Goal: Task Accomplishment & Management: Use online tool/utility

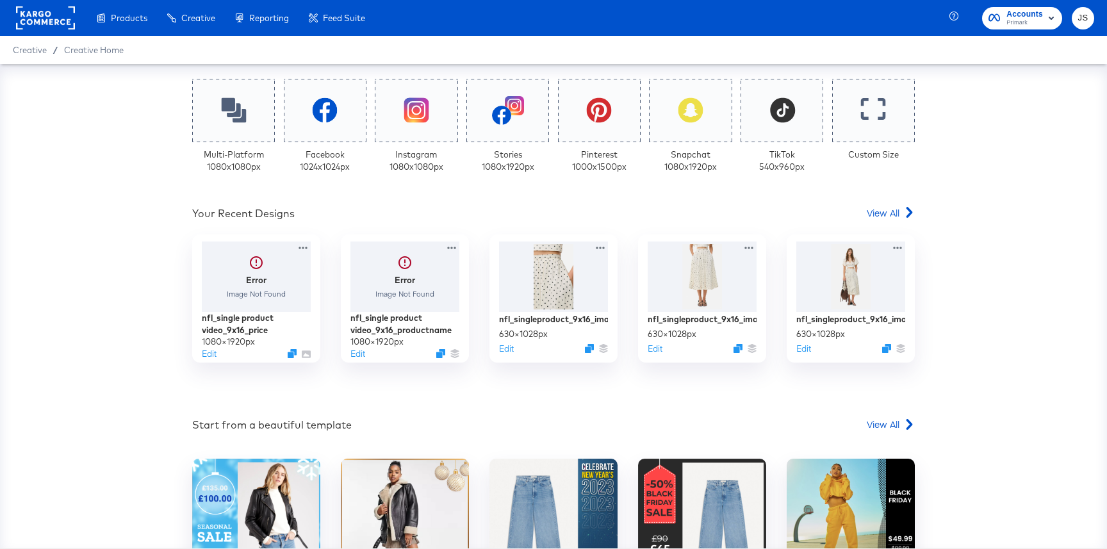
scroll to position [309, 0]
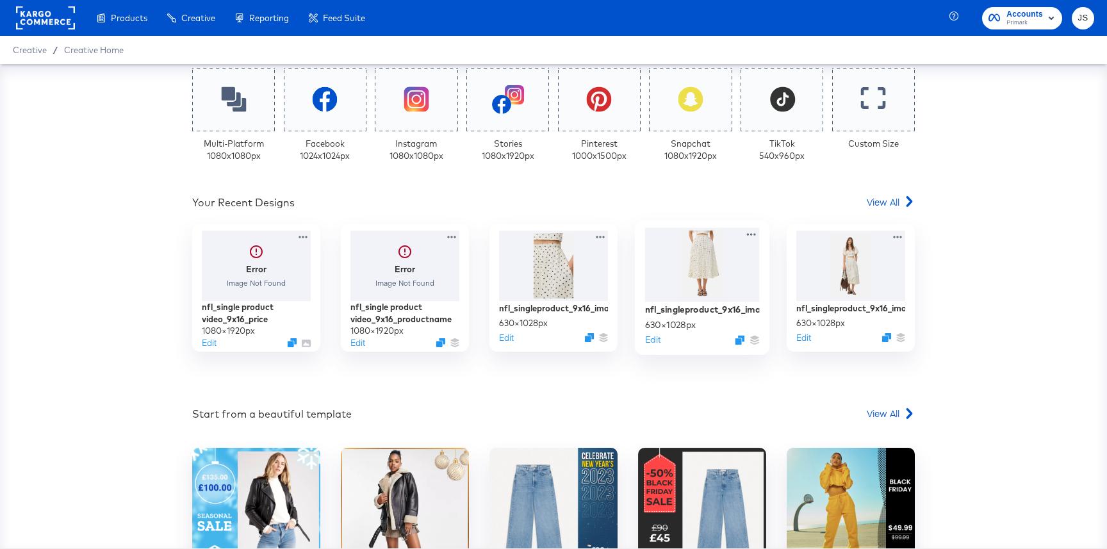
click at [653, 289] on div at bounding box center [702, 265] width 115 height 74
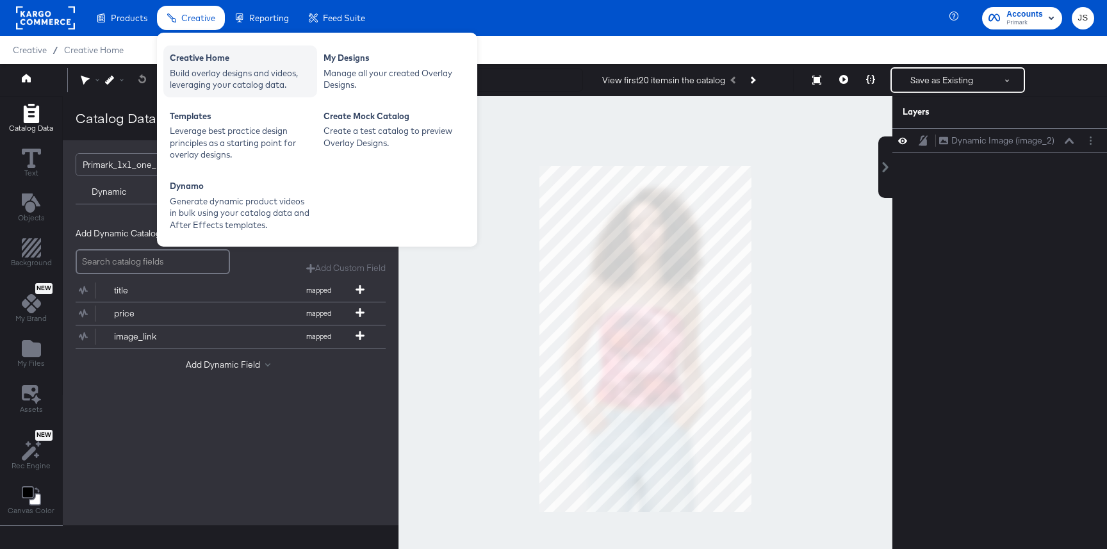
click at [212, 66] on div "Creative Home" at bounding box center [240, 59] width 141 height 15
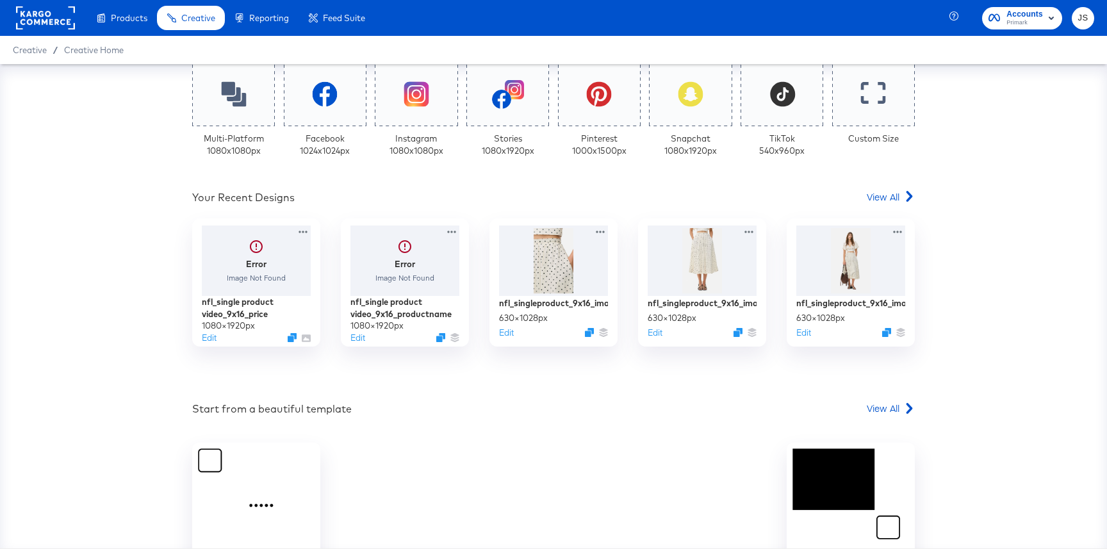
scroll to position [339, 0]
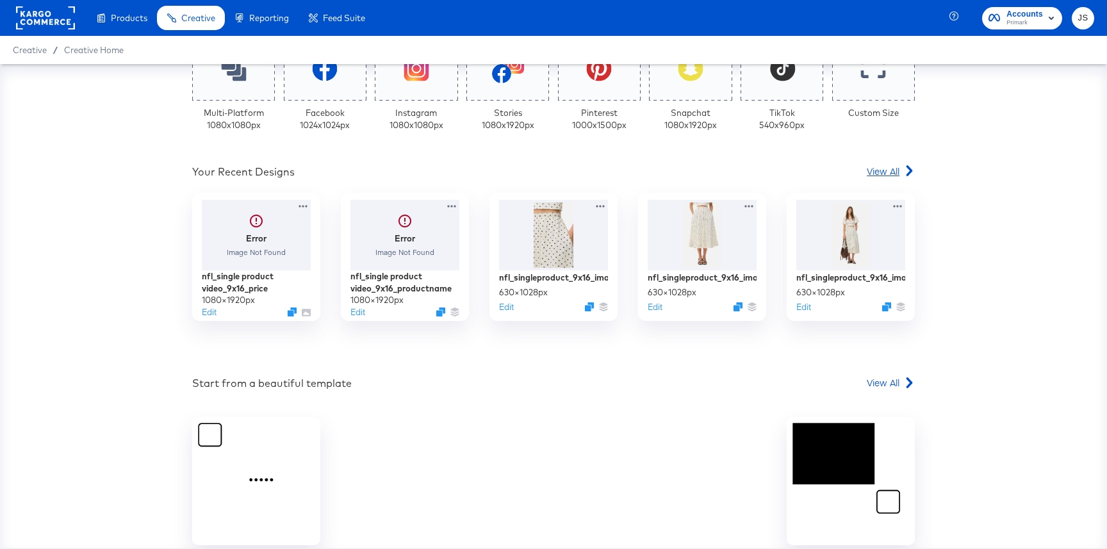
click at [880, 174] on span "View All" at bounding box center [882, 171] width 33 height 13
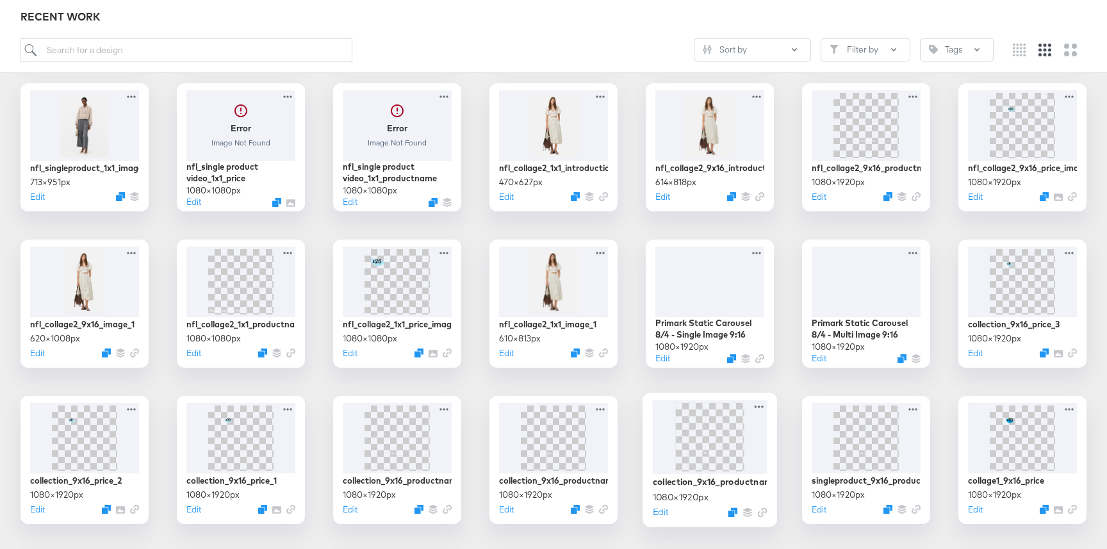
scroll to position [397, 0]
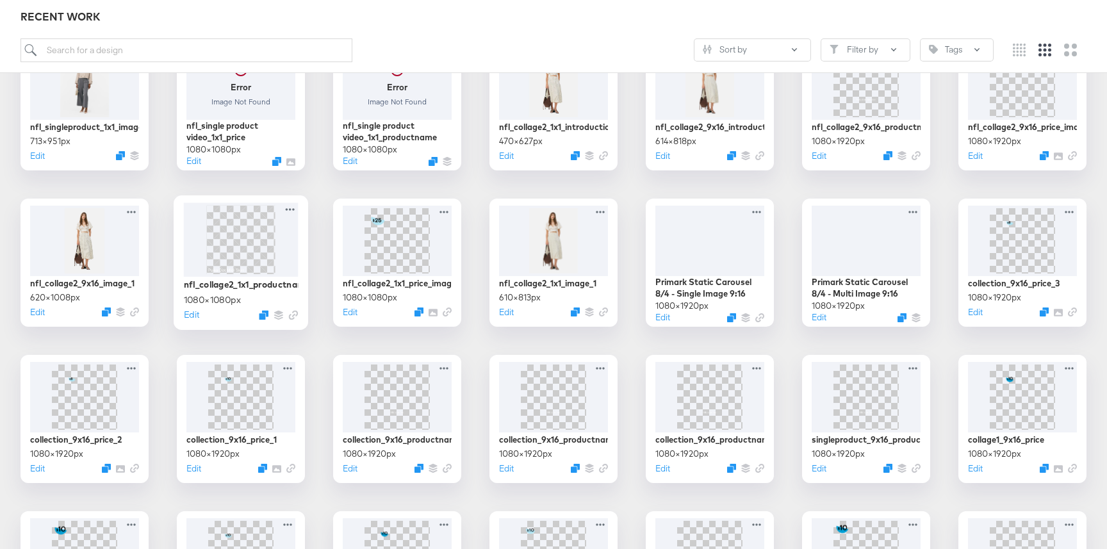
click at [247, 241] on img at bounding box center [240, 239] width 69 height 69
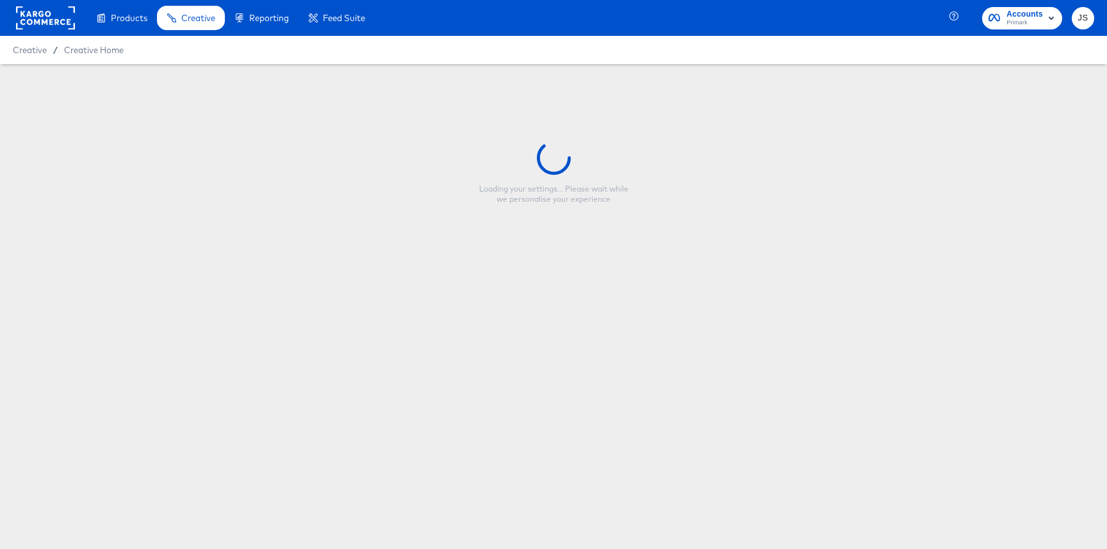
type input "nfl_collage2_1x1_productname_image"
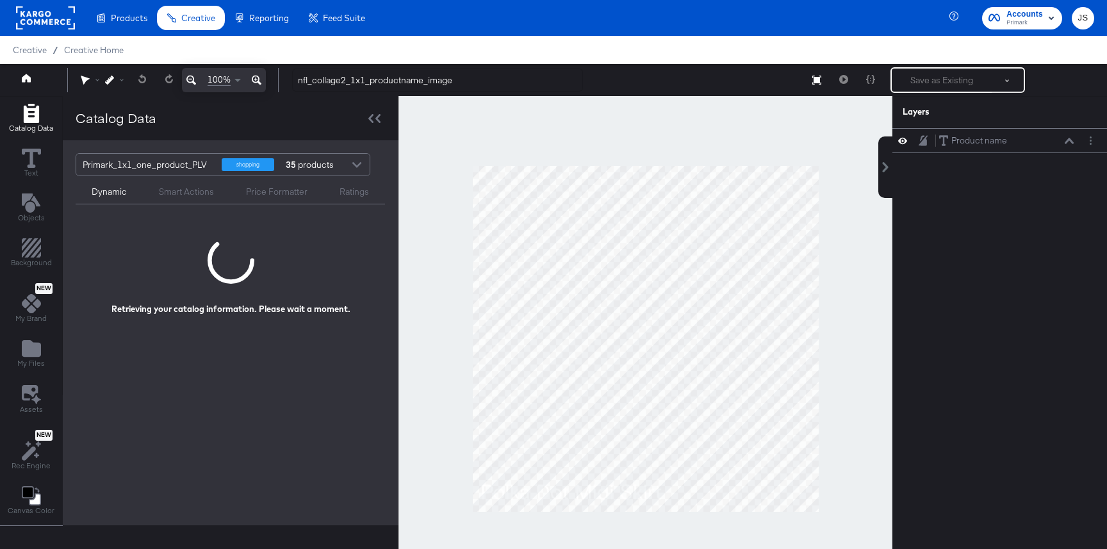
scroll to position [33, 0]
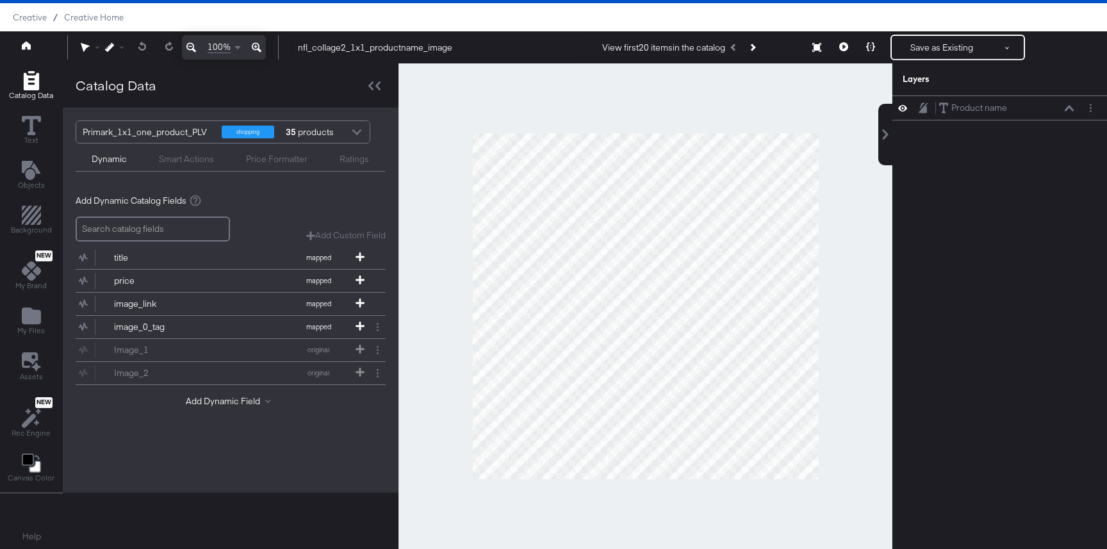
click at [175, 144] on div "Dynamic Smart Actions Price Formatter Ratings" at bounding box center [230, 157] width 309 height 28
click at [173, 140] on div "Primark_1x1_one_product_PLV" at bounding box center [147, 132] width 129 height 22
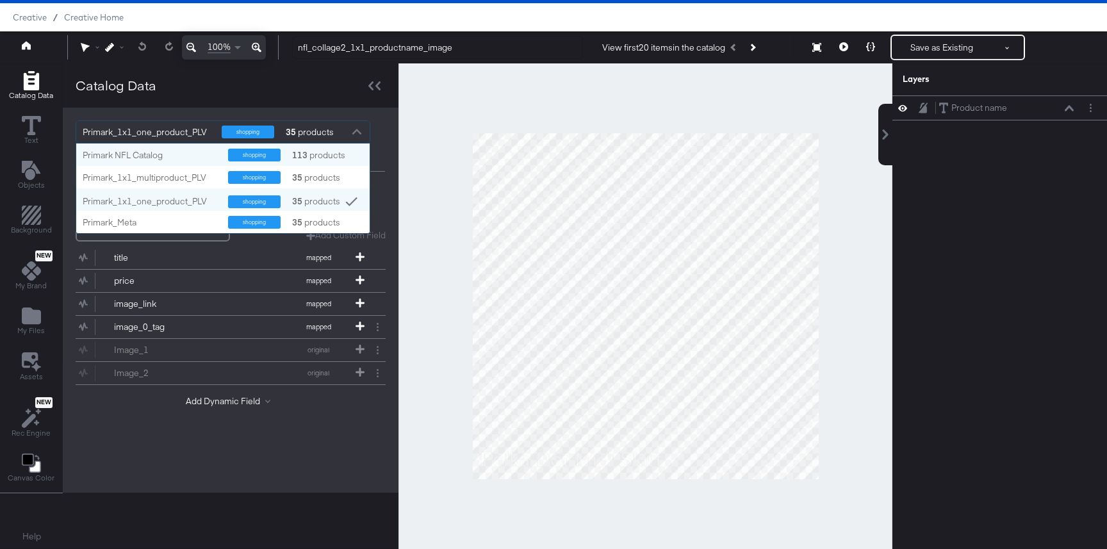
scroll to position [90, 293]
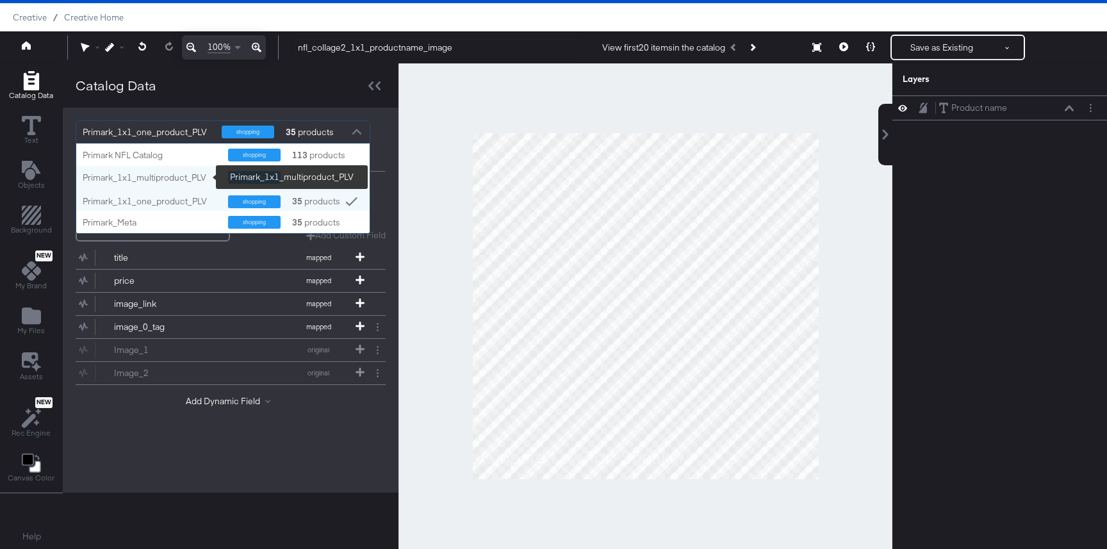
click at [150, 156] on div "Primark NFL Catalog" at bounding box center [151, 155] width 136 height 12
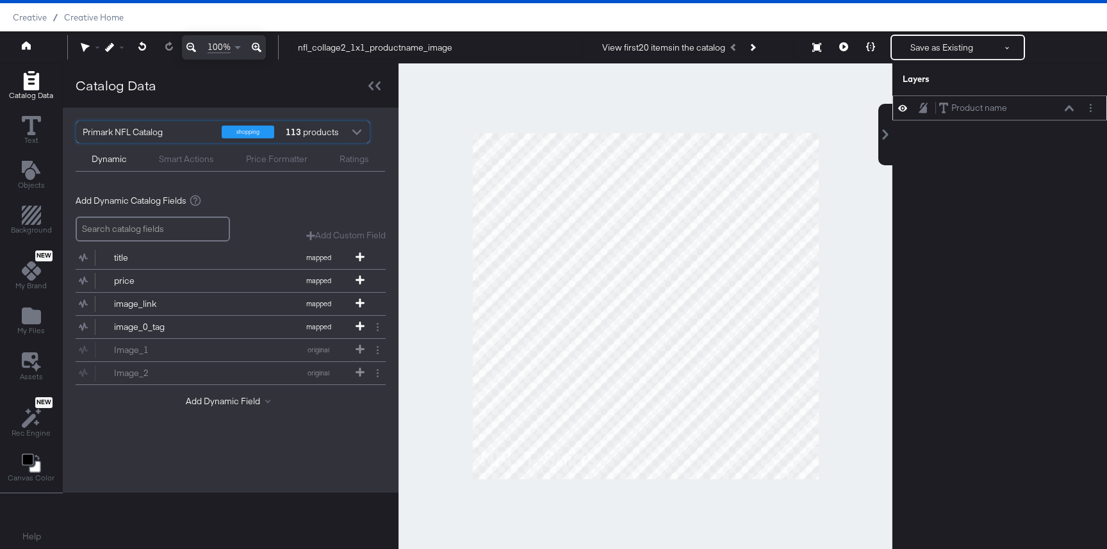
click at [1067, 107] on icon at bounding box center [1068, 108] width 9 height 6
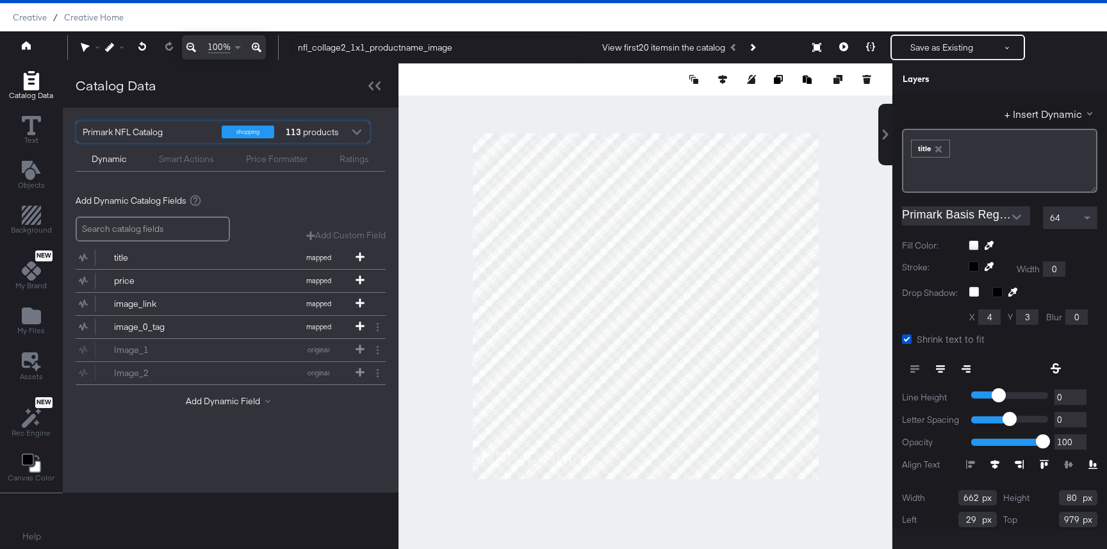
scroll to position [58, 0]
click at [843, 50] on icon at bounding box center [843, 46] width 9 height 9
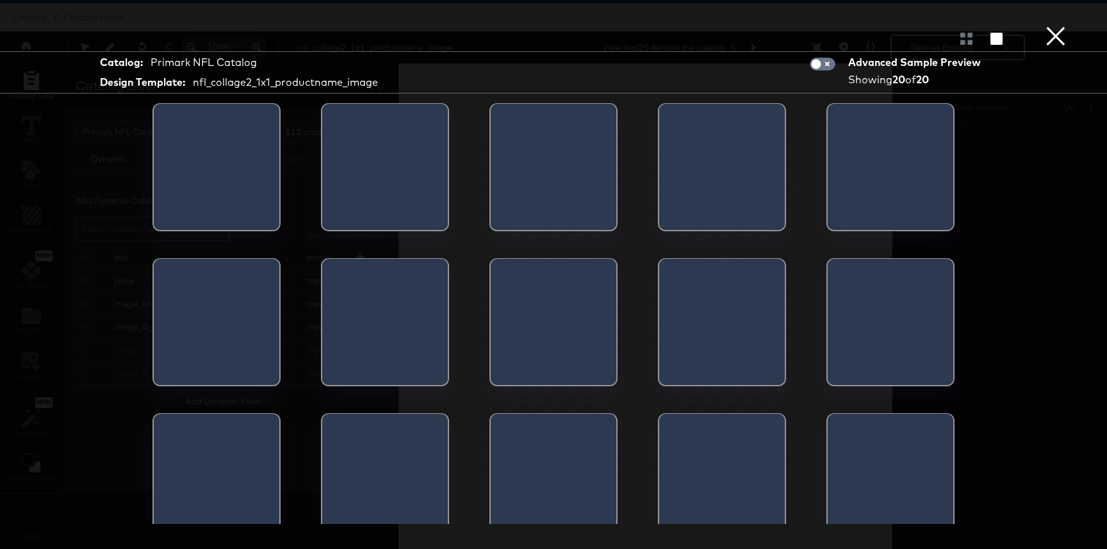
scroll to position [0, 0]
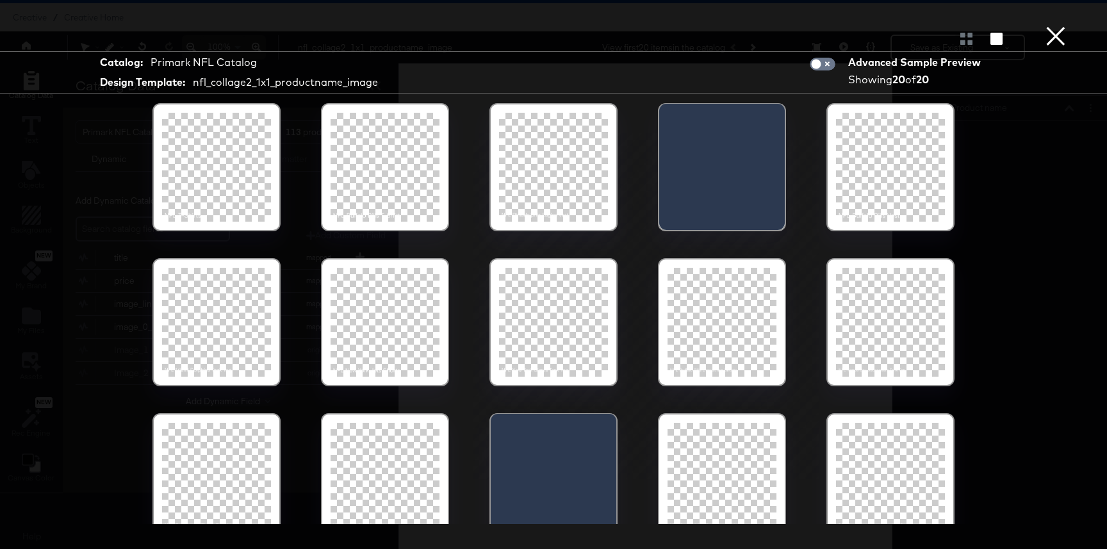
click at [387, 287] on div at bounding box center [384, 322] width 109 height 109
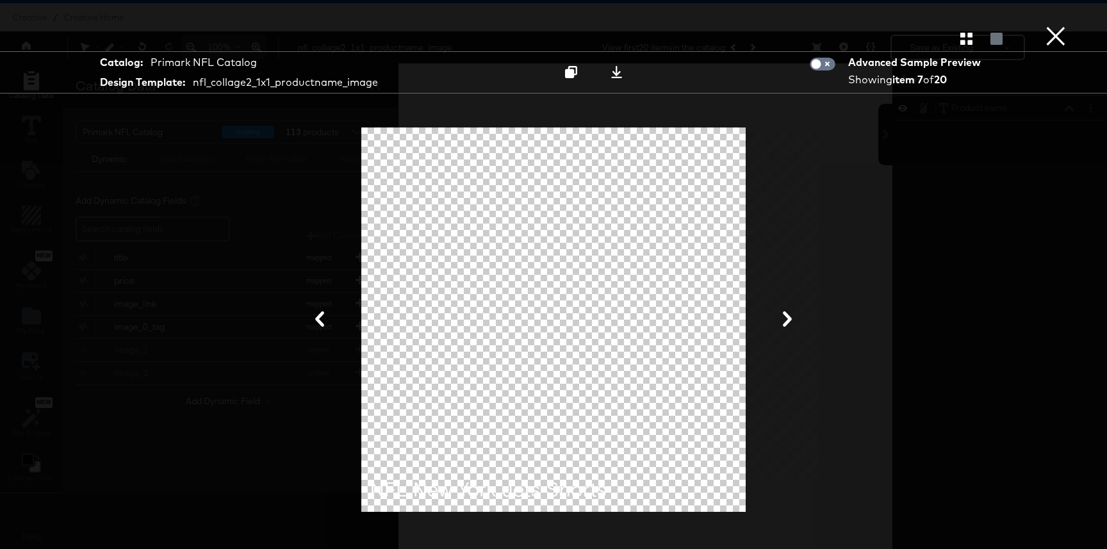
click at [1063, 26] on button "×" at bounding box center [1055, 13] width 26 height 26
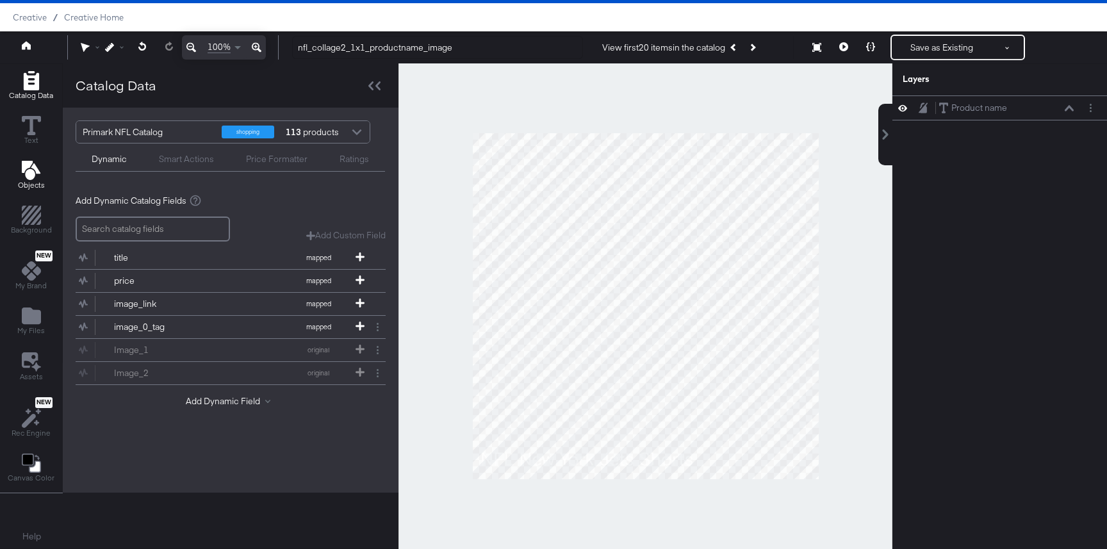
click at [16, 183] on button "Objects" at bounding box center [31, 176] width 42 height 36
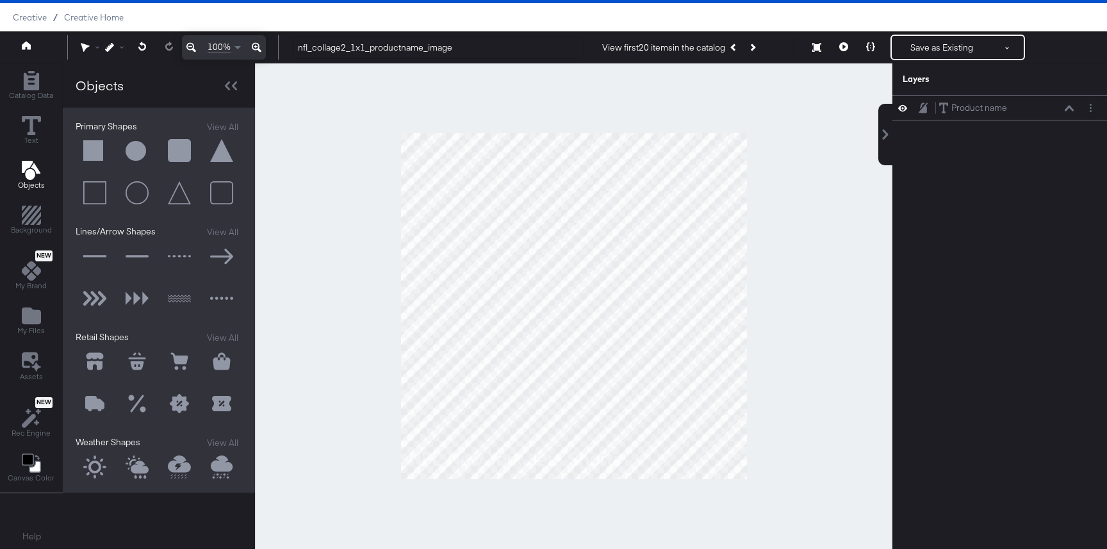
click at [93, 153] on button at bounding box center [95, 151] width 38 height 38
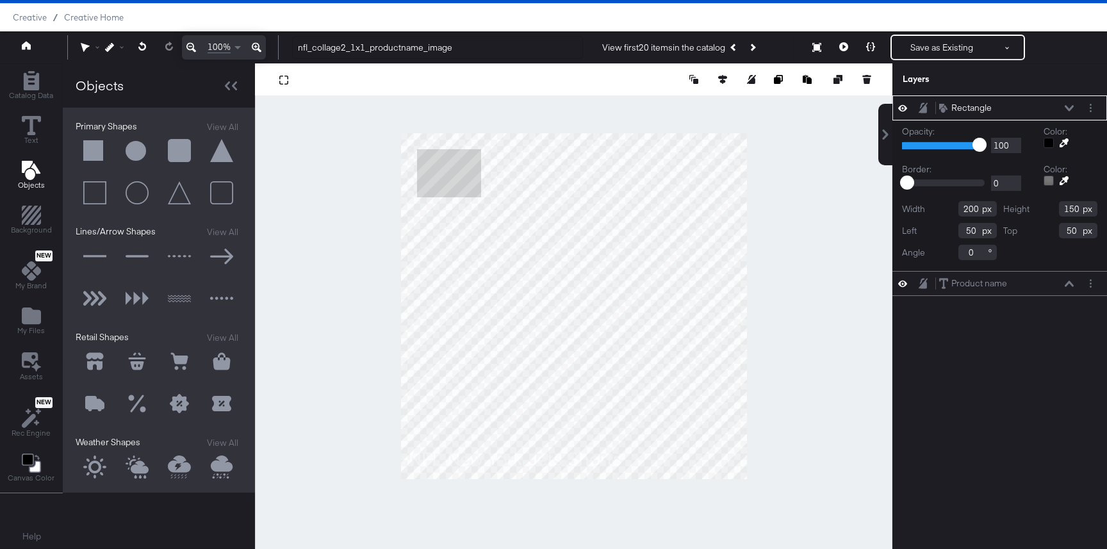
type input "394"
type input "16"
type input "734"
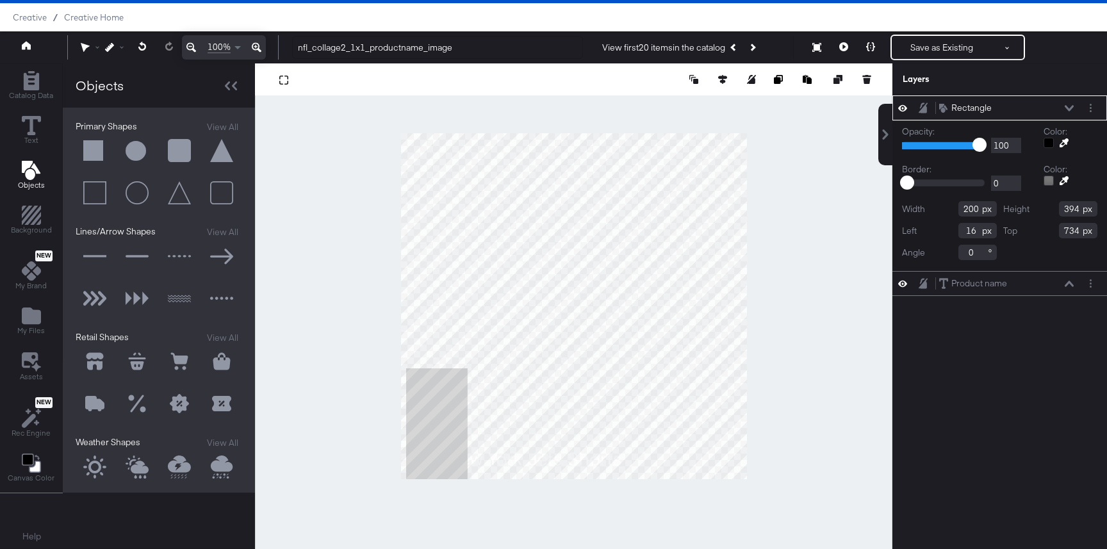
type input "604"
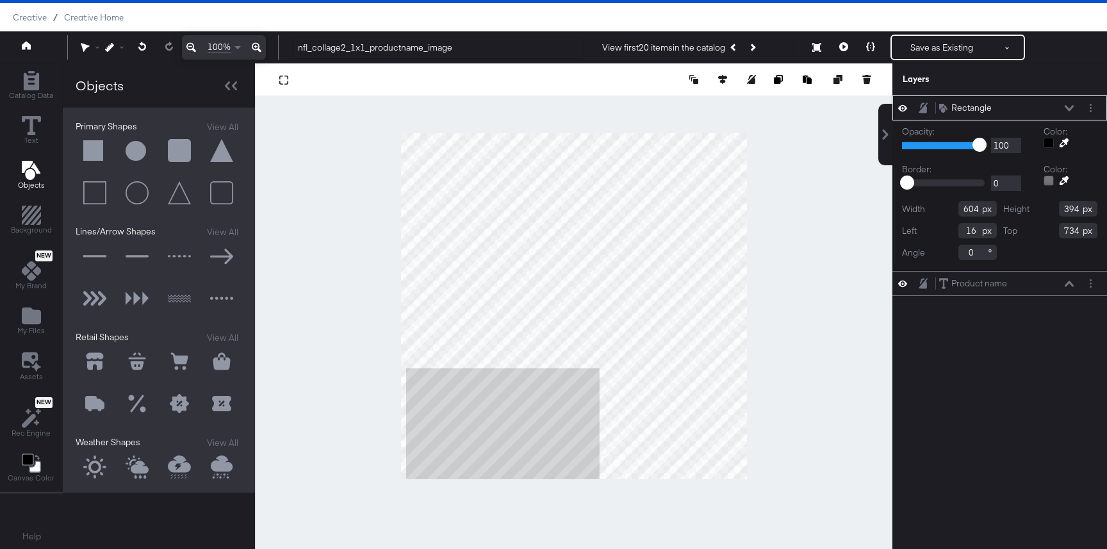
click at [1067, 108] on icon at bounding box center [1068, 108] width 9 height 6
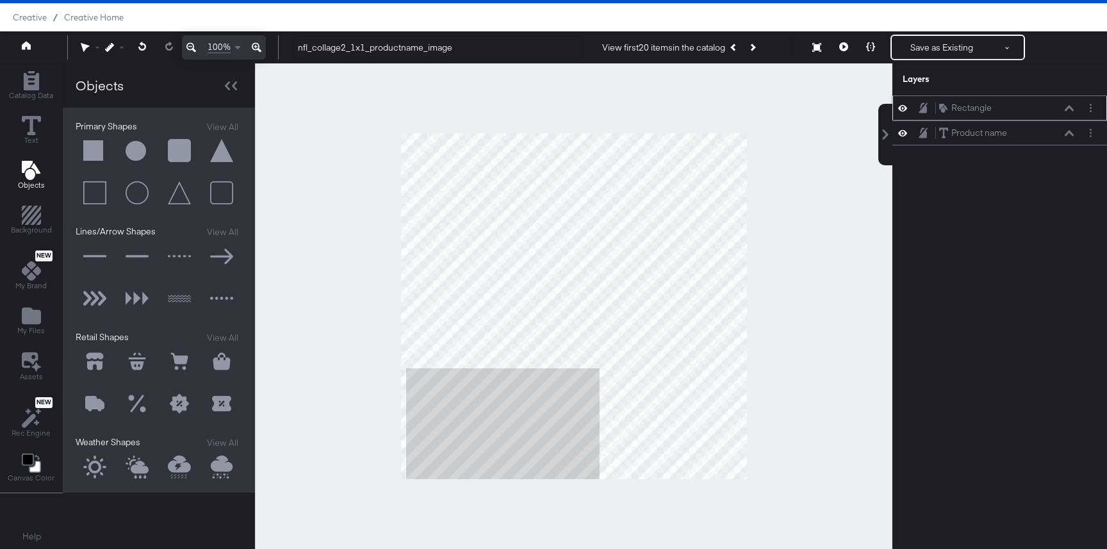
scroll to position [29, 0]
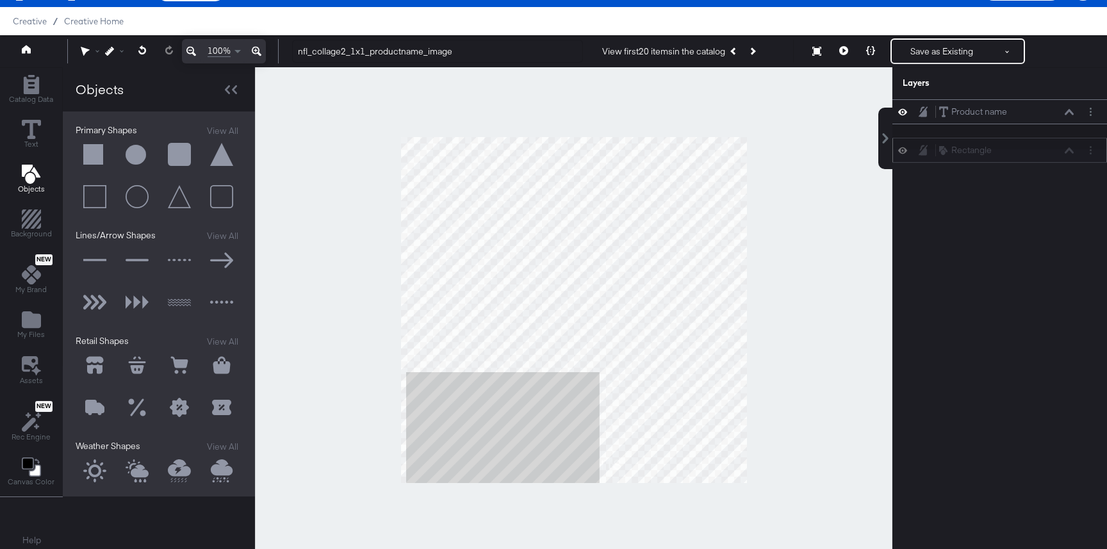
drag, startPoint x: 1044, startPoint y: 106, endPoint x: 1044, endPoint y: 152, distance: 45.5
click at [1044, 152] on div "Rectangle Rectangle" at bounding box center [1006, 149] width 136 height 13
click at [845, 49] on icon at bounding box center [843, 50] width 9 height 9
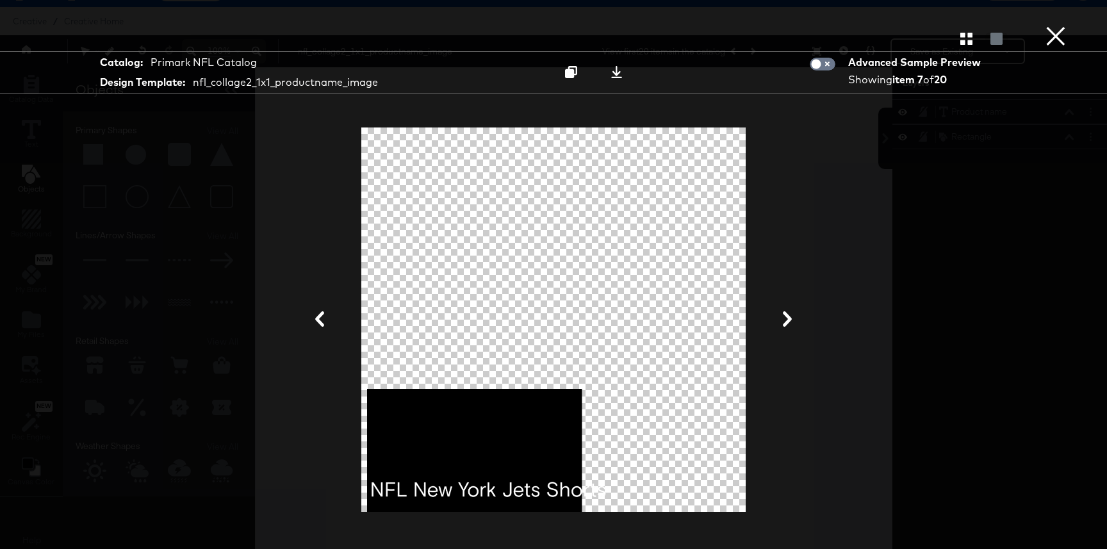
click at [966, 31] on div "Gallery View" at bounding box center [553, 39] width 1107 height 26
click at [966, 44] on icon "button" at bounding box center [966, 39] width 12 height 12
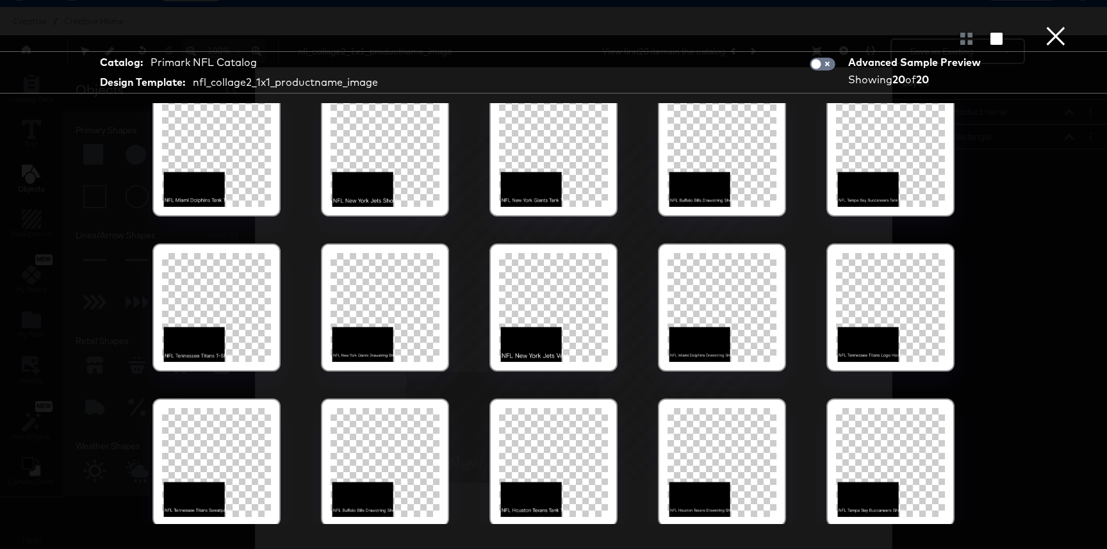
scroll to position [172, 0]
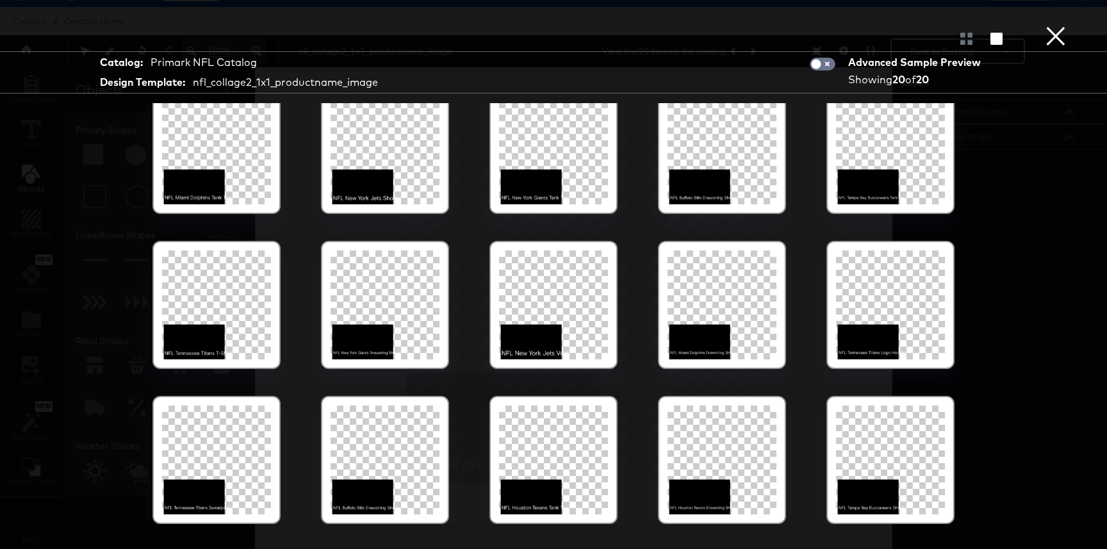
click at [404, 452] on div at bounding box center [384, 459] width 109 height 109
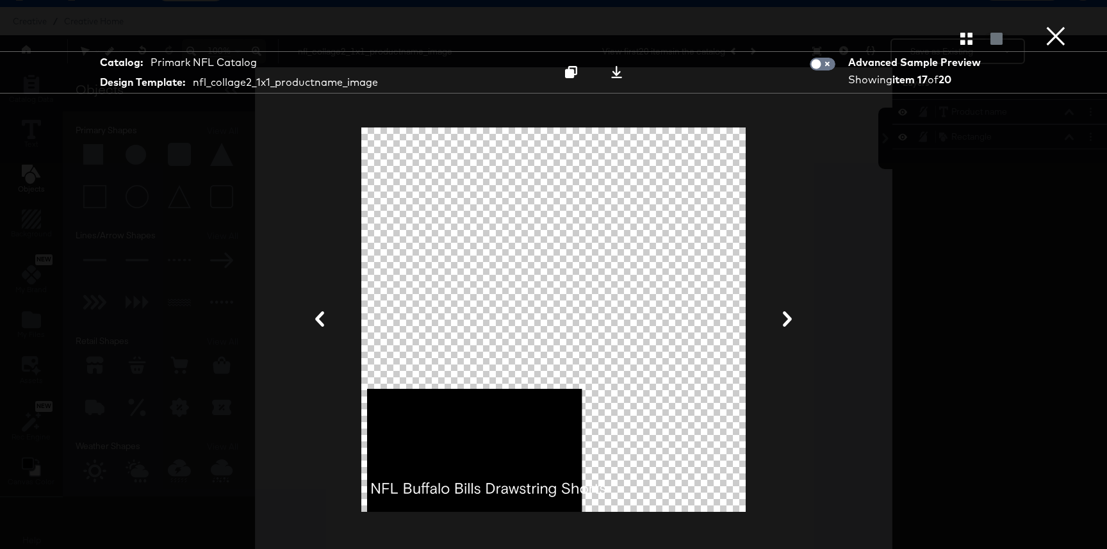
click at [1062, 24] on button "×" at bounding box center [1055, 13] width 26 height 26
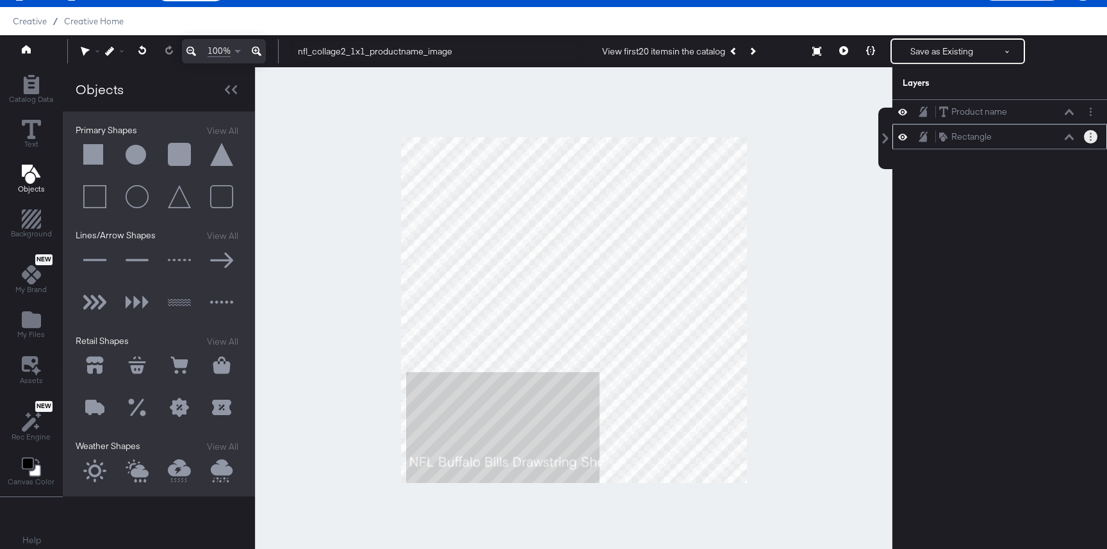
click at [1096, 137] on button "Layer Options" at bounding box center [1089, 136] width 13 height 13
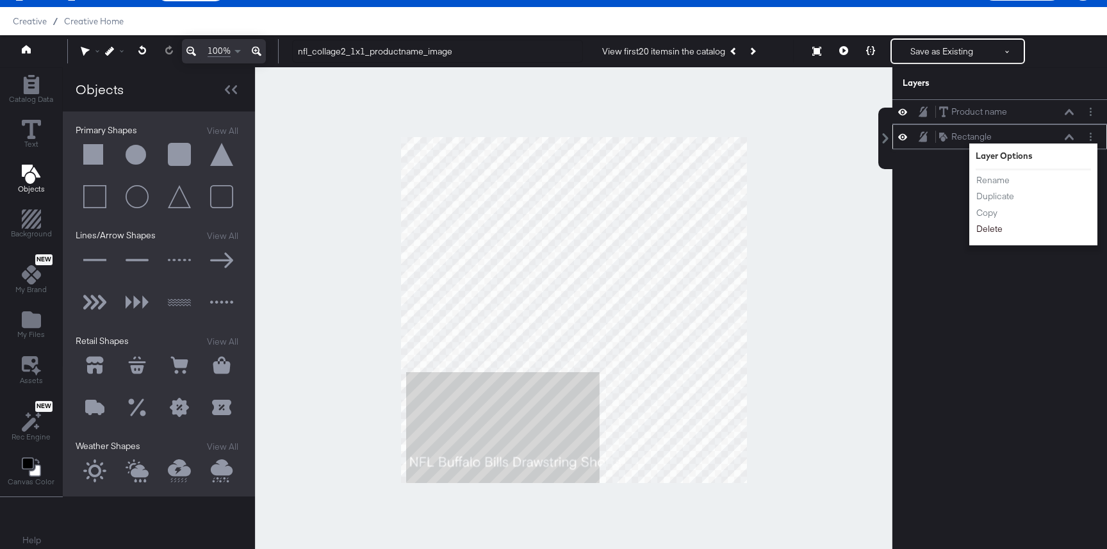
click at [987, 224] on button "Delete" at bounding box center [989, 228] width 28 height 13
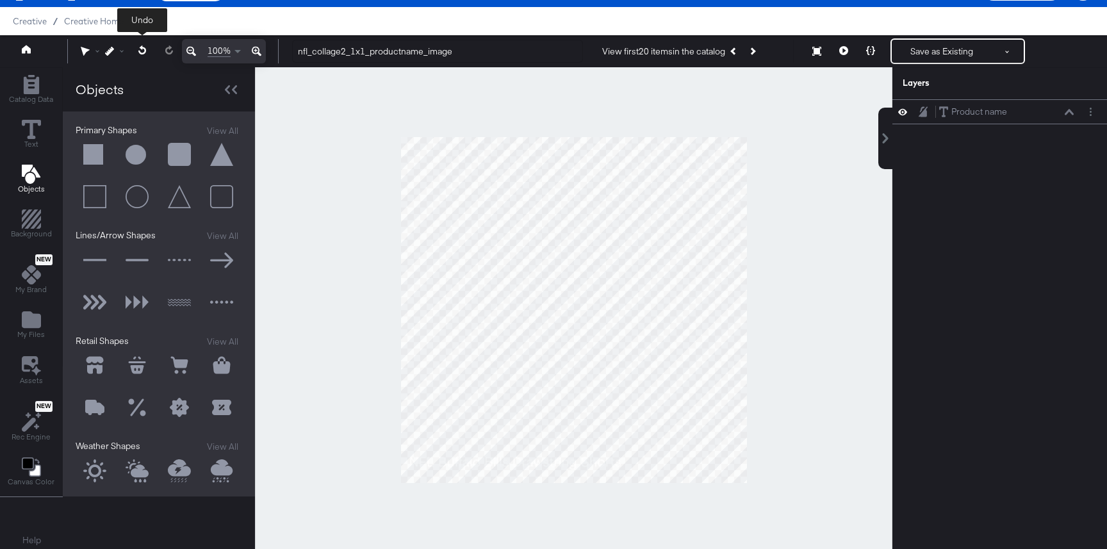
scroll to position [0, 0]
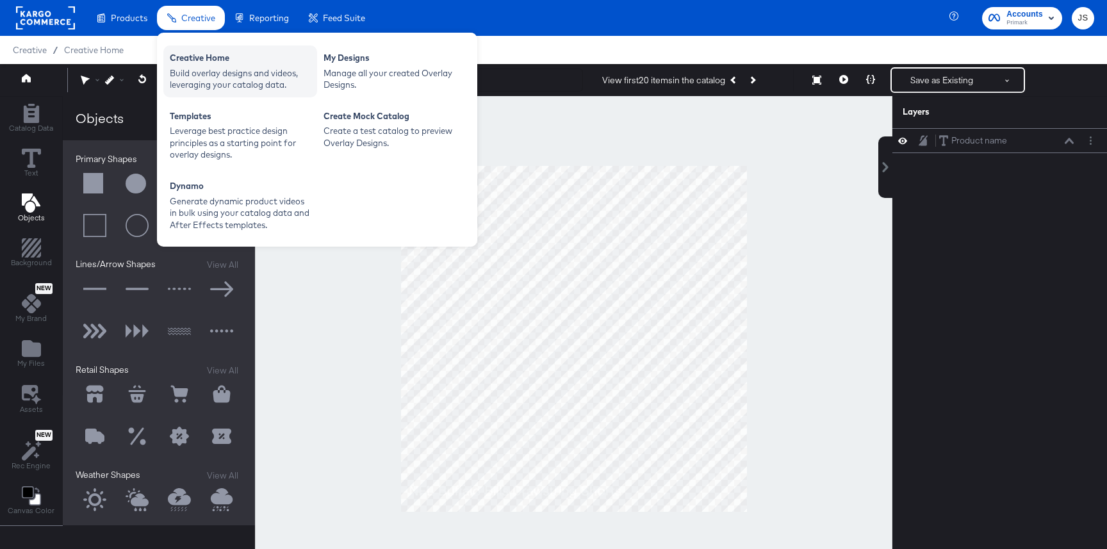
click at [199, 59] on div "Creative Home" at bounding box center [240, 59] width 141 height 15
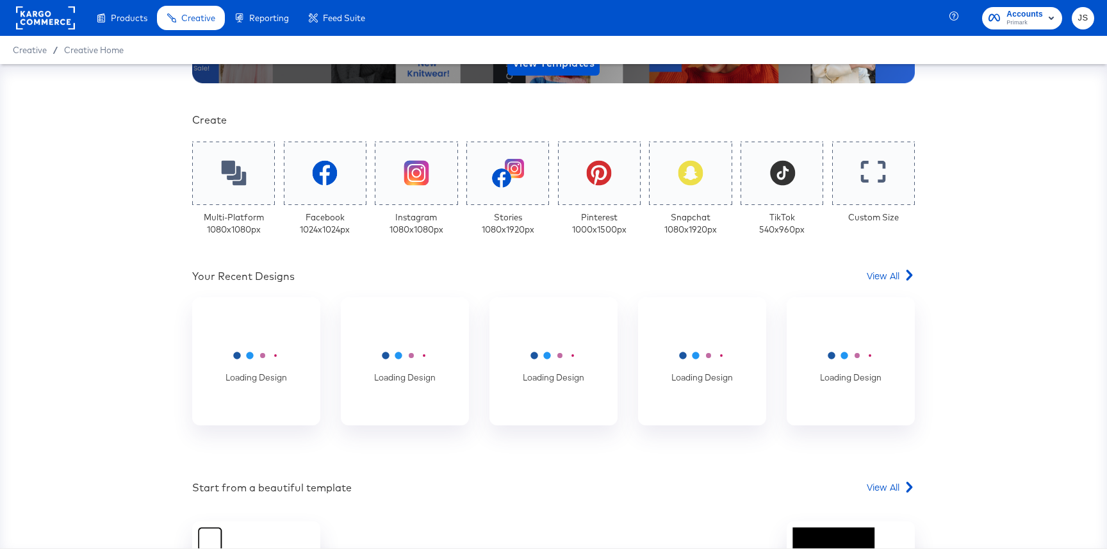
scroll to position [249, 0]
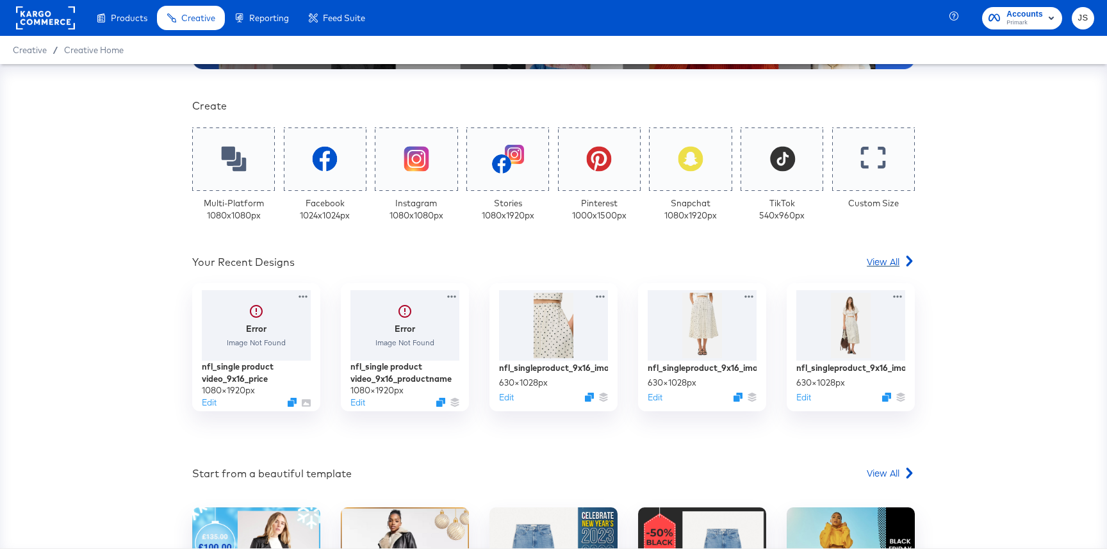
click at [883, 263] on span "View All" at bounding box center [882, 261] width 33 height 13
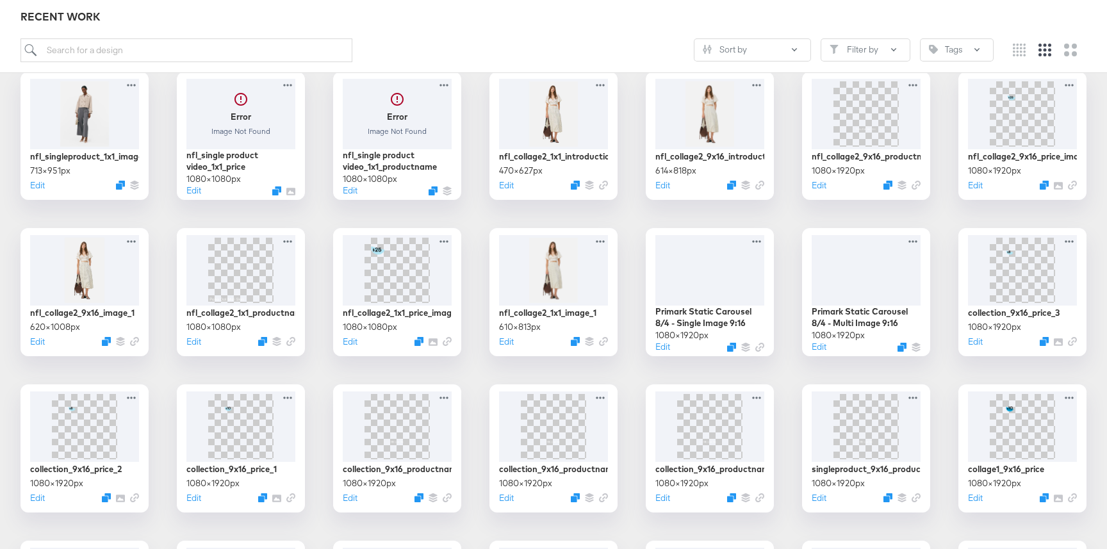
scroll to position [254, 0]
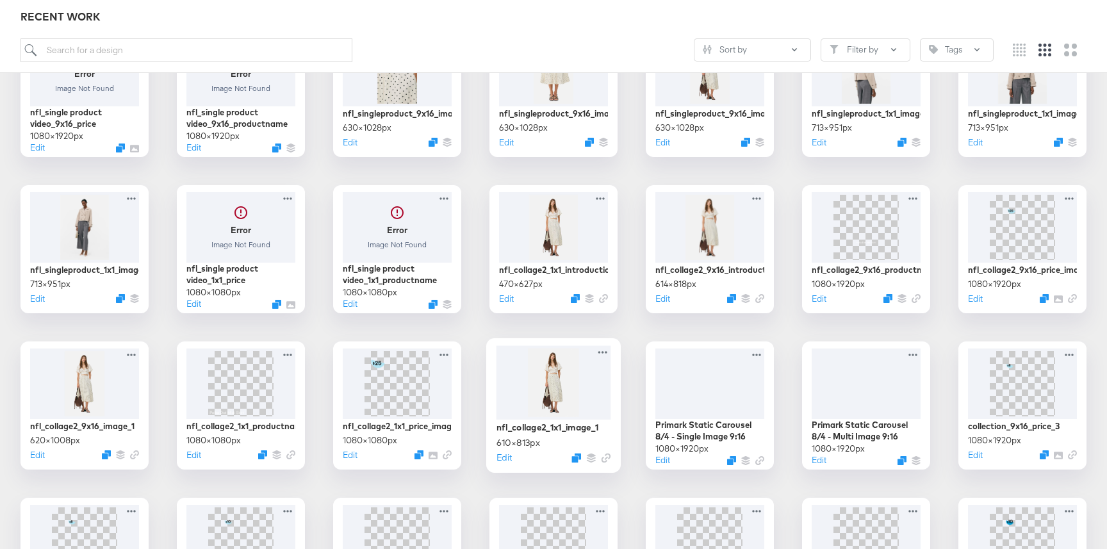
click at [556, 371] on div at bounding box center [553, 382] width 115 height 74
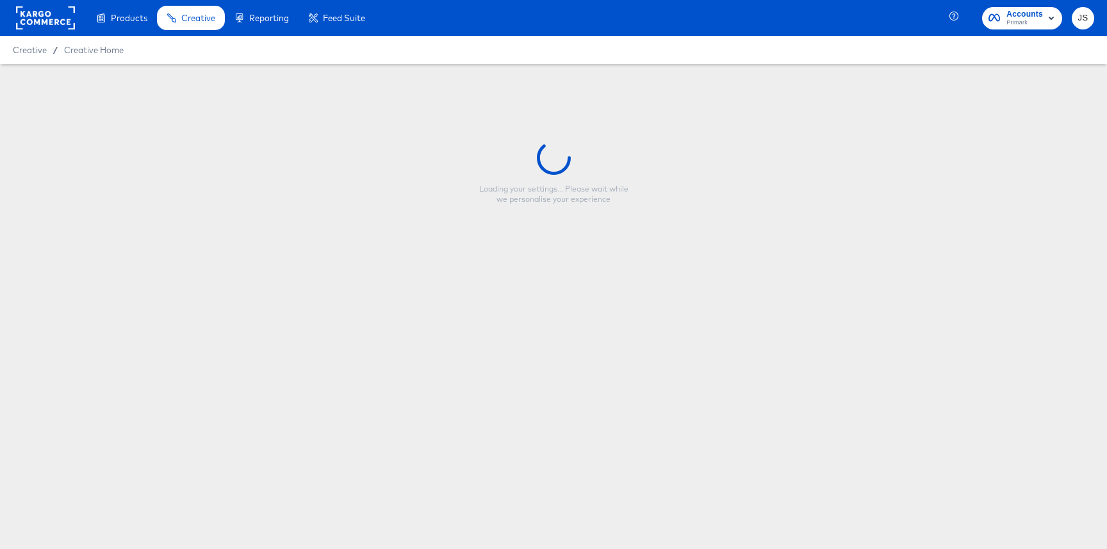
type input "nfl_collage2_1x1_image_1"
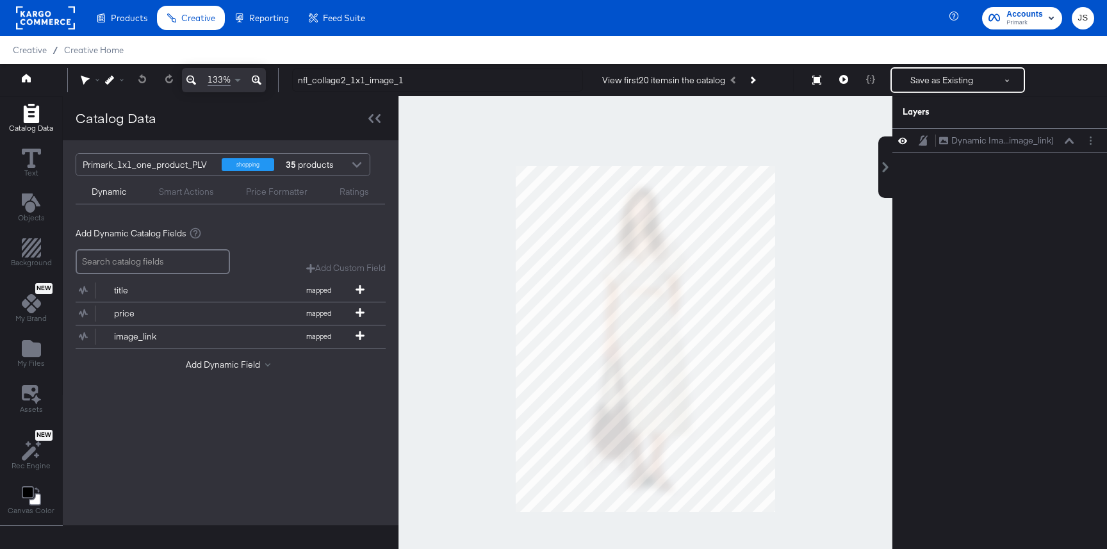
click at [177, 158] on div "Primark_1x1_one_product_PLV" at bounding box center [147, 165] width 129 height 22
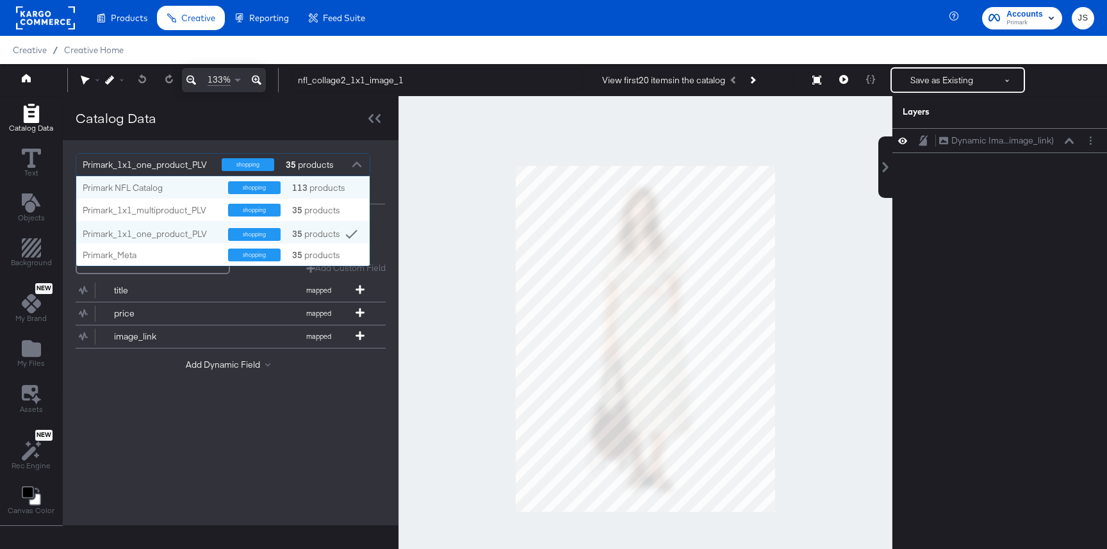
scroll to position [90, 293]
click at [135, 184] on div "Primark NFL Catalog" at bounding box center [151, 188] width 136 height 12
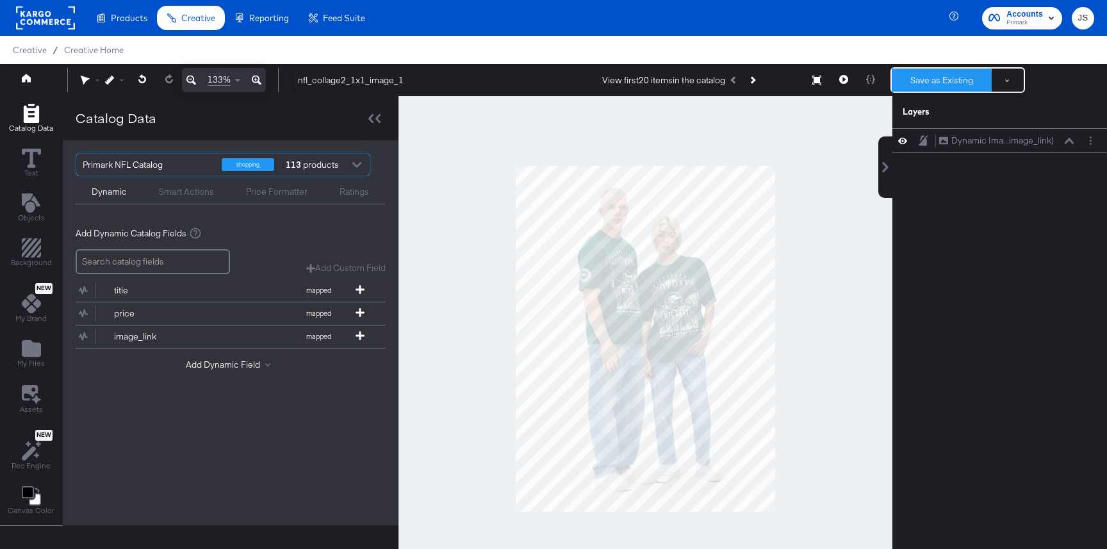
click at [955, 72] on button "Save as Existing" at bounding box center [941, 80] width 100 height 23
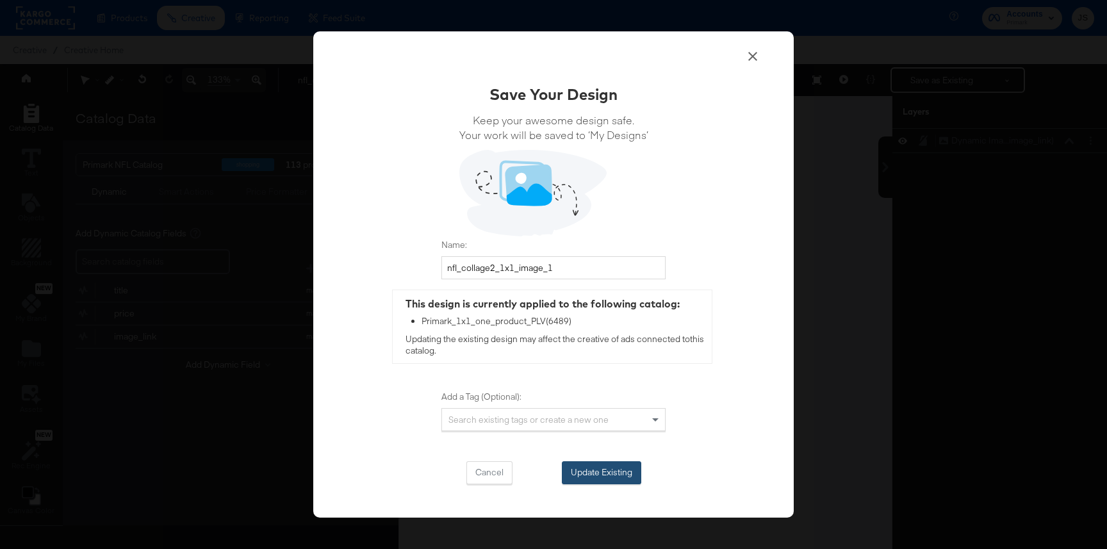
click at [613, 479] on button "Update Existing" at bounding box center [601, 472] width 79 height 23
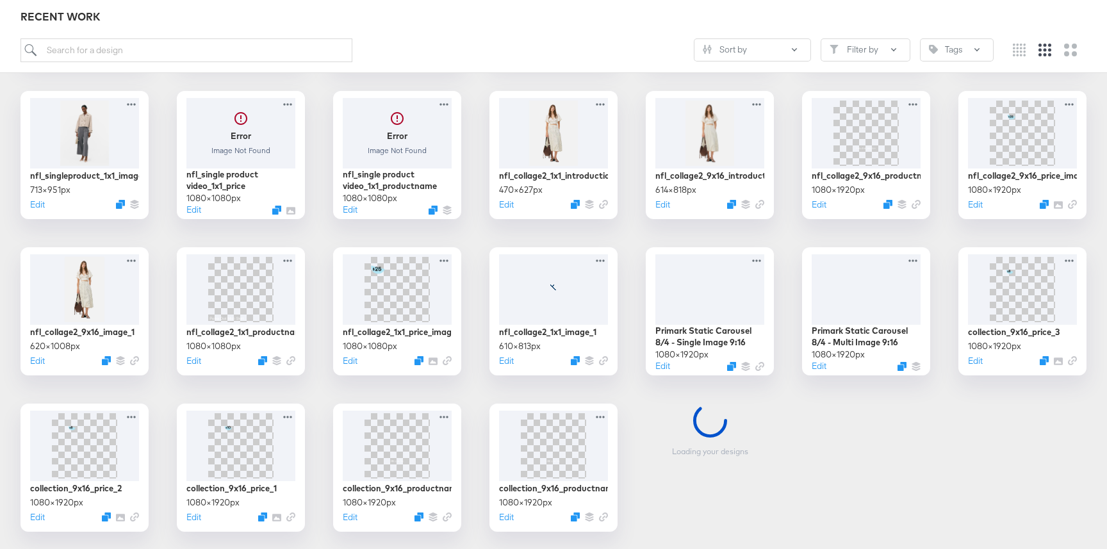
scroll to position [347, 0]
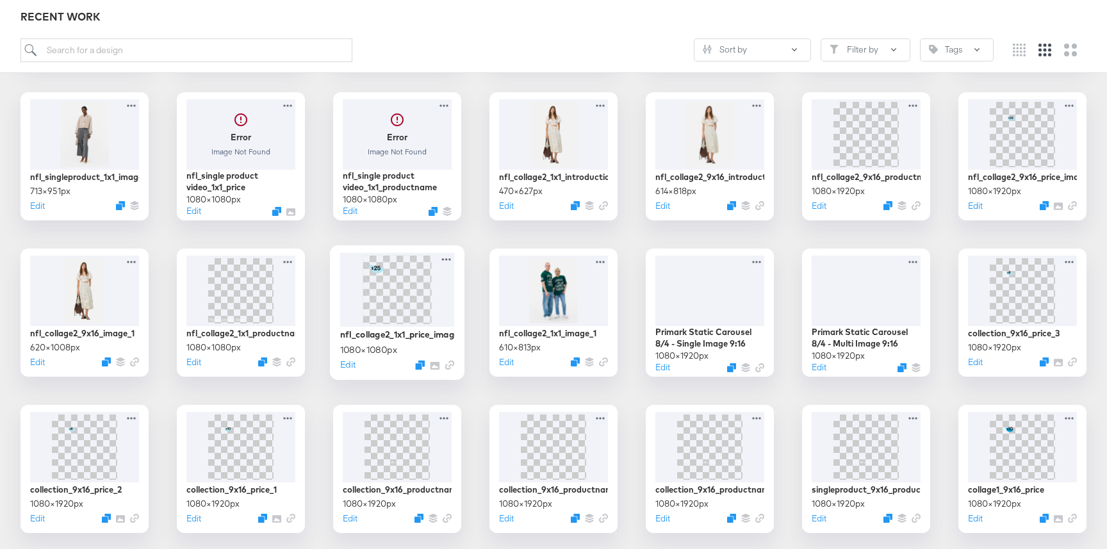
click at [438, 295] on div at bounding box center [397, 289] width 115 height 74
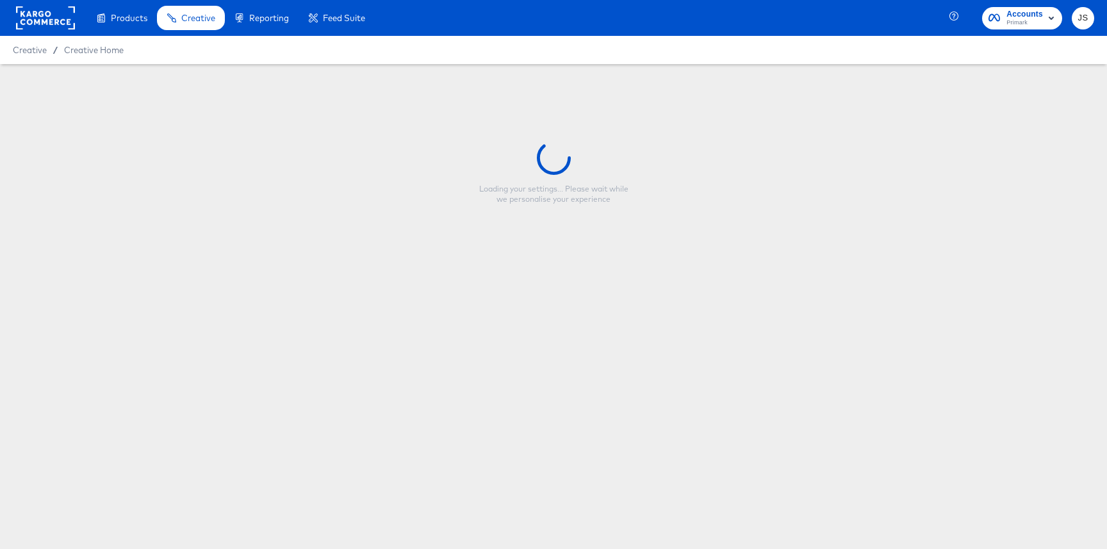
type input "nfl_collage2_1x1_price_image"
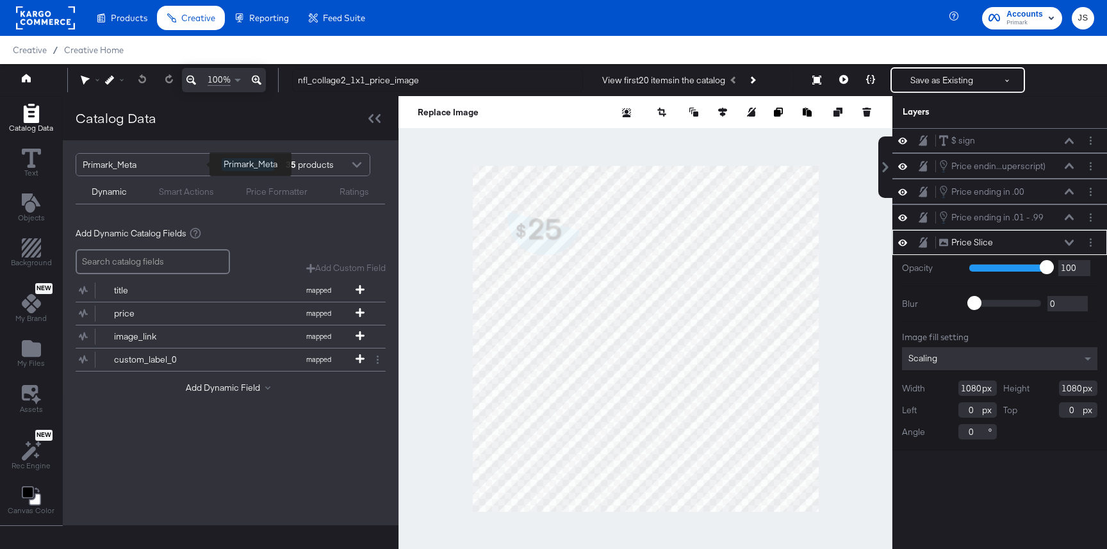
click at [152, 154] on div "Primark_Meta" at bounding box center [147, 165] width 129 height 22
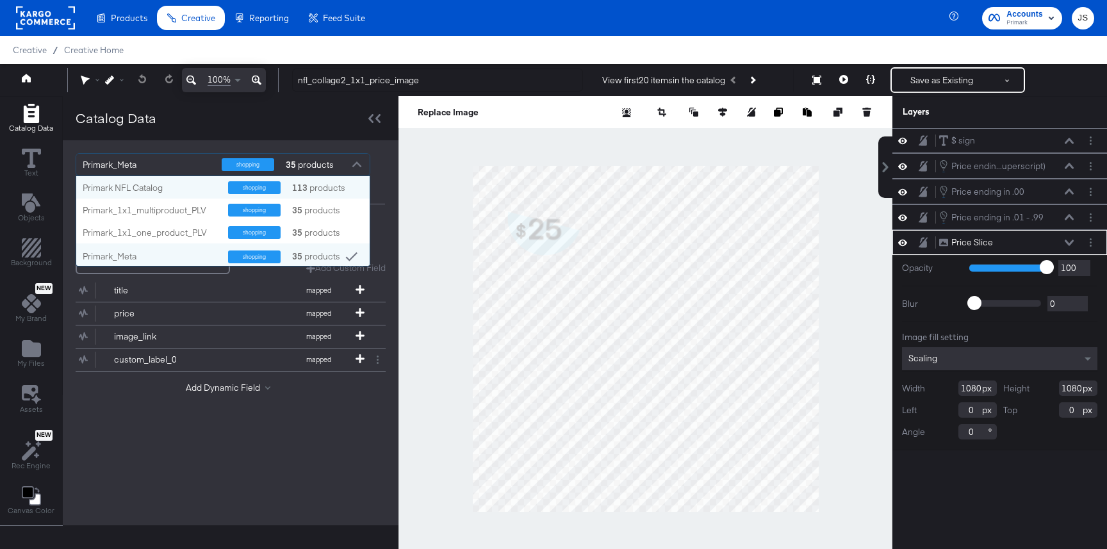
scroll to position [90, 293]
click at [155, 191] on div "Primark NFL Catalog" at bounding box center [151, 188] width 136 height 12
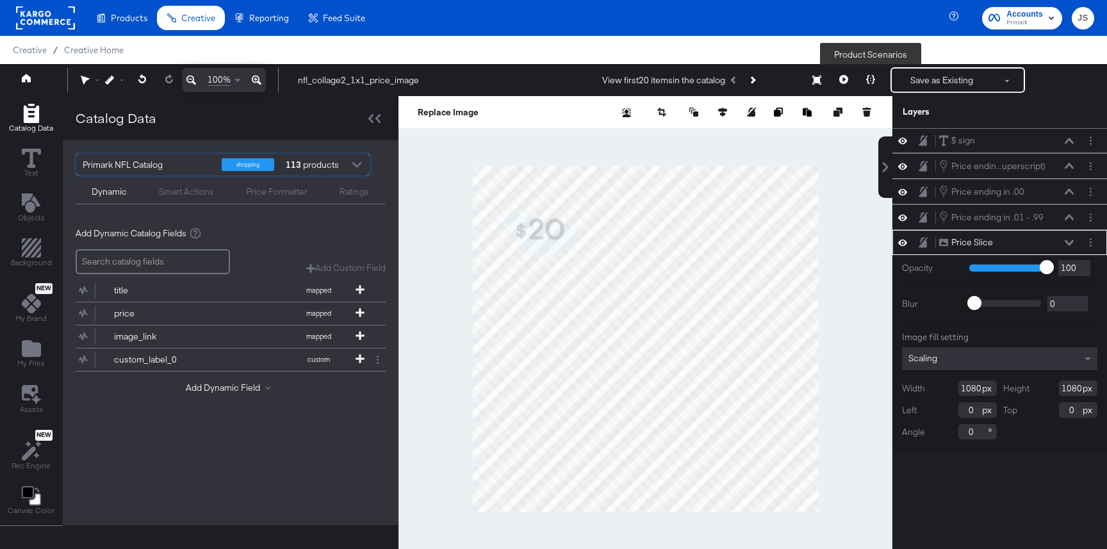
click at [864, 72] on button at bounding box center [870, 80] width 27 height 26
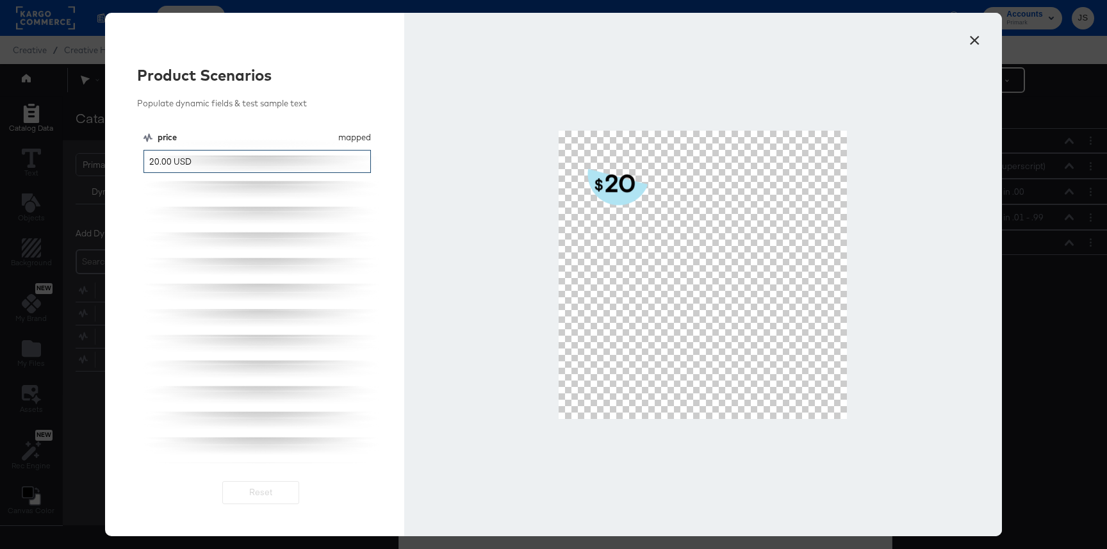
drag, startPoint x: 245, startPoint y: 159, endPoint x: 159, endPoint y: 162, distance: 85.9
click at [159, 162] on input "20.00 USD" at bounding box center [256, 162] width 227 height 24
type input "20.45"
click at [971, 37] on button "×" at bounding box center [973, 37] width 23 height 23
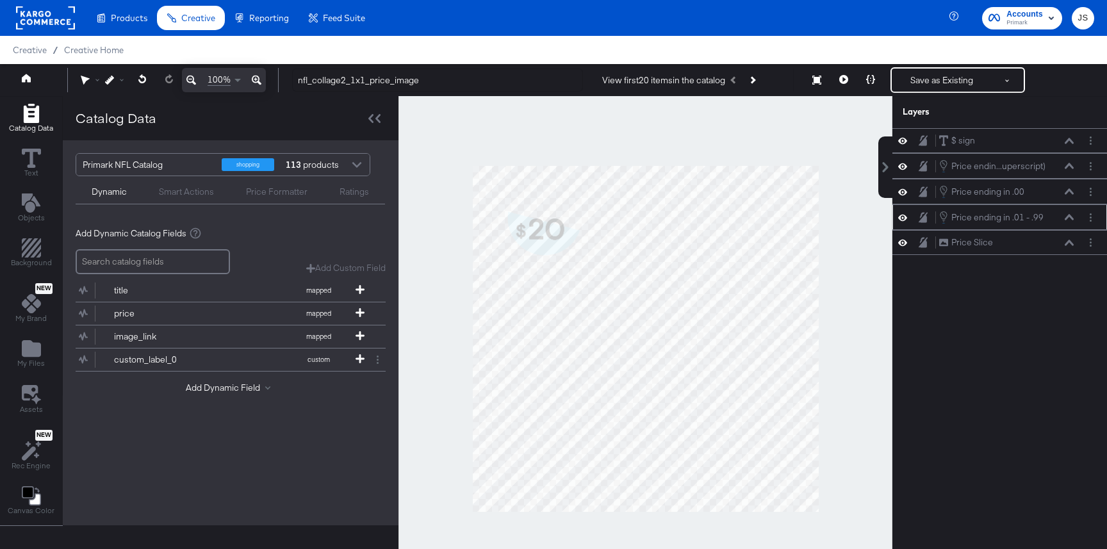
click at [1071, 217] on icon at bounding box center [1068, 217] width 9 height 6
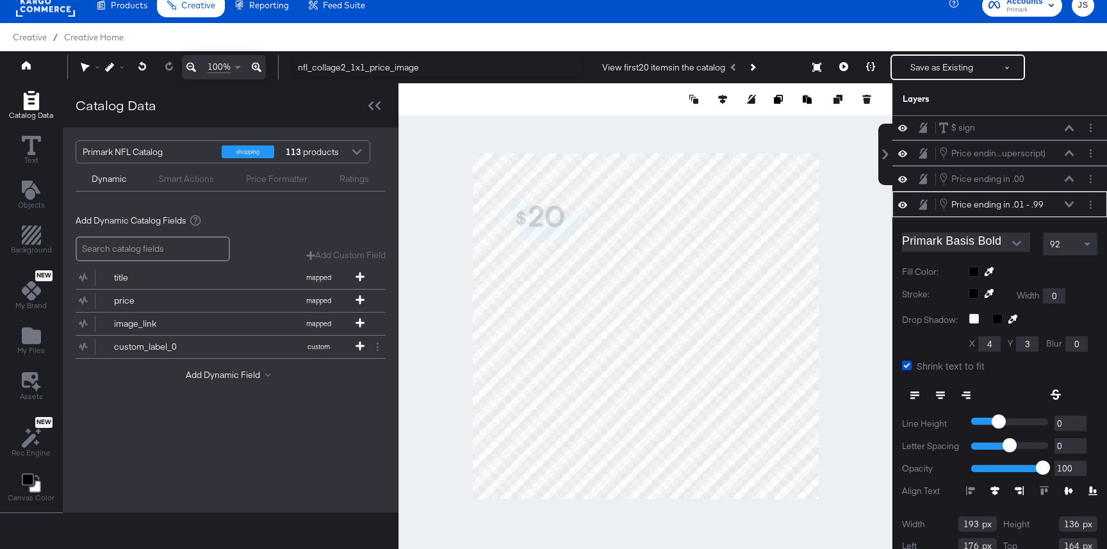
scroll to position [36, 0]
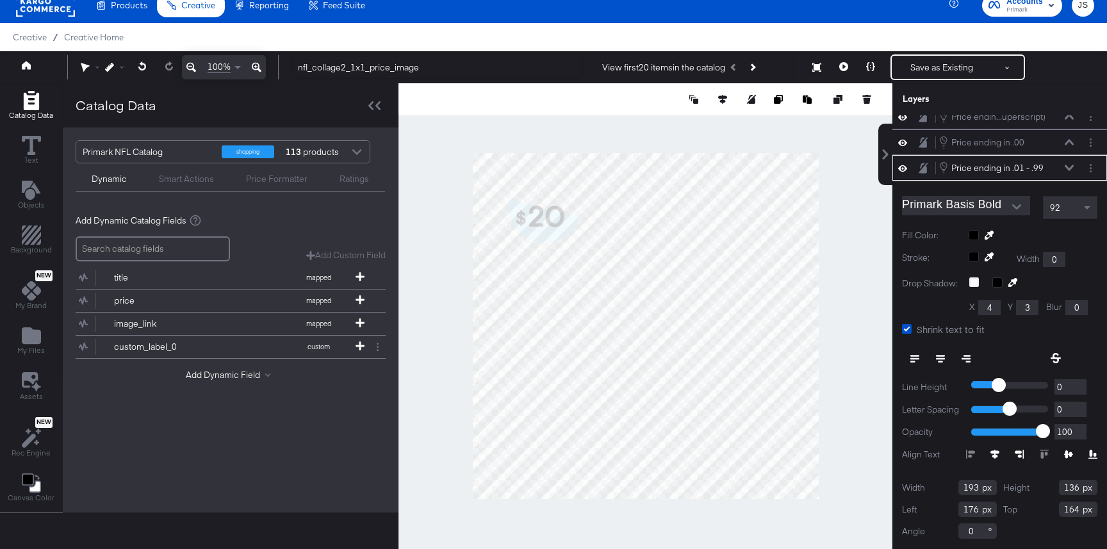
click at [1066, 168] on icon at bounding box center [1068, 168] width 9 height 6
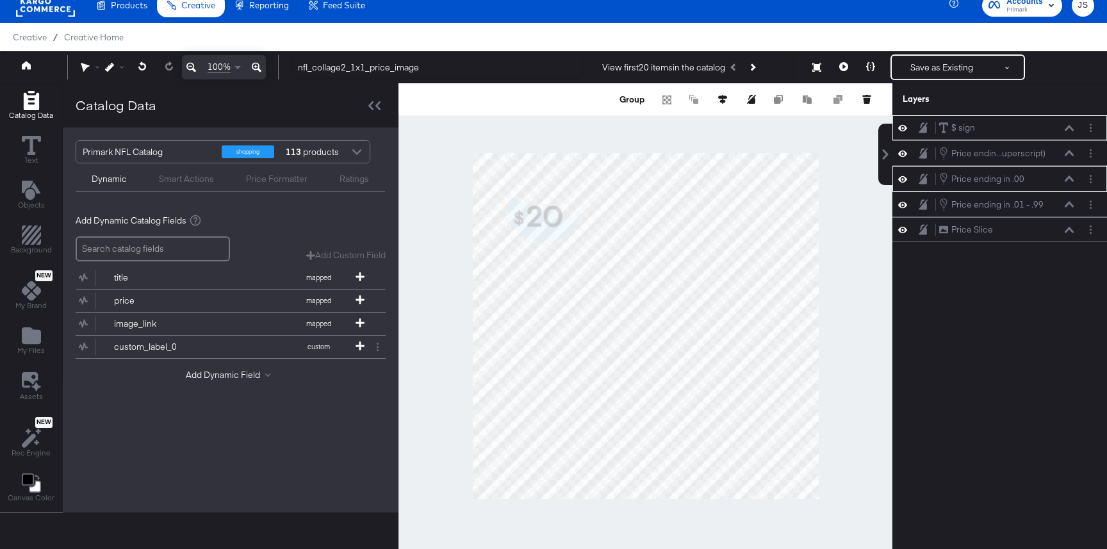
click at [1016, 271] on div "$ sign $ sign Price endin...uperscript) Price ending in .01 - .99 (Superscript)…" at bounding box center [999, 332] width 215 height 434
click at [902, 179] on icon at bounding box center [902, 178] width 9 height 6
click at [902, 179] on icon at bounding box center [902, 179] width 9 height 8
click at [907, 203] on button at bounding box center [902, 205] width 10 height 12
click at [907, 203] on button at bounding box center [902, 204] width 10 height 10
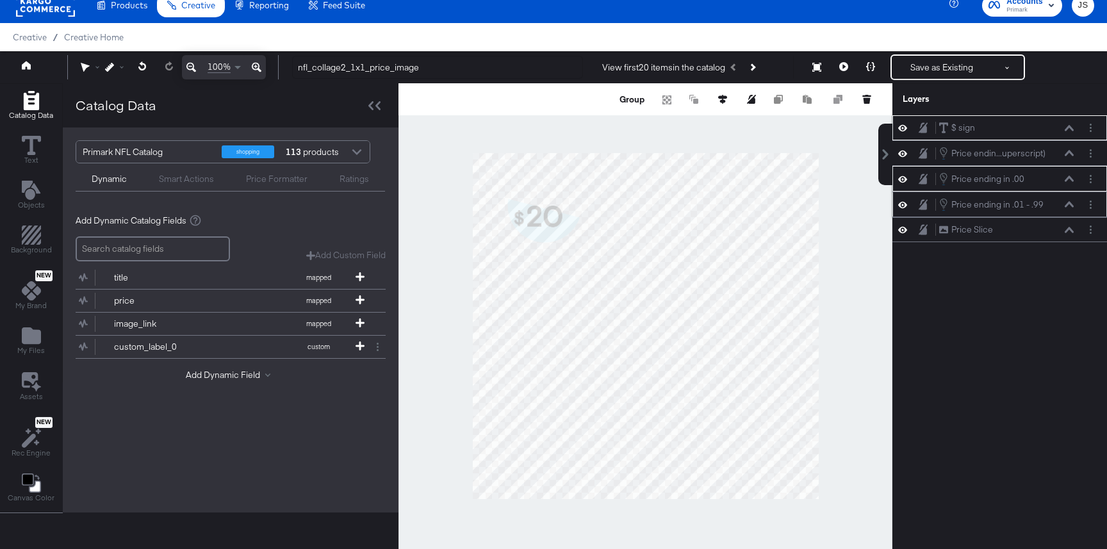
click at [1071, 207] on icon at bounding box center [1068, 204] width 9 height 6
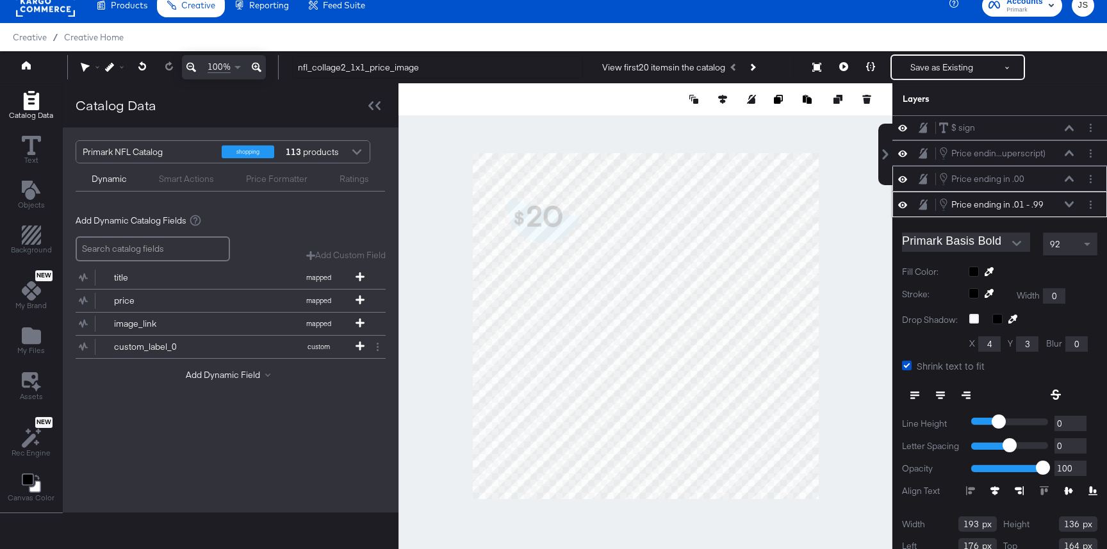
scroll to position [36, 0]
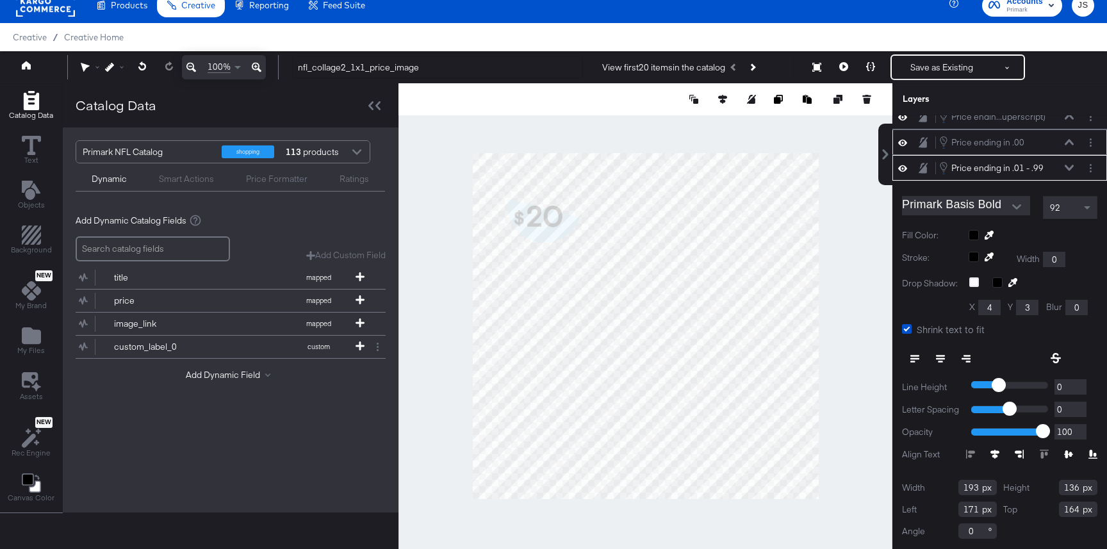
type input "170"
click at [836, 179] on div at bounding box center [645, 325] width 494 height 485
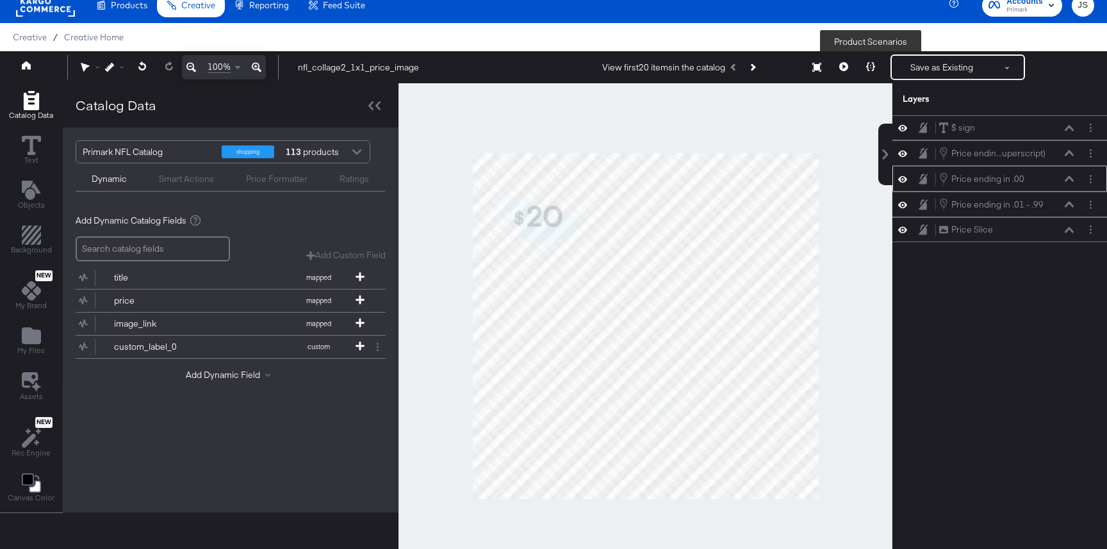
click at [868, 78] on button at bounding box center [870, 67] width 27 height 26
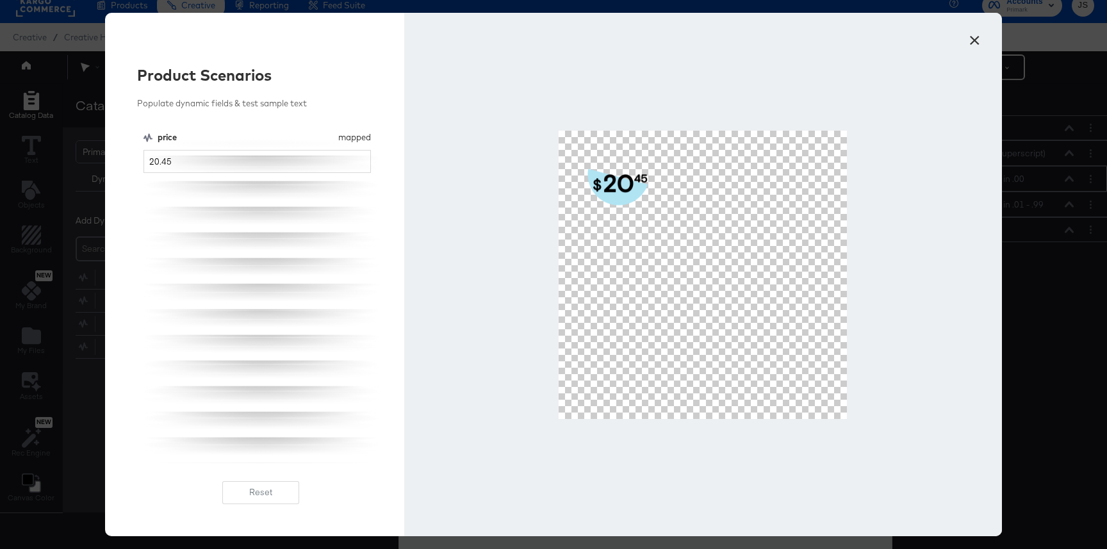
click at [974, 42] on button "×" at bounding box center [973, 37] width 23 height 23
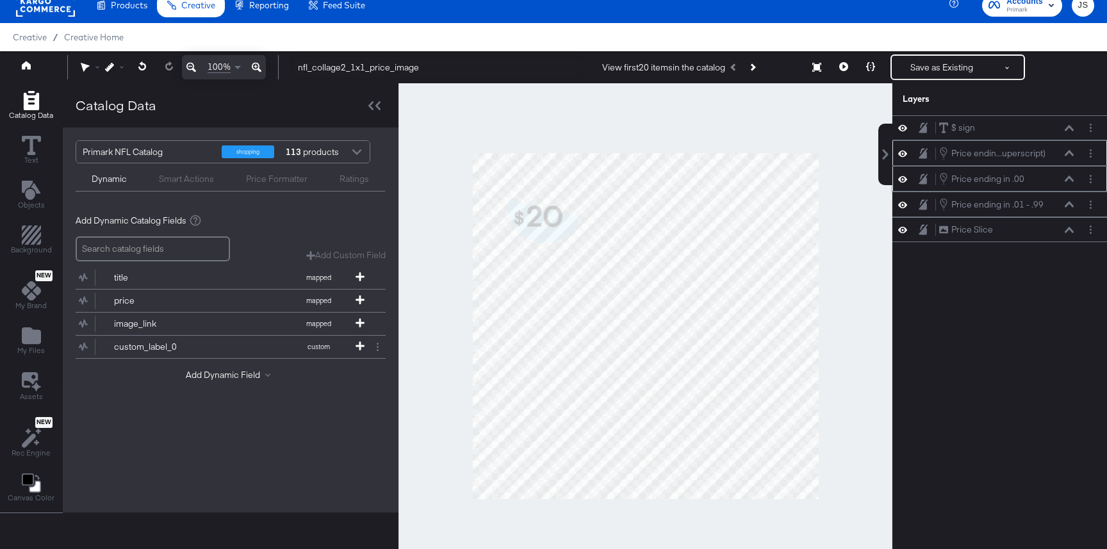
click at [1073, 154] on button at bounding box center [1069, 153] width 10 height 8
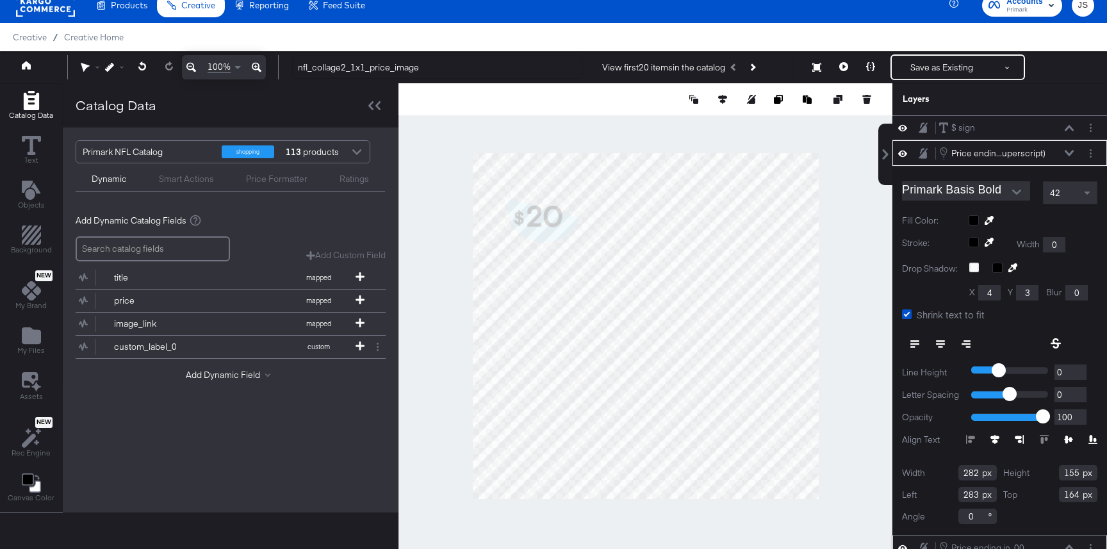
type input "282"
click at [873, 63] on icon at bounding box center [870, 66] width 9 height 9
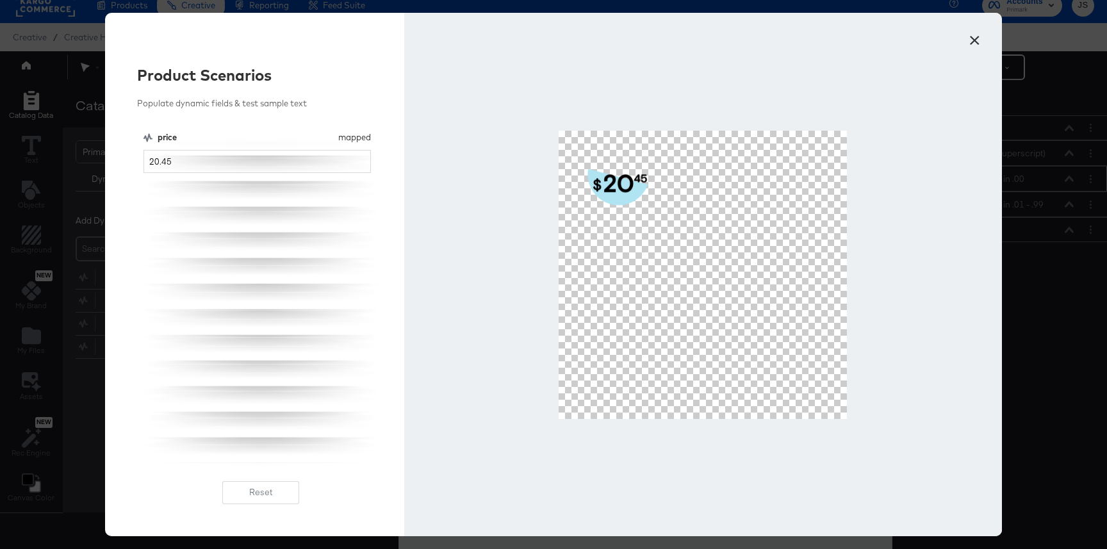
click at [976, 42] on button "×" at bounding box center [973, 37] width 23 height 23
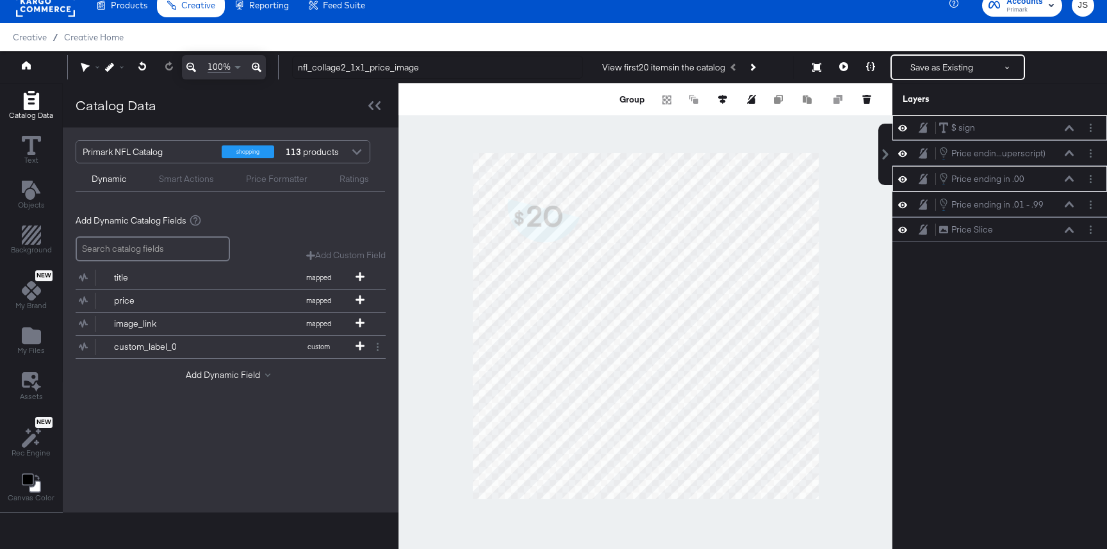
click at [446, 222] on div at bounding box center [645, 325] width 494 height 485
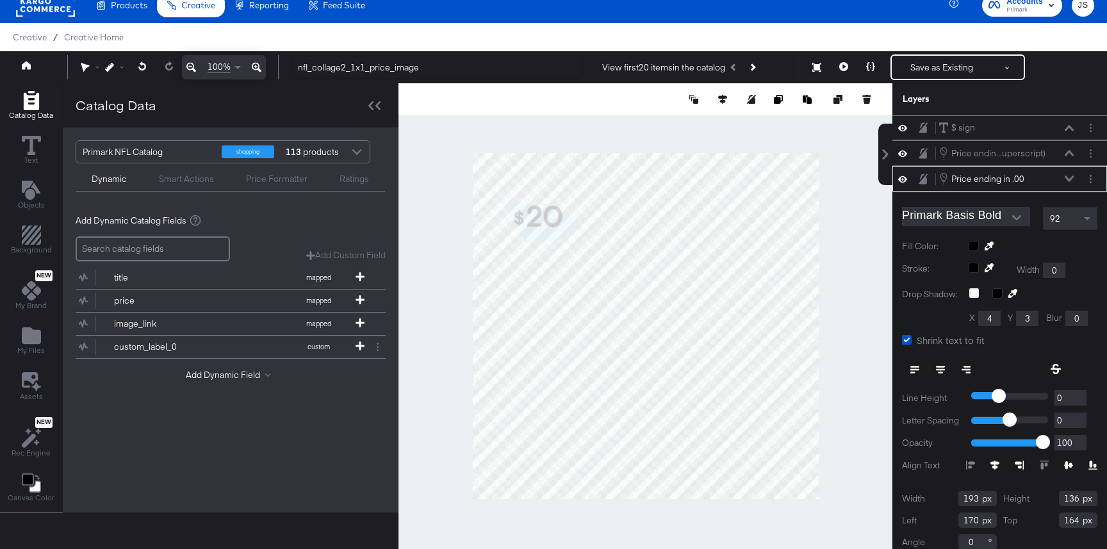
scroll to position [11, 0]
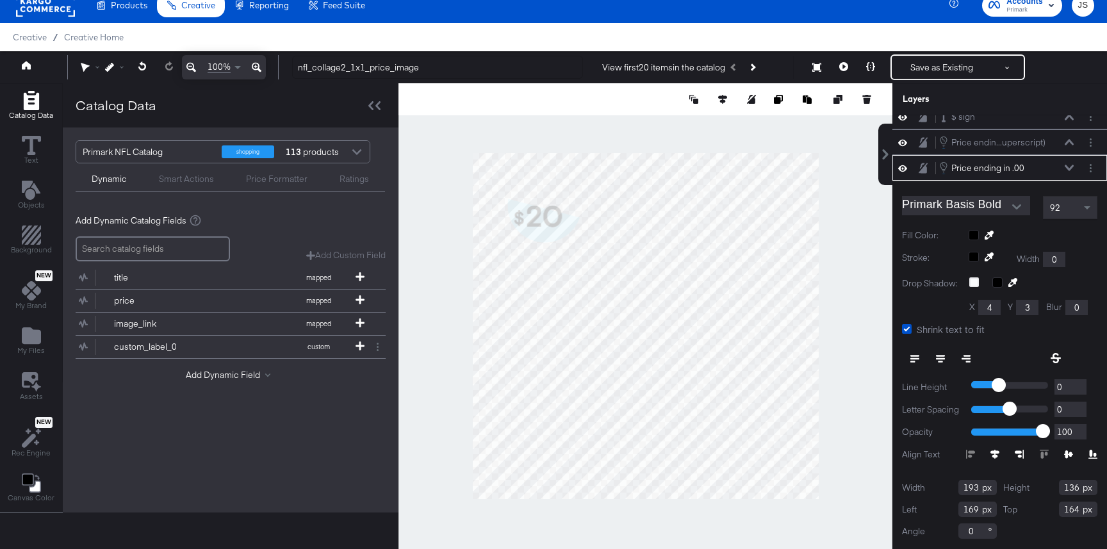
type input "168"
click at [1067, 170] on icon at bounding box center [1068, 168] width 9 height 6
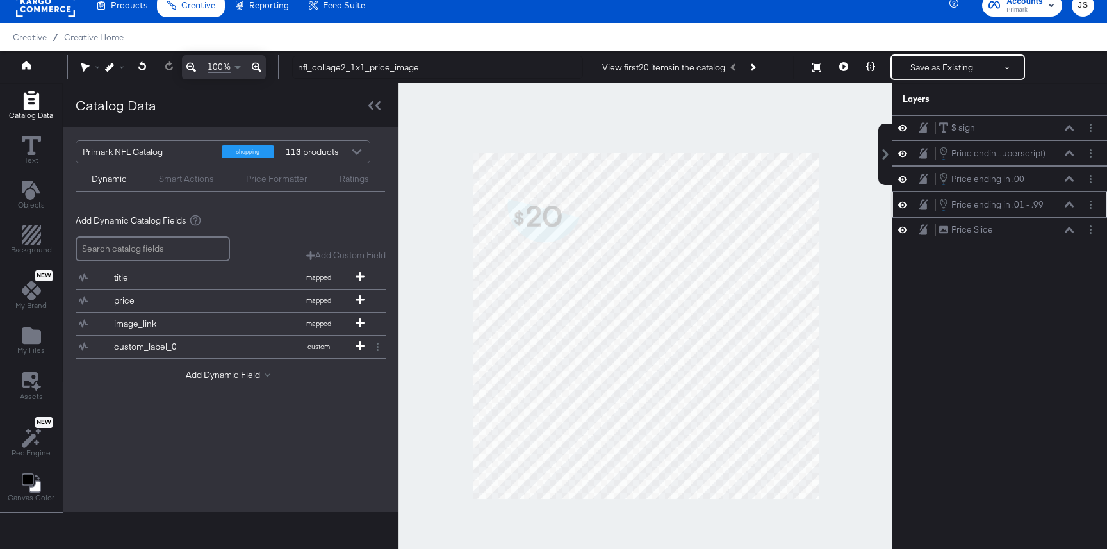
click at [1070, 203] on icon at bounding box center [1068, 204] width 9 height 6
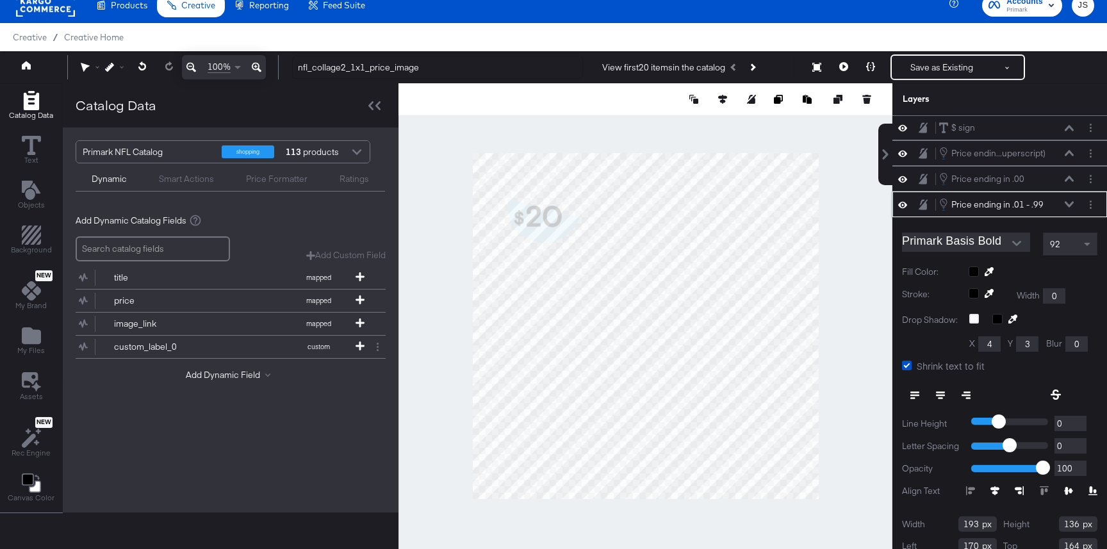
scroll to position [36, 0]
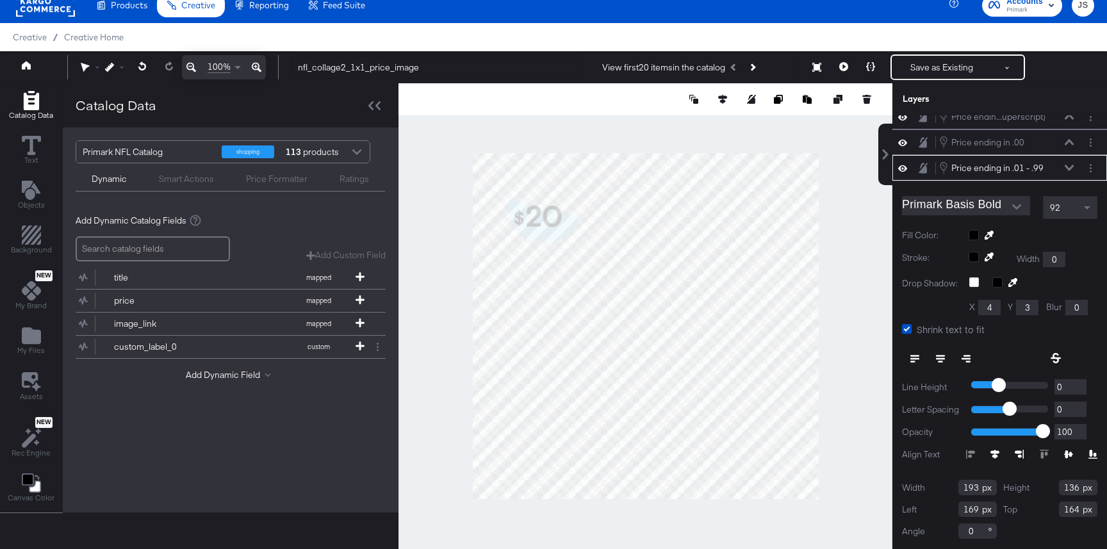
type input "168"
click at [870, 248] on div at bounding box center [645, 325] width 494 height 485
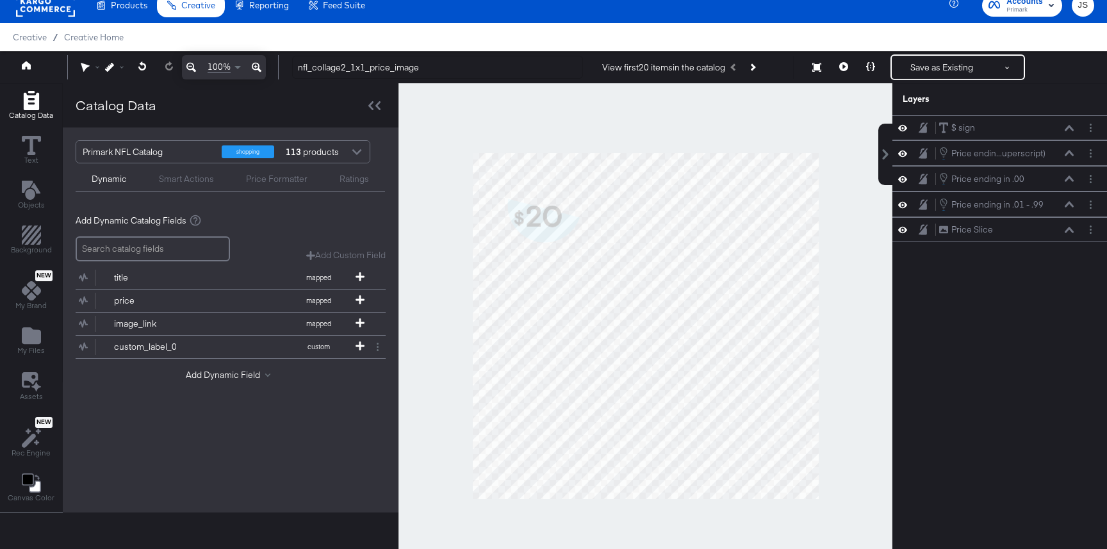
scroll to position [0, 0]
click at [864, 61] on button at bounding box center [870, 67] width 27 height 26
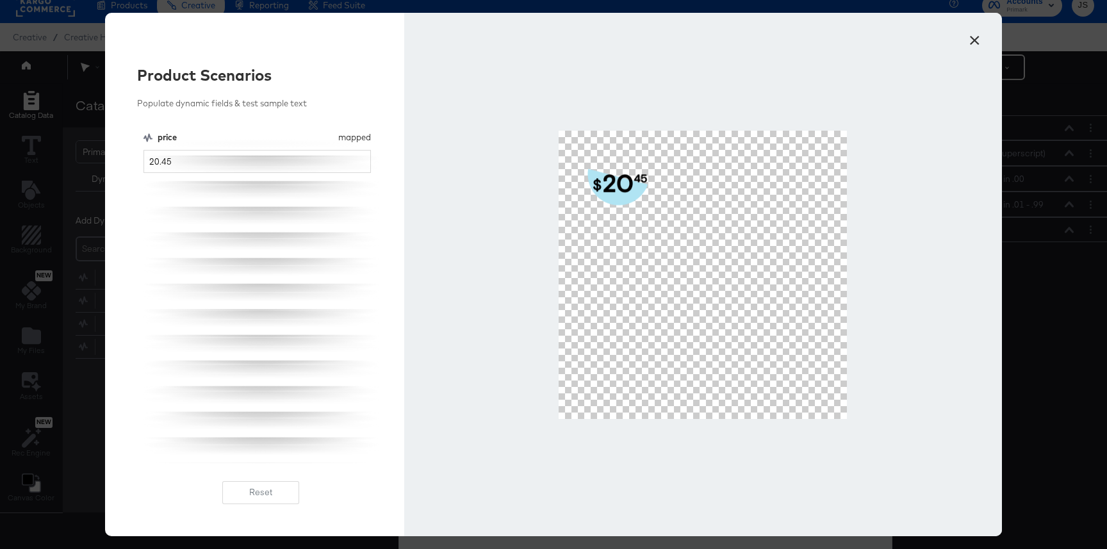
click at [966, 42] on button "×" at bounding box center [973, 37] width 23 height 23
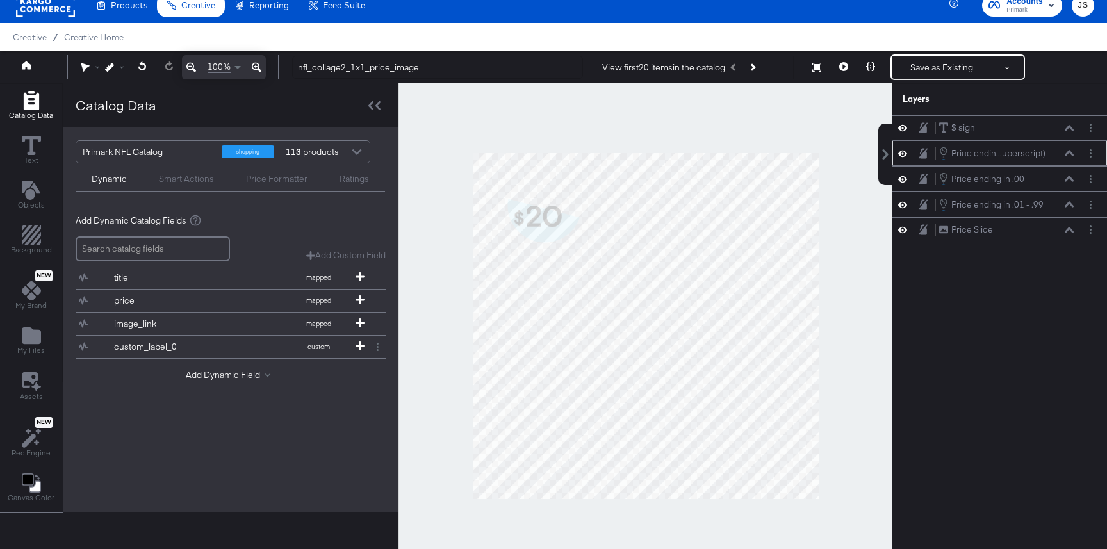
click at [1065, 152] on icon at bounding box center [1068, 153] width 9 height 6
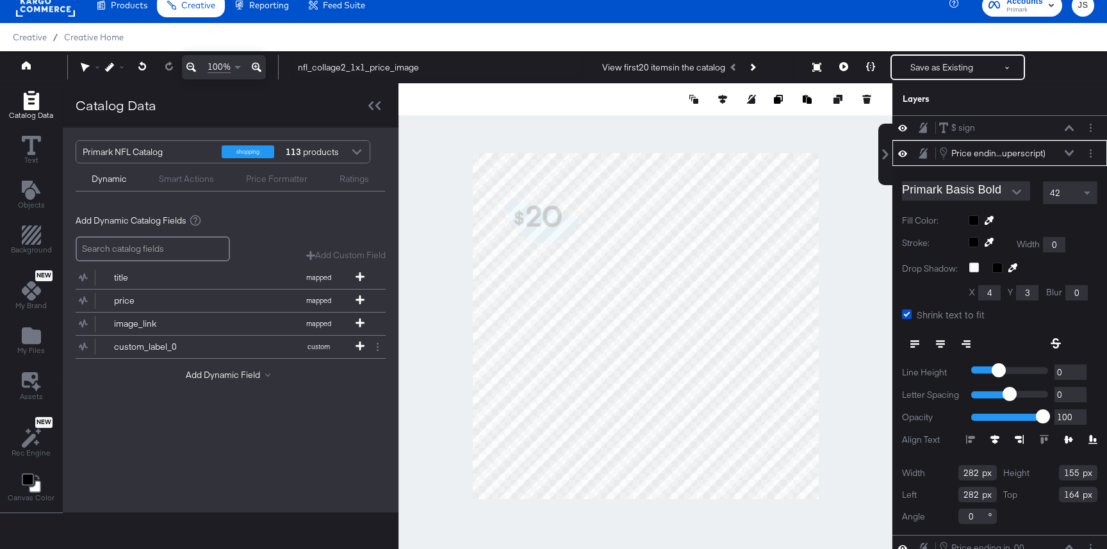
type input "281"
click at [875, 265] on div at bounding box center [645, 325] width 494 height 485
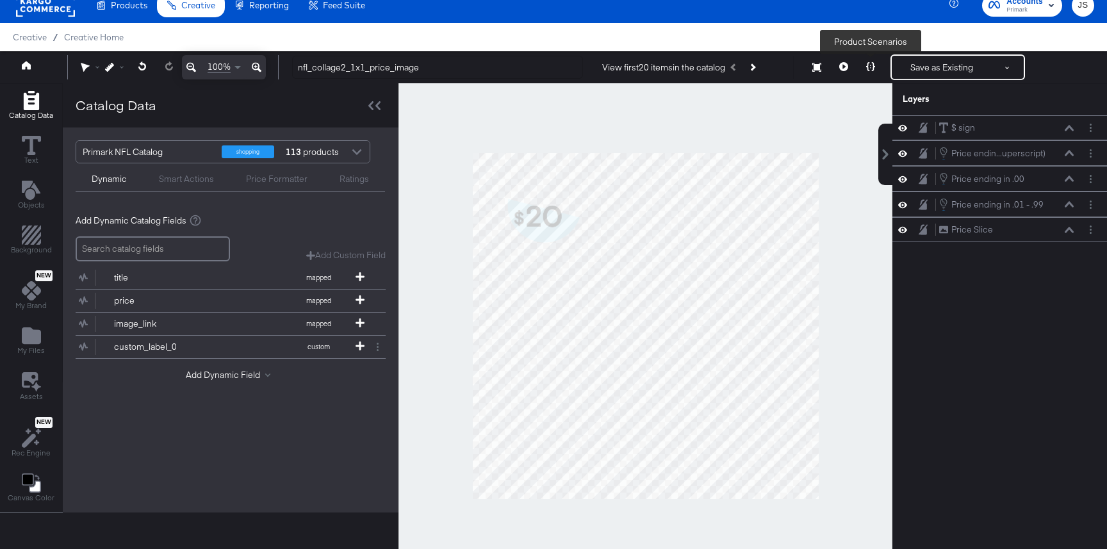
click at [879, 64] on button at bounding box center [870, 67] width 27 height 26
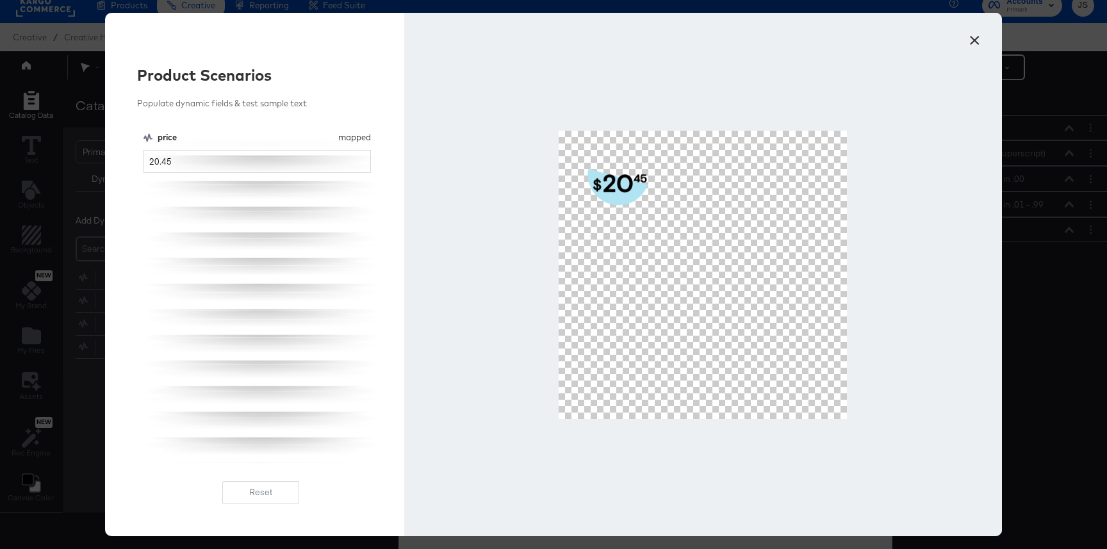
click at [984, 31] on button "×" at bounding box center [973, 37] width 23 height 23
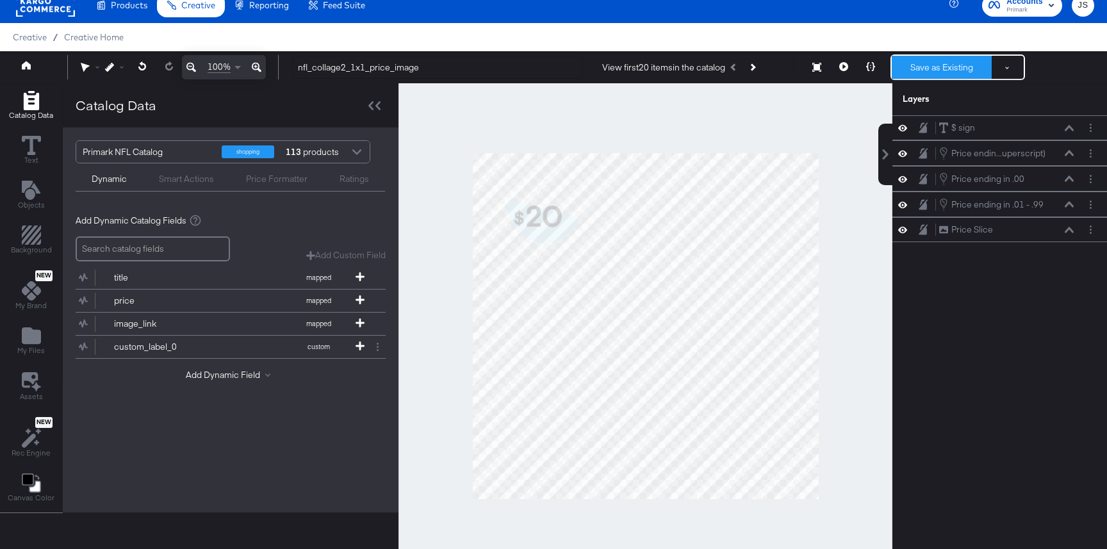
click at [916, 76] on button "Save as Existing" at bounding box center [941, 67] width 100 height 23
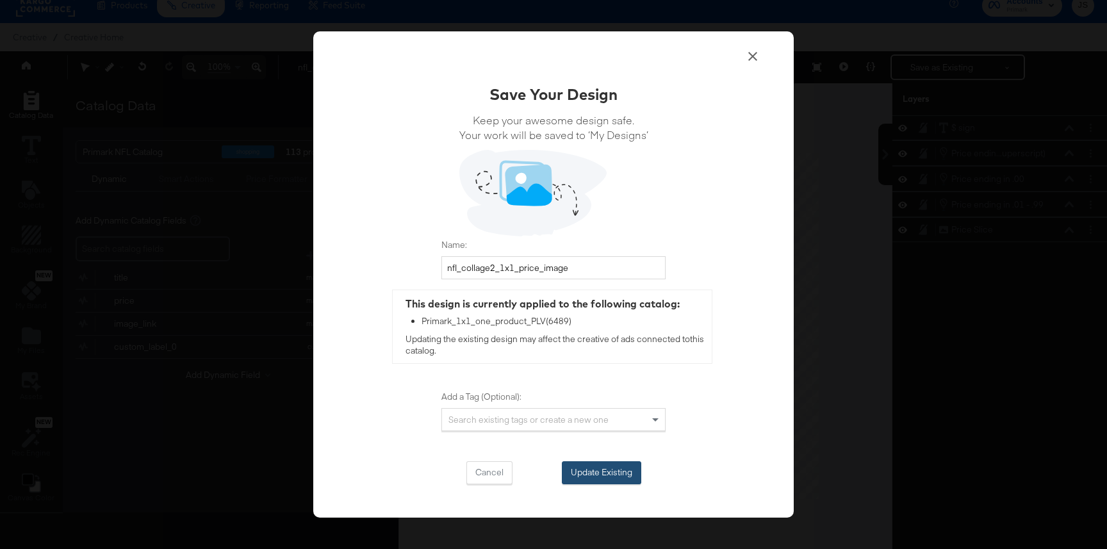
click at [586, 474] on button "Update Existing" at bounding box center [601, 472] width 79 height 23
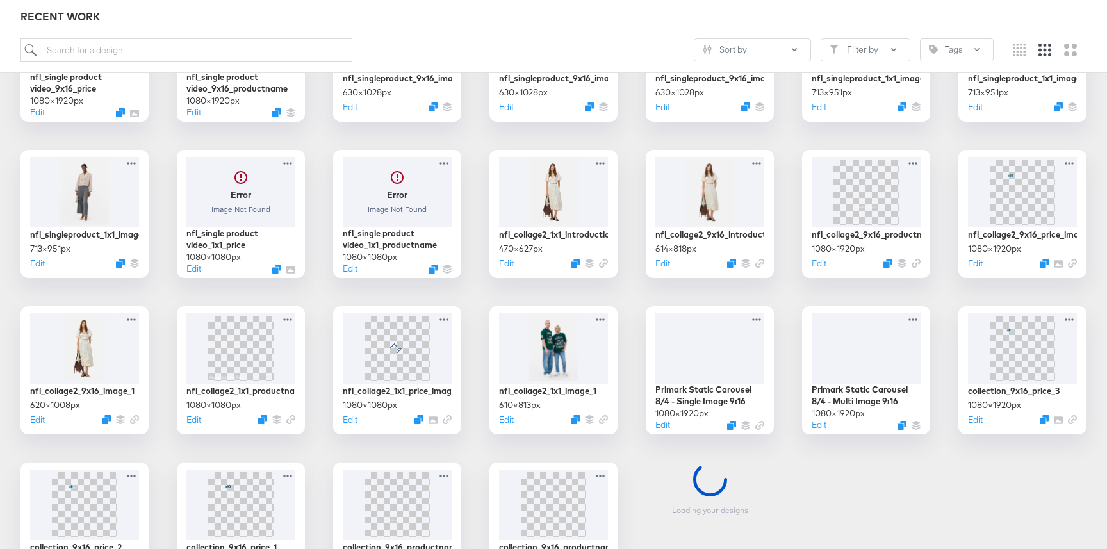
scroll to position [331, 0]
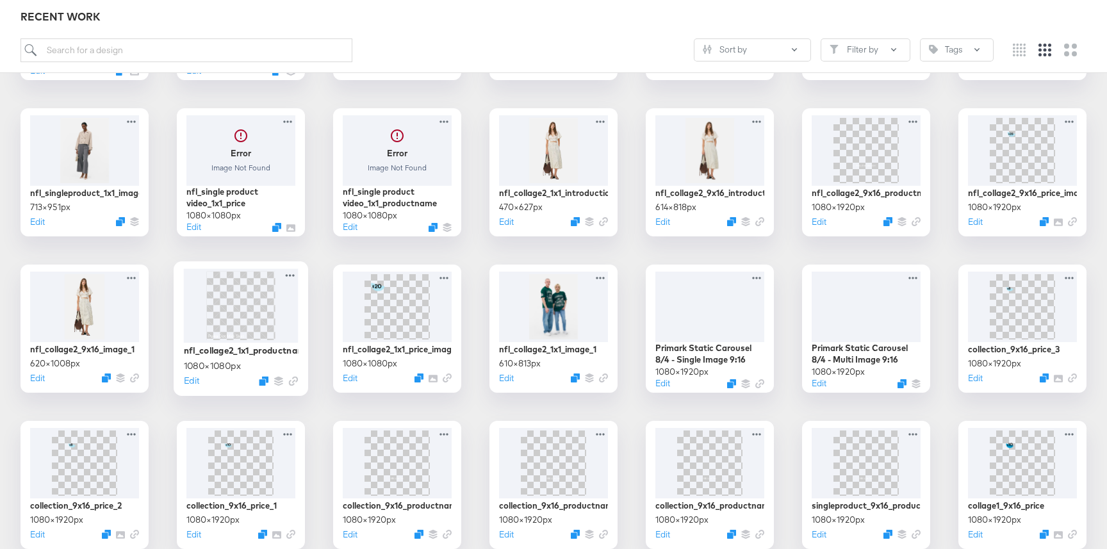
click at [248, 314] on img at bounding box center [240, 305] width 69 height 69
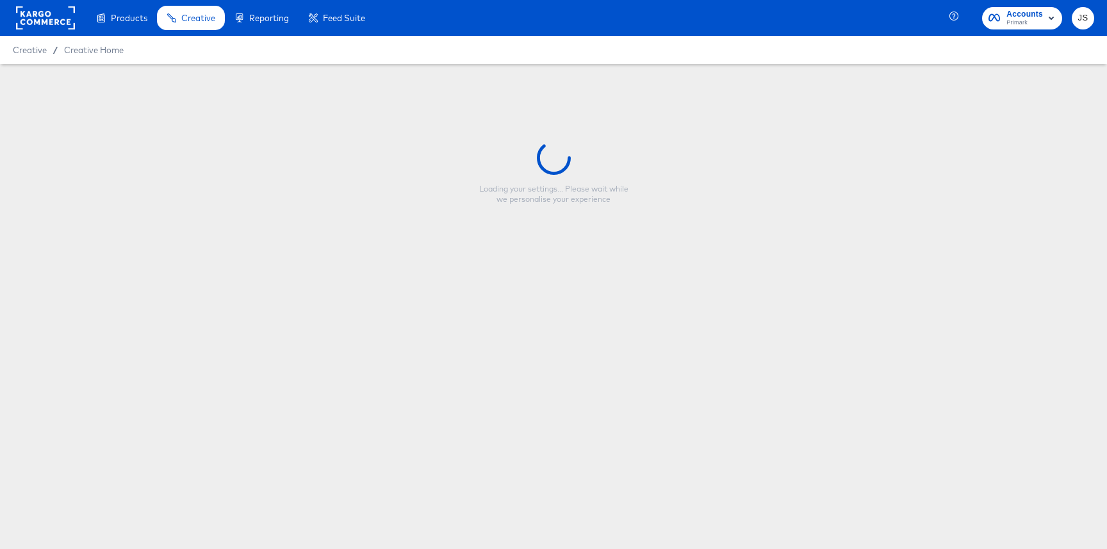
type input "nfl_collage2_1x1_productname_image"
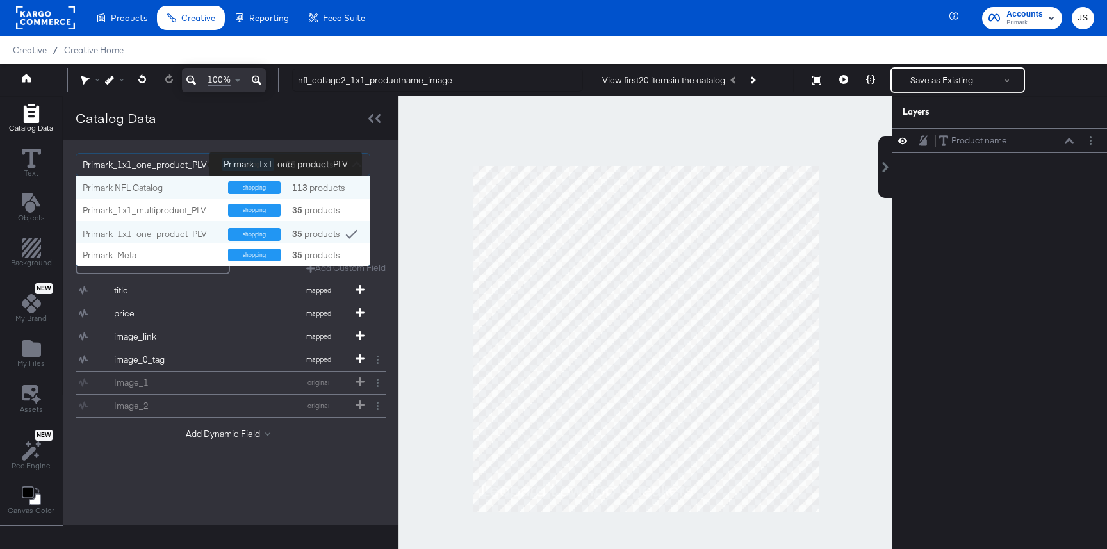
click at [199, 157] on div "Primark_1x1_one_product_PLV" at bounding box center [147, 165] width 129 height 22
click at [169, 186] on div "Primark NFL Catalog" at bounding box center [151, 188] width 136 height 12
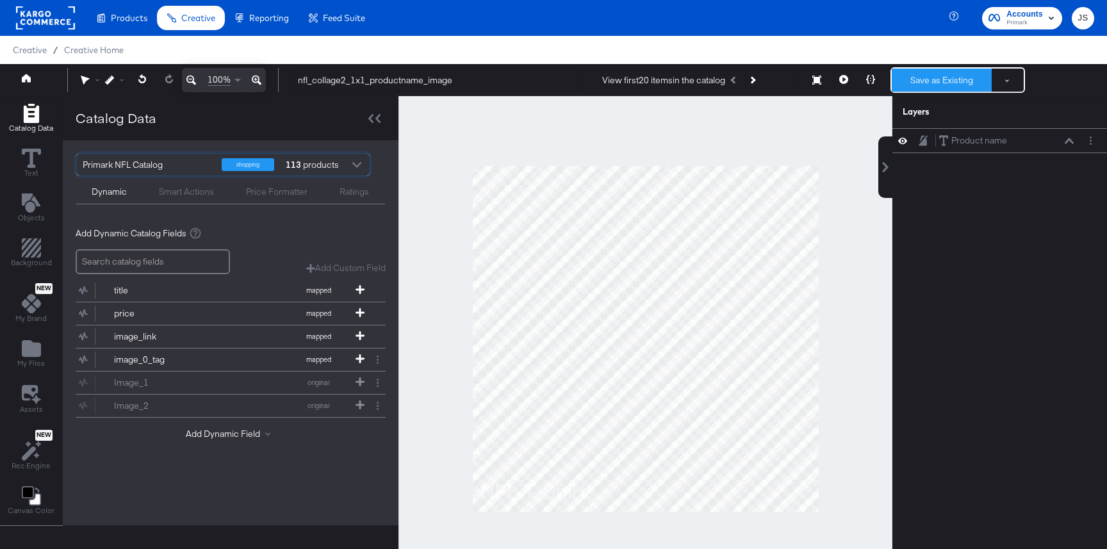
click at [946, 85] on button "Save as Existing" at bounding box center [941, 80] width 100 height 23
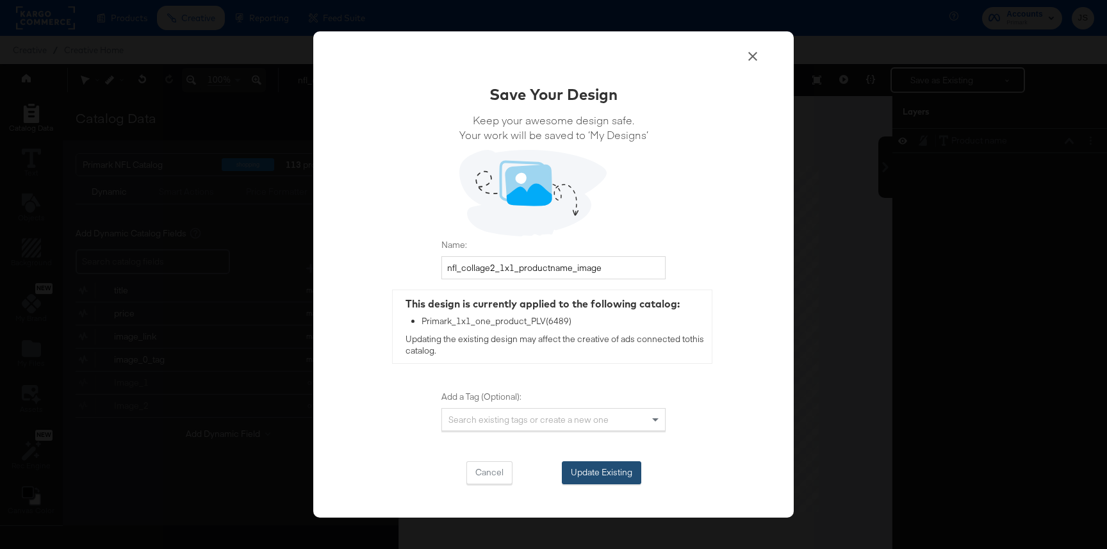
click at [616, 465] on button "Update Existing" at bounding box center [601, 472] width 79 height 23
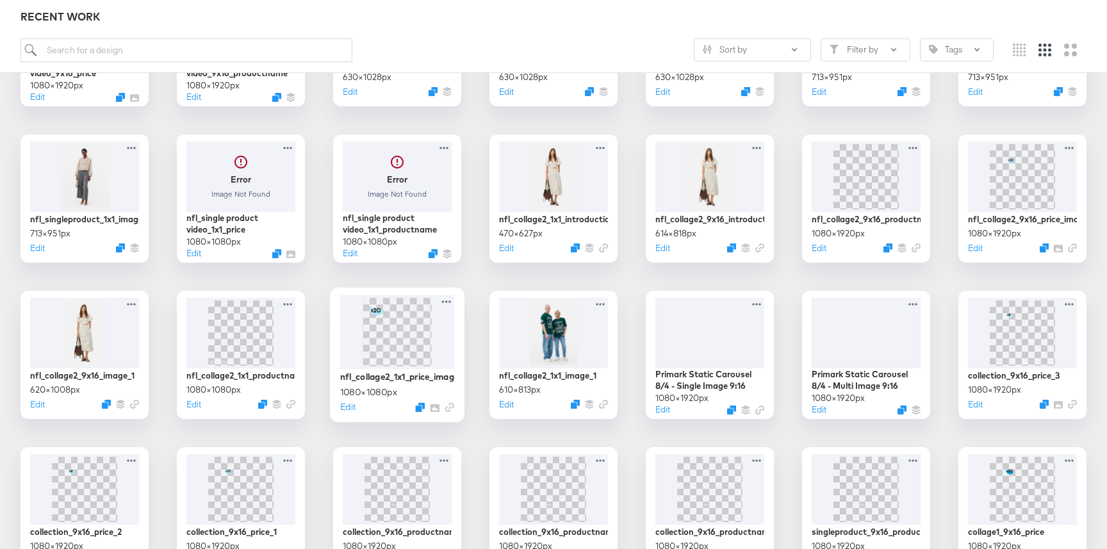
scroll to position [301, 0]
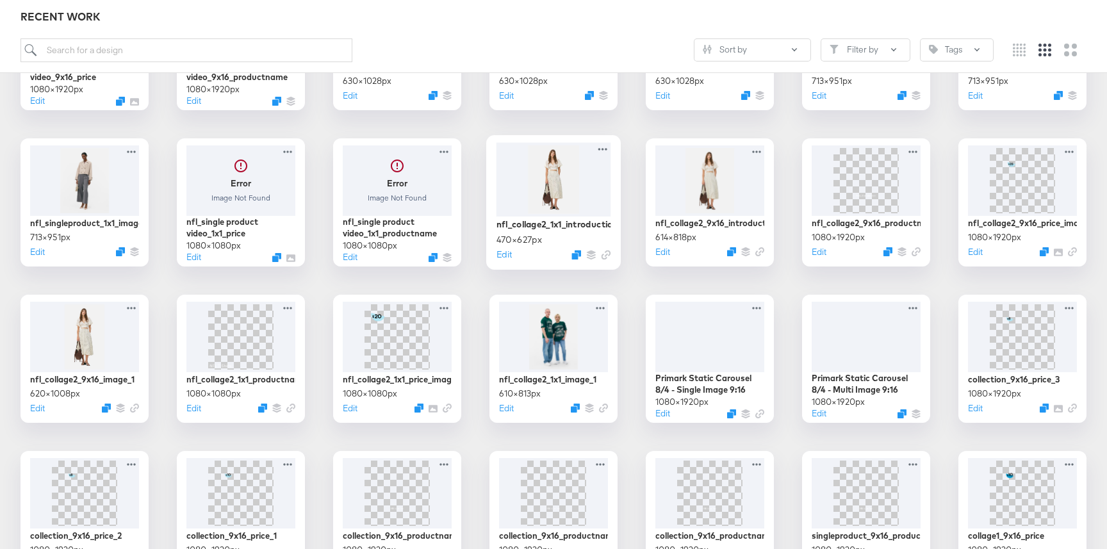
click at [583, 187] on div at bounding box center [553, 179] width 115 height 74
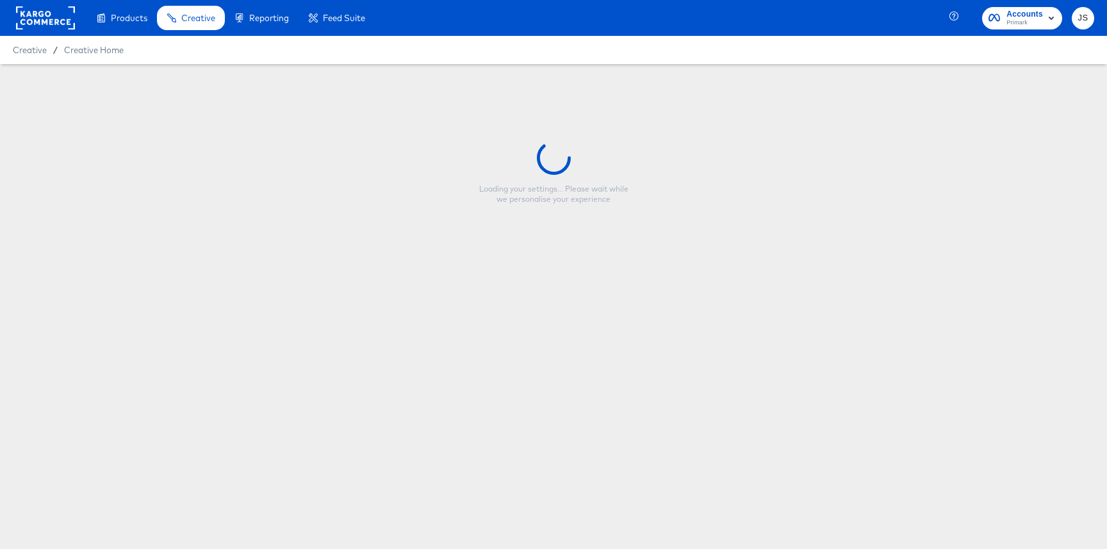
type input "nfl_collage2_1x1_introduction_image_1"
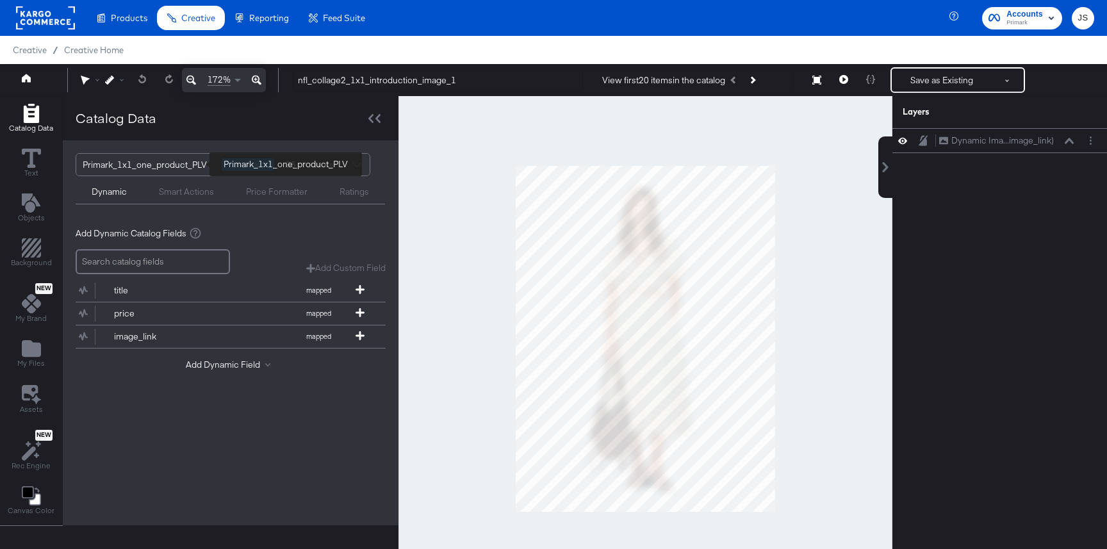
click at [158, 154] on div "Primark_1x1_one_product_PLV" at bounding box center [147, 165] width 129 height 22
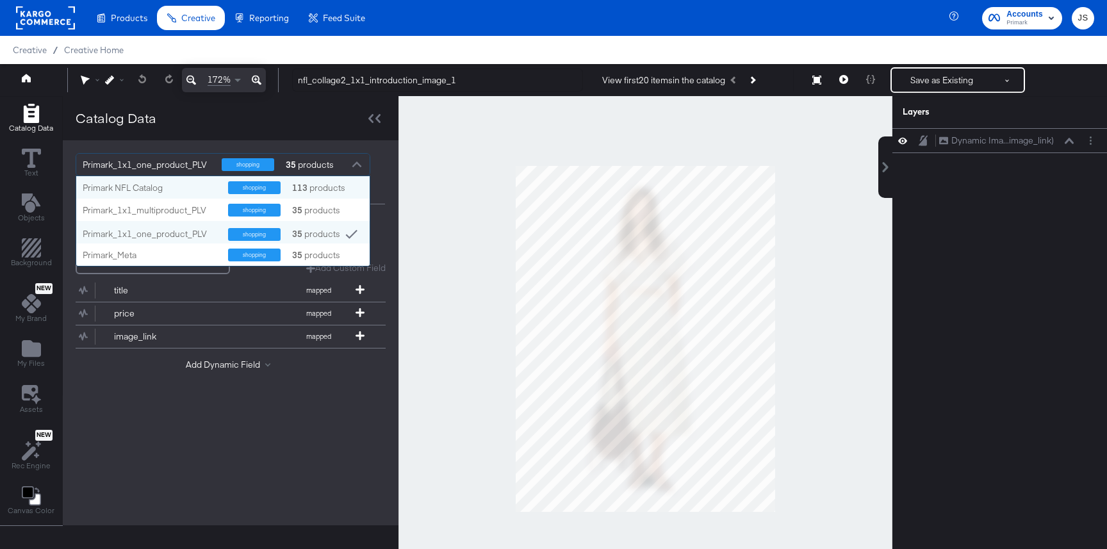
scroll to position [90, 293]
click at [150, 190] on div "Primark NFL Catalog" at bounding box center [151, 188] width 136 height 12
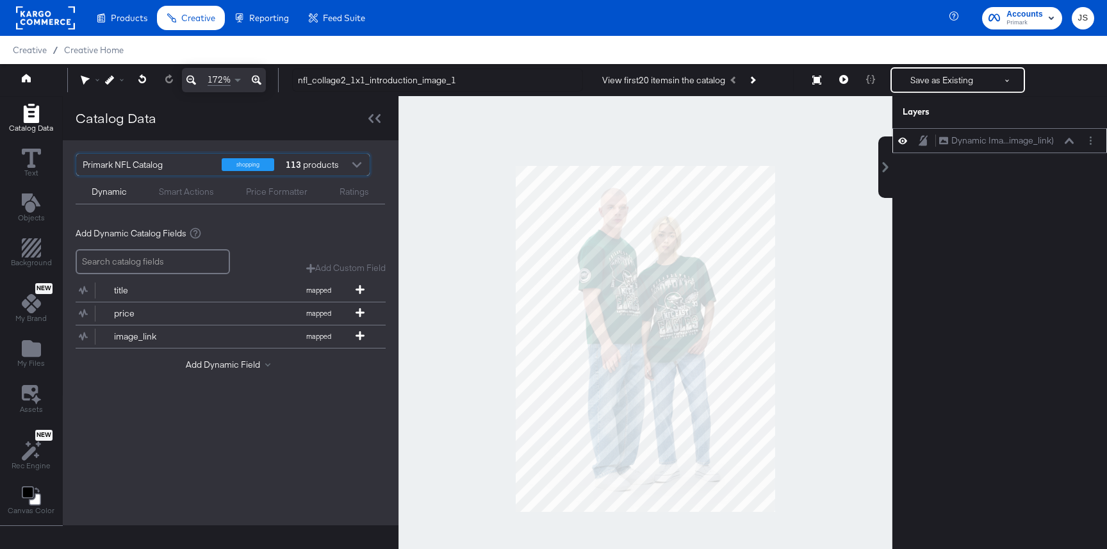
click at [1069, 142] on icon at bounding box center [1068, 141] width 9 height 6
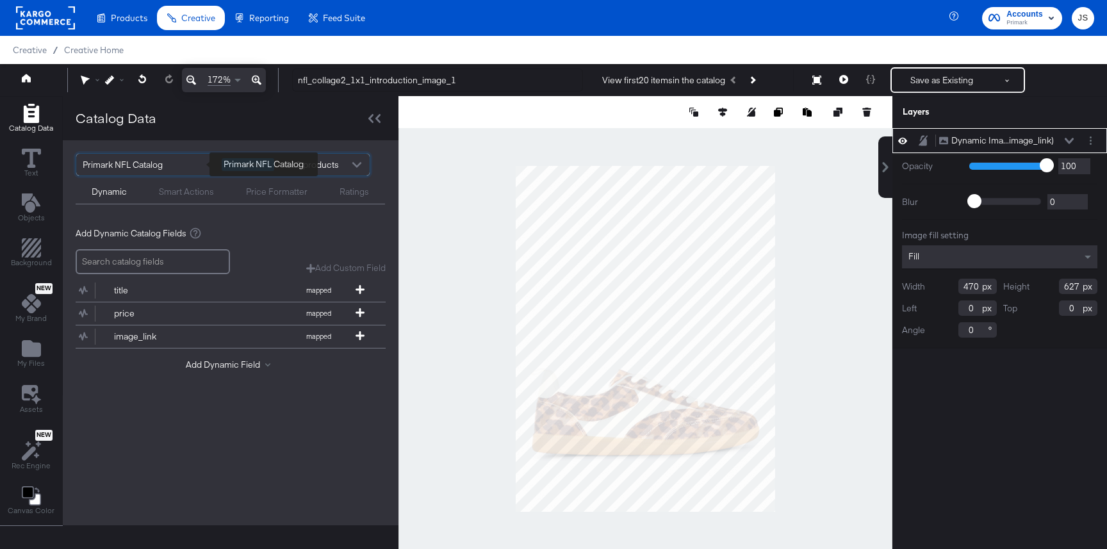
click at [127, 175] on div "Primark NFL Catalog shopping 113 products" at bounding box center [223, 165] width 295 height 24
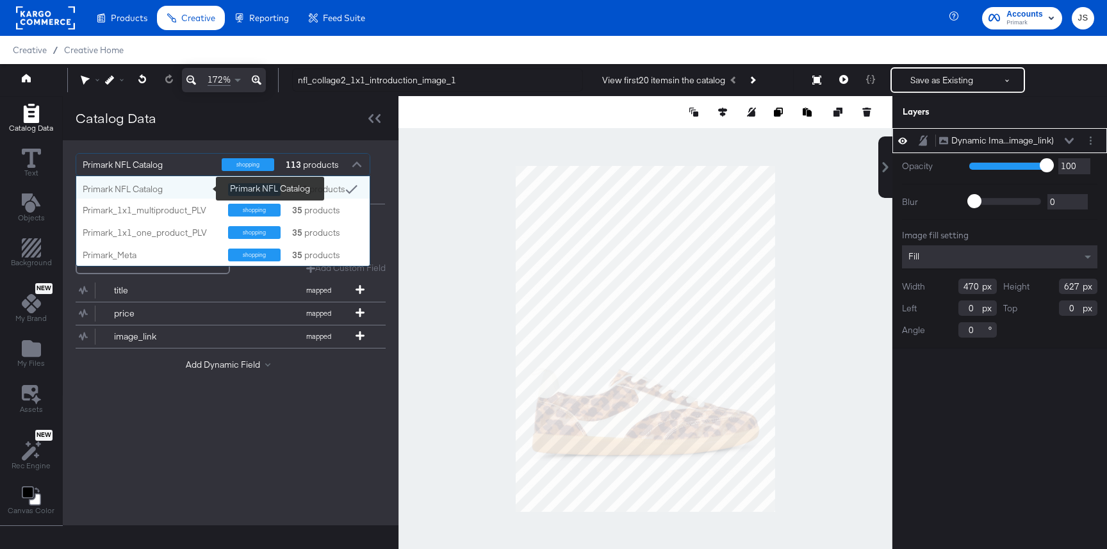
click at [131, 191] on div "Primark NFL Catalog" at bounding box center [151, 189] width 136 height 12
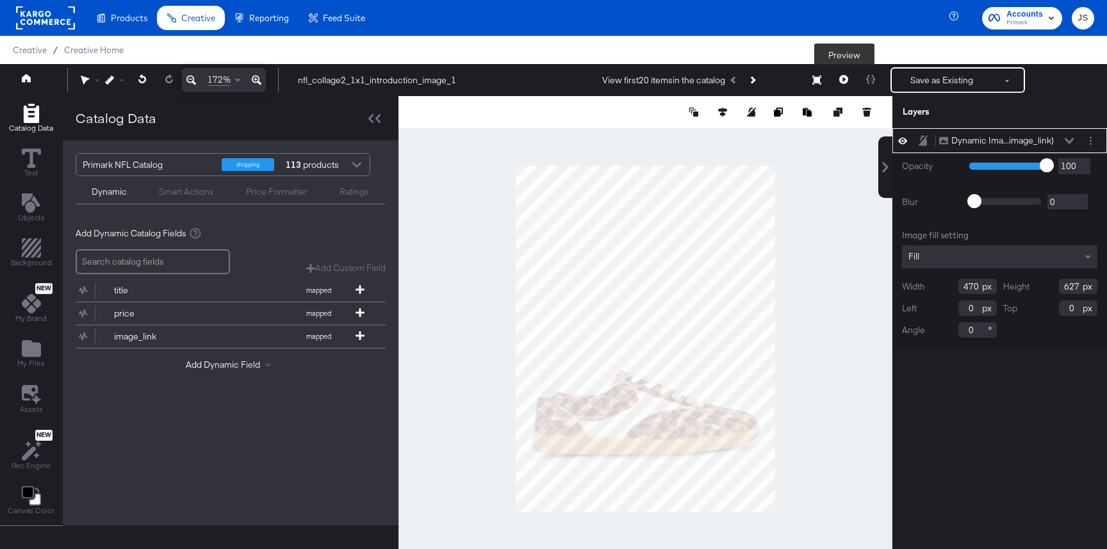
click at [845, 87] on button at bounding box center [843, 80] width 27 height 26
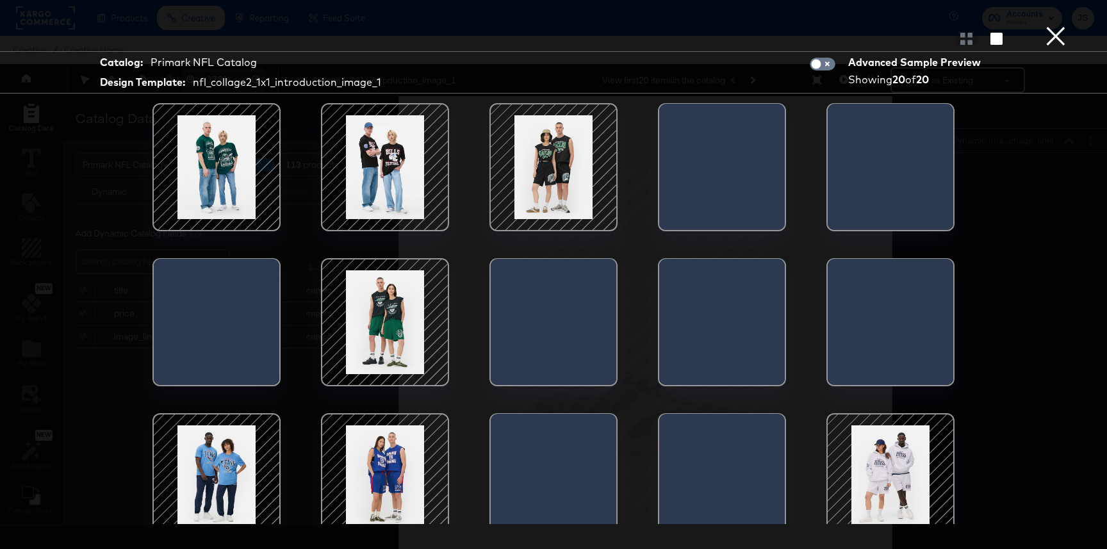
click at [400, 206] on div at bounding box center [384, 167] width 109 height 109
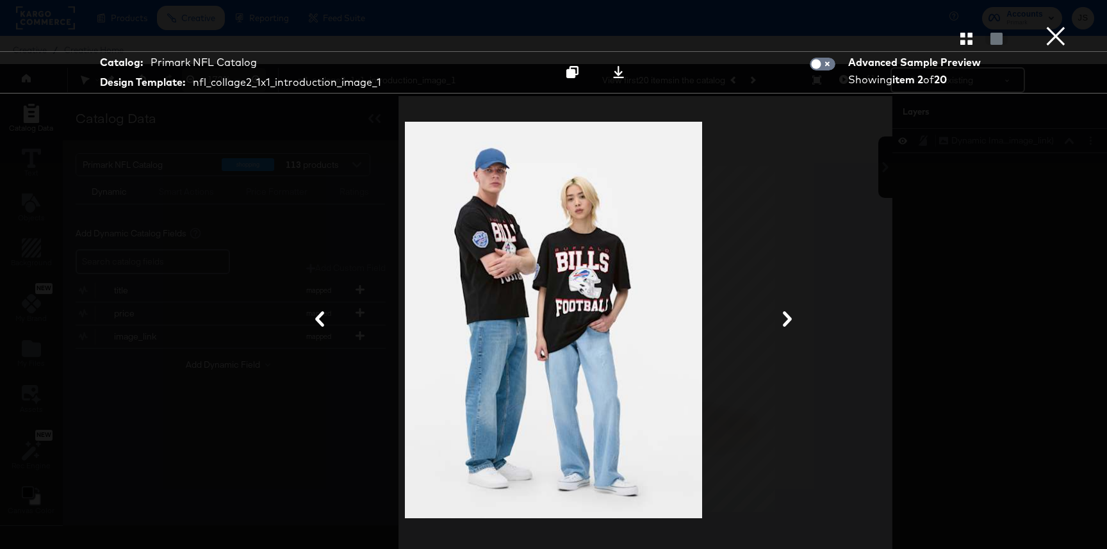
click at [1057, 26] on button "×" at bounding box center [1055, 13] width 26 height 26
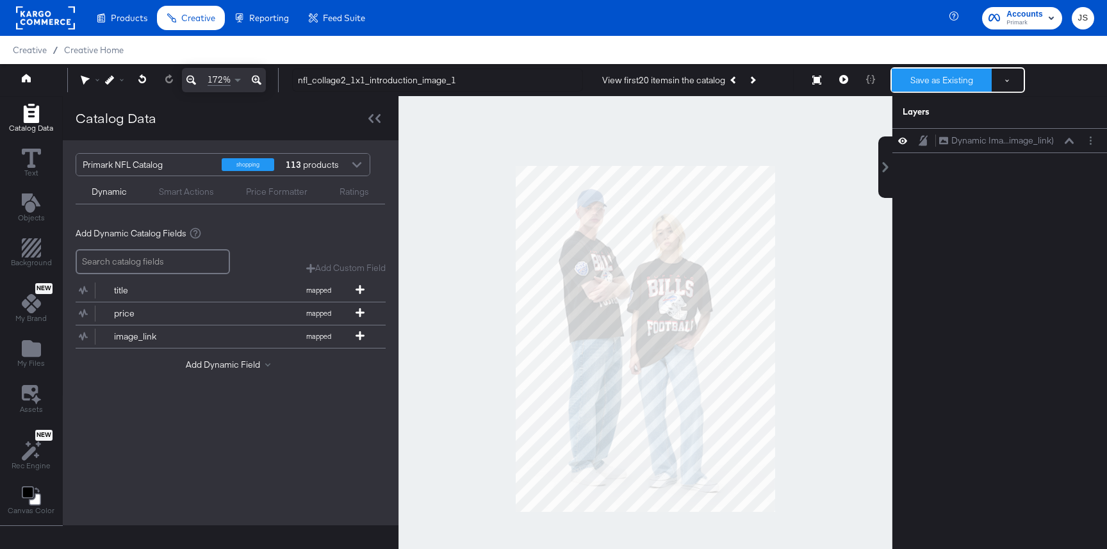
click at [945, 82] on button "Save as Existing" at bounding box center [941, 80] width 100 height 23
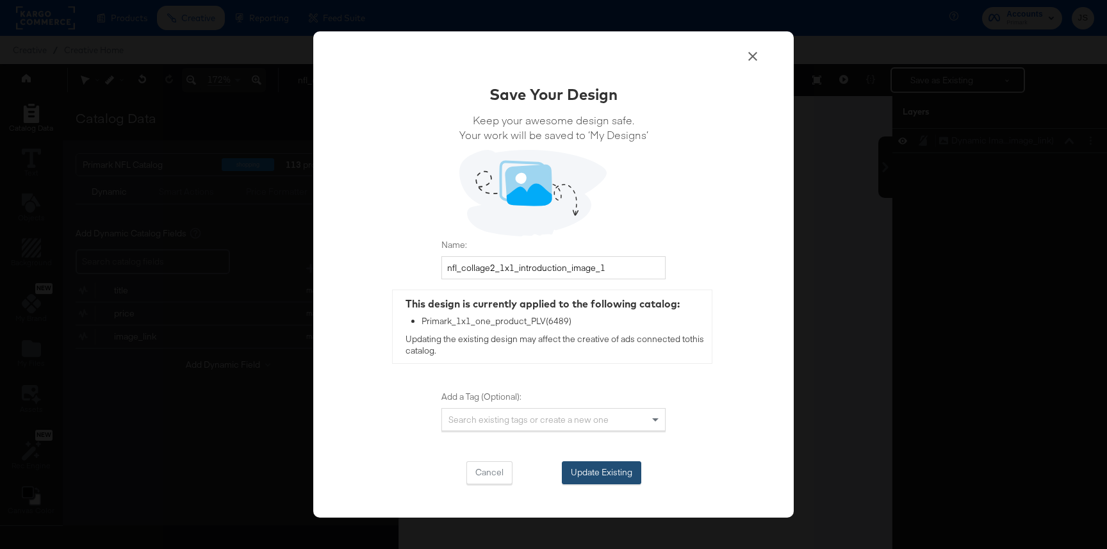
click at [577, 469] on button "Update Existing" at bounding box center [601, 472] width 79 height 23
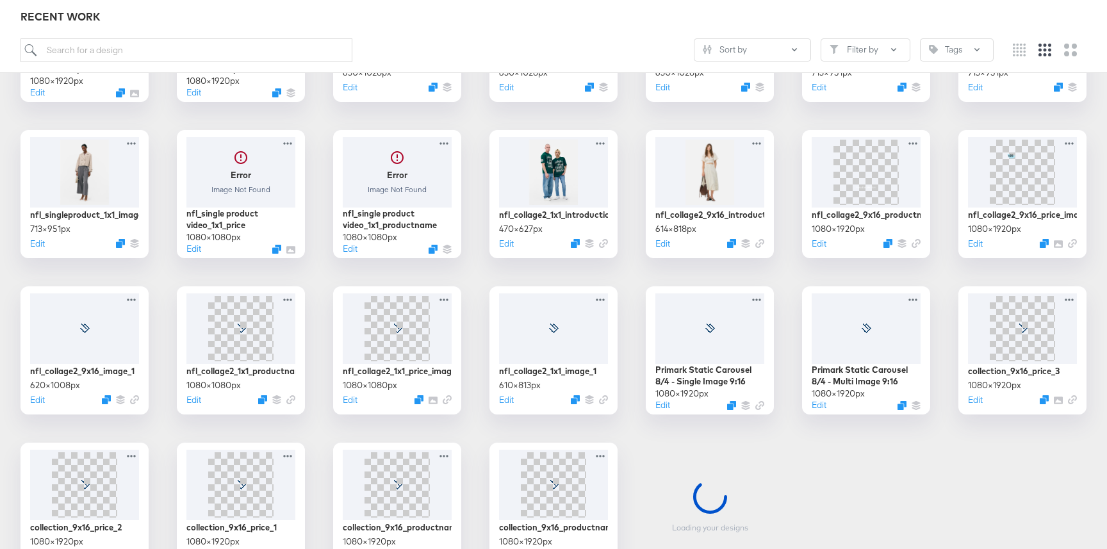
scroll to position [316, 0]
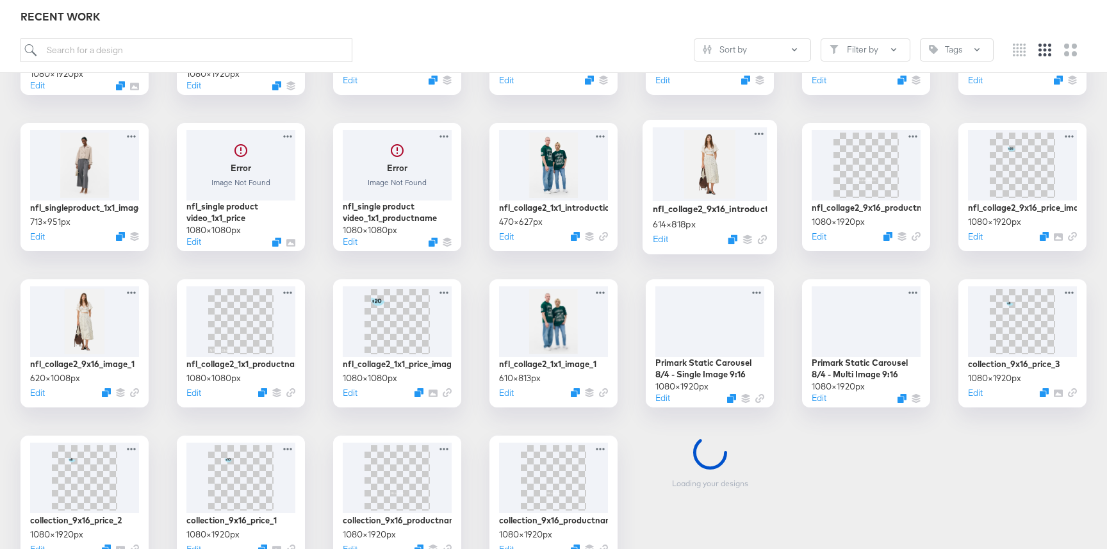
click at [674, 178] on div at bounding box center [710, 164] width 115 height 74
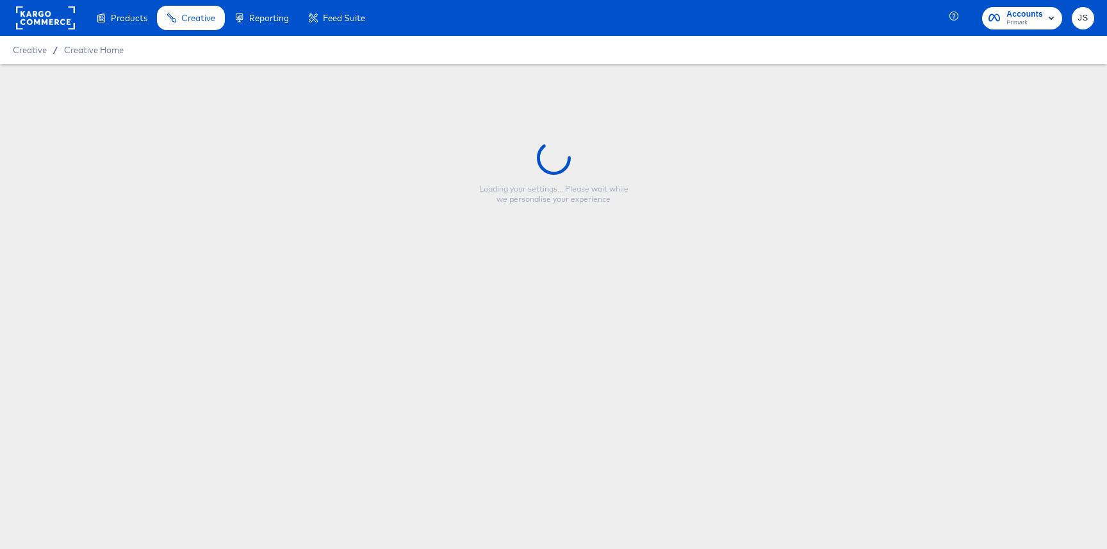
type input "nfl_collage2_9x16_introduction_image_1"
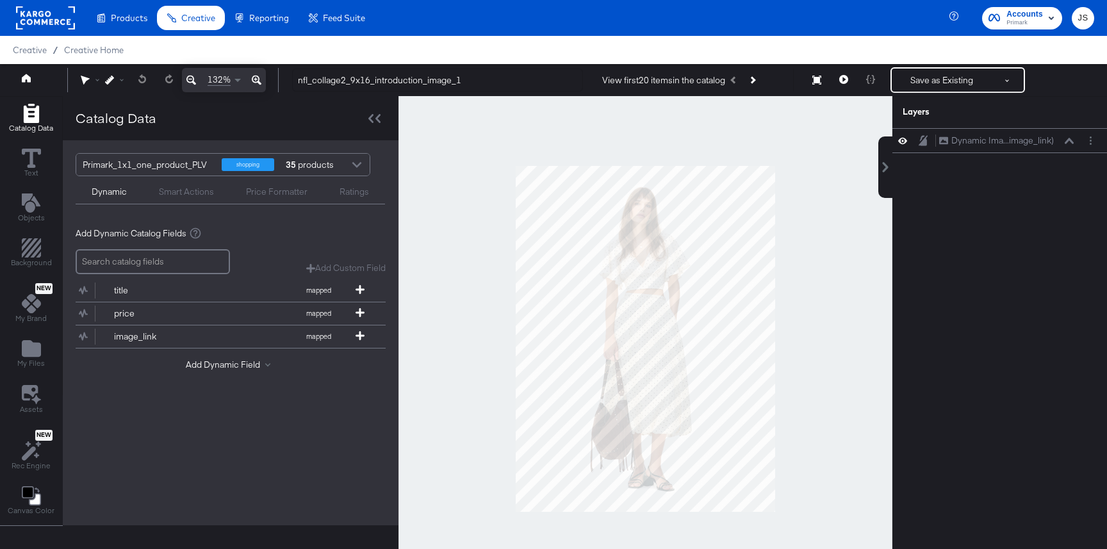
click at [185, 165] on div "Primark_1x1_one_product_PLV" at bounding box center [147, 165] width 129 height 22
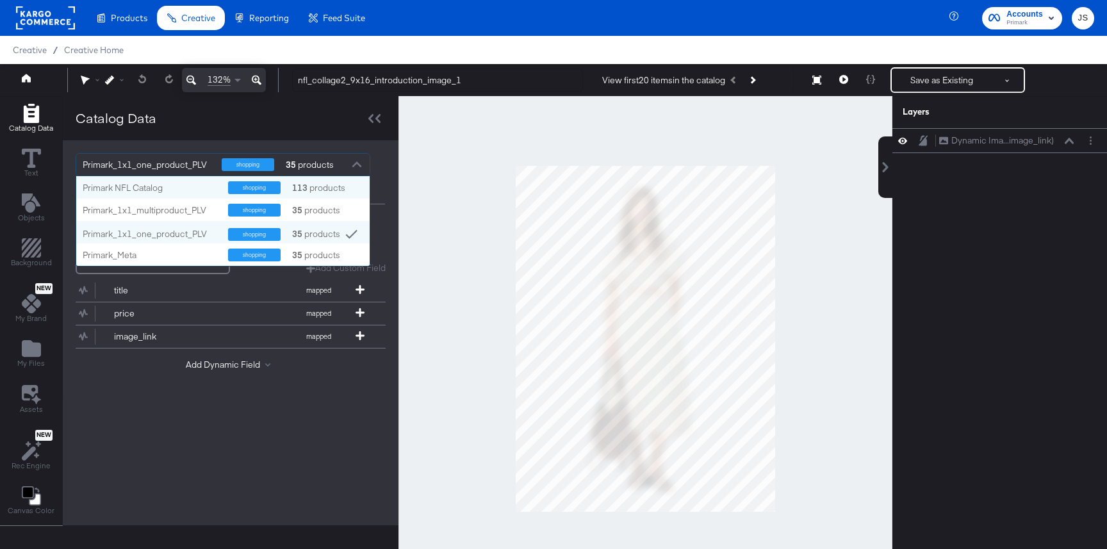
scroll to position [90, 293]
click at [176, 188] on div "Primark NFL Catalog" at bounding box center [151, 188] width 136 height 12
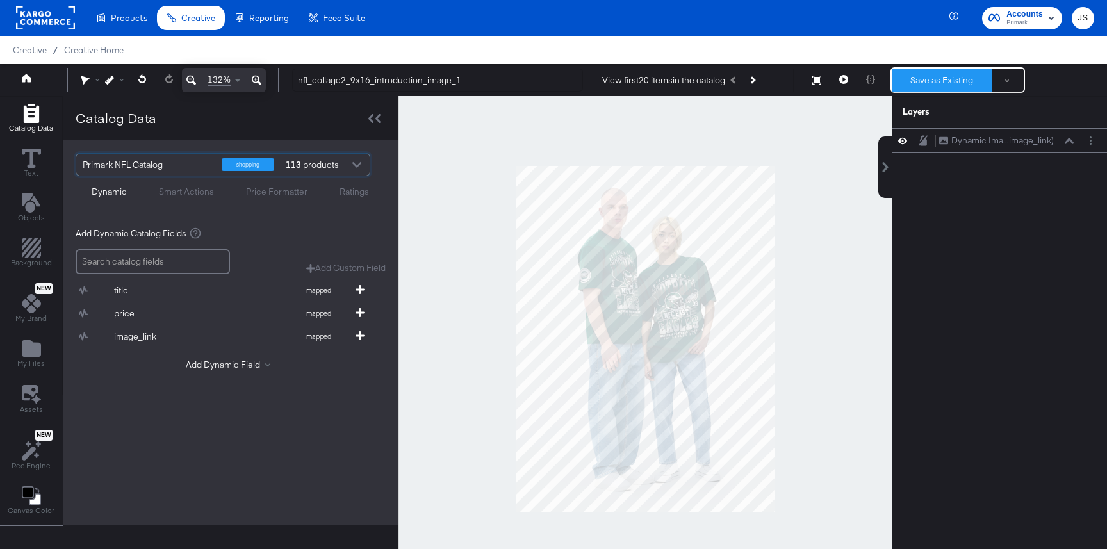
click at [932, 77] on button "Save as Existing" at bounding box center [941, 80] width 100 height 23
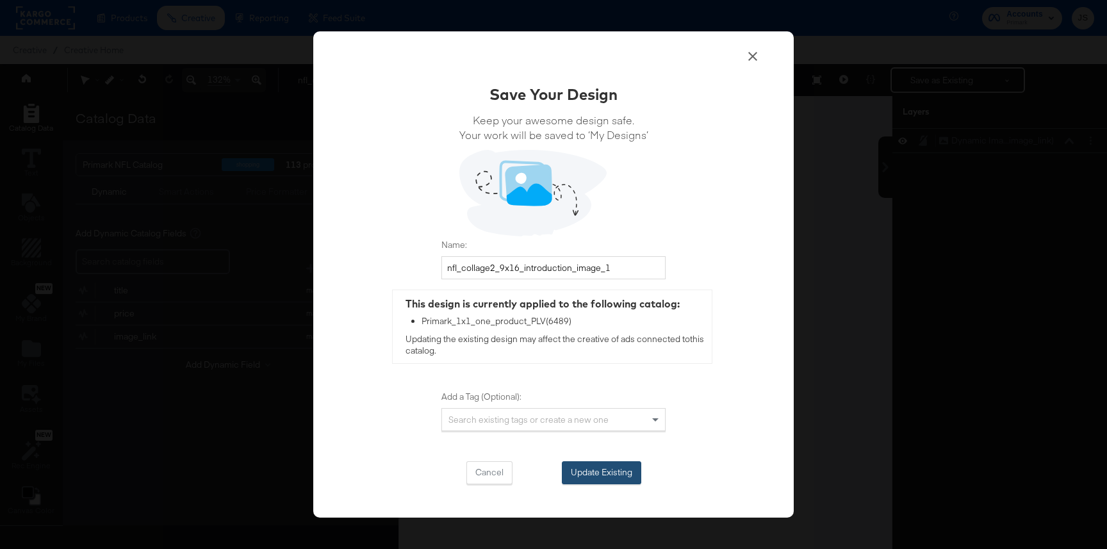
click at [583, 466] on button "Update Existing" at bounding box center [601, 472] width 79 height 23
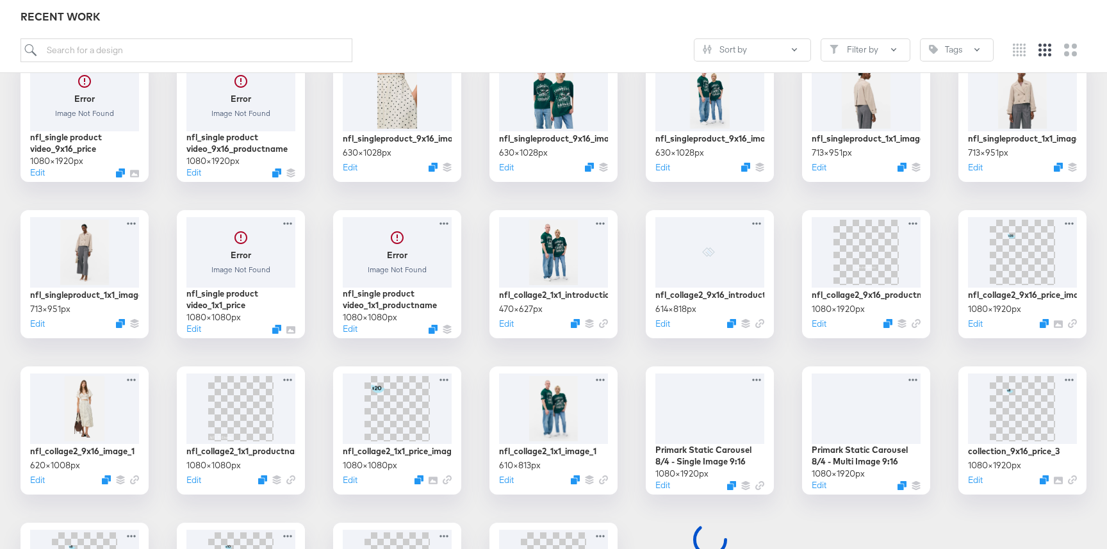
scroll to position [235, 0]
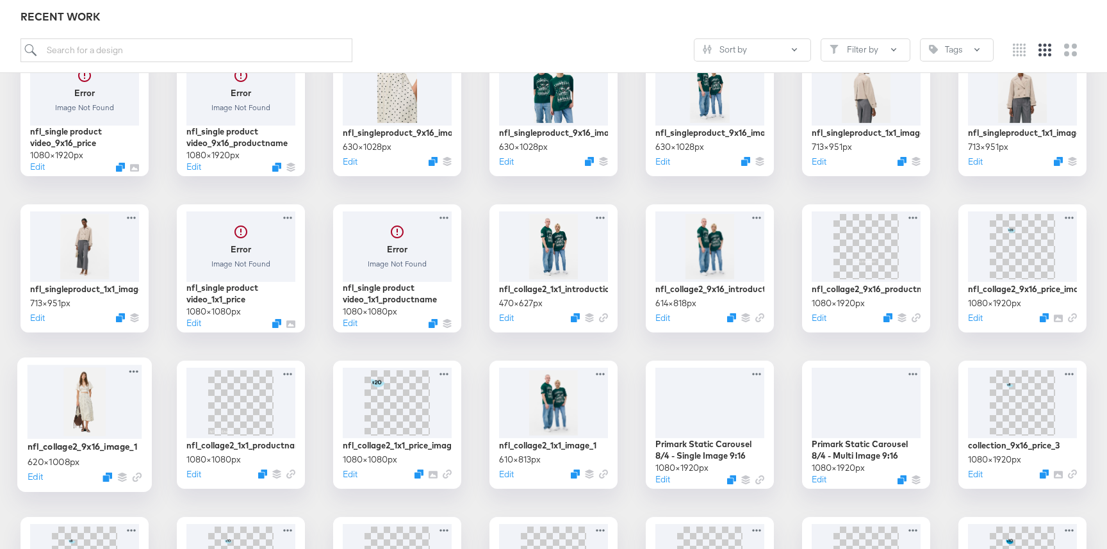
click at [81, 421] on div at bounding box center [85, 401] width 115 height 74
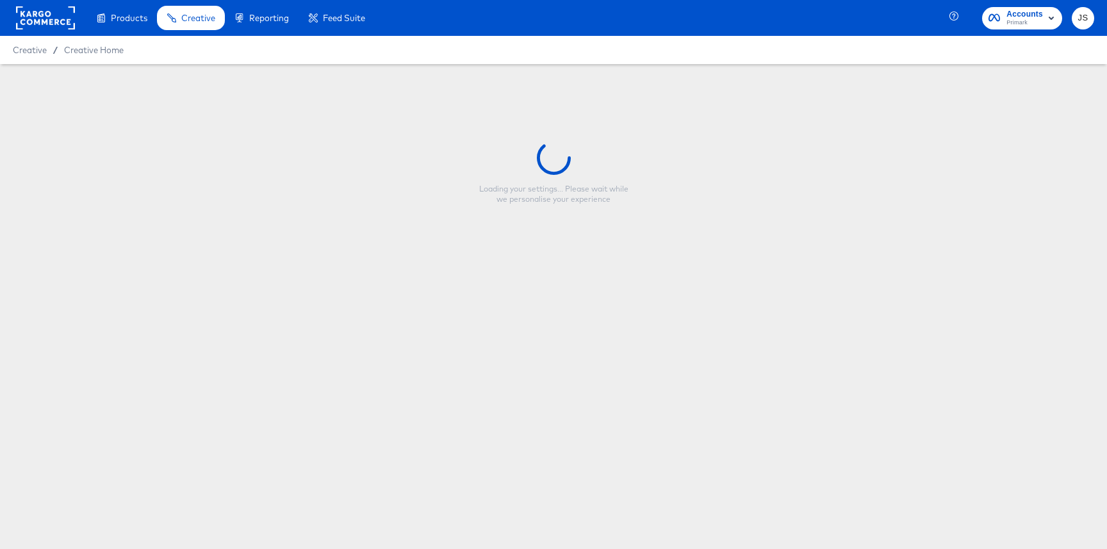
type input "nfl_collage2_9x16_image_1"
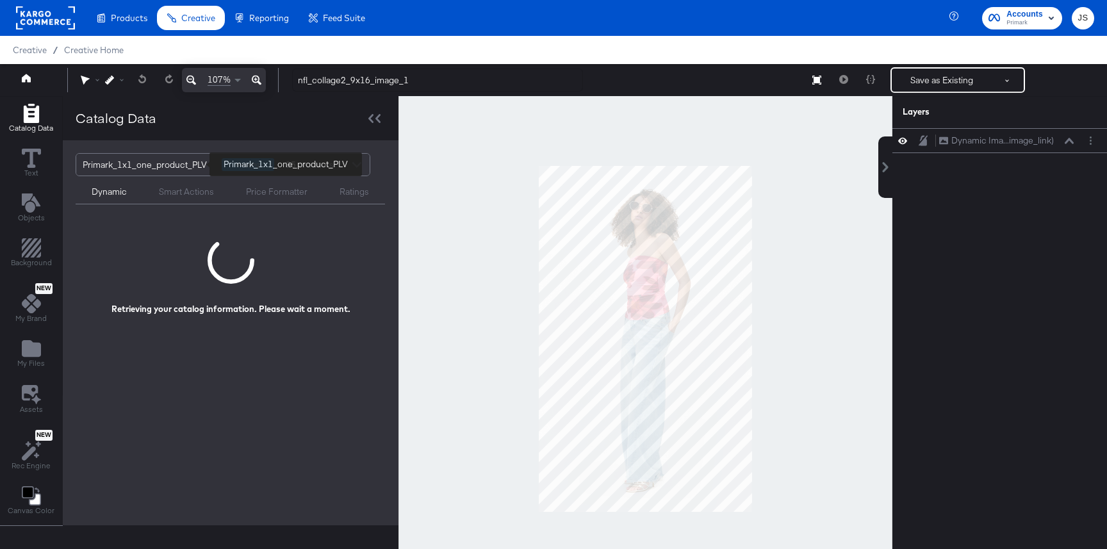
click at [176, 156] on div "Primark_1x1_one_product_PLV" at bounding box center [147, 165] width 129 height 22
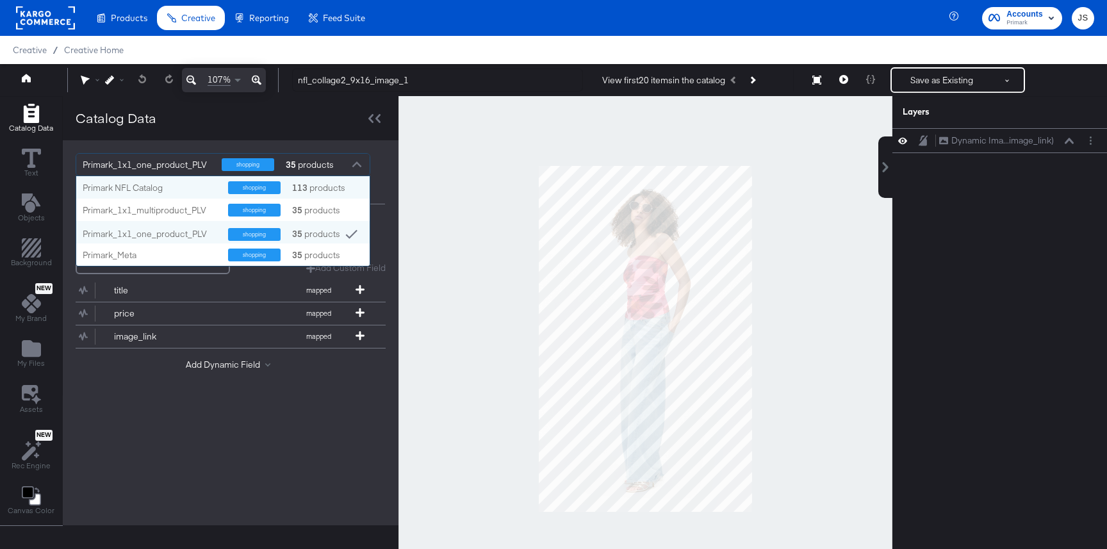
scroll to position [90, 293]
click at [175, 194] on div "Primark NFL Catalog shopping 113 products" at bounding box center [222, 187] width 293 height 22
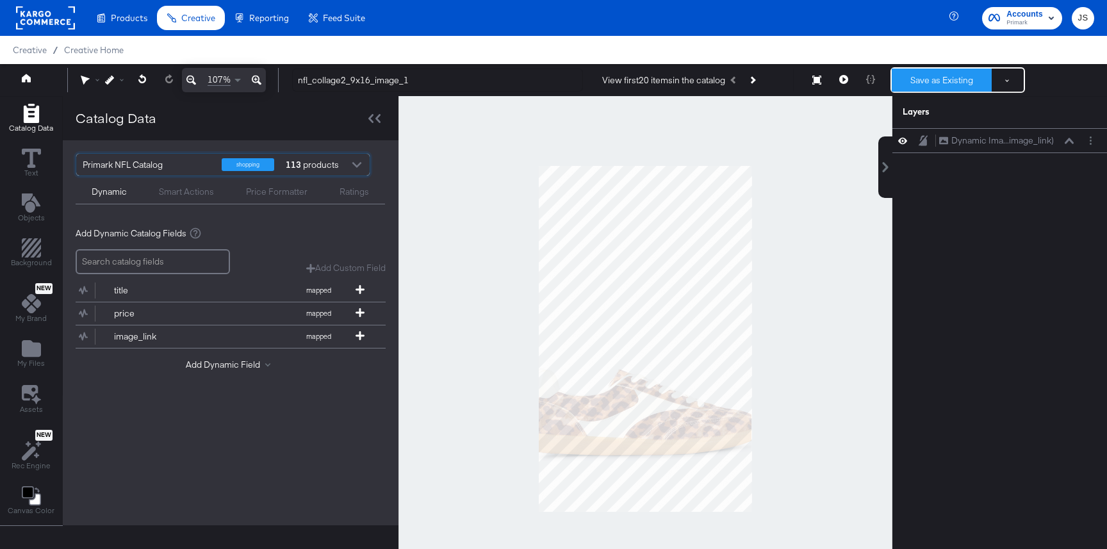
click at [941, 83] on button "Save as Existing" at bounding box center [941, 80] width 100 height 23
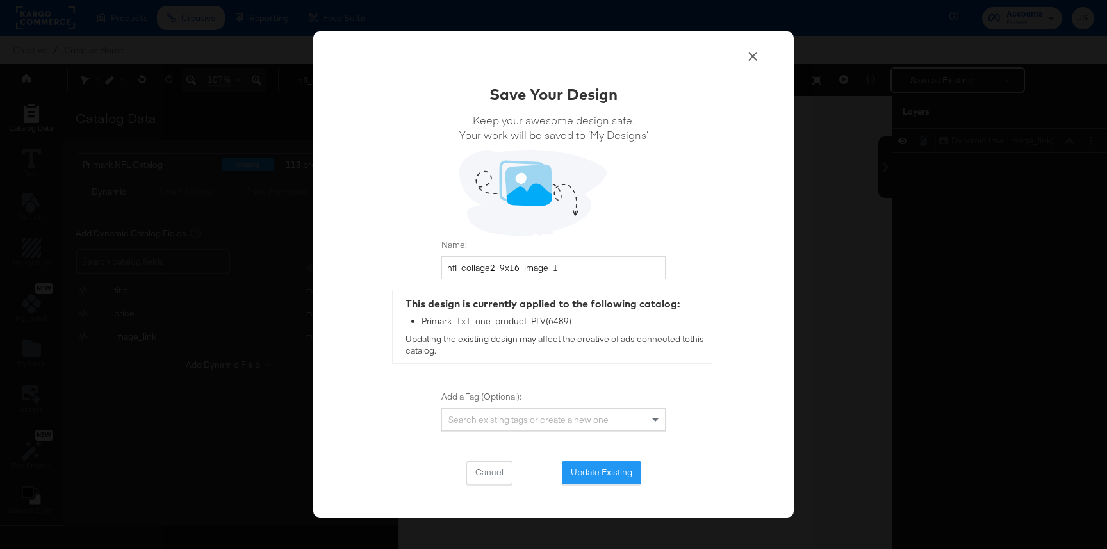
click at [747, 56] on icon at bounding box center [752, 56] width 15 height 15
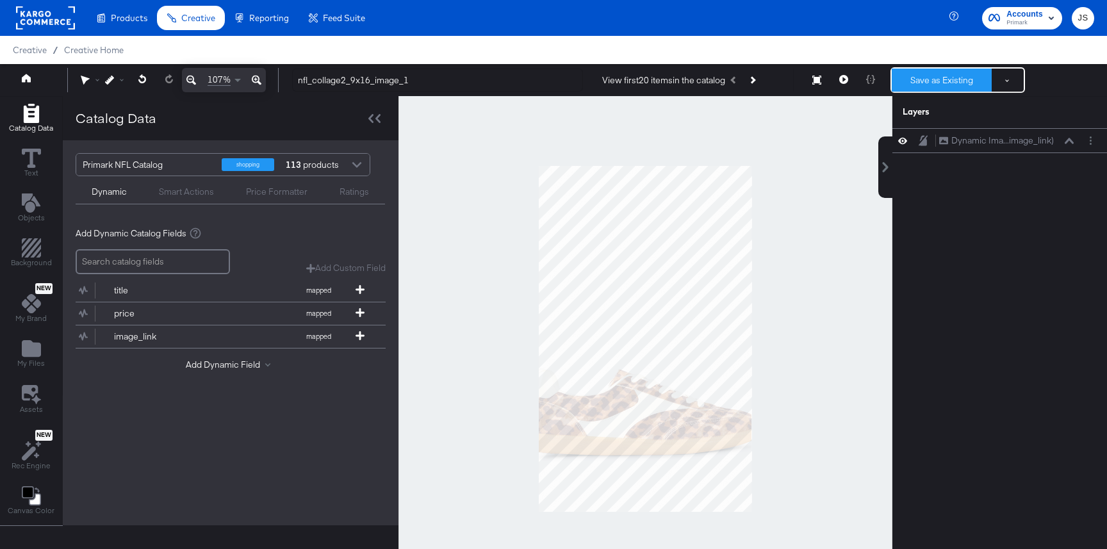
click at [941, 81] on button "Save as Existing" at bounding box center [941, 80] width 100 height 23
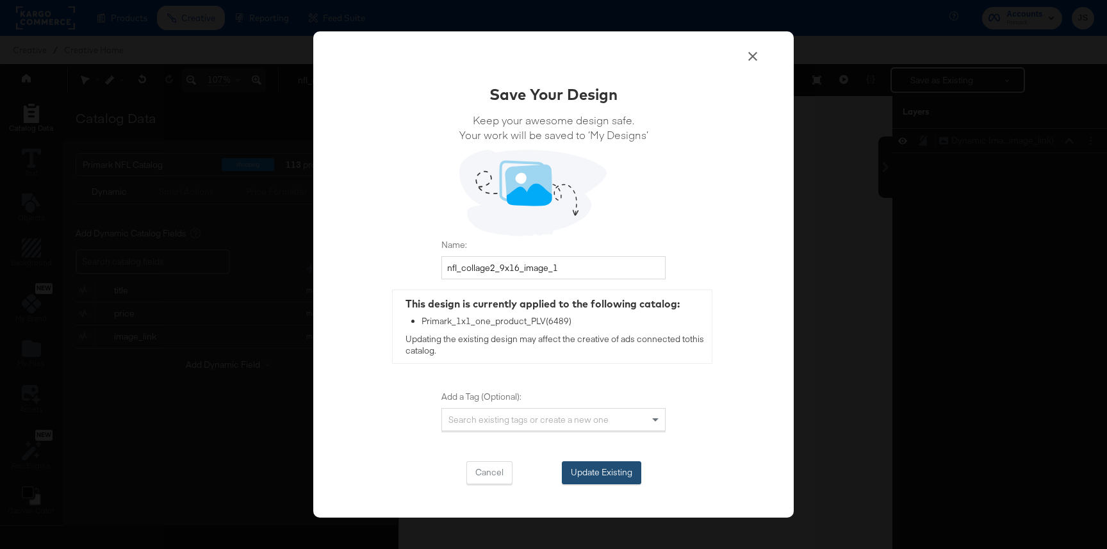
click at [598, 483] on button "Update Existing" at bounding box center [601, 472] width 79 height 23
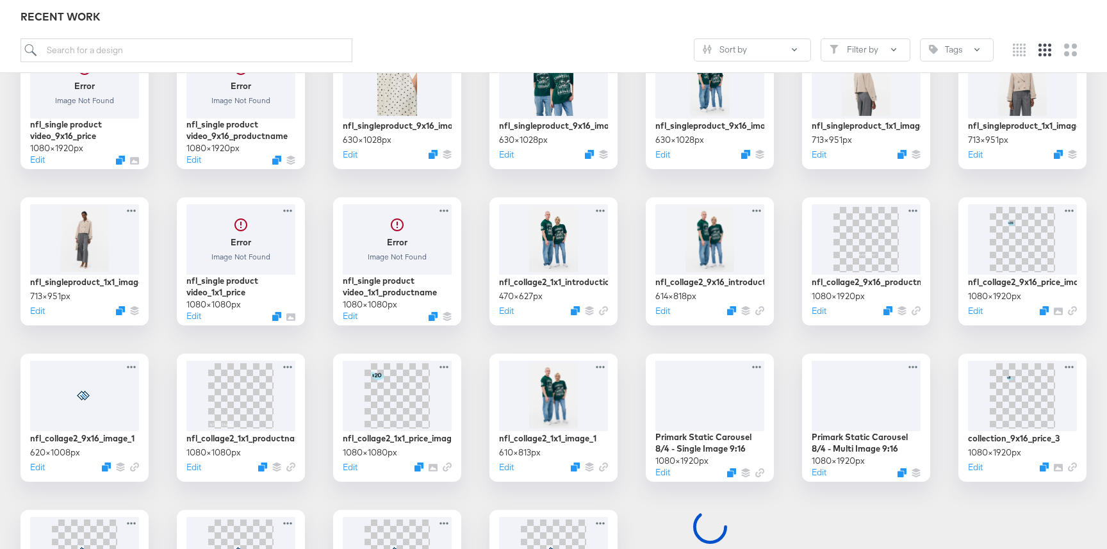
scroll to position [250, 0]
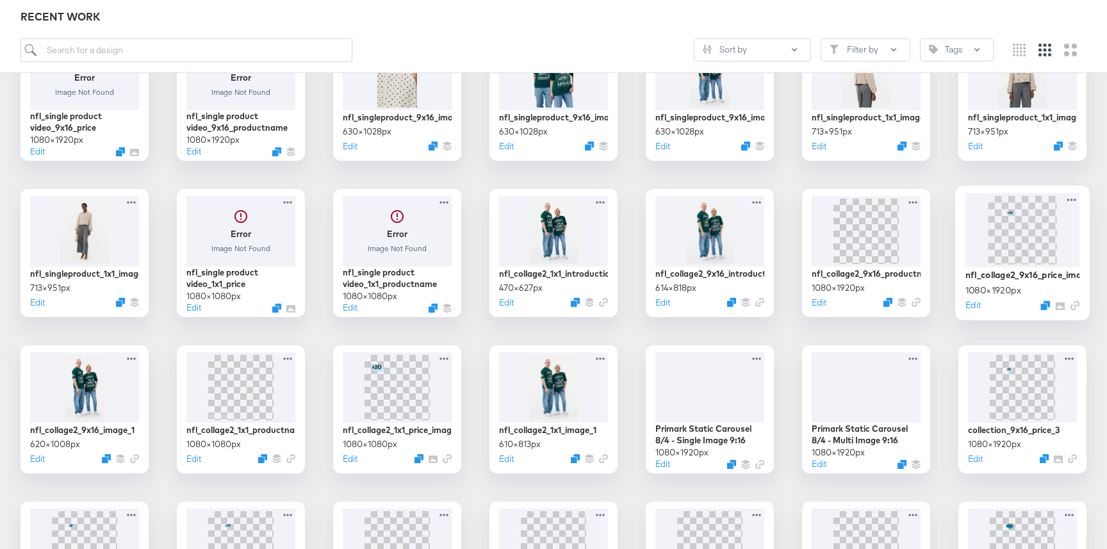
click at [1002, 255] on div at bounding box center [1022, 230] width 115 height 74
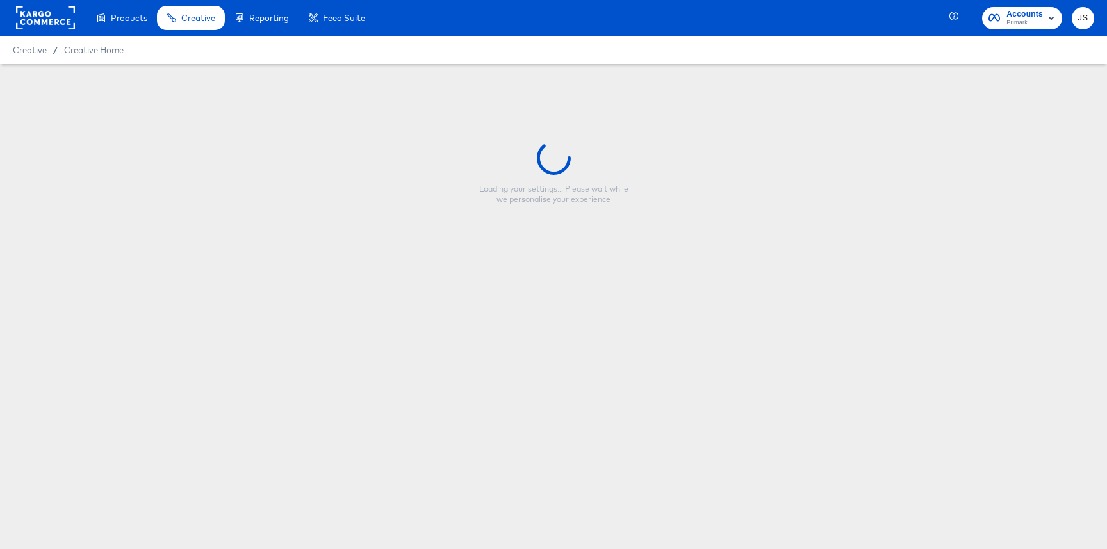
type input "nfl_collage2_9x16_price_image"
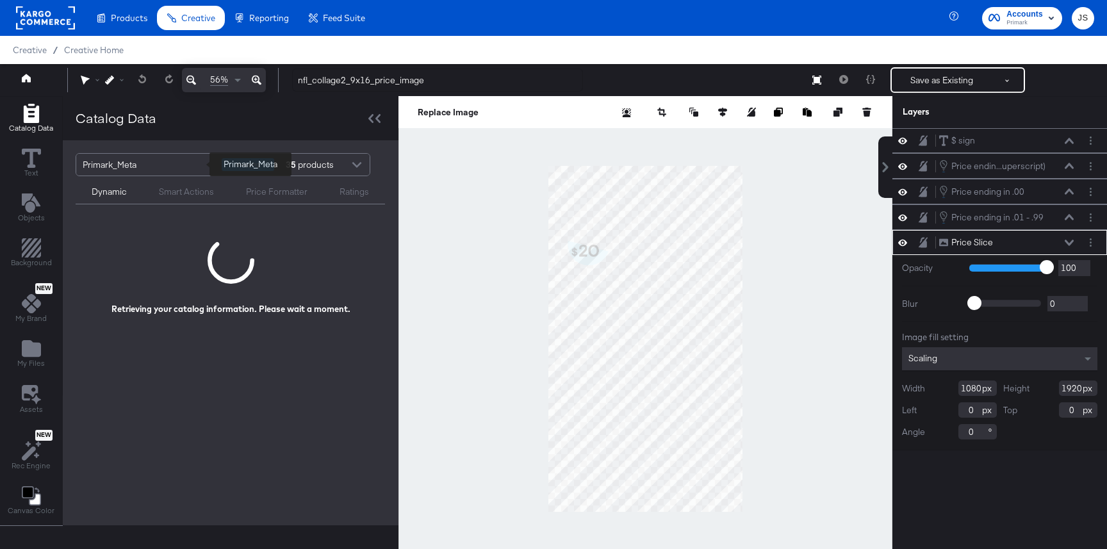
click at [124, 169] on div "Primark_Meta" at bounding box center [147, 165] width 129 height 22
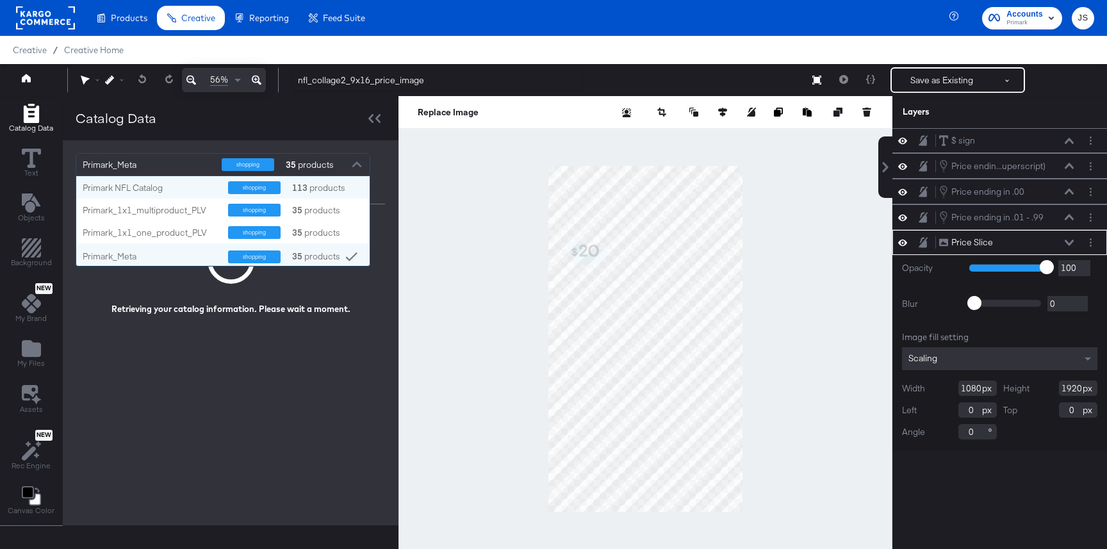
scroll to position [90, 293]
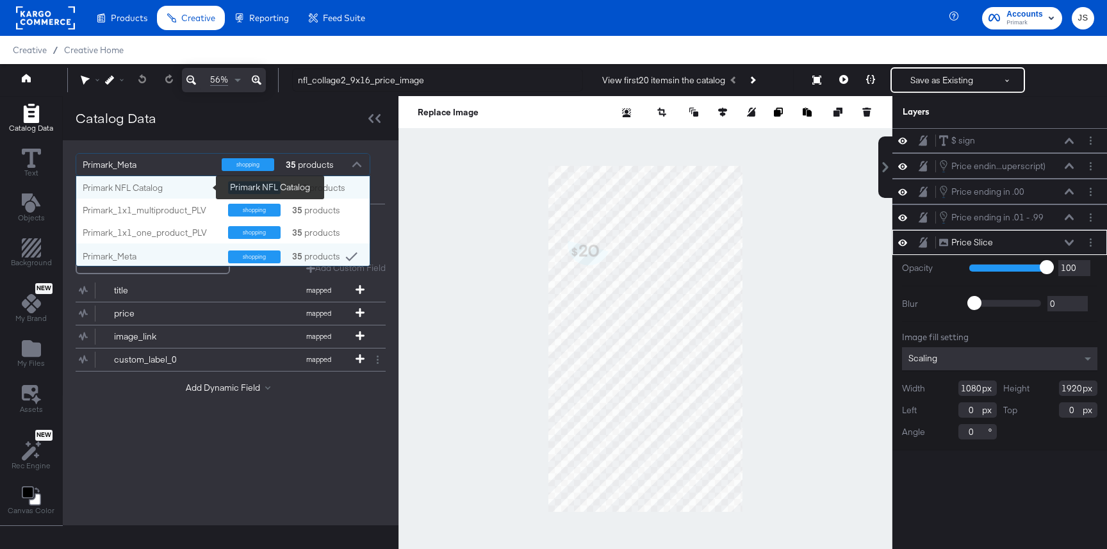
click at [120, 190] on div "Primark NFL Catalog" at bounding box center [151, 188] width 136 height 12
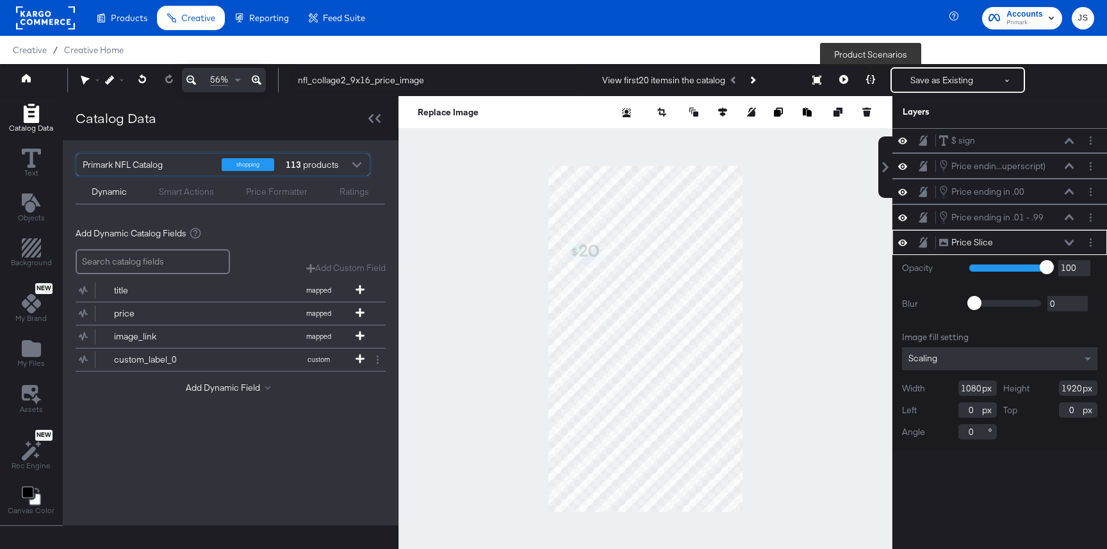
click at [880, 81] on button at bounding box center [870, 80] width 27 height 26
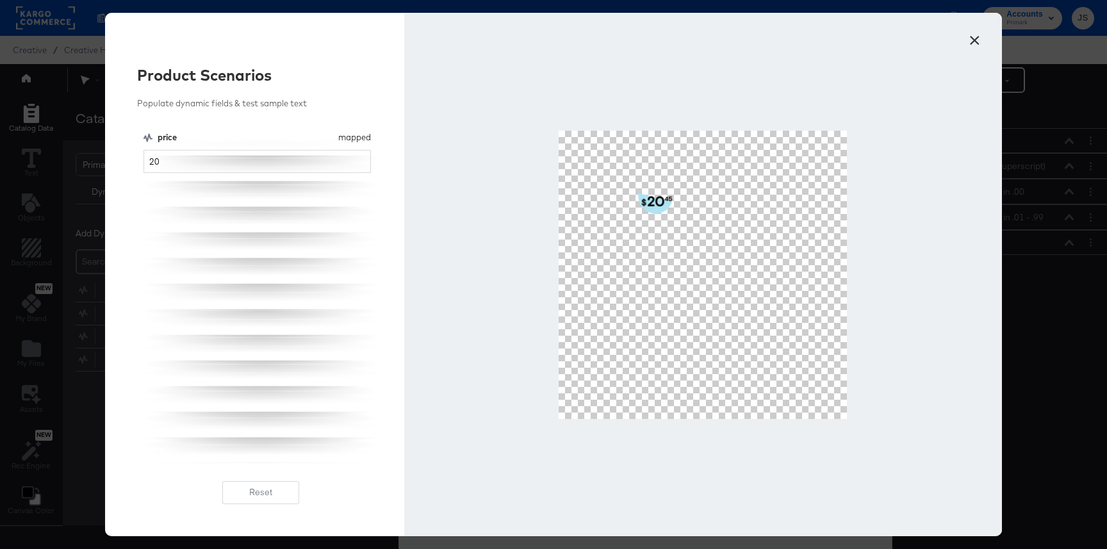
type input "2"
type input "45.67"
click at [978, 38] on button "×" at bounding box center [973, 37] width 23 height 23
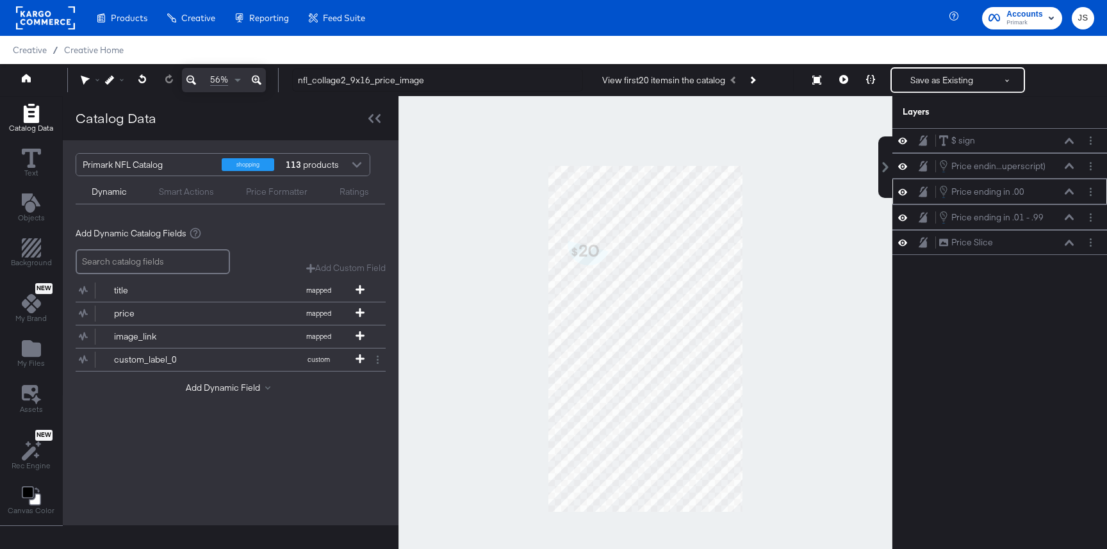
click at [1066, 193] on icon at bounding box center [1068, 191] width 9 height 6
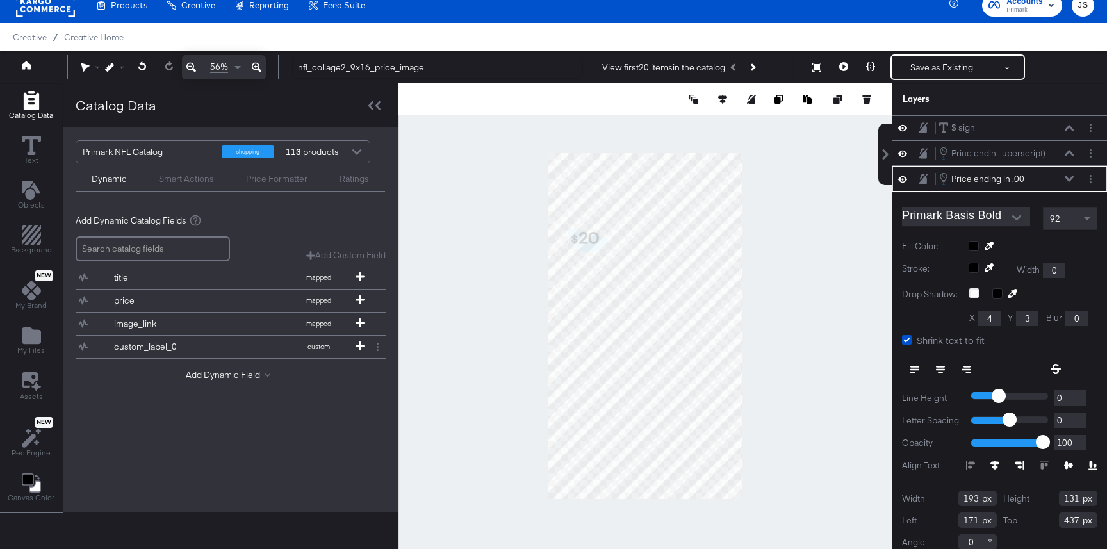
scroll to position [11, 0]
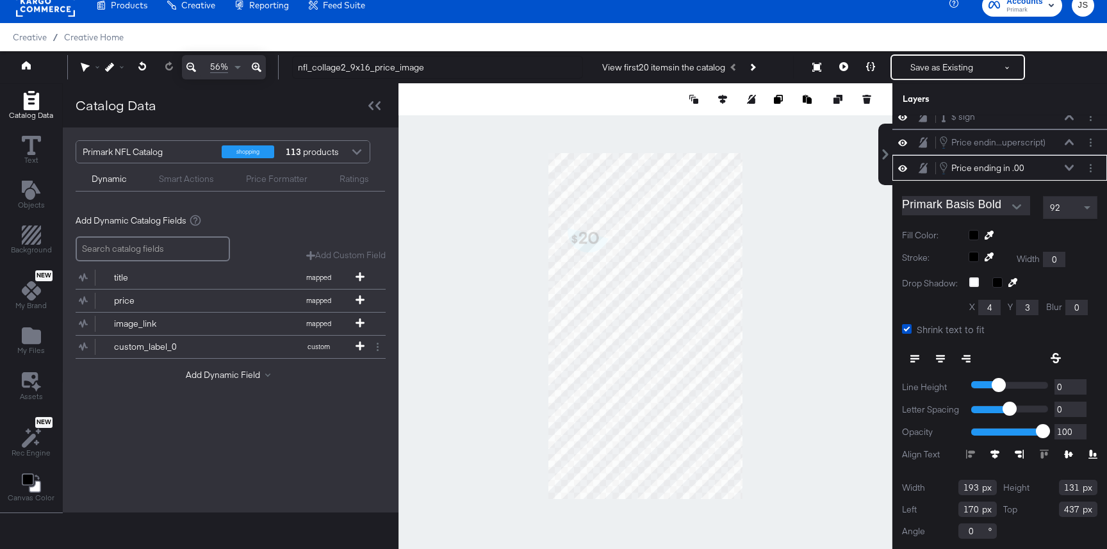
type input "169"
click at [1069, 167] on icon at bounding box center [1068, 168] width 9 height 6
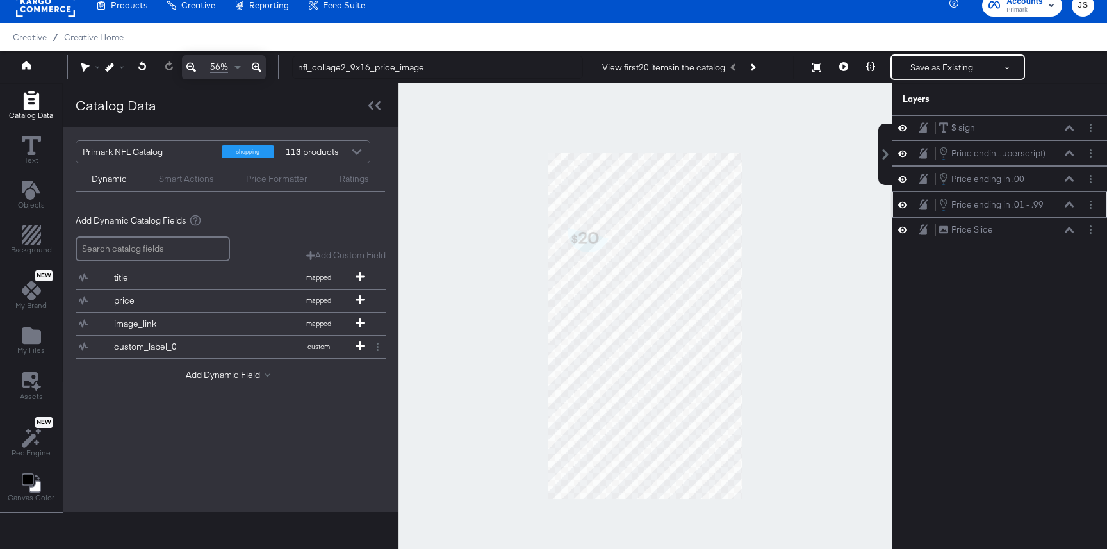
click at [1067, 204] on icon at bounding box center [1068, 204] width 9 height 6
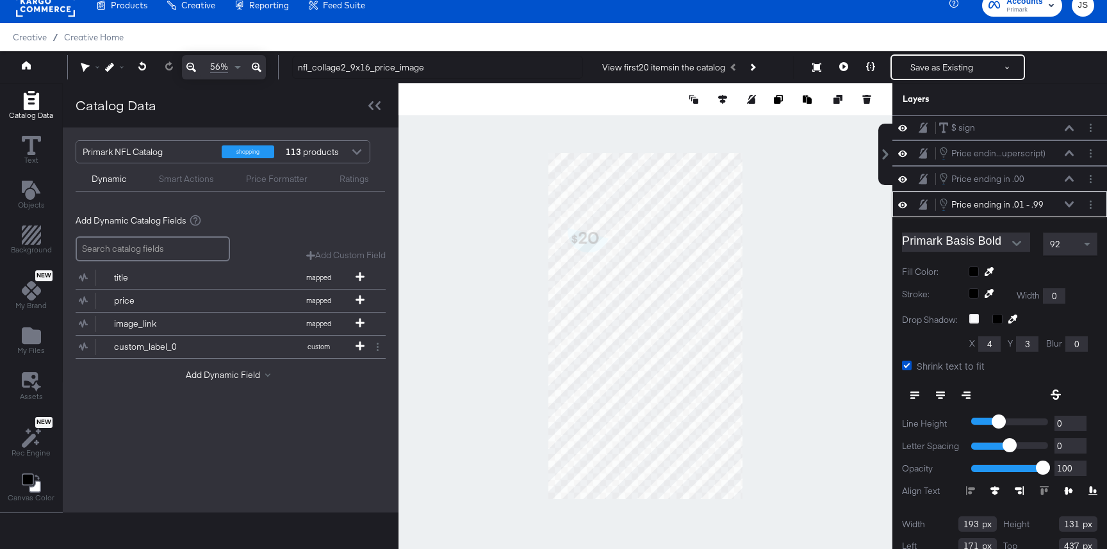
scroll to position [36, 0]
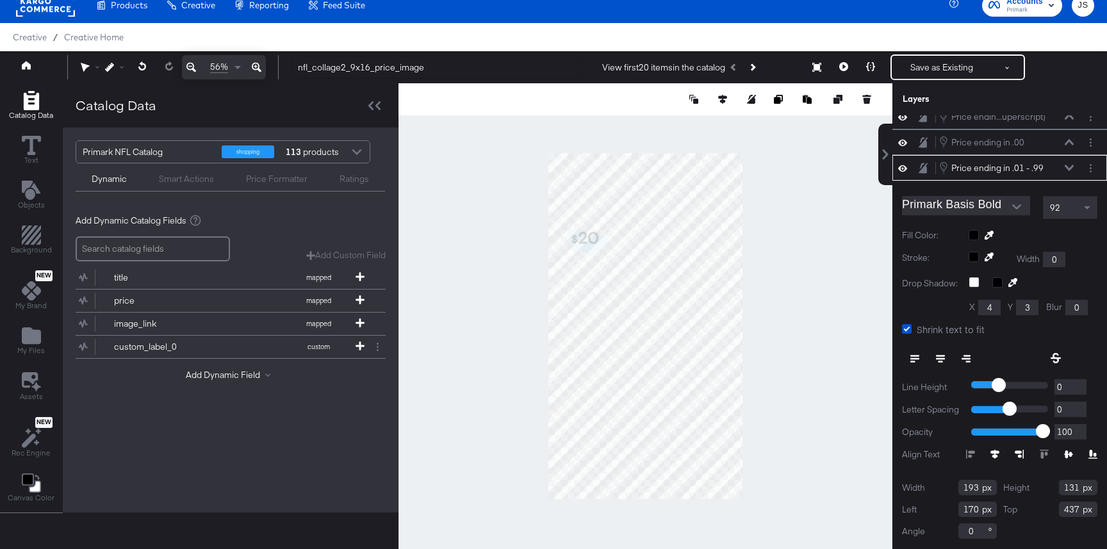
type input "169"
click at [1071, 177] on div "Price ending in .01 - .99 Price ending in .01 - .99" at bounding box center [999, 168] width 215 height 26
click at [1070, 170] on icon at bounding box center [1068, 168] width 9 height 6
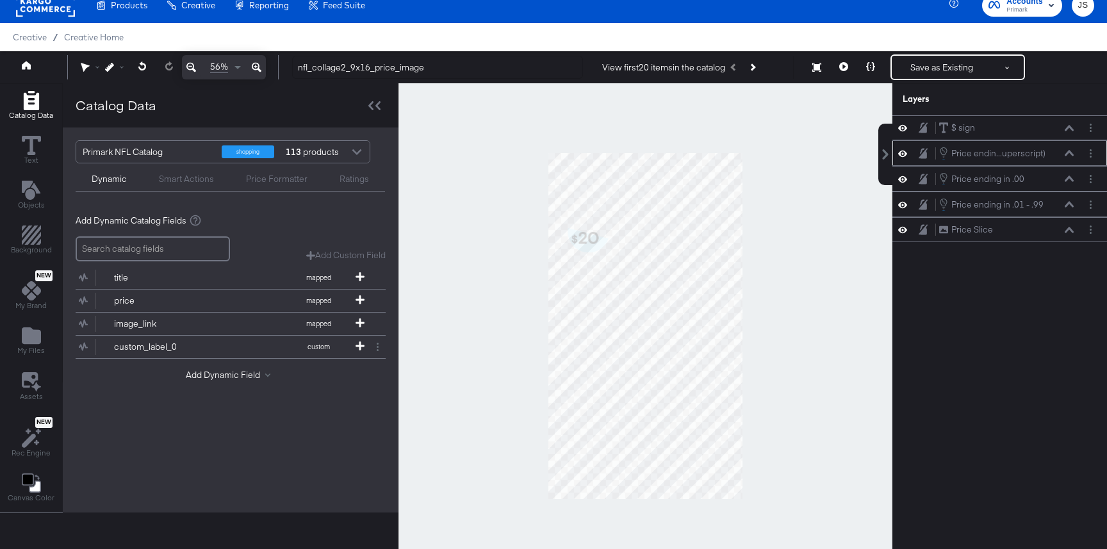
click at [1067, 156] on icon at bounding box center [1068, 153] width 9 height 6
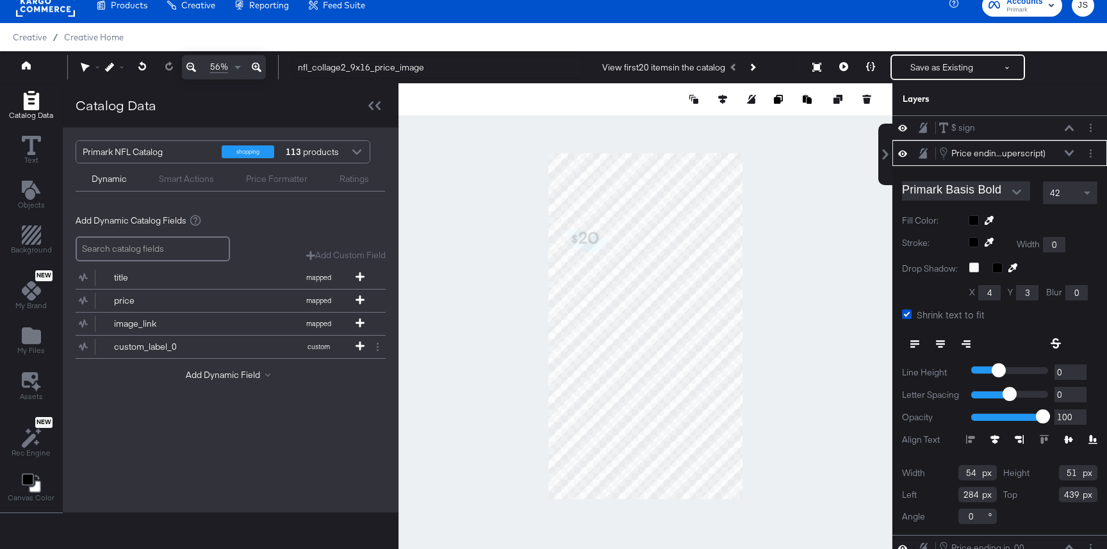
type input "283"
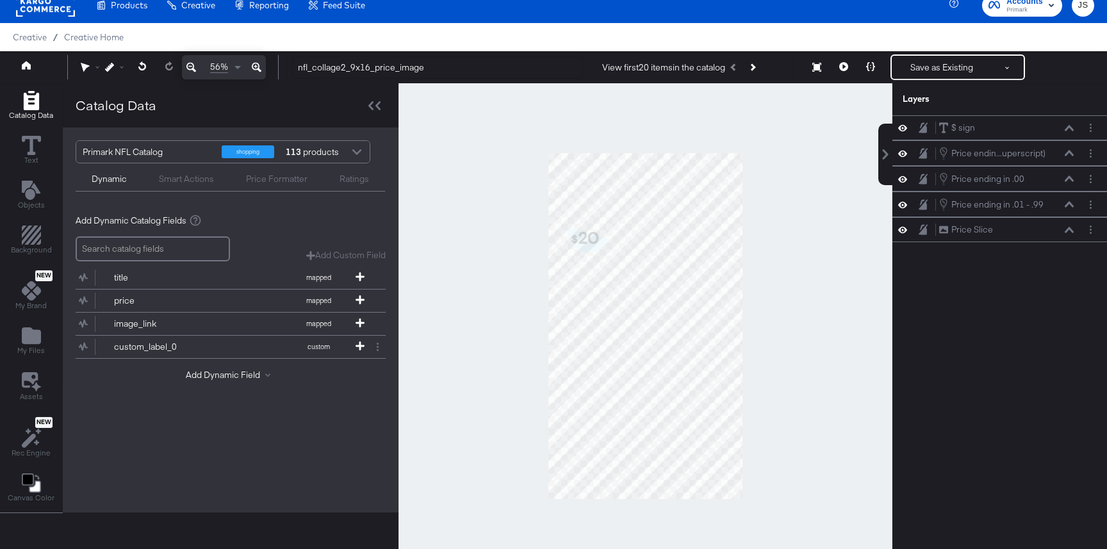
click at [793, 217] on div at bounding box center [645, 325] width 494 height 485
click at [850, 70] on button at bounding box center [843, 67] width 27 height 26
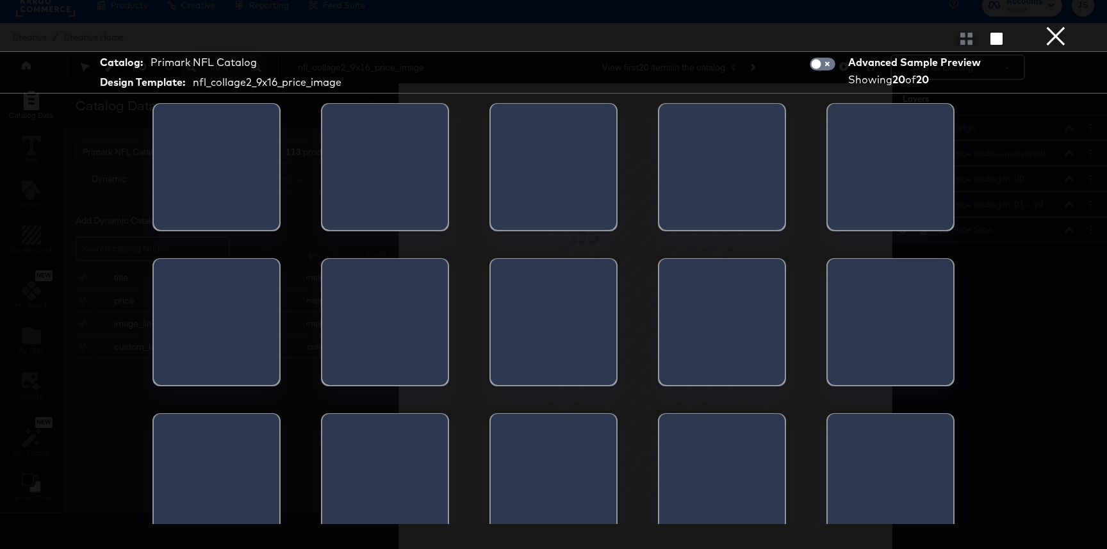
click at [1046, 26] on button "×" at bounding box center [1055, 13] width 26 height 26
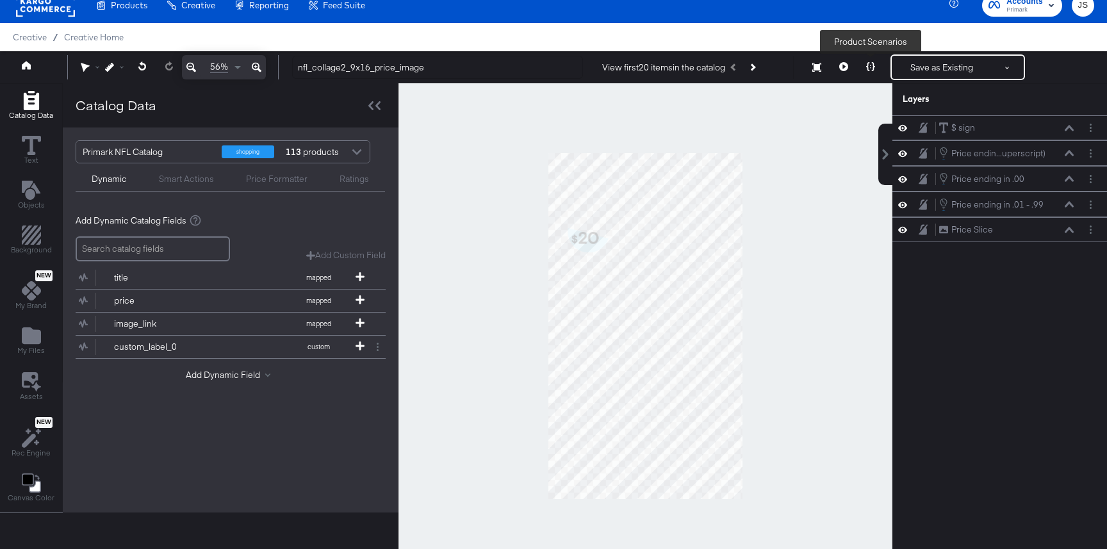
click at [872, 63] on icon at bounding box center [870, 66] width 9 height 9
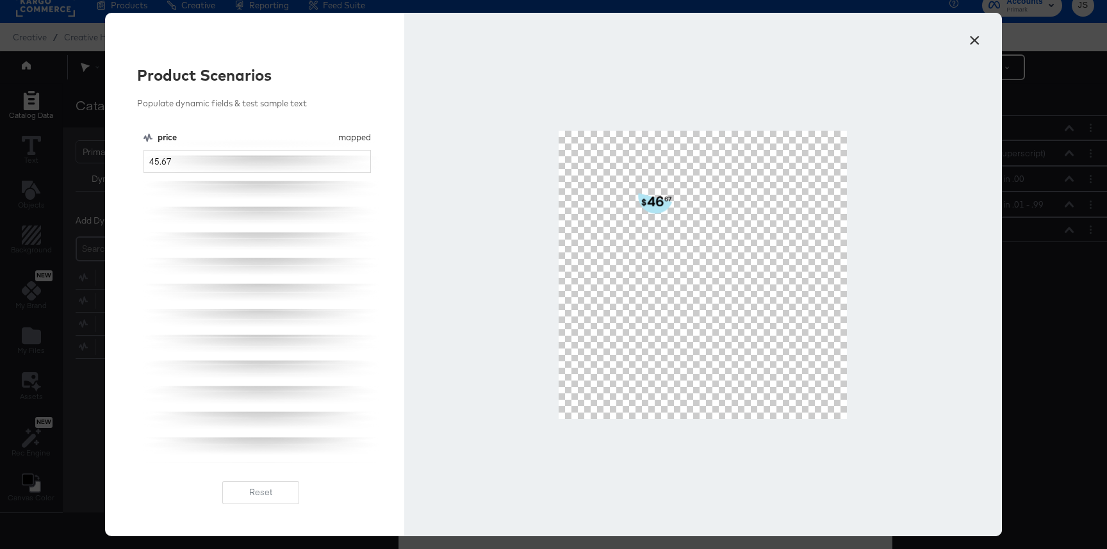
click at [977, 38] on button "×" at bounding box center [973, 37] width 23 height 23
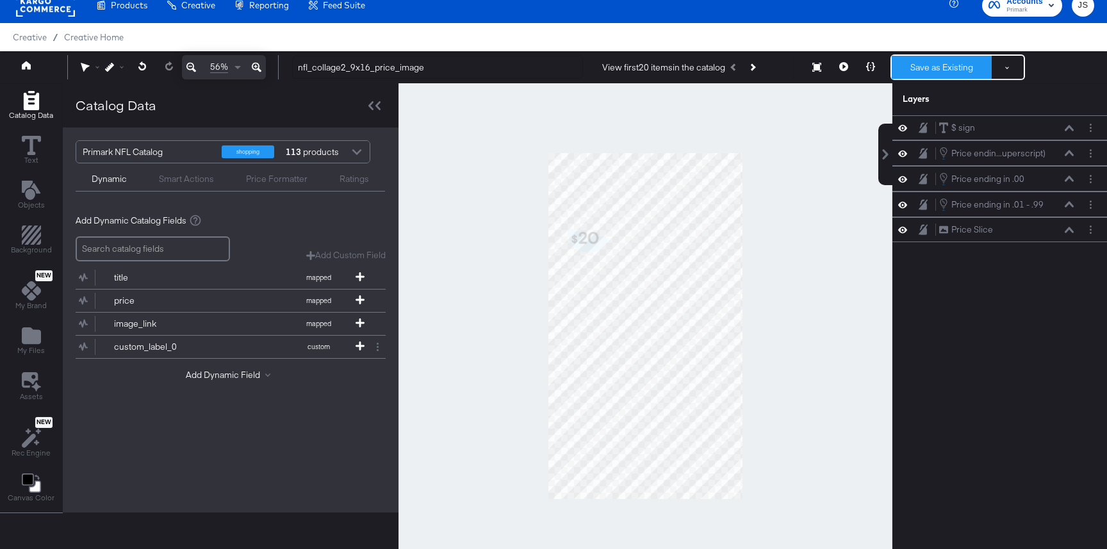
click at [953, 70] on button "Save as Existing" at bounding box center [941, 67] width 100 height 23
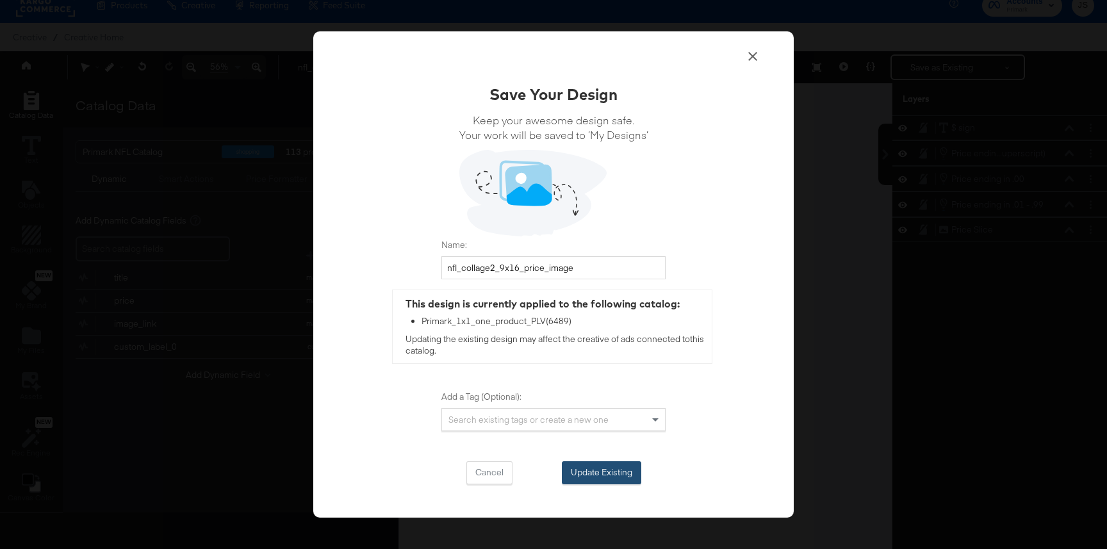
click at [599, 467] on button "Update Existing" at bounding box center [601, 472] width 79 height 23
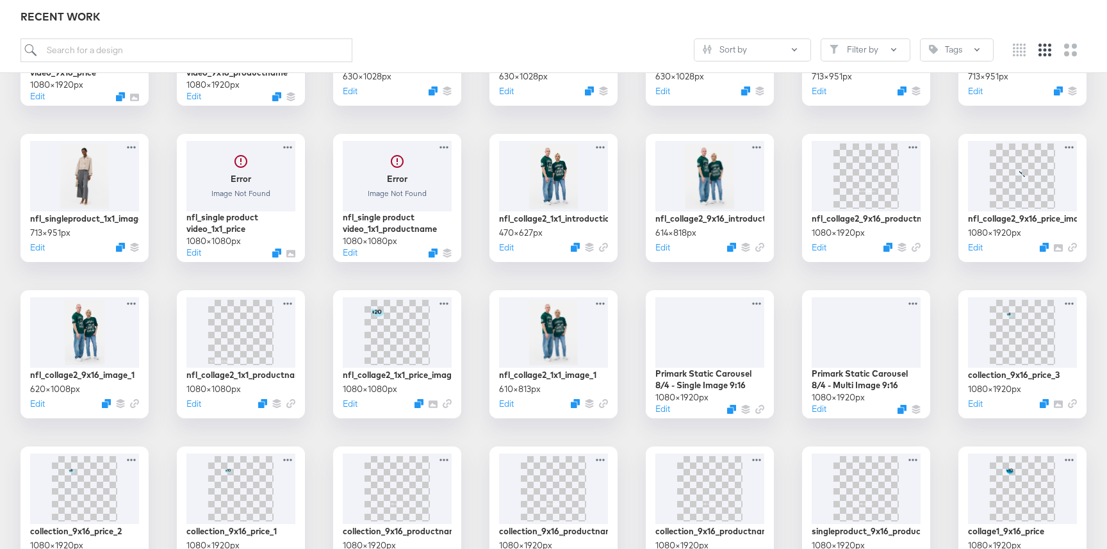
scroll to position [300, 0]
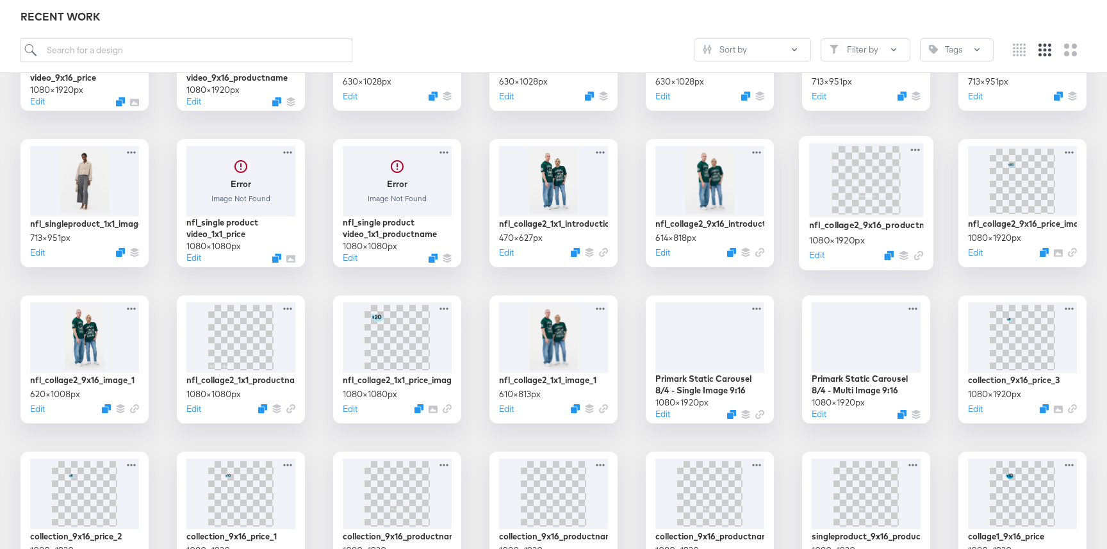
click at [897, 190] on div at bounding box center [866, 180] width 115 height 74
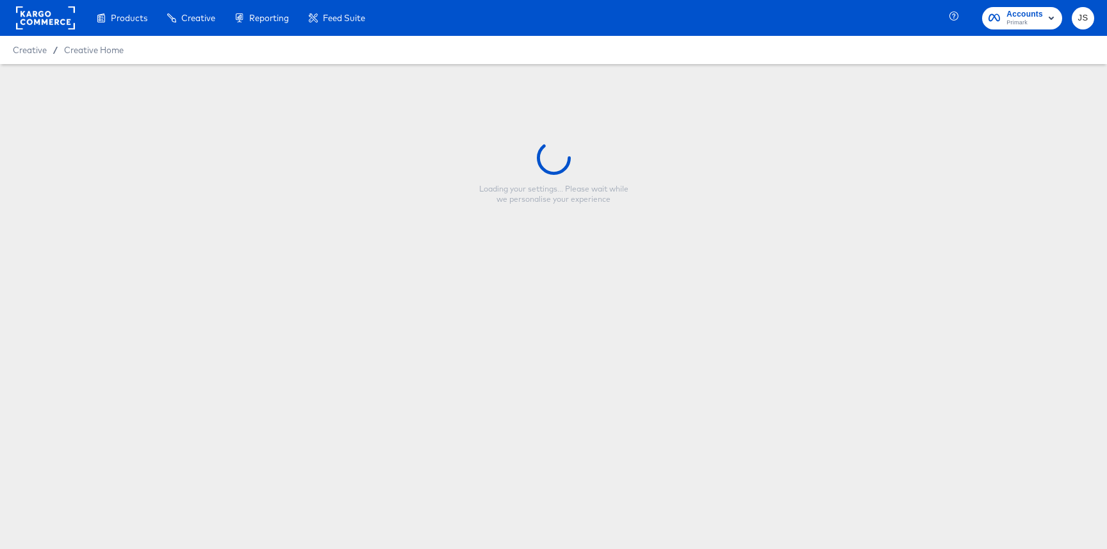
type input "nfl_collage2_9x16_productname_image"
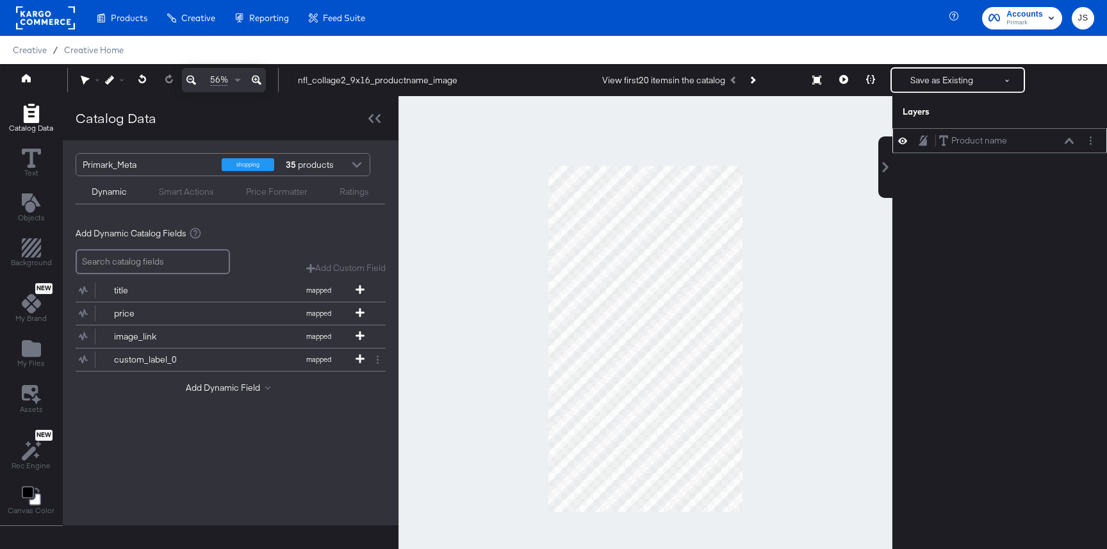
click at [1066, 138] on icon at bounding box center [1068, 141] width 9 height 6
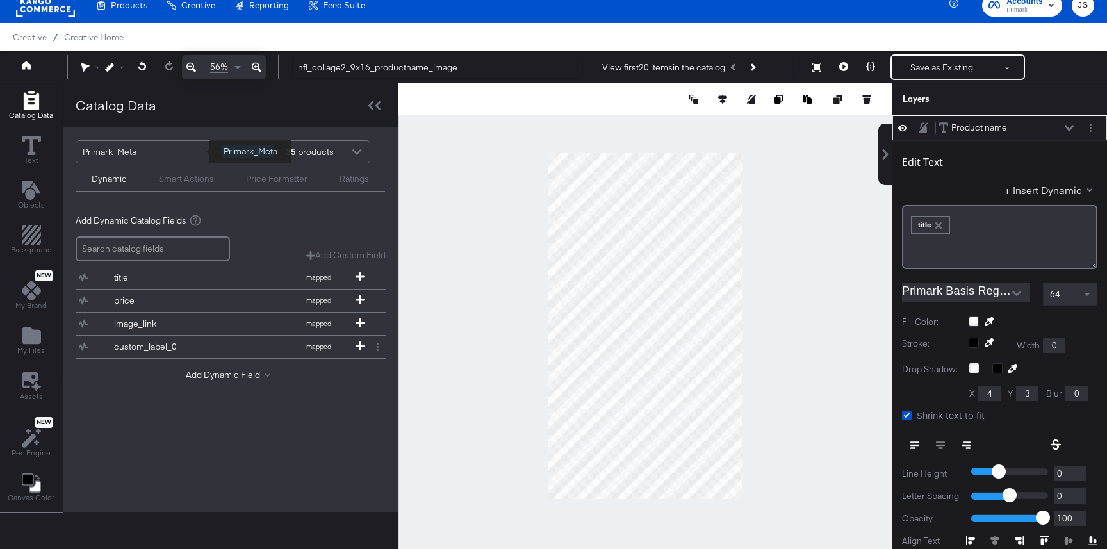
click at [149, 153] on div "Primark_Meta" at bounding box center [147, 152] width 129 height 22
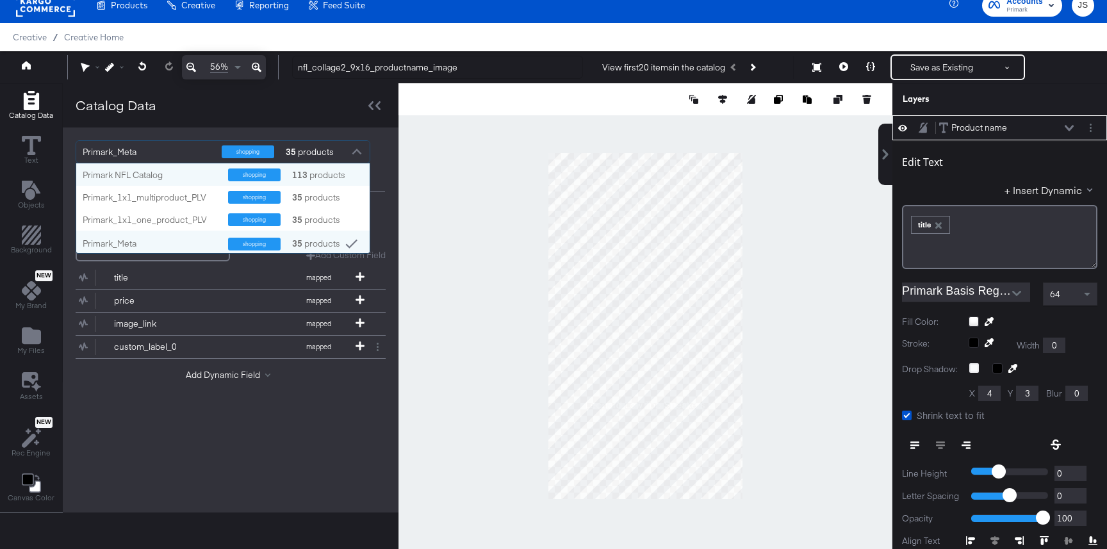
scroll to position [90, 293]
click at [148, 181] on div "Primark NFL Catalog shopping 113 products" at bounding box center [222, 174] width 293 height 22
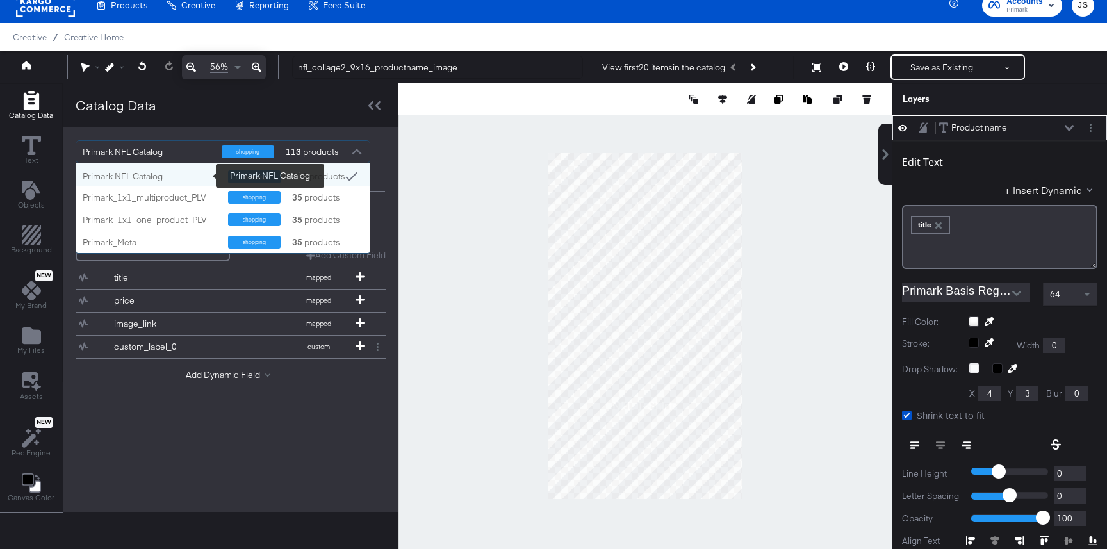
click at [186, 176] on div "Primark NFL Catalog" at bounding box center [151, 176] width 136 height 12
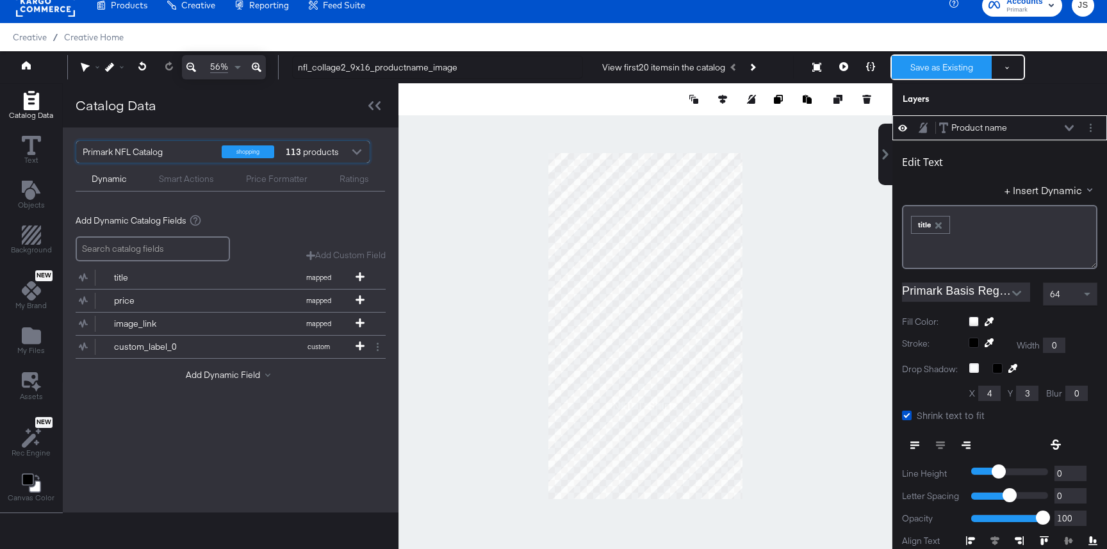
click at [929, 68] on button "Save as Existing" at bounding box center [941, 67] width 100 height 23
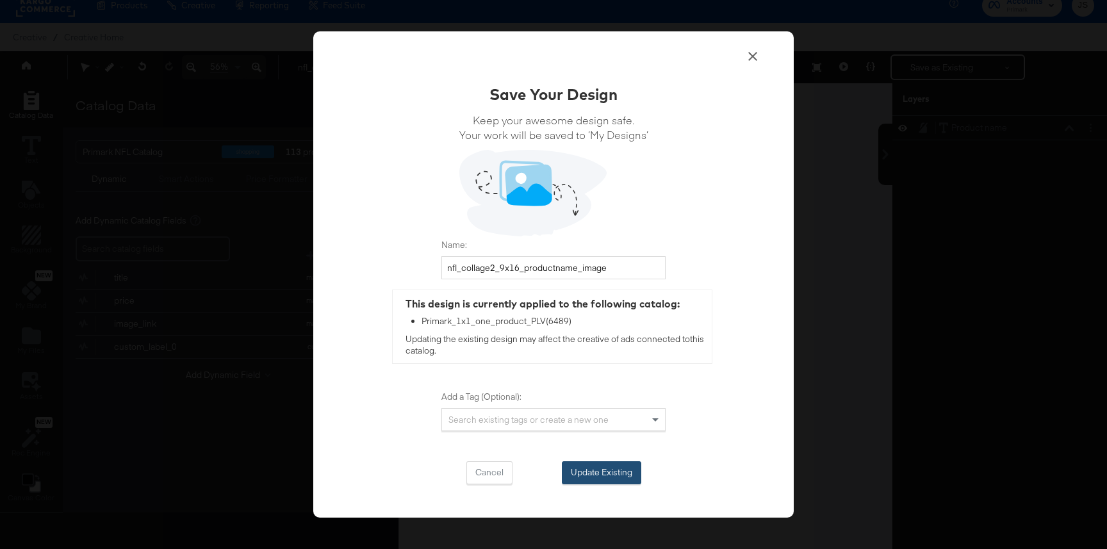
click at [619, 473] on button "Update Existing" at bounding box center [601, 472] width 79 height 23
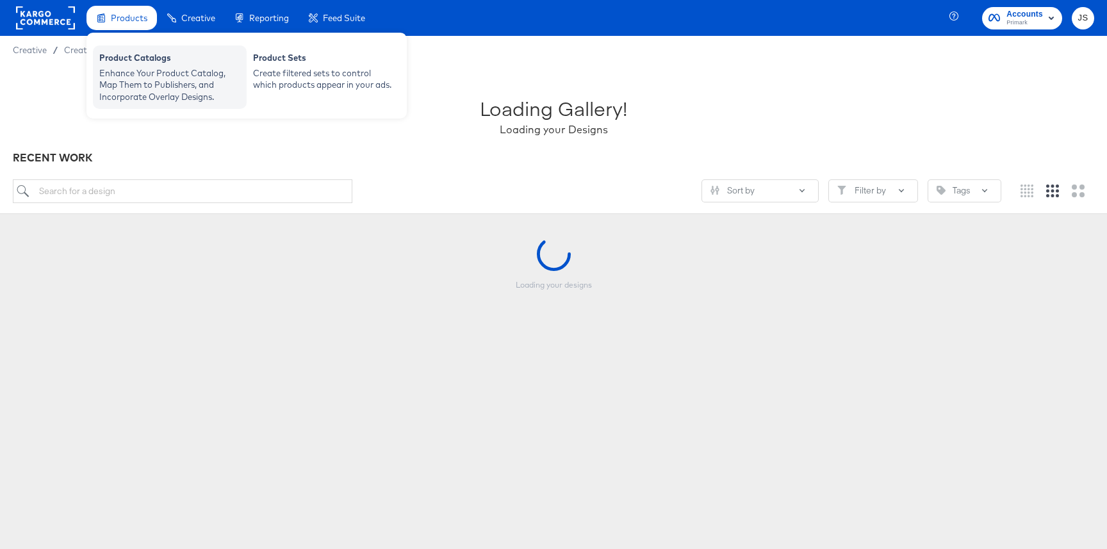
click at [133, 54] on div "Product Catalogs" at bounding box center [169, 59] width 141 height 15
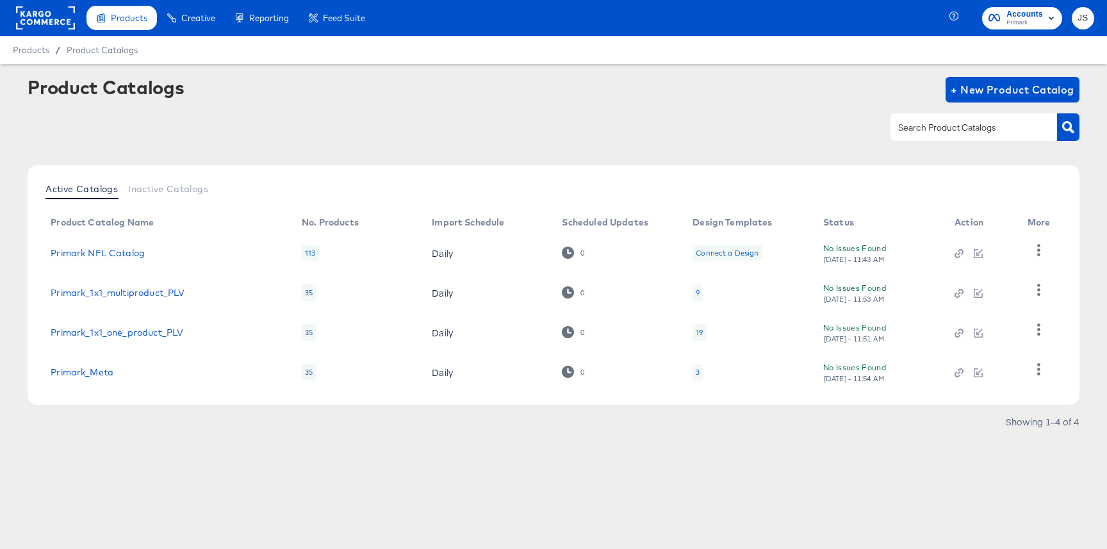
click at [65, 139] on div at bounding box center [553, 127] width 1051 height 29
click at [704, 335] on div "19" at bounding box center [698, 332] width 13 height 17
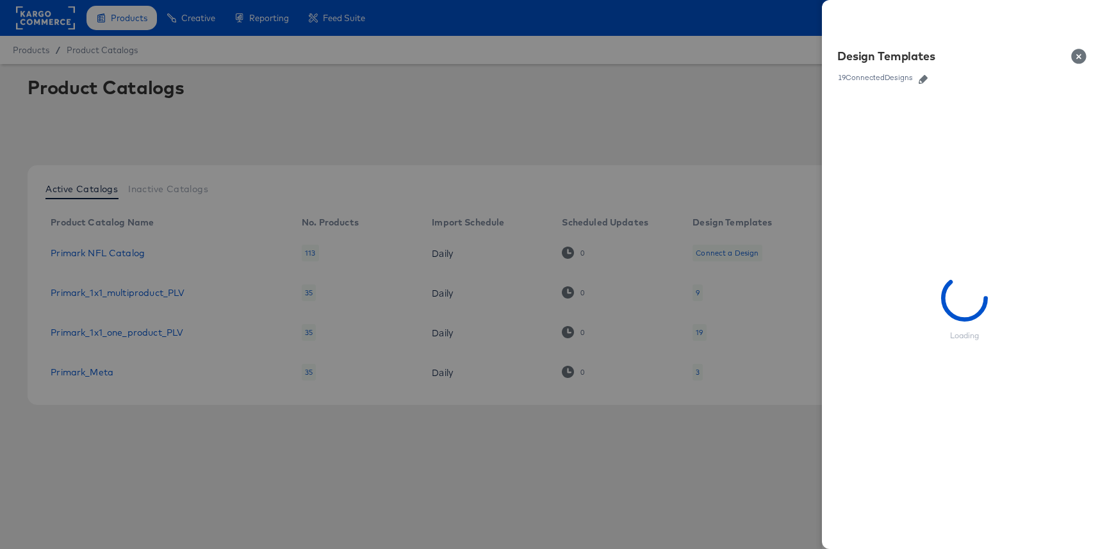
click at [929, 76] on button "button" at bounding box center [922, 79] width 19 height 9
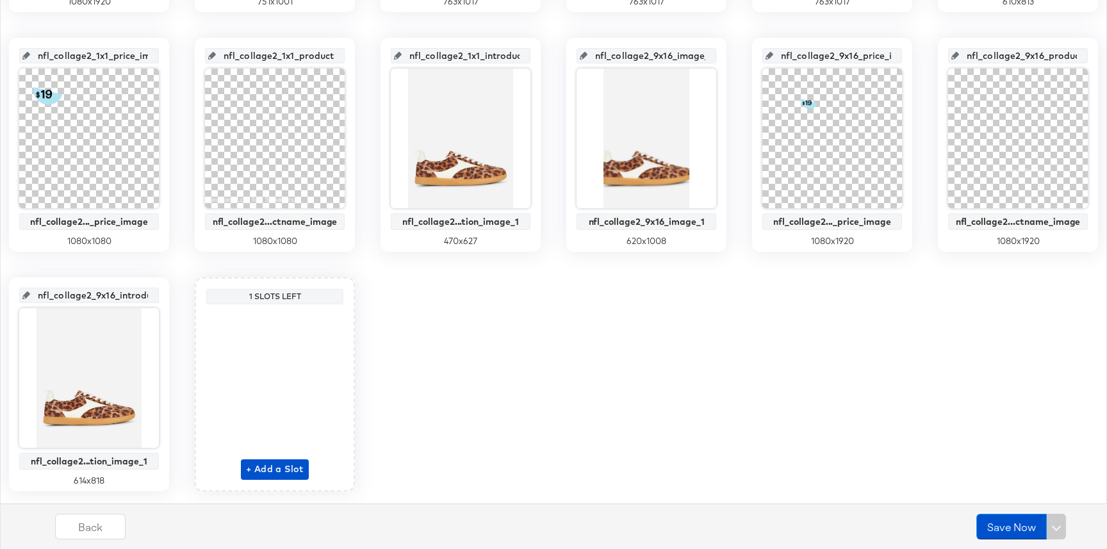
scroll to position [751, 0]
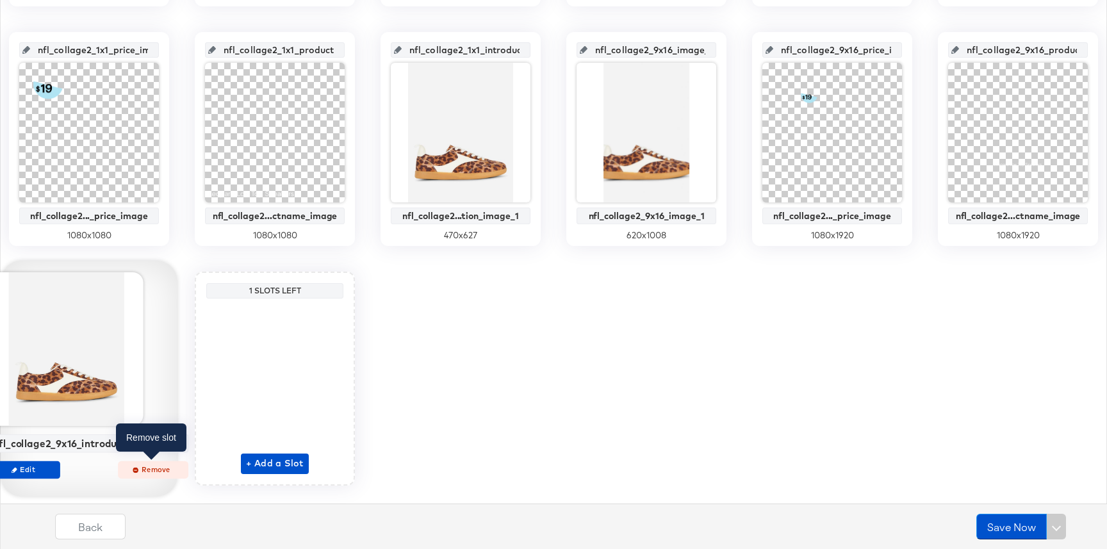
click at [156, 471] on span "Remove" at bounding box center [153, 469] width 59 height 10
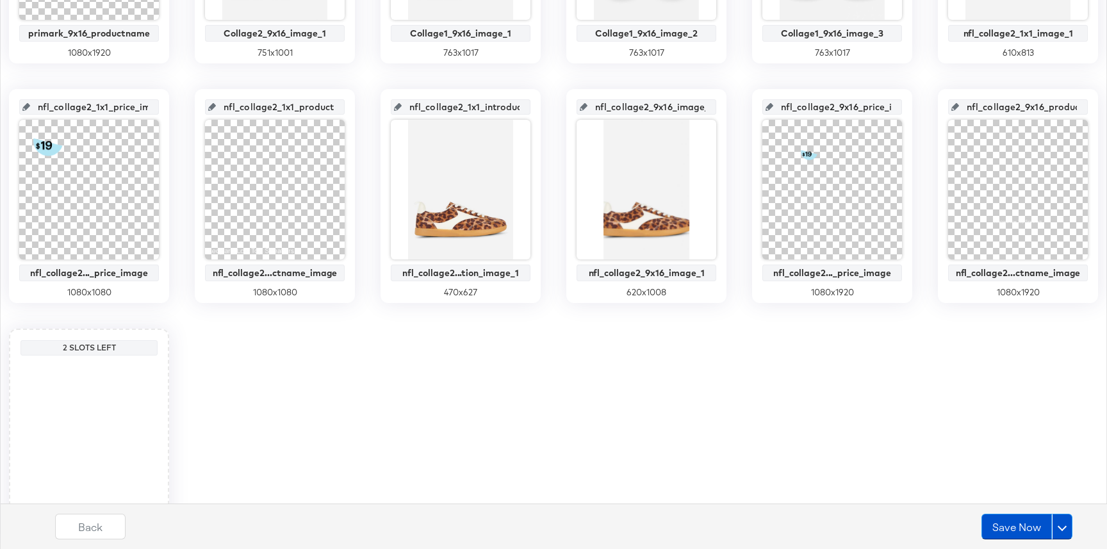
scroll to position [678, 0]
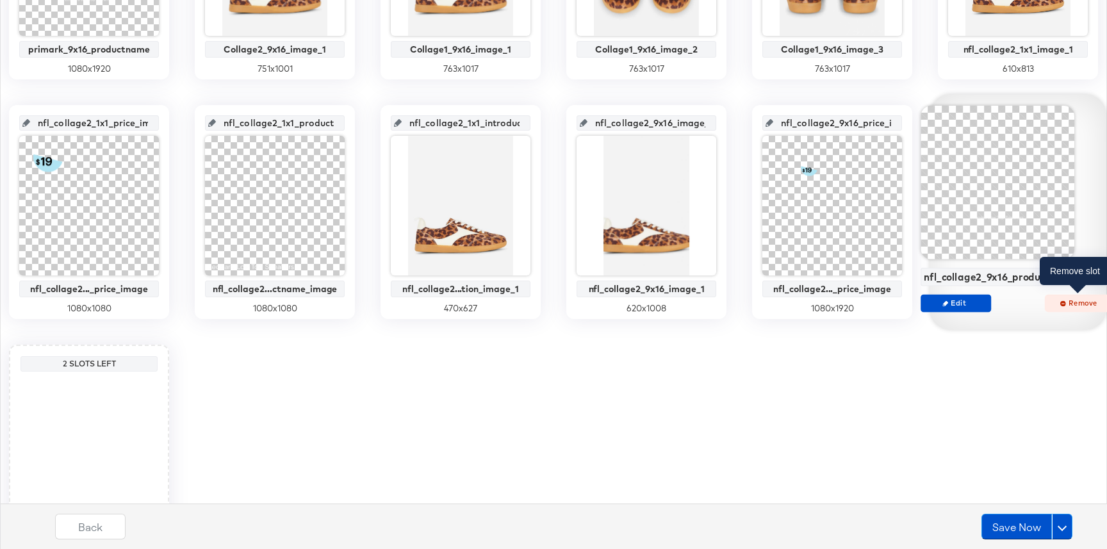
click at [1073, 306] on span "Remove" at bounding box center [1079, 303] width 59 height 10
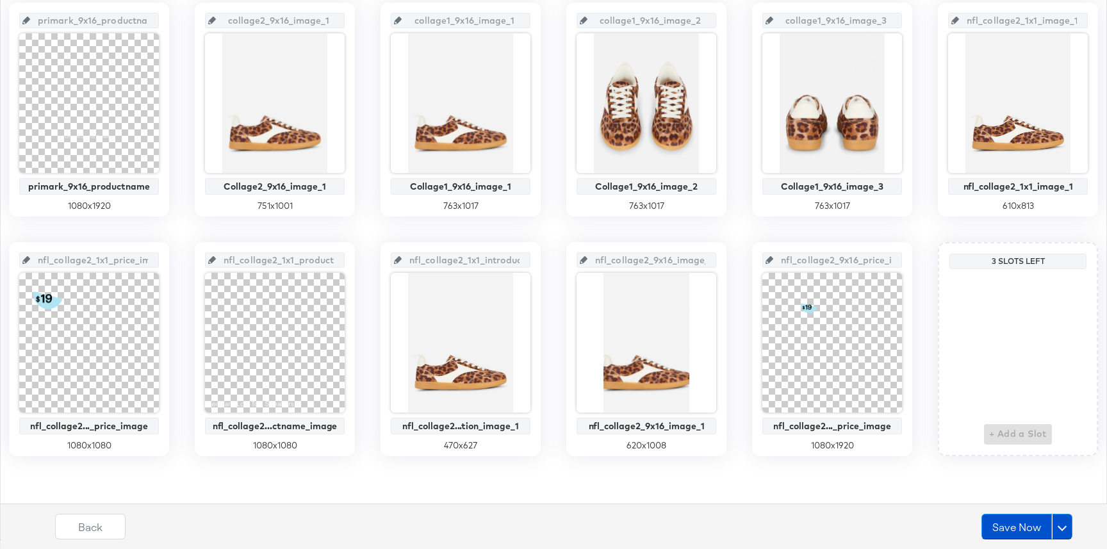
scroll to position [540, 0]
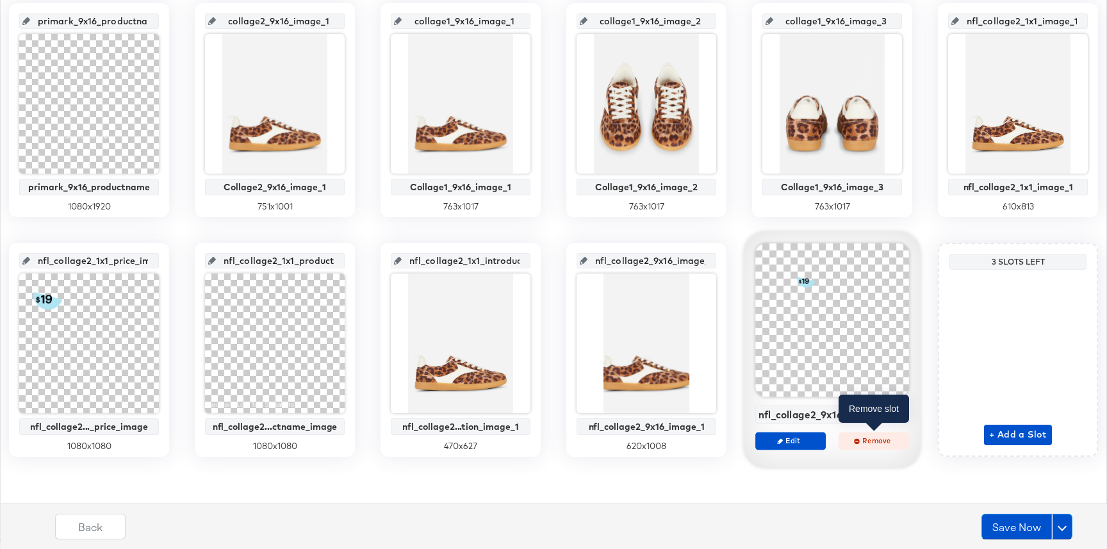
click at [868, 445] on button "Remove" at bounding box center [873, 441] width 70 height 18
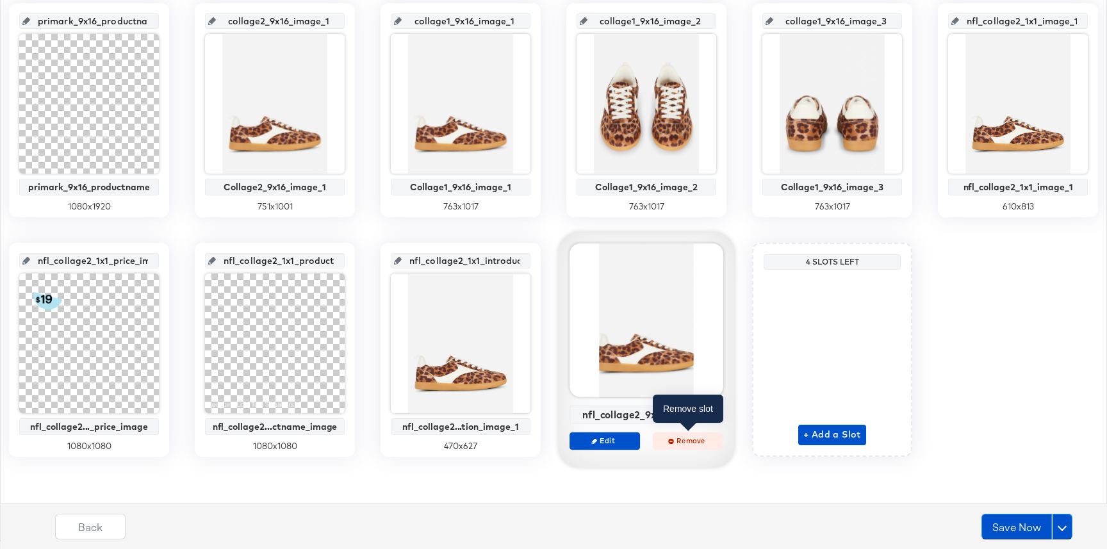
click at [689, 447] on button "Remove" at bounding box center [688, 441] width 70 height 18
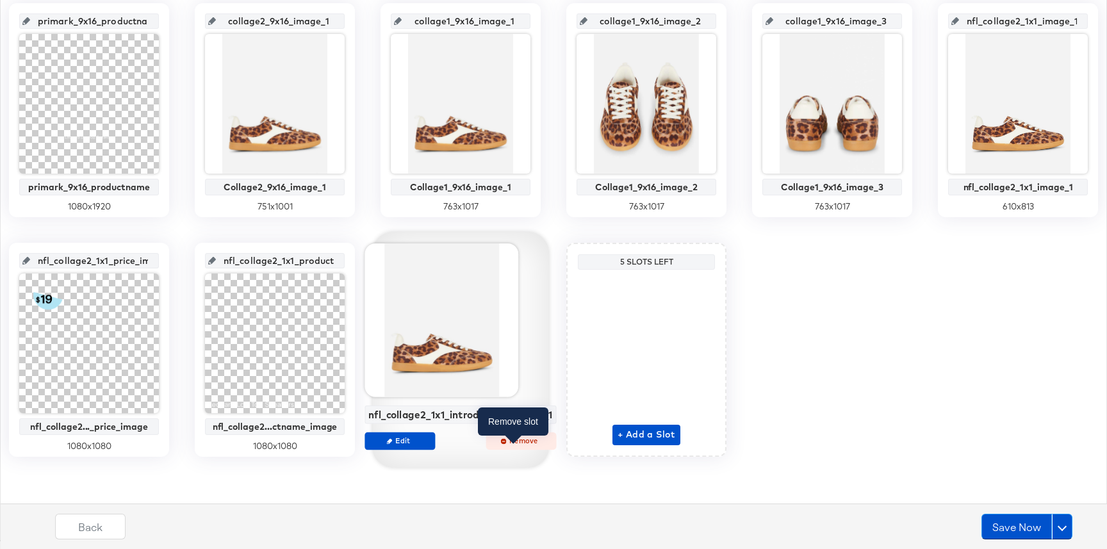
click at [508, 444] on span "Remove" at bounding box center [520, 440] width 59 height 10
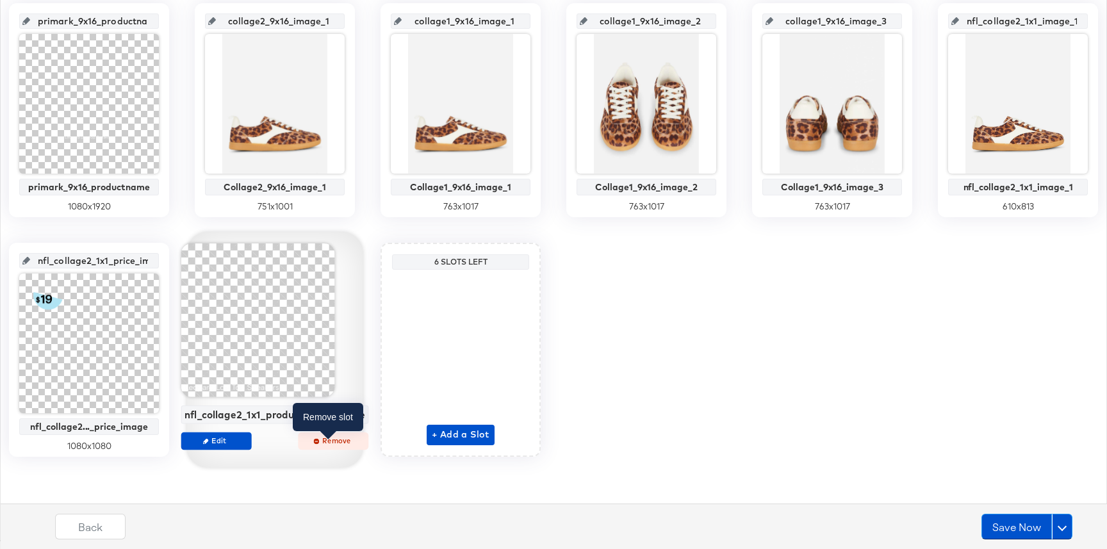
click at [323, 446] on button "Remove" at bounding box center [333, 441] width 70 height 18
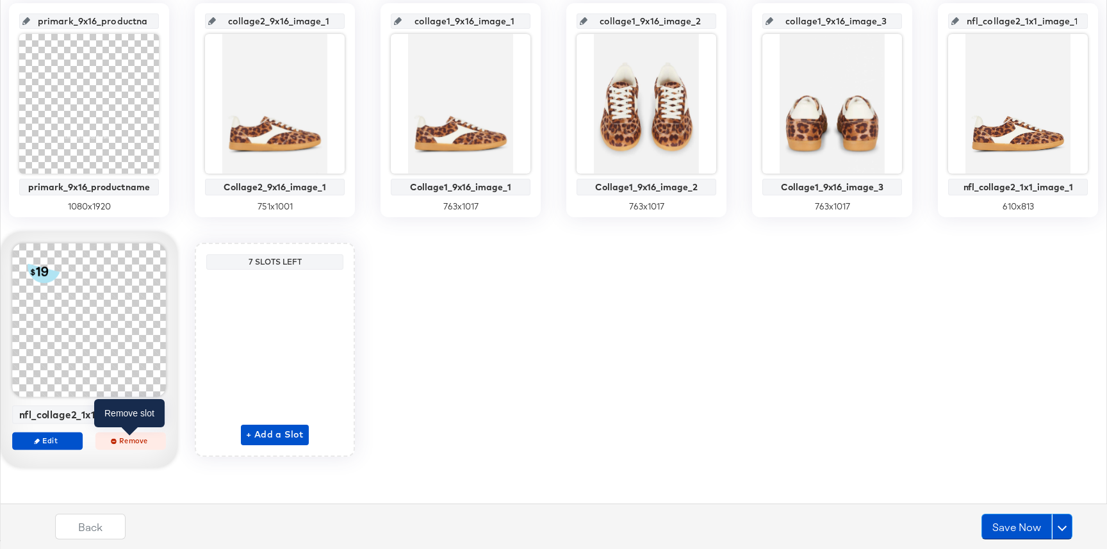
click at [138, 439] on span "Remove" at bounding box center [130, 440] width 59 height 10
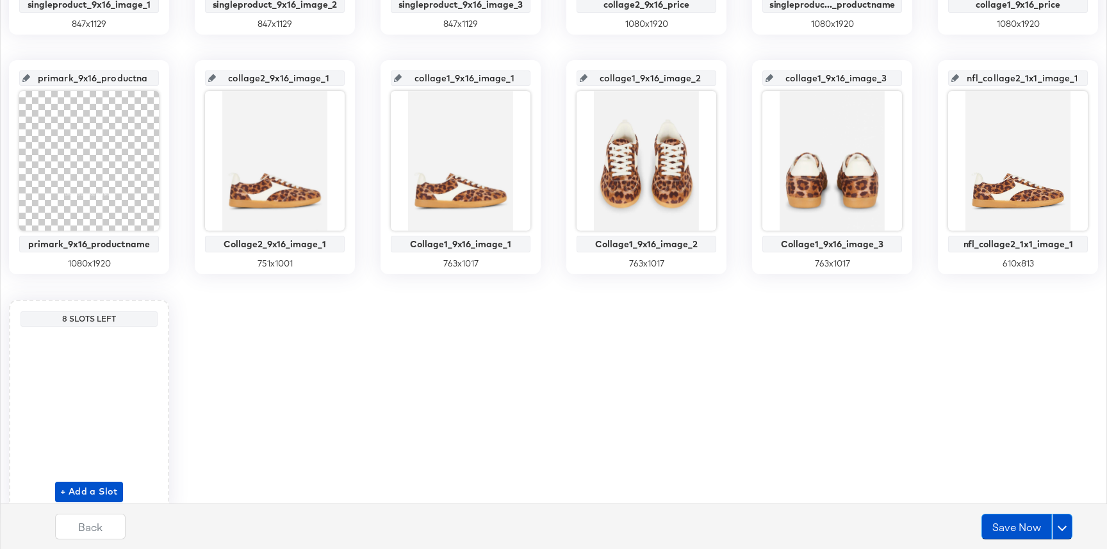
scroll to position [438, 0]
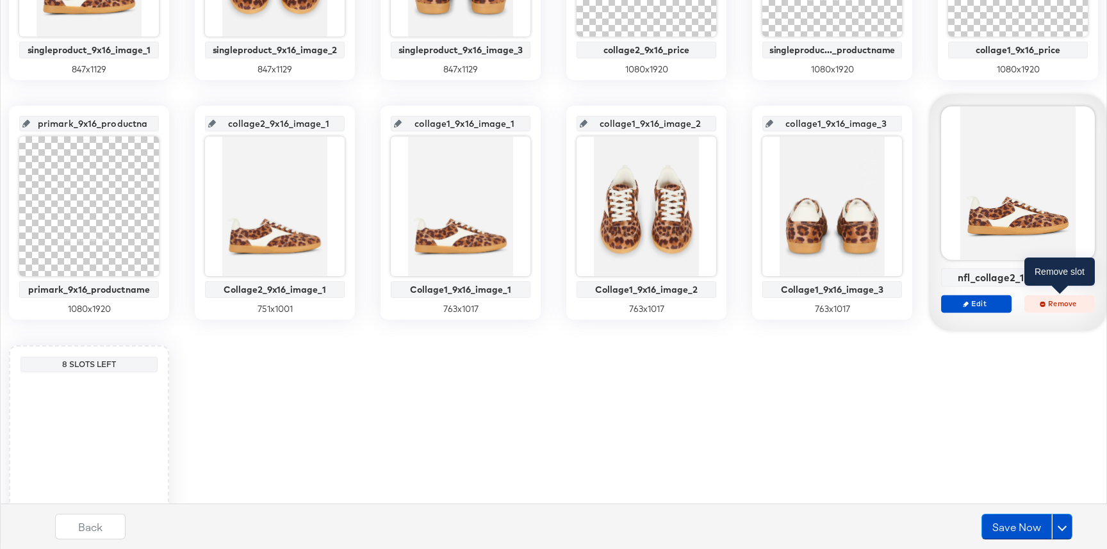
click at [1078, 305] on span "Remove" at bounding box center [1059, 303] width 59 height 10
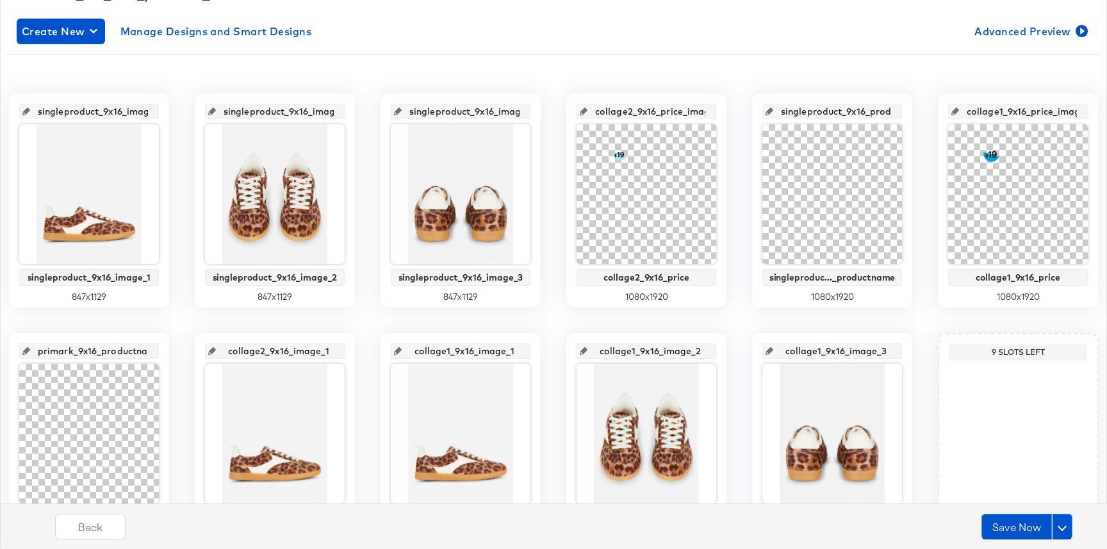
scroll to position [208, 0]
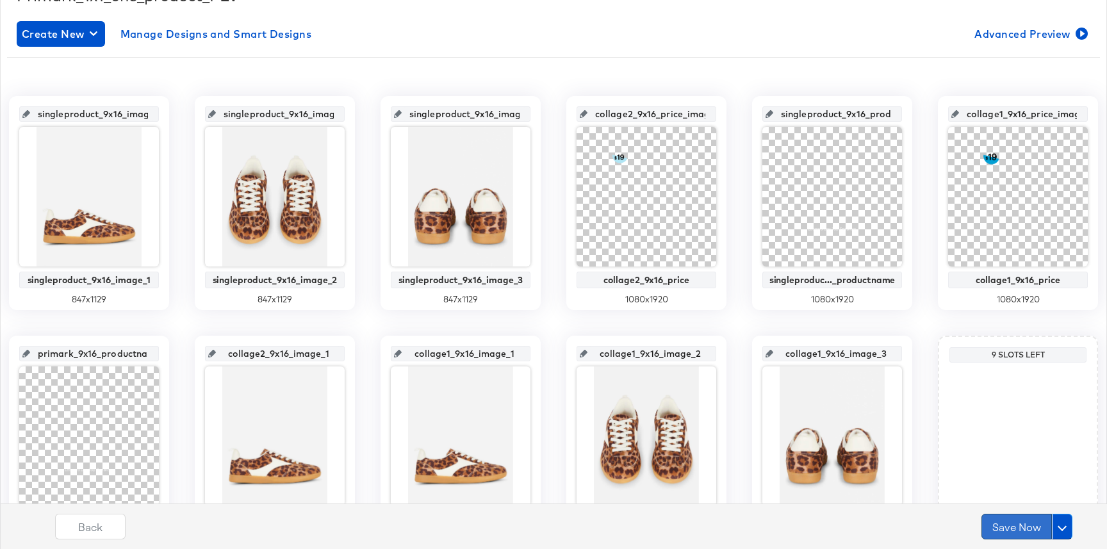
click at [1003, 523] on button "Save Now" at bounding box center [1016, 527] width 70 height 26
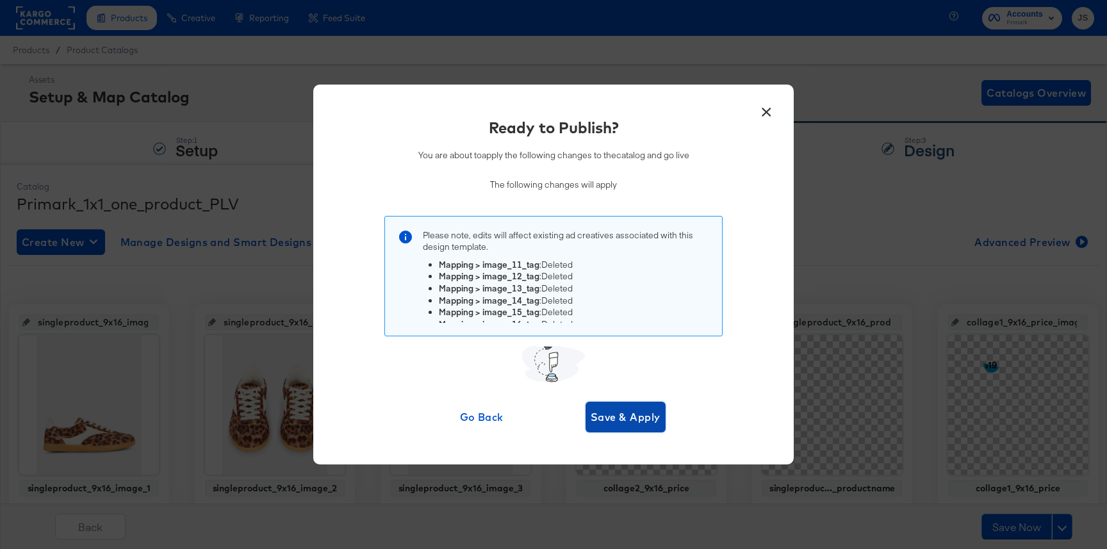
click at [633, 428] on button "Save & Apply" at bounding box center [625, 416] width 80 height 31
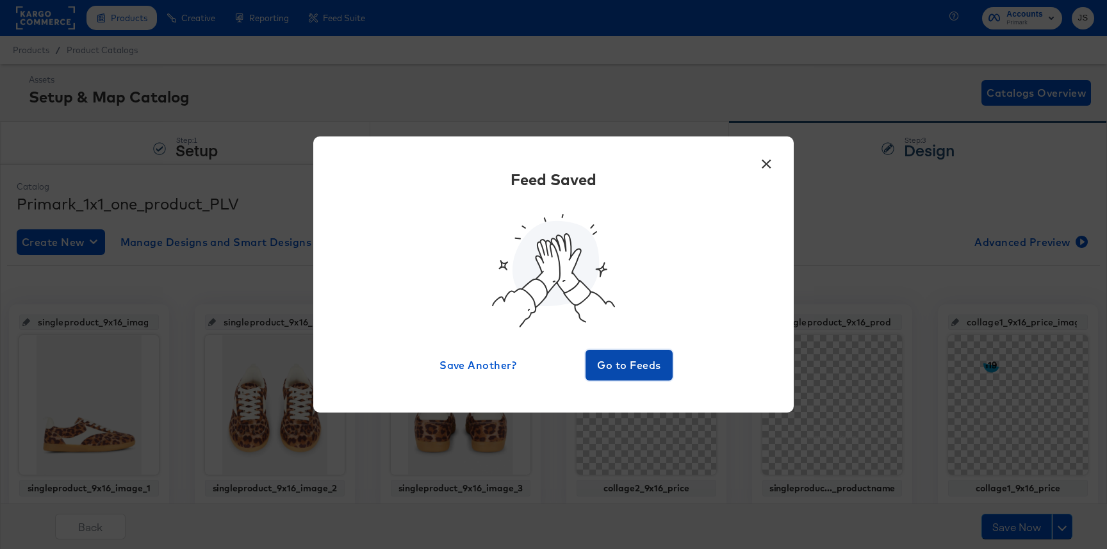
click at [608, 370] on span "Go to Feeds" at bounding box center [628, 365] width 77 height 18
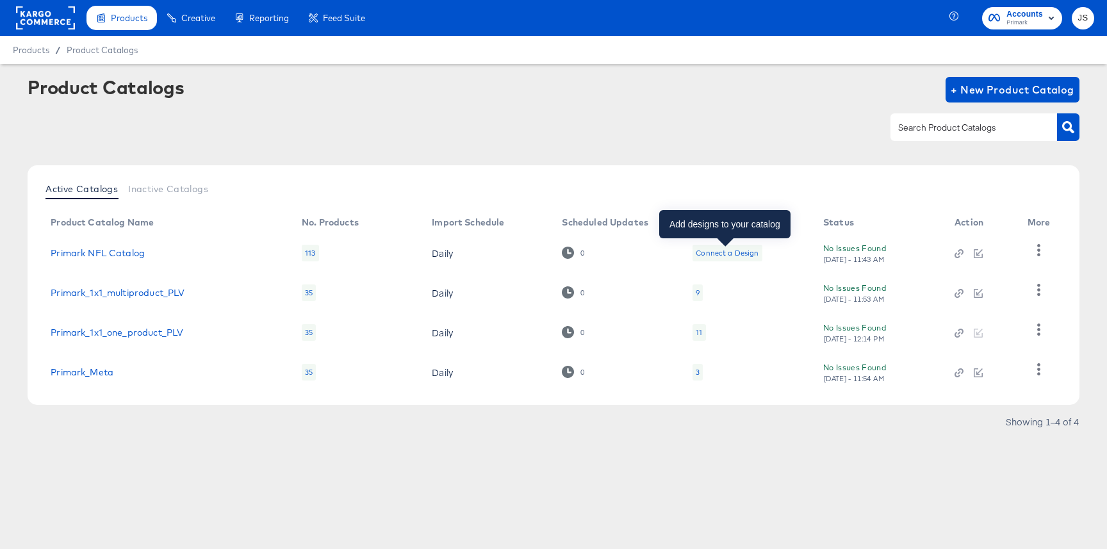
click at [749, 257] on div "Connect a Design" at bounding box center [726, 253] width 63 height 10
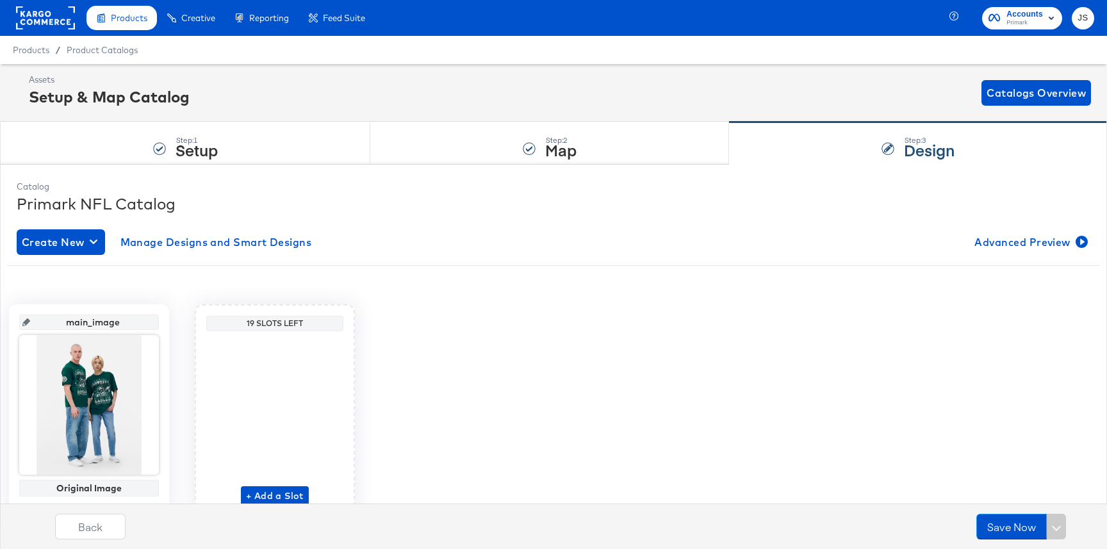
scroll to position [61, 0]
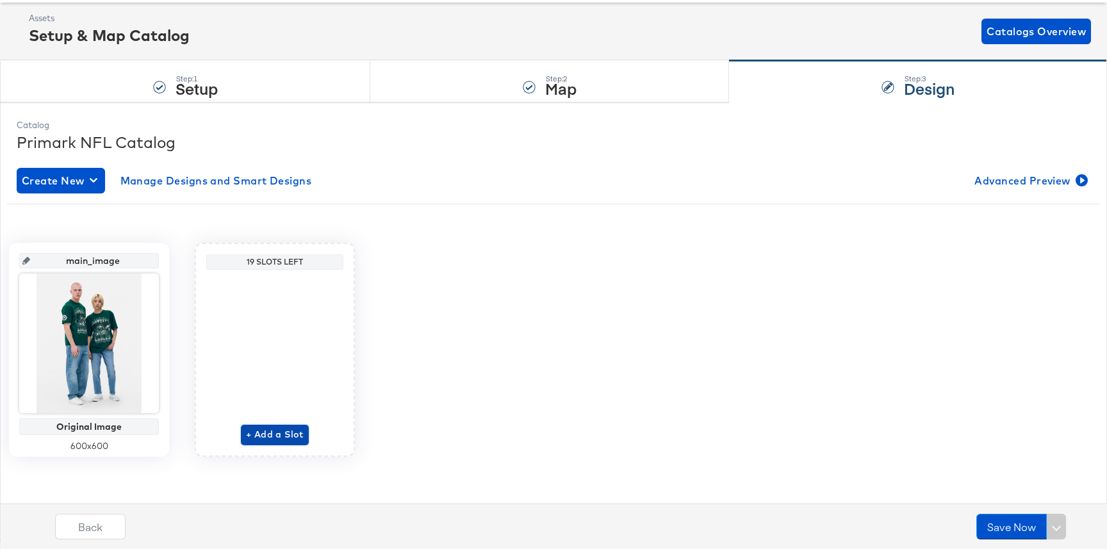
click at [278, 433] on span "+ Add a Slot" at bounding box center [275, 434] width 58 height 16
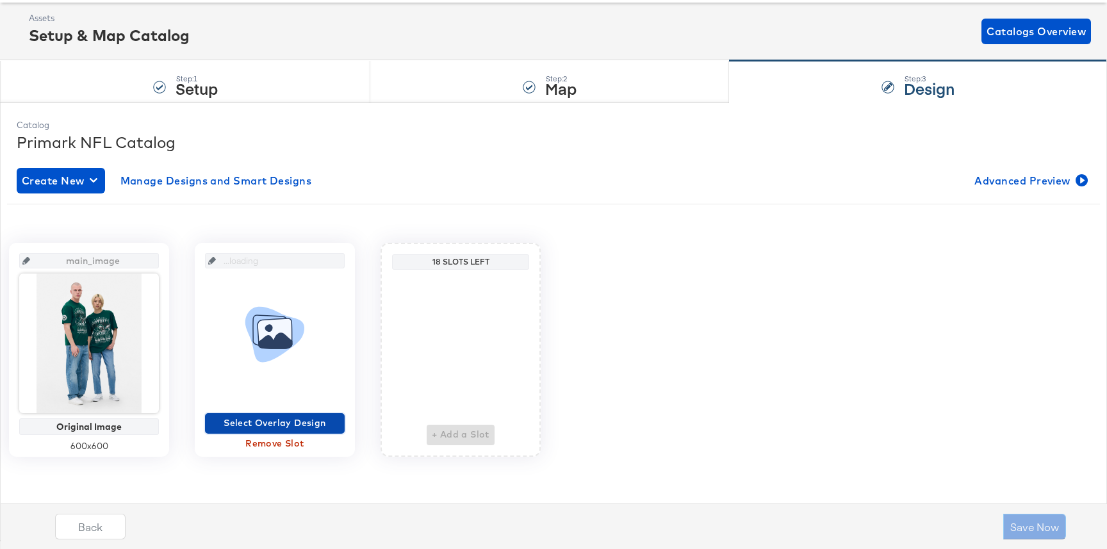
click at [279, 423] on span "Select Overlay Design" at bounding box center [274, 423] width 129 height 16
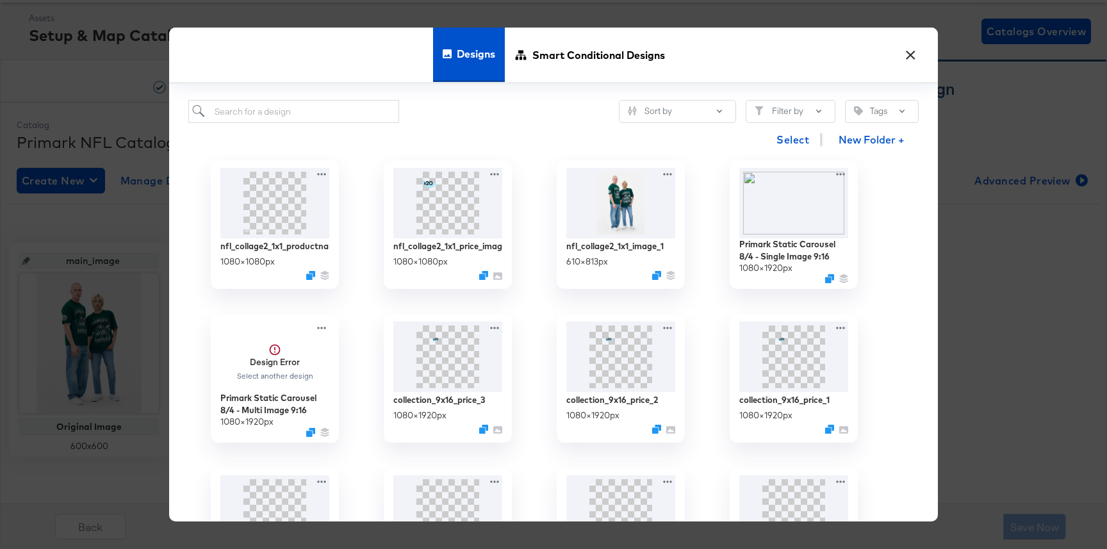
scroll to position [558, 0]
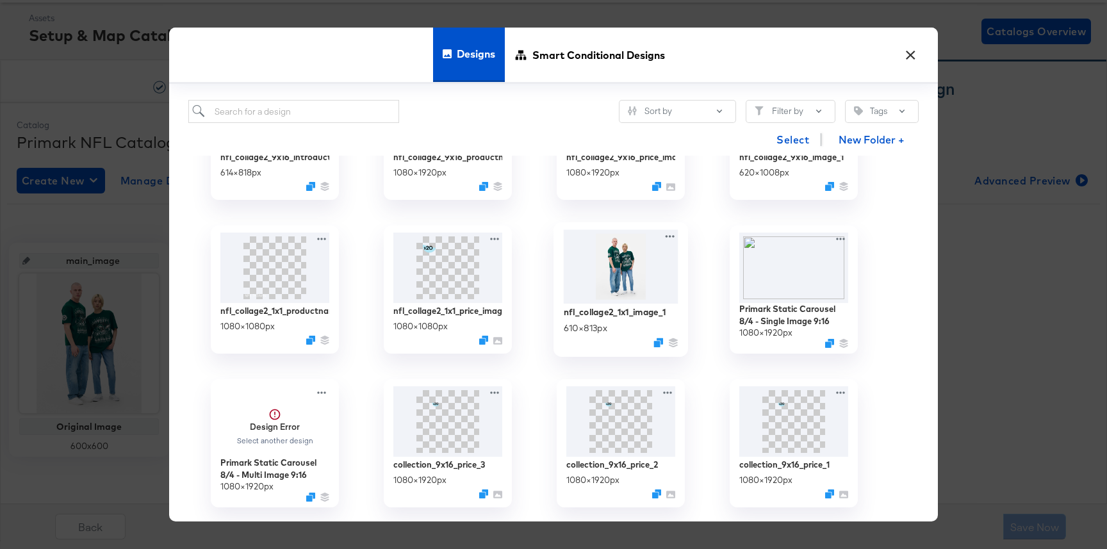
click at [612, 291] on img at bounding box center [621, 267] width 115 height 74
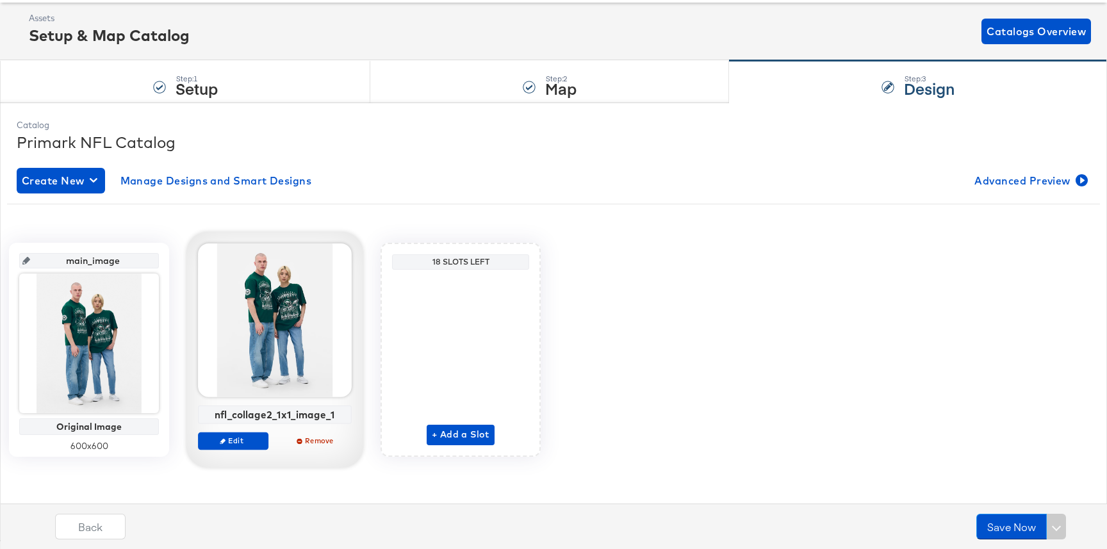
click at [275, 416] on div "nfl_collage2_1x1_image_1" at bounding box center [275, 415] width 147 height 12
copy div "nfl_collage2_1x1_image_1 Edit Remove"
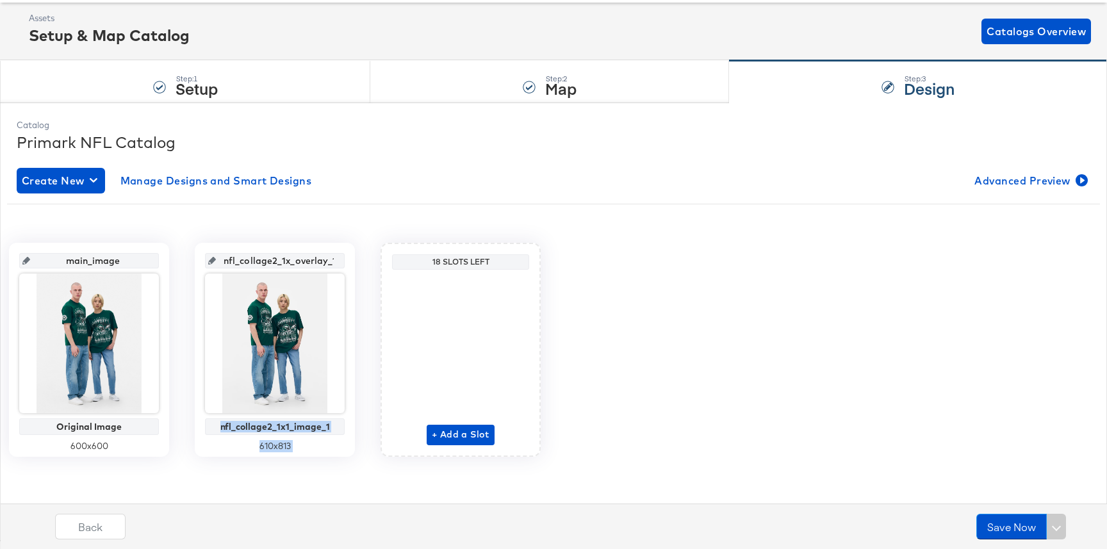
click at [272, 253] on input "nfl_collage2_1x_overlay_1" at bounding box center [279, 255] width 126 height 35
paste input "1_image"
type input "nfl_collage2_1x1_image_1"
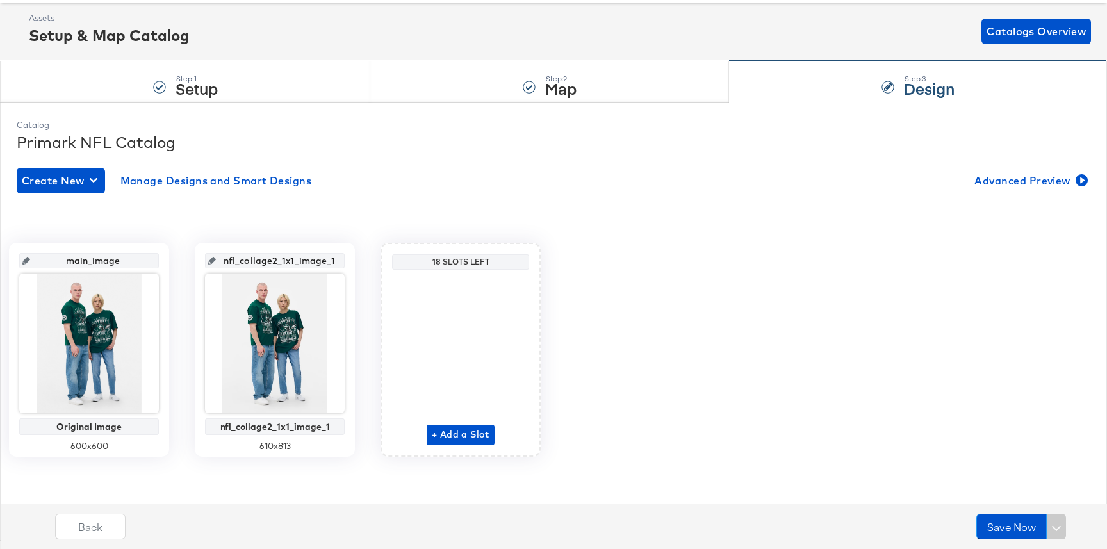
scroll to position [0, 8]
click at [445, 436] on div "+ Add a Slot" at bounding box center [460, 360] width 68 height 170
click at [467, 441] on span "+ Add a Slot" at bounding box center [461, 434] width 58 height 16
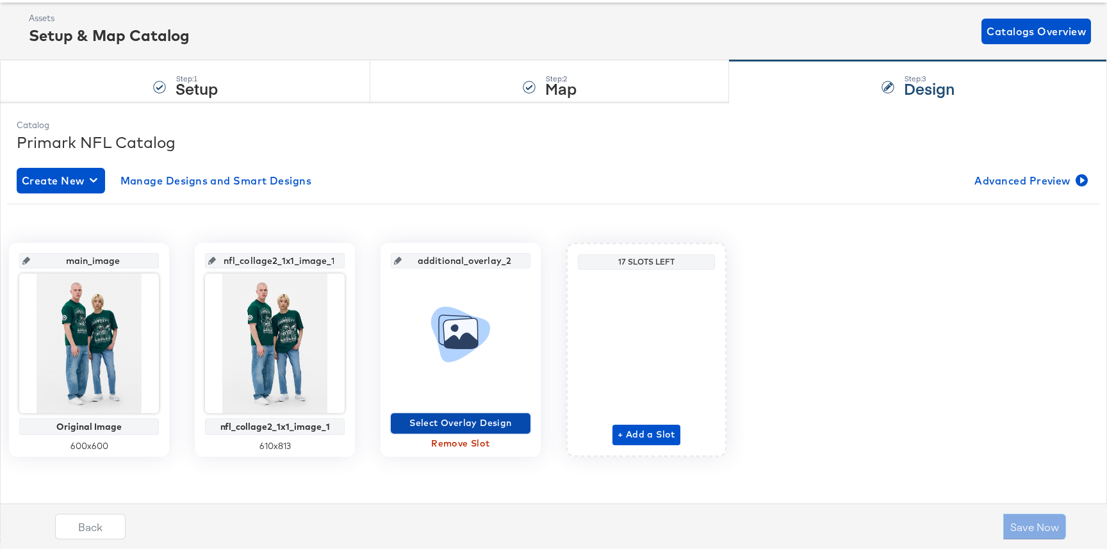
click at [468, 416] on span "Select Overlay Design" at bounding box center [460, 423] width 129 height 16
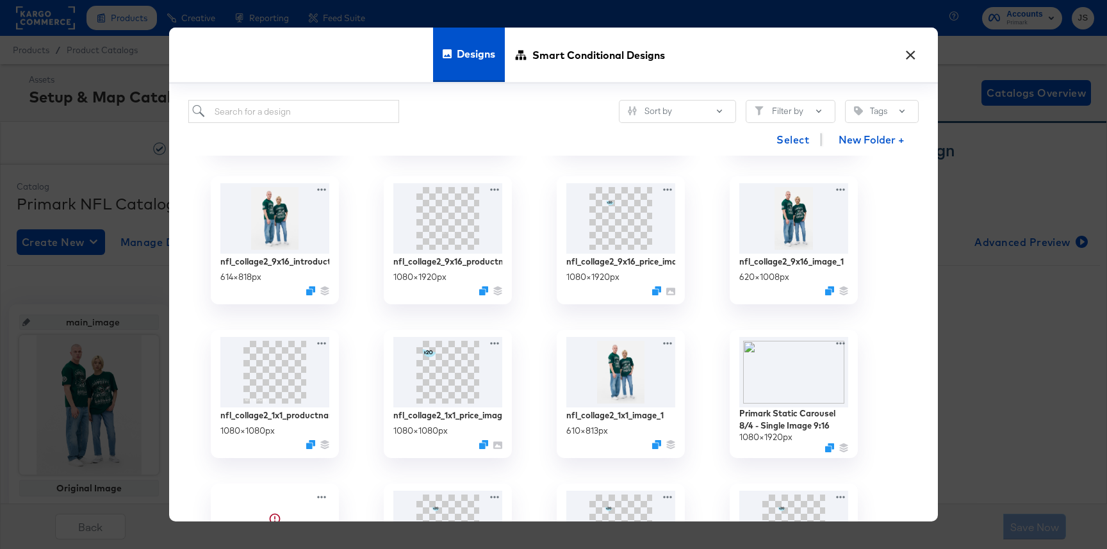
scroll to position [464, 0]
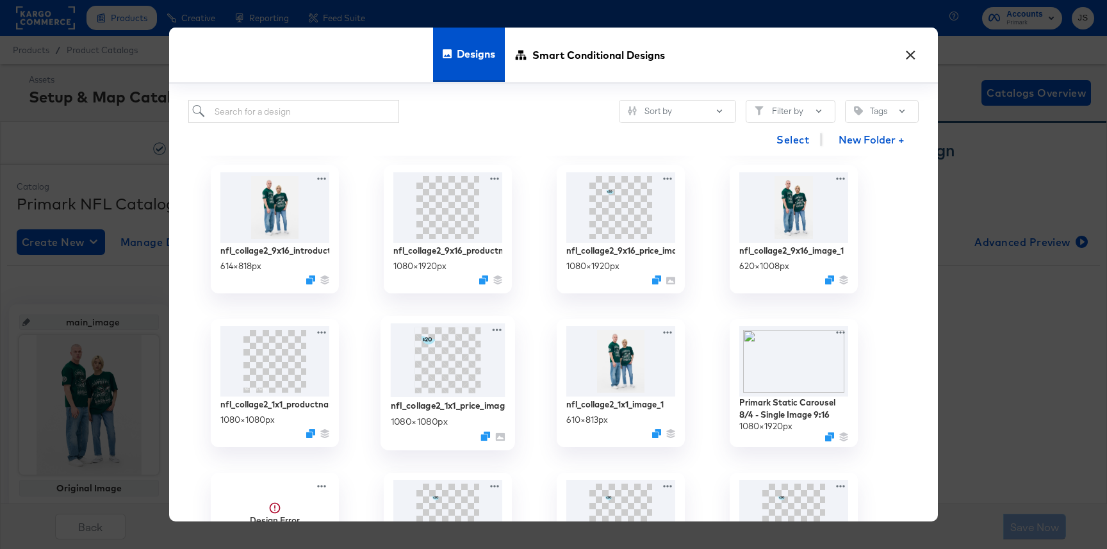
click at [431, 383] on img at bounding box center [448, 360] width 115 height 74
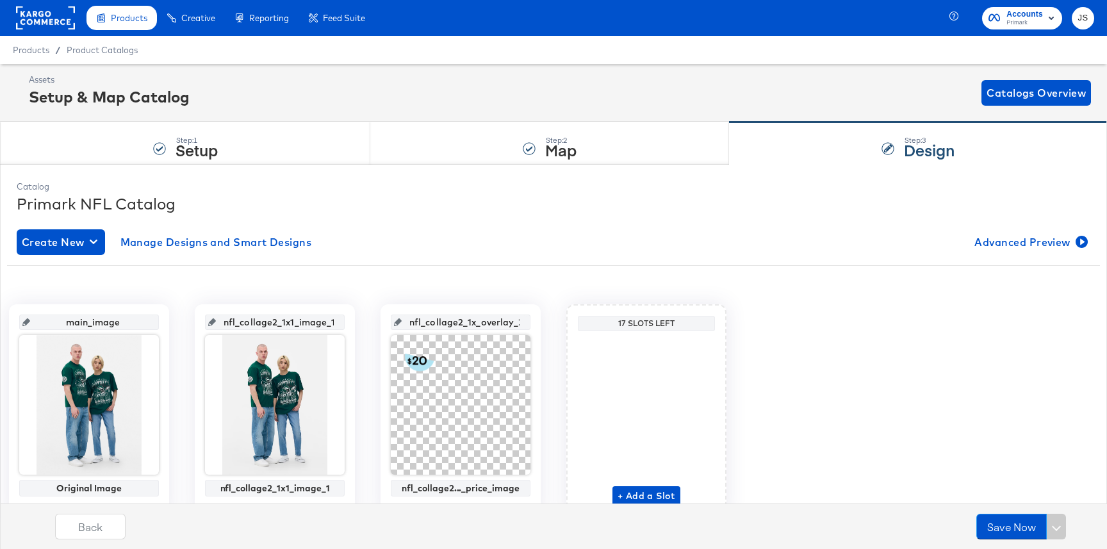
click at [448, 491] on div "nfl_collage2..._price_image" at bounding box center [460, 488] width 133 height 10
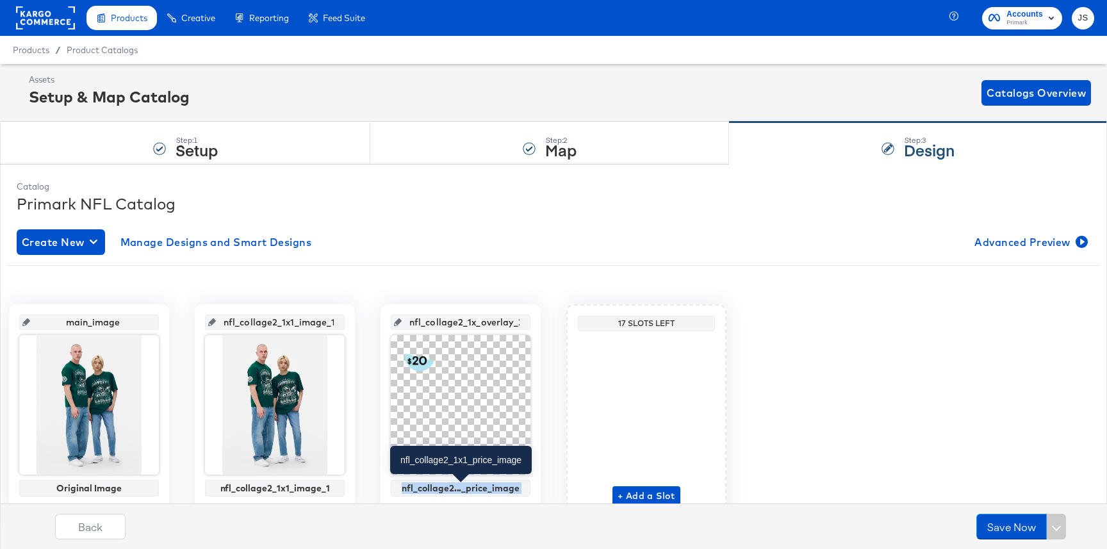
click at [448, 491] on div "nfl_collage2..._price_image" at bounding box center [460, 488] width 133 height 10
copy div "nfl_collage2..._price_image"
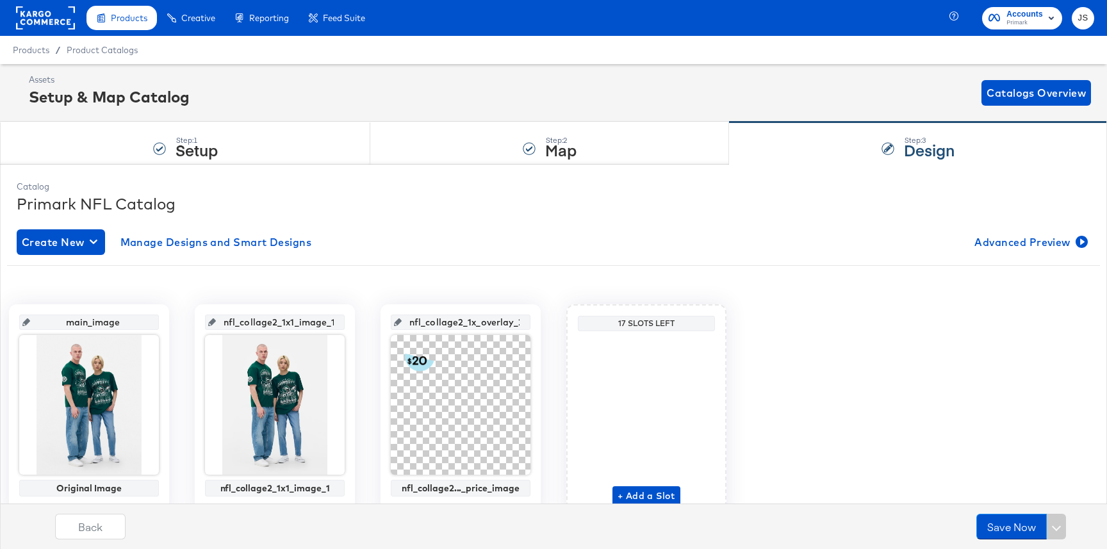
click at [451, 321] on input "nfl_collage2_1x_overlay_2" at bounding box center [464, 317] width 126 height 35
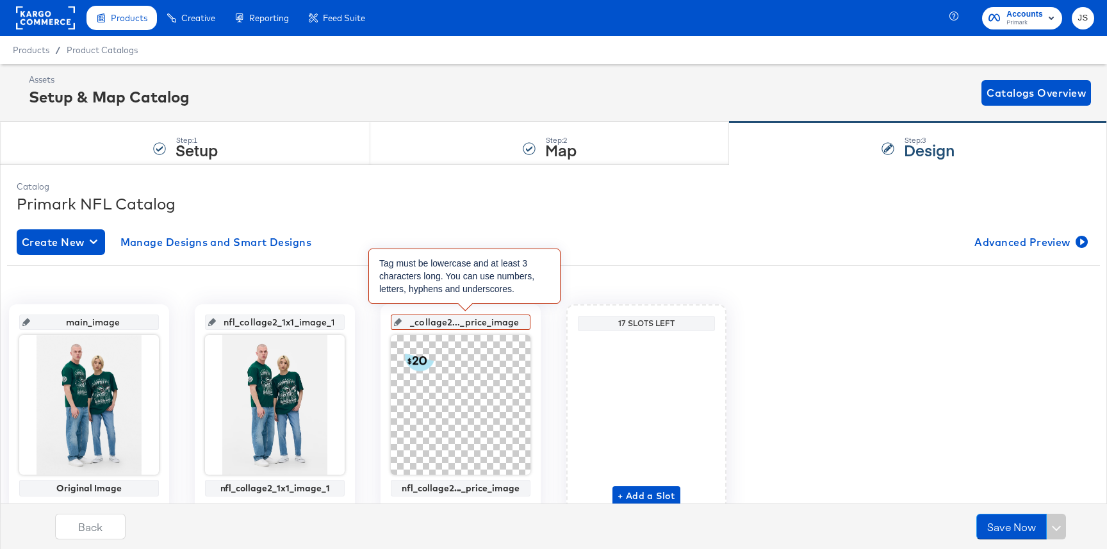
click at [457, 322] on input "nfl_collage2..._price_image" at bounding box center [464, 317] width 126 height 35
click at [465, 323] on input "nfl_collage2..._price_image" at bounding box center [464, 317] width 126 height 35
click at [455, 322] on input "nfl_collage2..._price_image" at bounding box center [464, 317] width 126 height 35
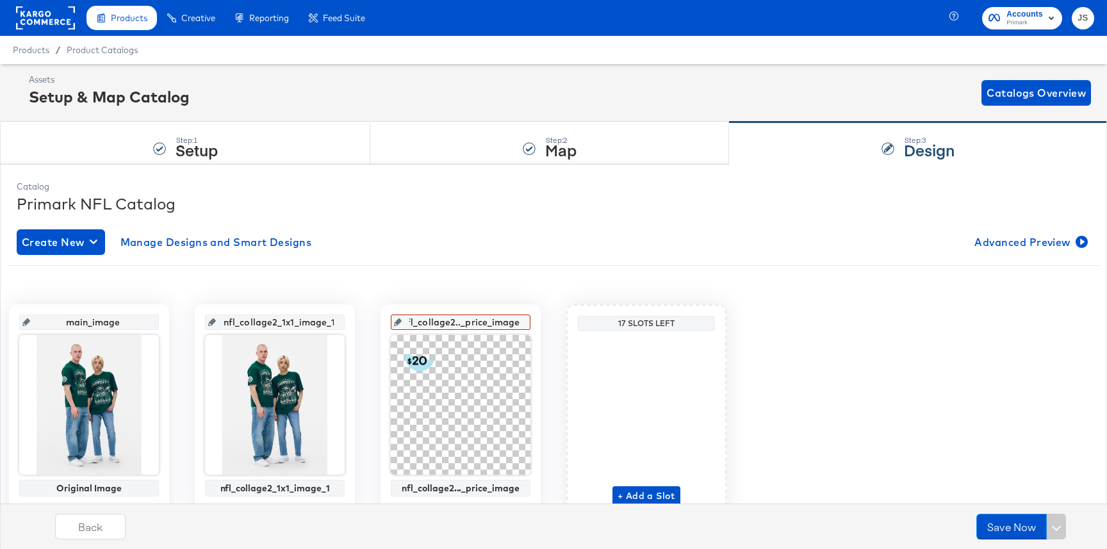
type input "nfl_collage2._price_image"
click at [551, 272] on div "main_image Original Image 600 x 600 nfl_collage2_1x1_image_1 nfl_collage2_1x1_i…" at bounding box center [553, 406] width 1092 height 282
click at [640, 492] on span "+ Add a Slot" at bounding box center [646, 496] width 58 height 16
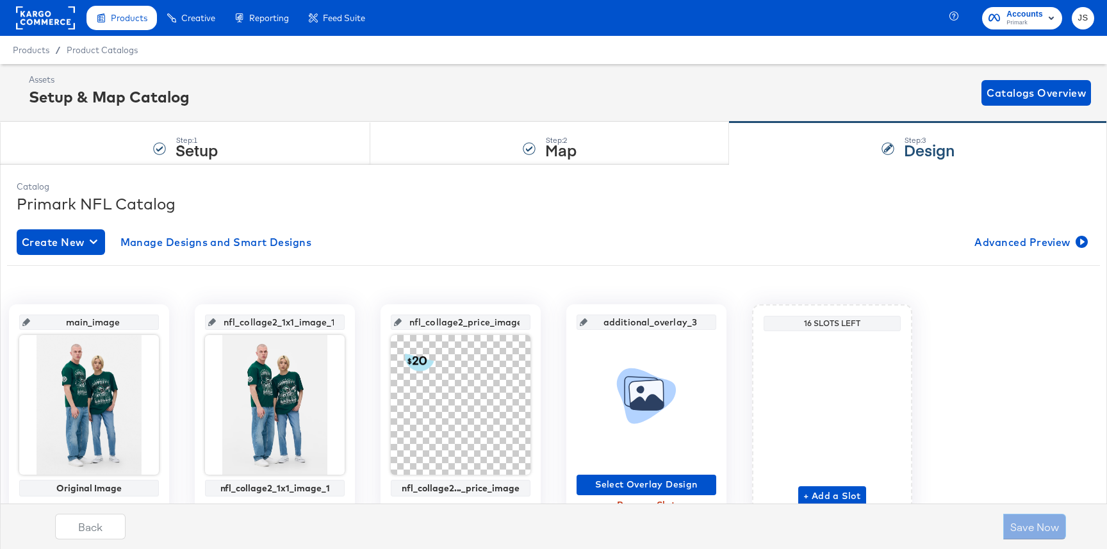
click at [635, 473] on div "Select Overlay Design Remove Slot" at bounding box center [646, 423] width 140 height 186
click at [637, 479] on span "Select Overlay Design" at bounding box center [645, 484] width 129 height 16
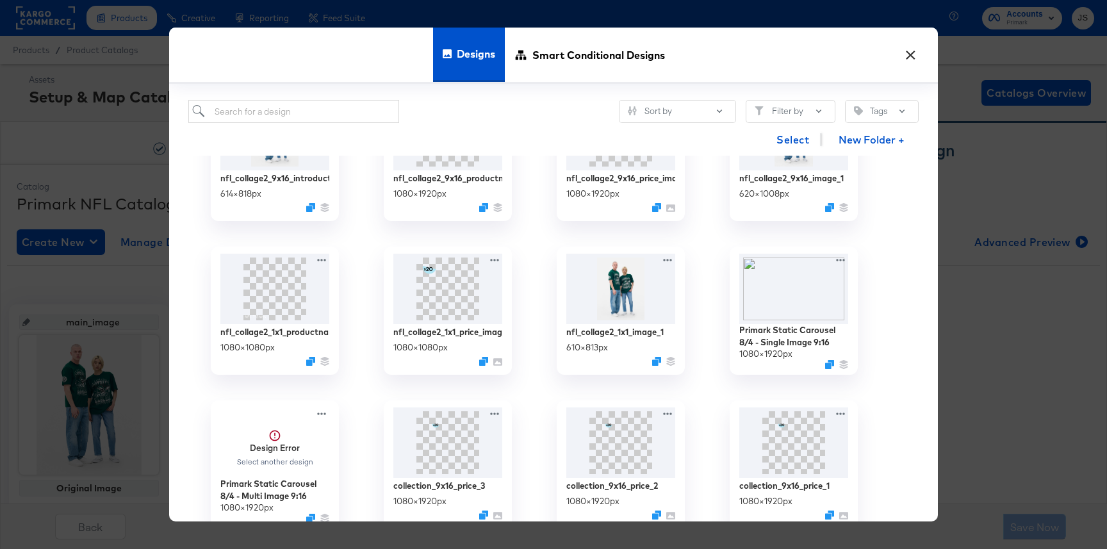
scroll to position [538, 0]
click at [272, 282] on img at bounding box center [275, 287] width 115 height 74
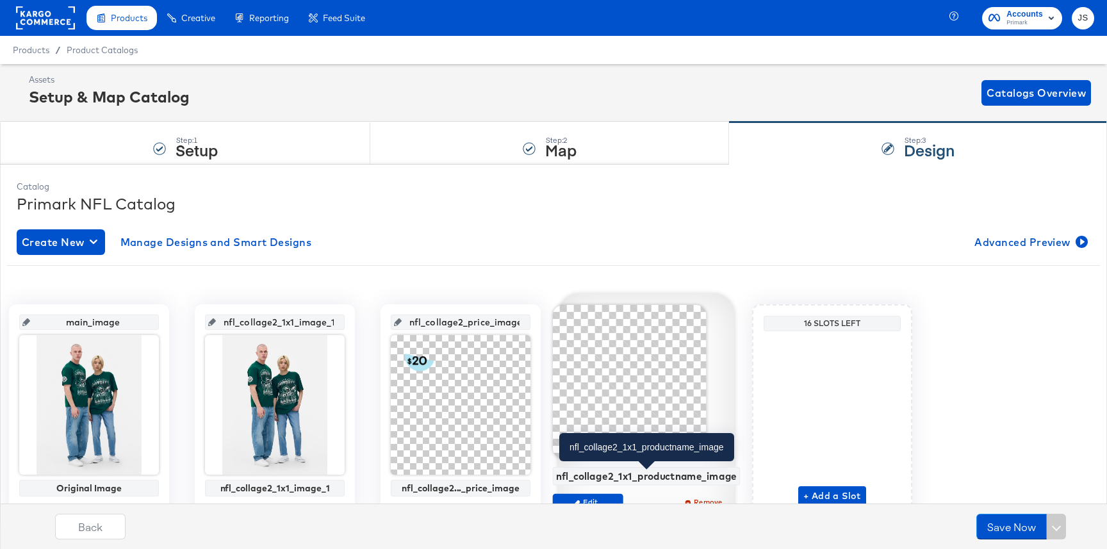
click at [612, 471] on div "nfl_collage2_1x1_productname_image" at bounding box center [646, 476] width 181 height 12
copy div "nfl_collage2_1x1_productname_image Edit Remove"
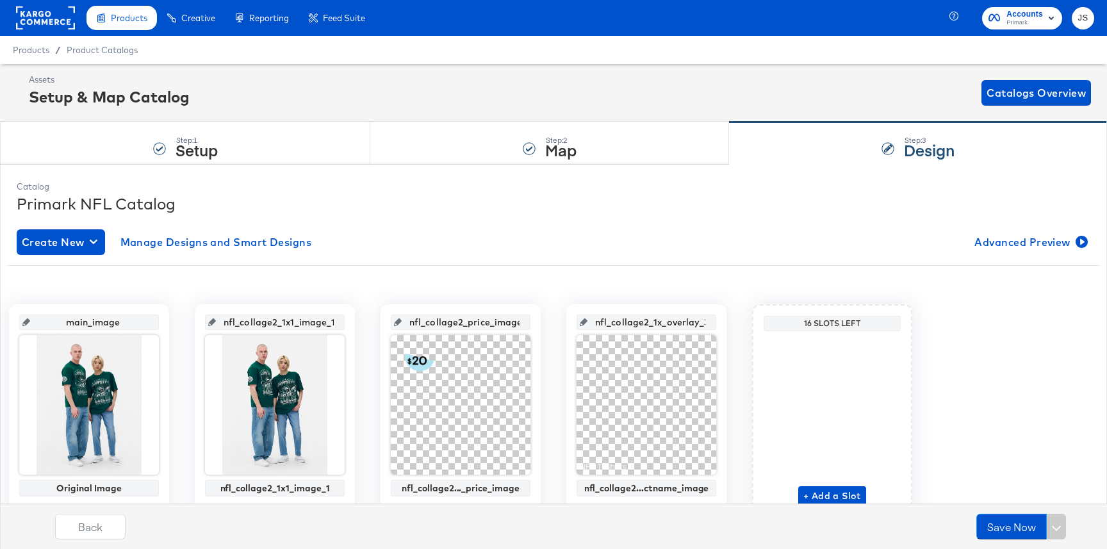
click at [625, 318] on input "nfl_collage2_1x_overlay_3" at bounding box center [650, 317] width 126 height 35
paste input "1_productname_image"
type input "nfl_collage2_1x1_productname_image"
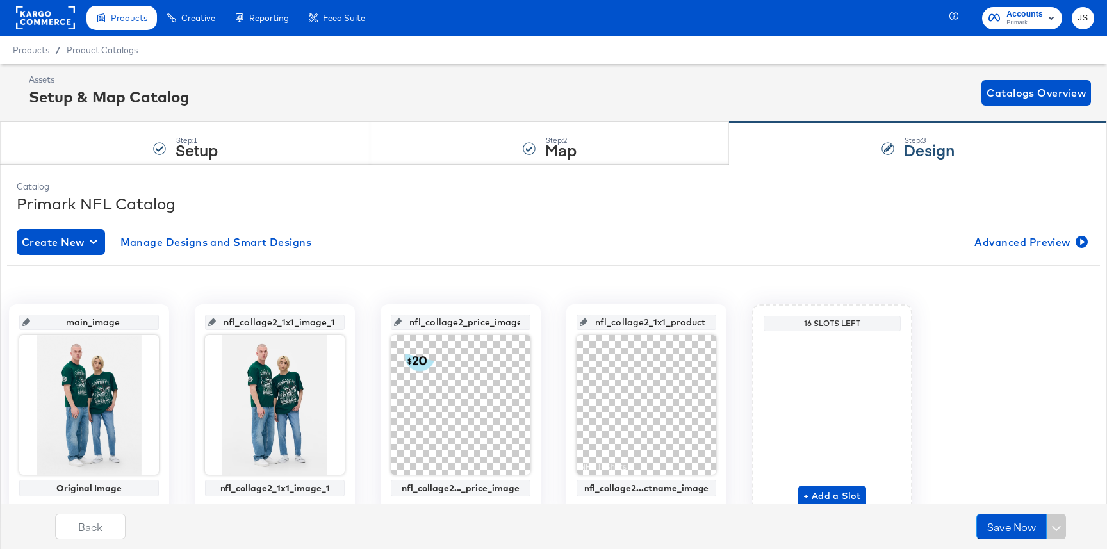
scroll to position [0, 64]
click at [631, 298] on div "main_image Original Image 600 x 600 nfl_collage2_1x1_image_1 nfl_collage2_1x1_i…" at bounding box center [553, 406] width 1092 height 223
click at [835, 485] on div "+ Add a Slot" at bounding box center [832, 421] width 68 height 170
click at [835, 489] on span "+ Add a Slot" at bounding box center [832, 496] width 58 height 16
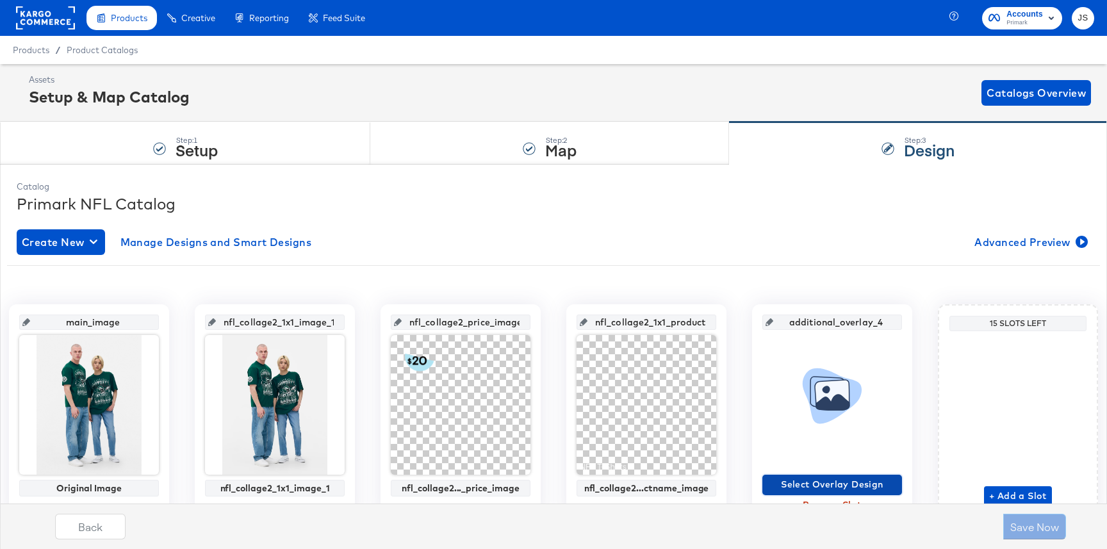
click at [831, 480] on span "Select Overlay Design" at bounding box center [831, 484] width 129 height 16
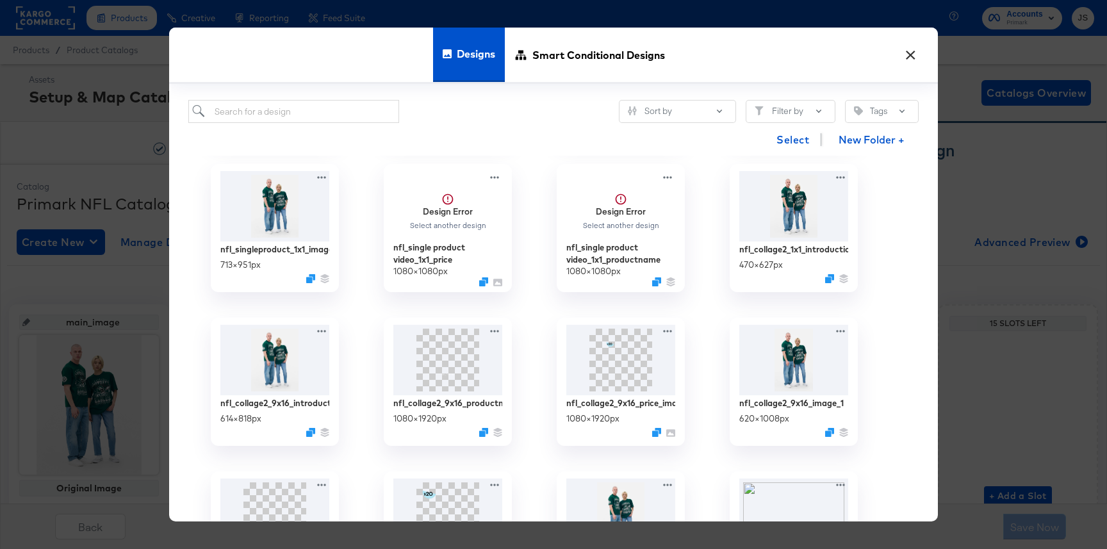
scroll to position [302, 0]
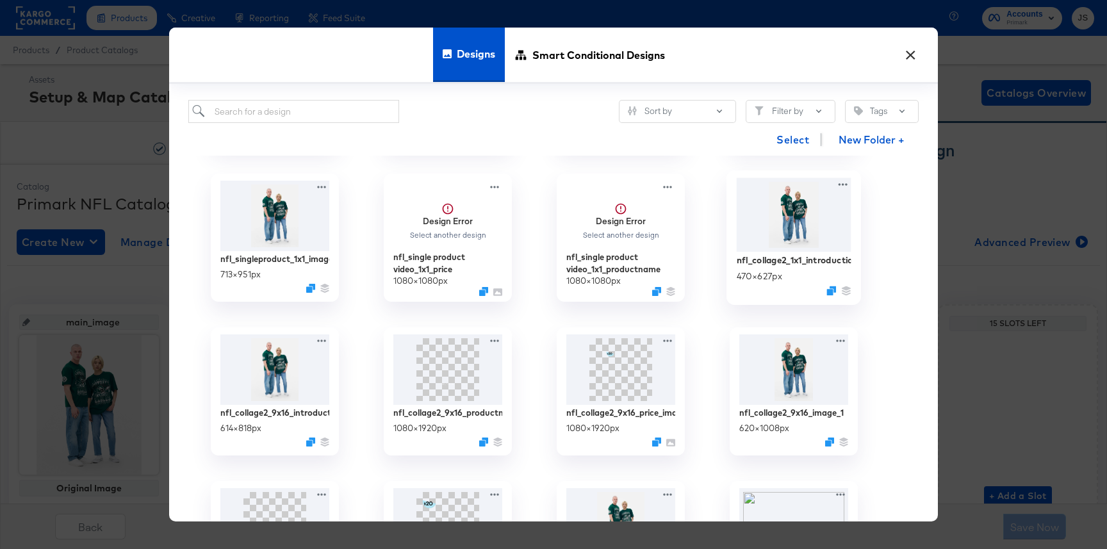
click at [802, 219] on img at bounding box center [793, 215] width 115 height 74
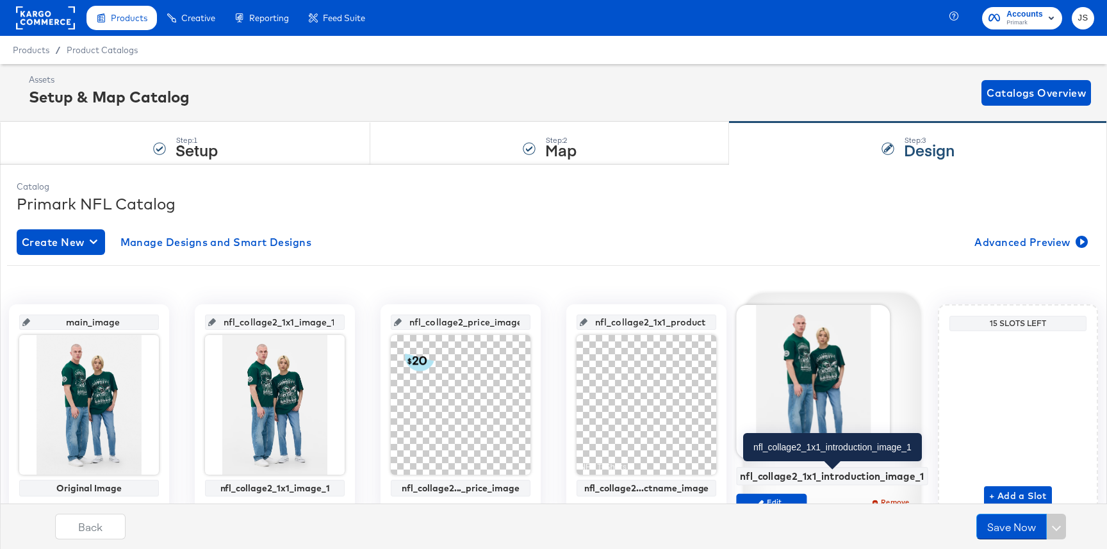
click at [793, 476] on div "nfl_collage2_1x1_introduction_image_1" at bounding box center [832, 476] width 184 height 12
copy div "nfl_collage2_1x1_introduction_image_1"
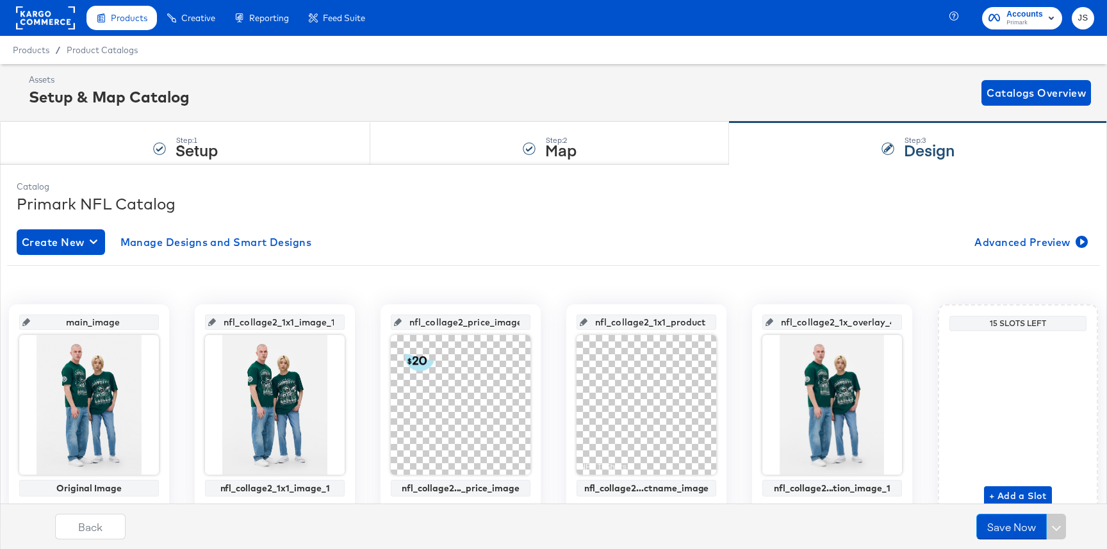
click at [808, 325] on input "nfl_collage2_1x_overlay_4" at bounding box center [836, 317] width 126 height 35
paste input "1_introduction_image_1"
type input "nfl_collage2_1x1_introduction_image_1"
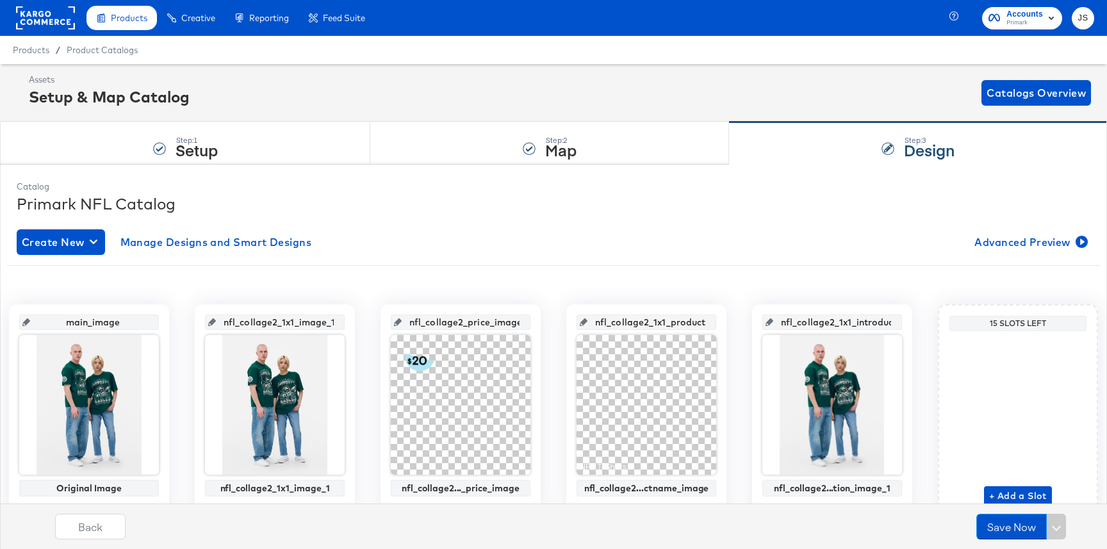
scroll to position [0, 67]
click at [857, 304] on input "nfl_collage2_1x1_introduction_image_1" at bounding box center [836, 317] width 126 height 35
click at [913, 304] on div "main_image Original Image 600 x 600 nfl_collage2_1x1_image_1 nfl_collage2_1x1_i…" at bounding box center [553, 411] width 1092 height 214
click at [1008, 487] on button "+ Add a Slot" at bounding box center [1018, 496] width 68 height 20
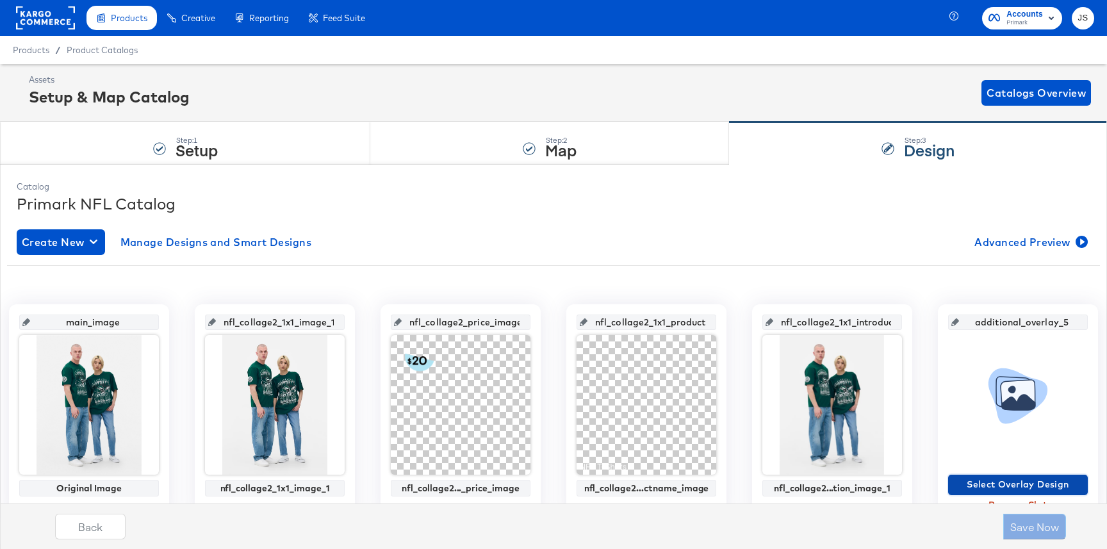
click at [999, 474] on button "Select Overlay Design" at bounding box center [1018, 484] width 140 height 20
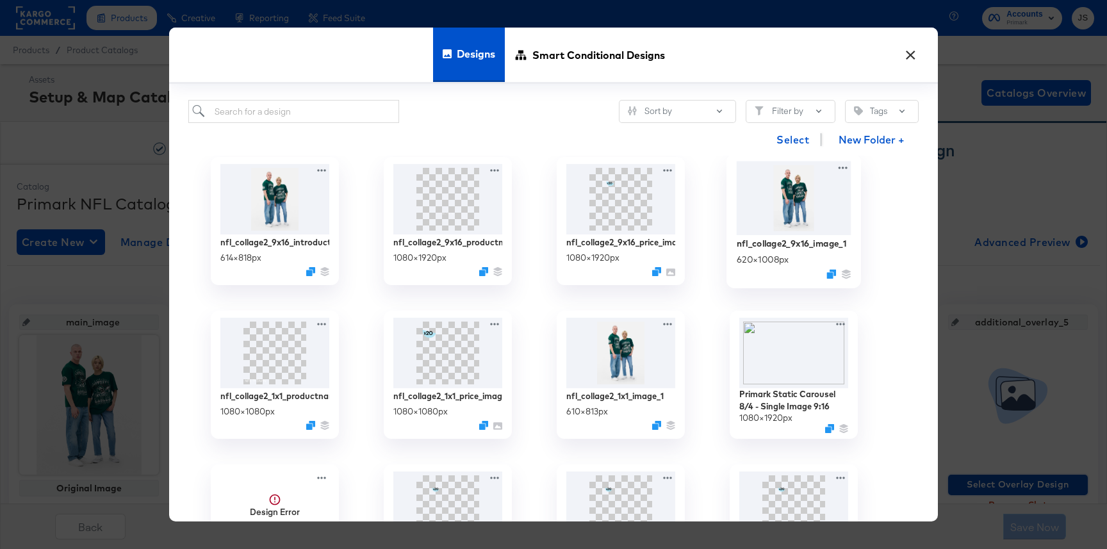
scroll to position [430, 0]
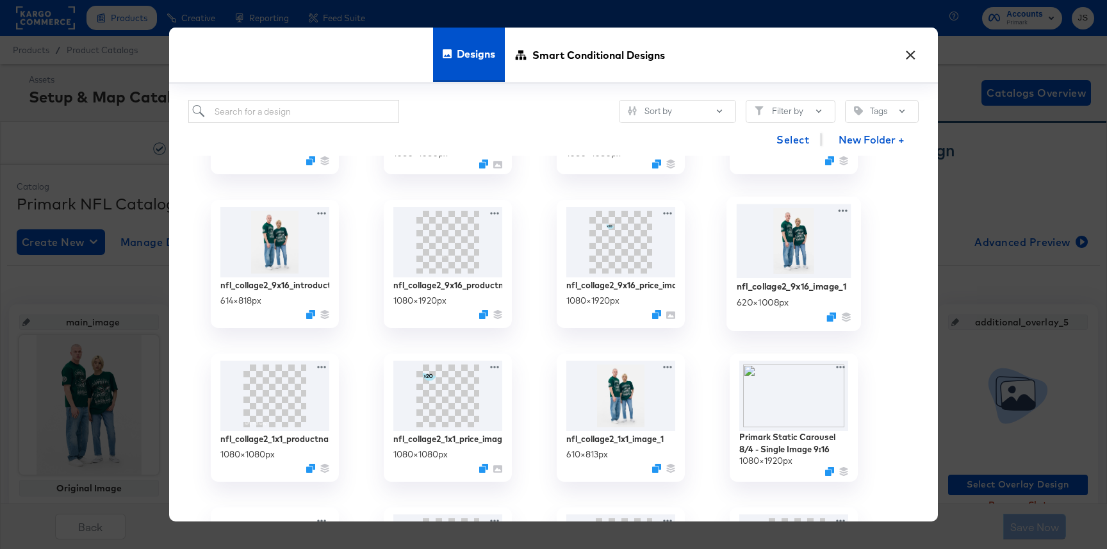
click at [799, 264] on img at bounding box center [793, 241] width 115 height 74
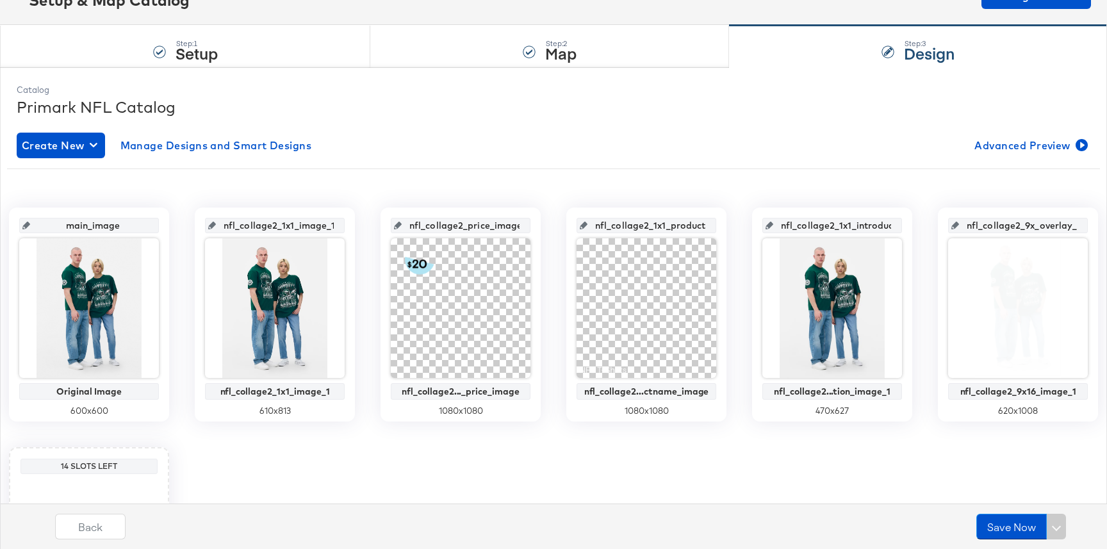
scroll to position [98, 0]
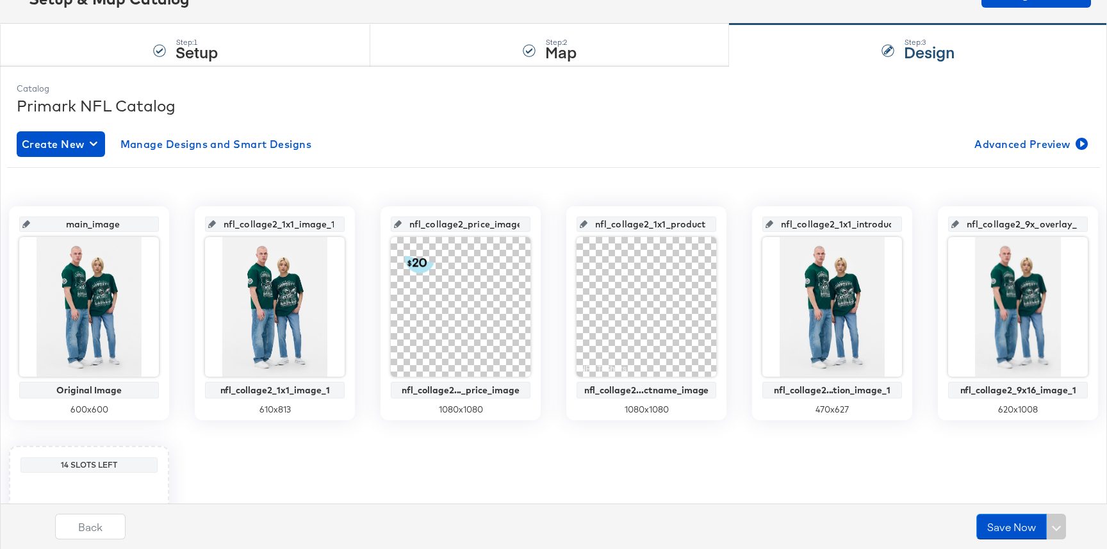
click at [993, 223] on input "nfl_collage2_9x_overlay_5" at bounding box center [1022, 219] width 126 height 35
click at [1039, 223] on input "nfl_collage2_9x_overlay_5" at bounding box center [1022, 219] width 126 height 35
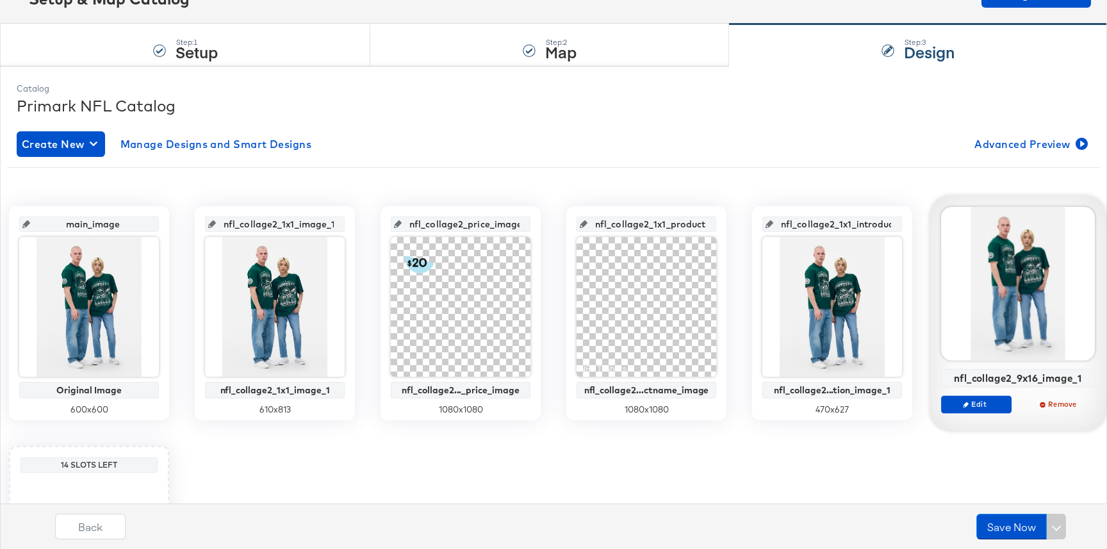
click at [1026, 377] on div "nfl_collage2_9x16_image_1" at bounding box center [1018, 378] width 147 height 12
copy div "nfl_collage2_9x16_image_1 Edit Remove"
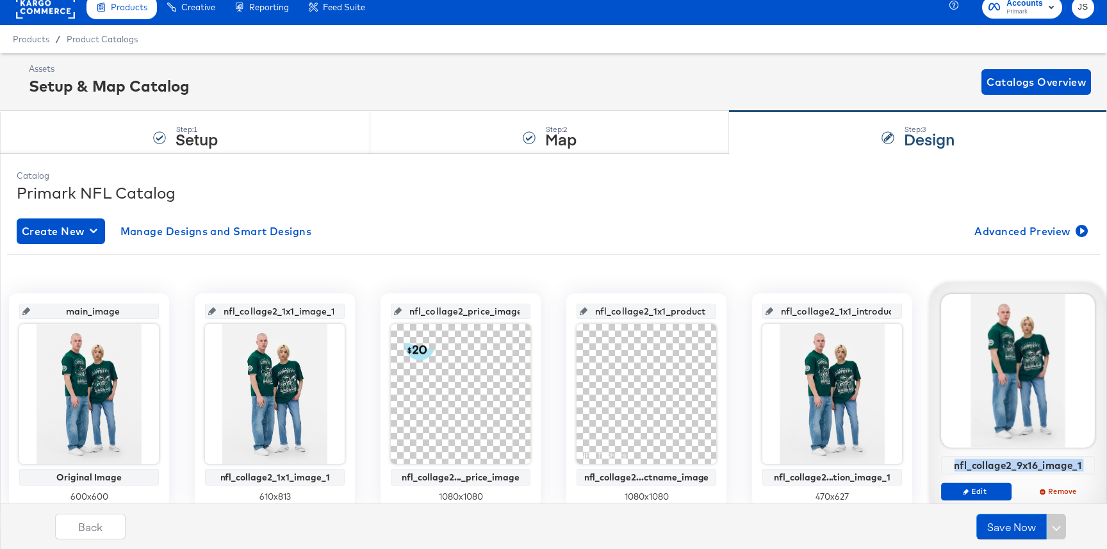
scroll to position [4, 0]
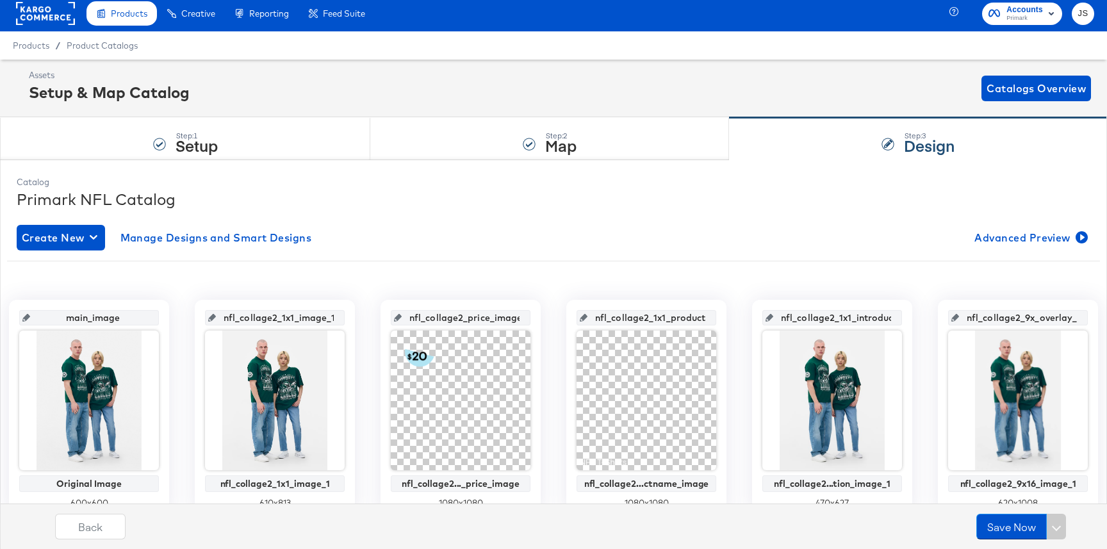
click at [1015, 314] on input "nfl_collage2_9x_overlay_5" at bounding box center [1022, 312] width 126 height 35
paste input "16_image_1"
type input "nfl_collage2_9x16_image_1"
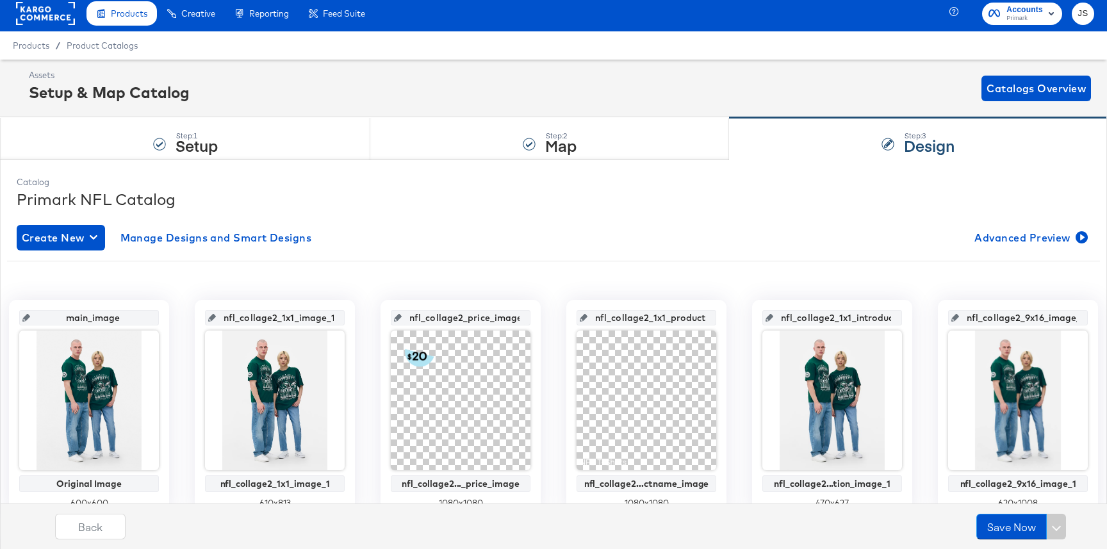
scroll to position [0, 15]
click at [1010, 291] on div "main_image Original Image 600 x 600 nfl_collage2_1x1_image_1 nfl_collage2_1x1_i…" at bounding box center [553, 521] width 1092 height 463
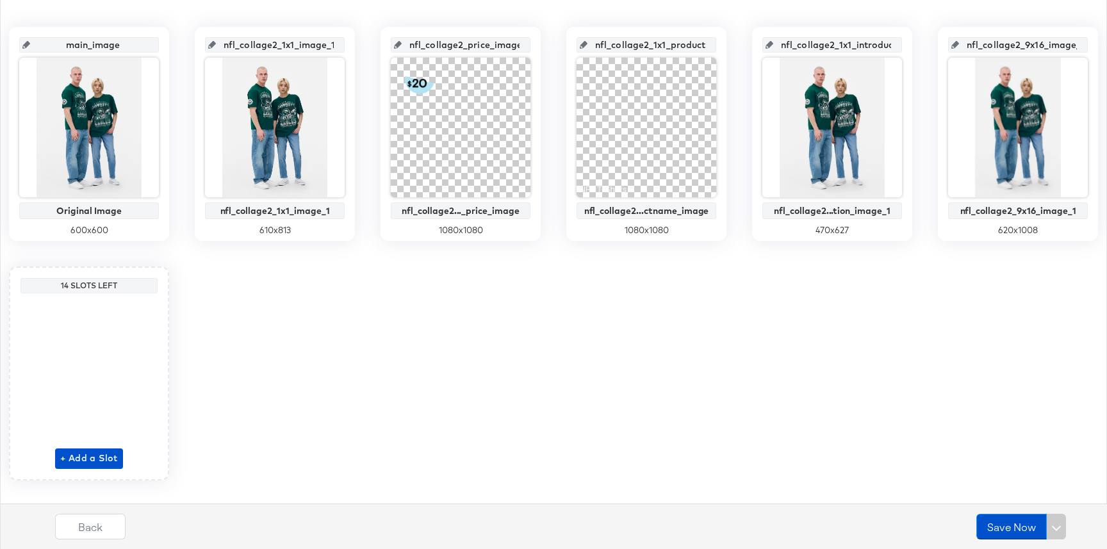
scroll to position [301, 0]
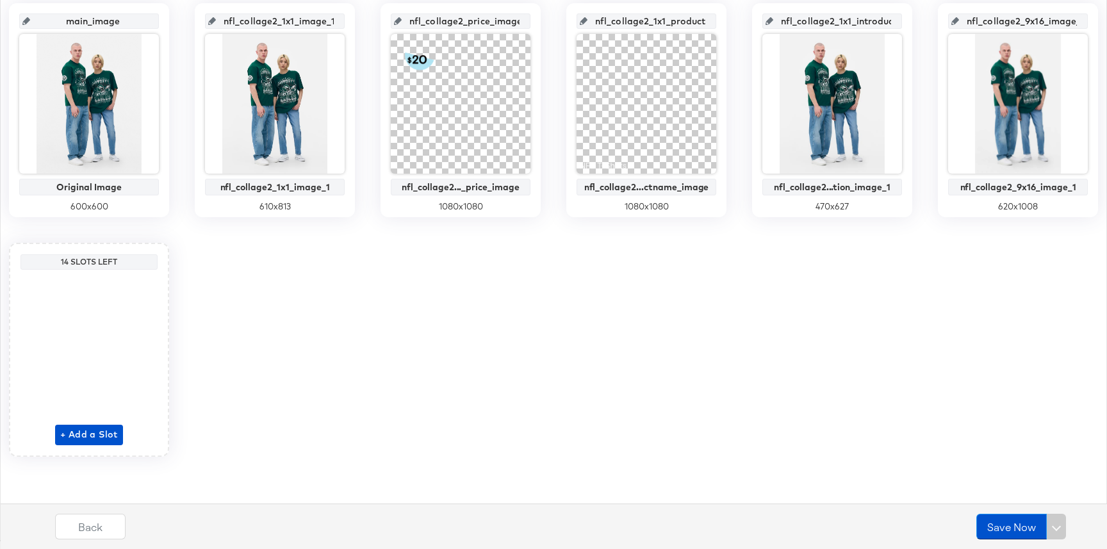
click at [102, 423] on div "+ Add a Slot" at bounding box center [89, 360] width 68 height 170
click at [102, 426] on span "+ Add a Slot" at bounding box center [89, 434] width 58 height 16
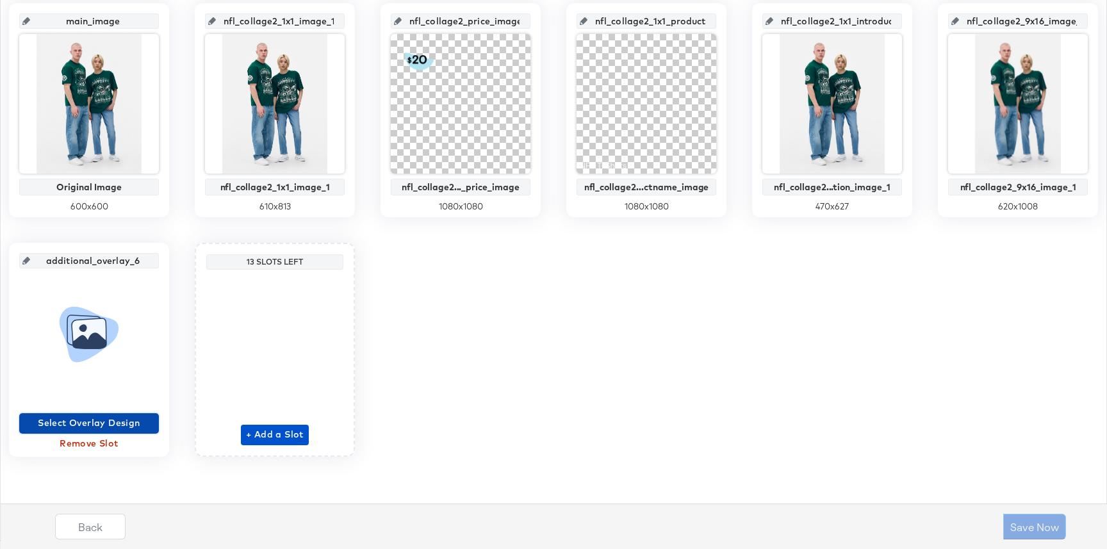
click at [102, 425] on span "Select Overlay Design" at bounding box center [88, 423] width 129 height 16
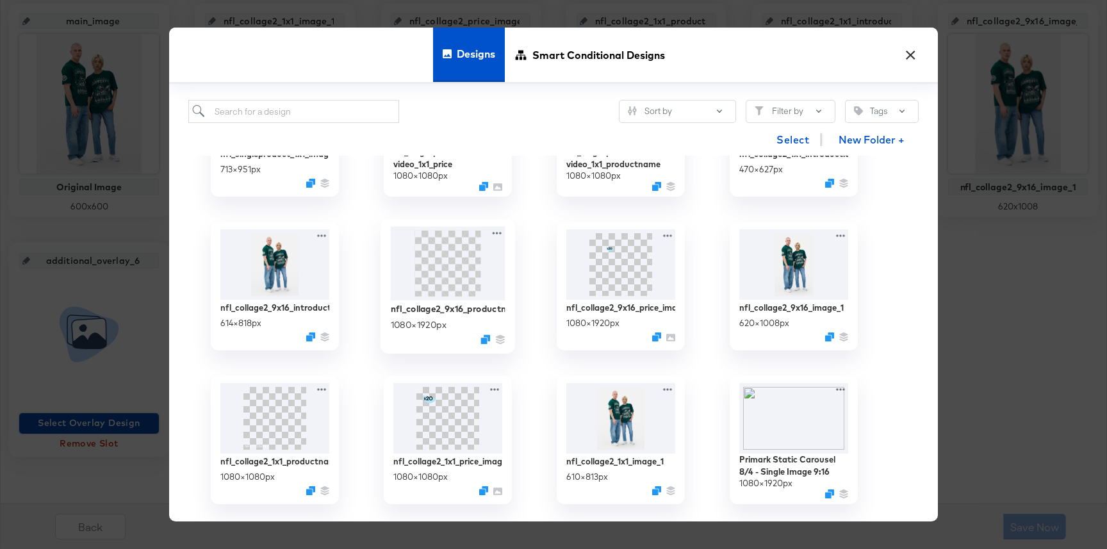
scroll to position [412, 0]
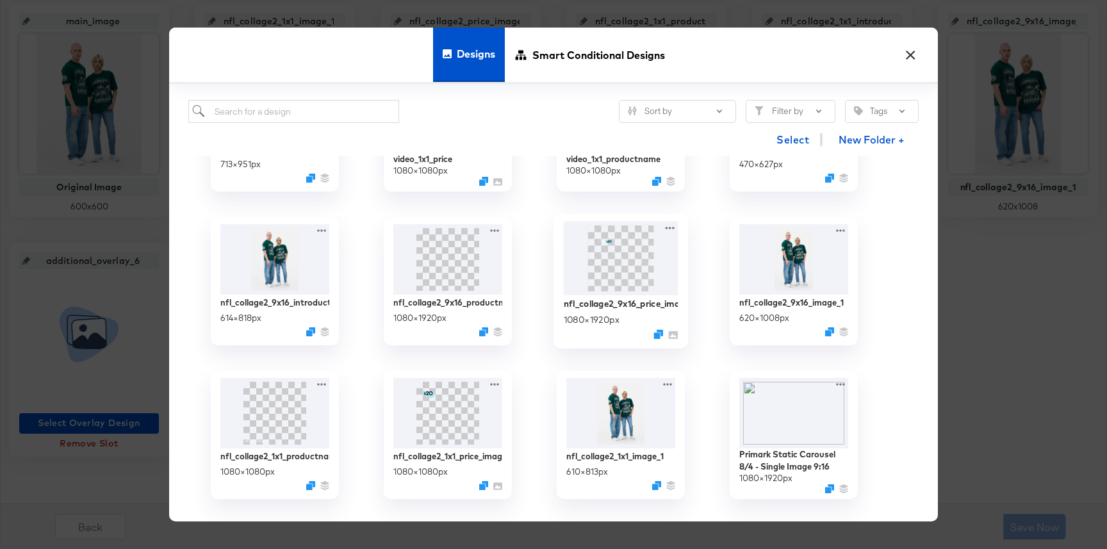
click at [661, 278] on img at bounding box center [621, 259] width 115 height 74
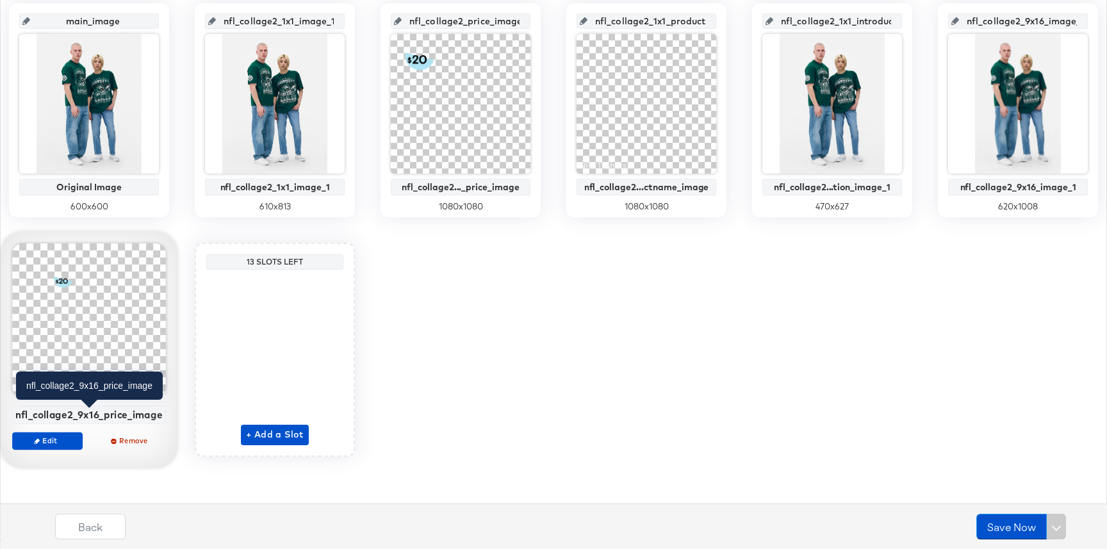
click at [102, 421] on div "nfl_collage2_9x16_price_image" at bounding box center [89, 414] width 154 height 19
click at [102, 417] on div "nfl_collage2_9x16_price_image" at bounding box center [88, 415] width 147 height 12
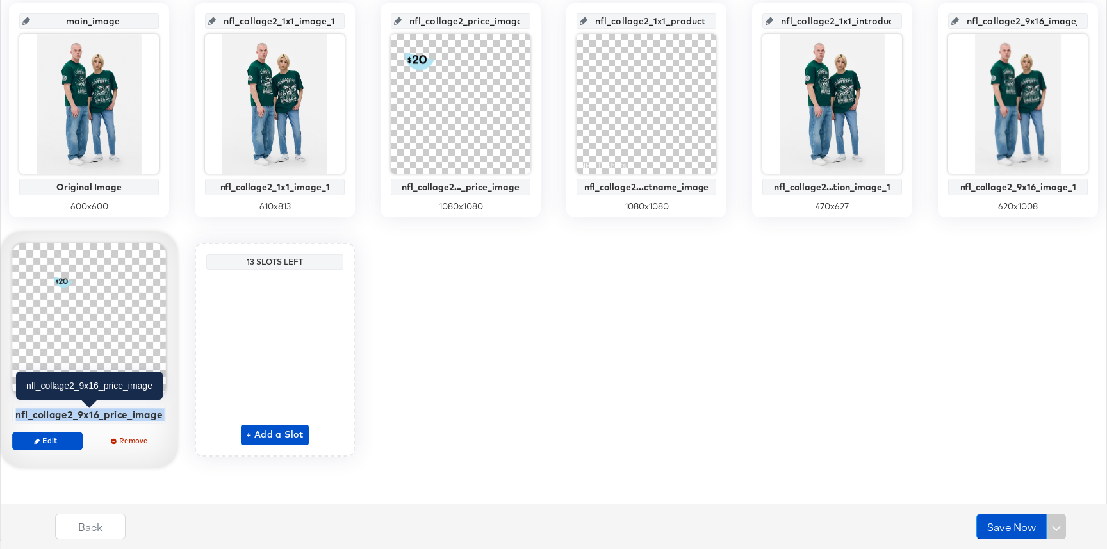
copy div "nfl_collage2_9x16_price_image Edit Remove"
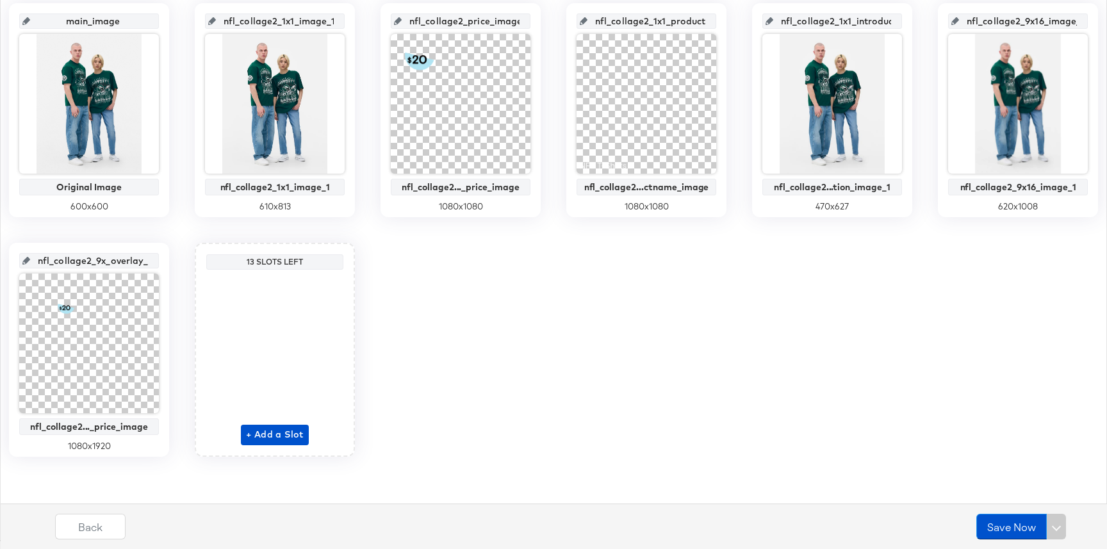
click at [98, 264] on input "nfl_collage2_9x_overlay_6" at bounding box center [93, 255] width 126 height 35
paste input "16_price_image"
type input "nfl_collage2_9x16_price_image"
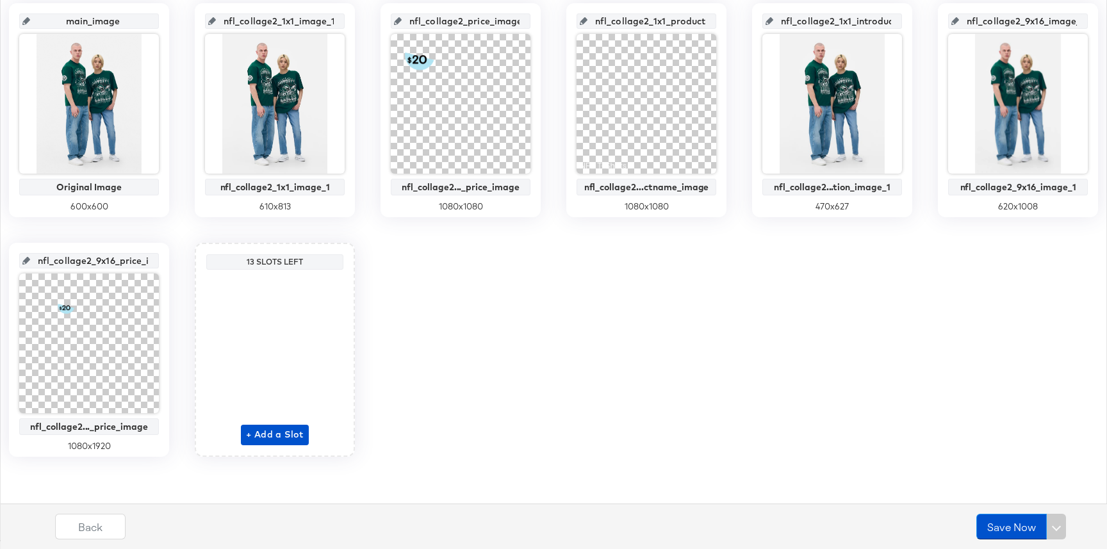
scroll to position [0, 33]
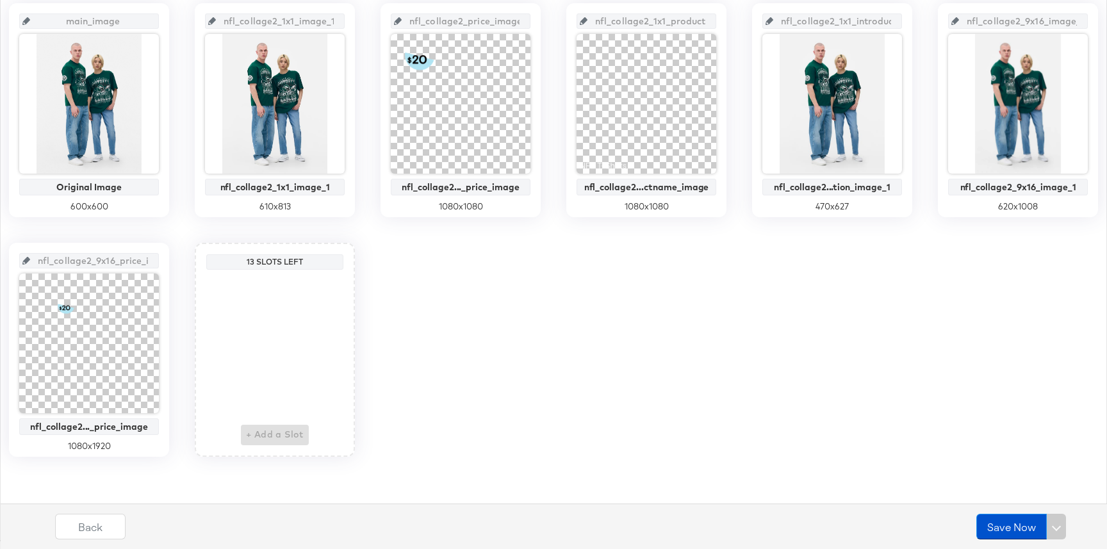
click at [270, 432] on div "+ Add a Slot" at bounding box center [275, 360] width 68 height 170
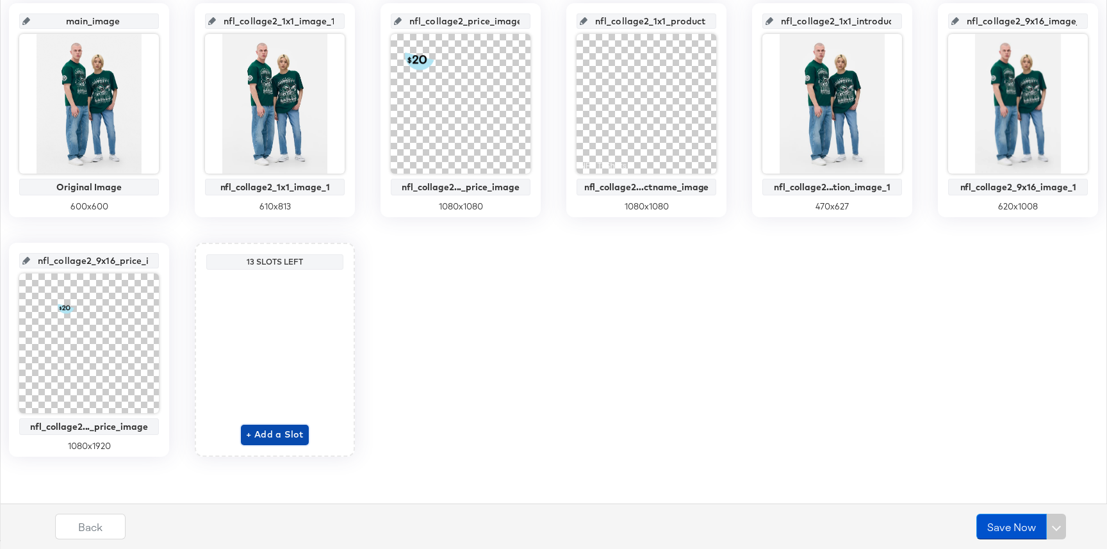
click at [280, 431] on span "+ Add a Slot" at bounding box center [275, 434] width 58 height 16
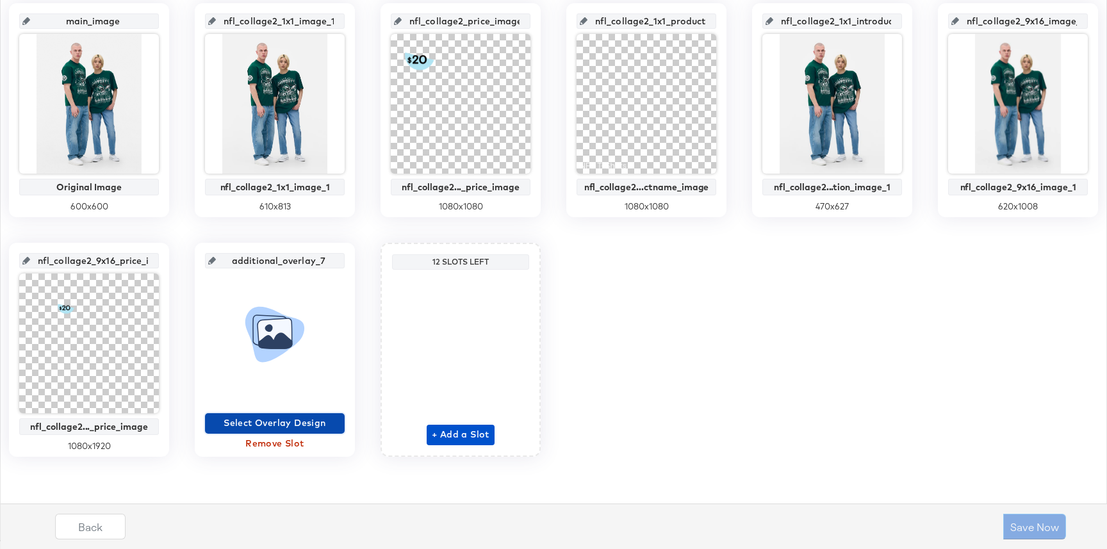
click at [273, 425] on span "Select Overlay Design" at bounding box center [274, 423] width 129 height 16
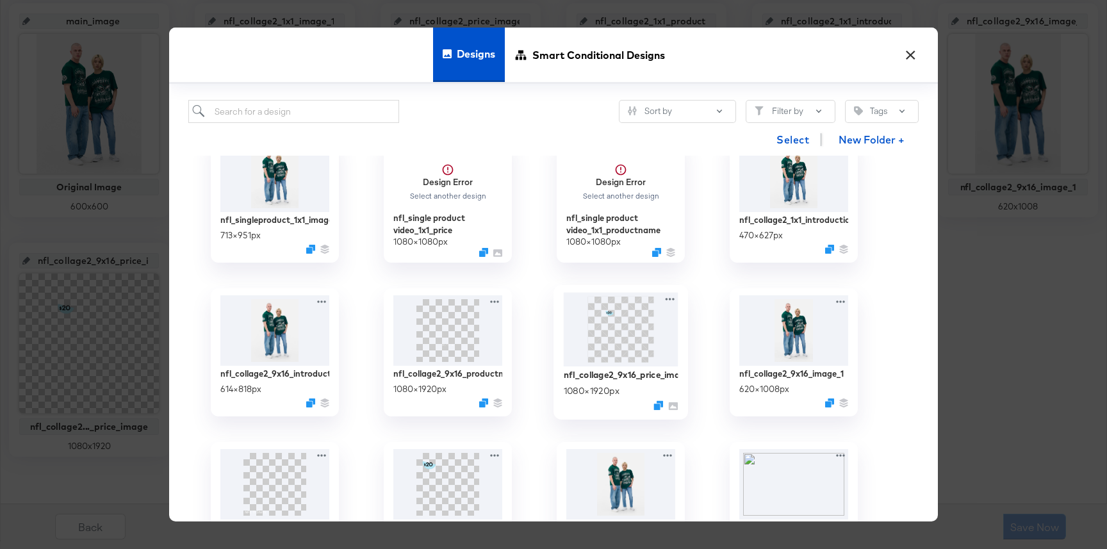
scroll to position [359, 0]
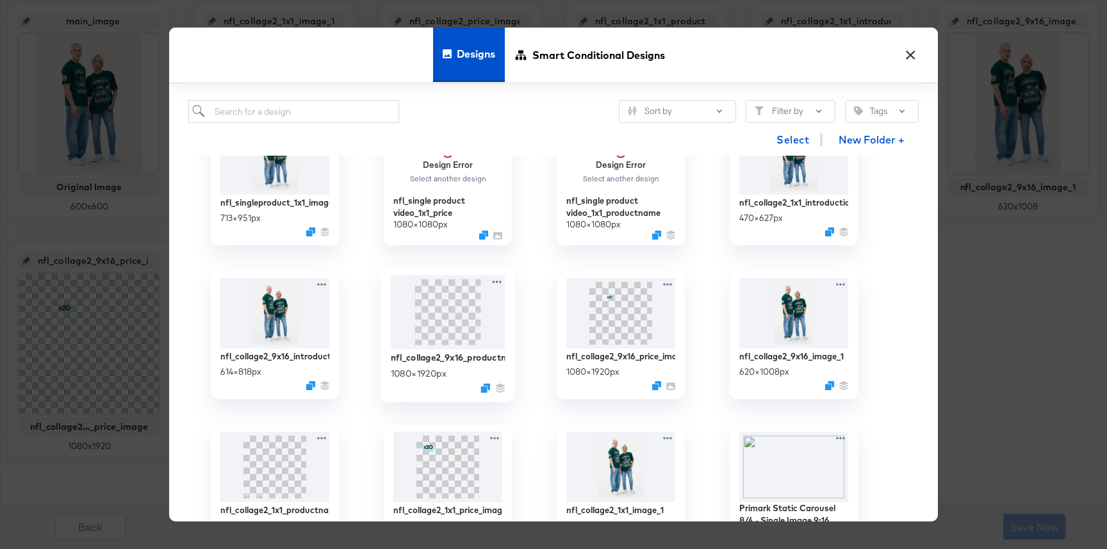
click at [475, 337] on img at bounding box center [448, 312] width 115 height 74
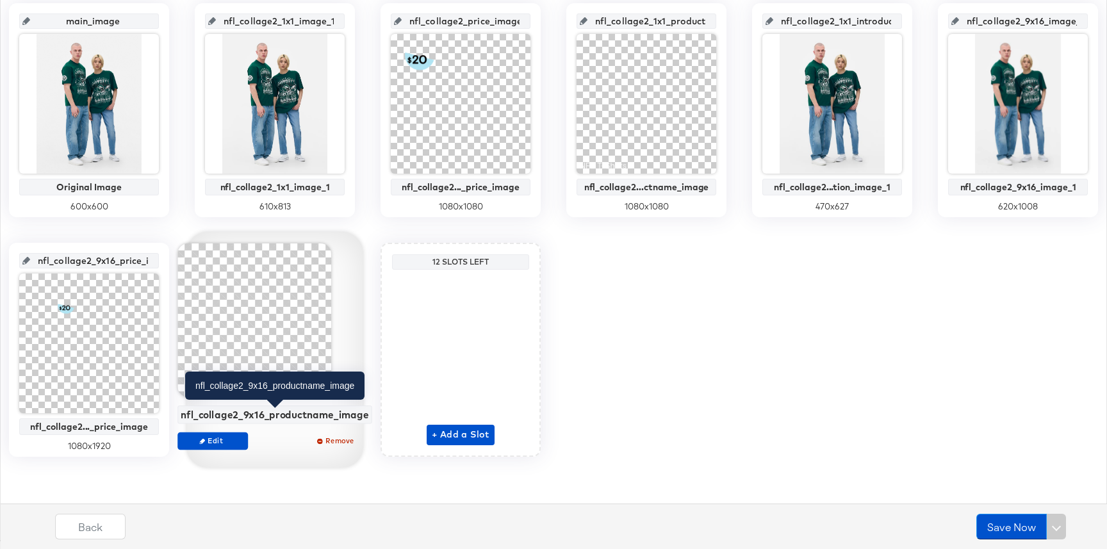
click at [298, 418] on div "nfl_collage2_9x16_productname_image" at bounding box center [275, 415] width 188 height 12
copy div "nfl_collage2_9x16_productname_image Edit Remove"
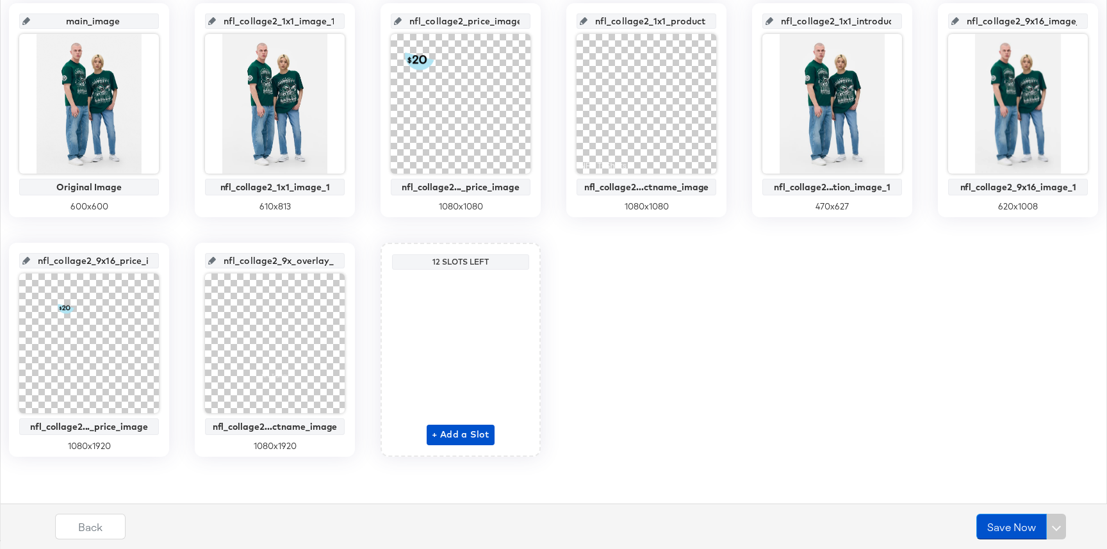
click at [289, 264] on input "nfl_collage2_9x_overlay_7" at bounding box center [279, 255] width 126 height 35
paste input "16_productname_image"
type input "nfl_collage2_9x16_productname_image"
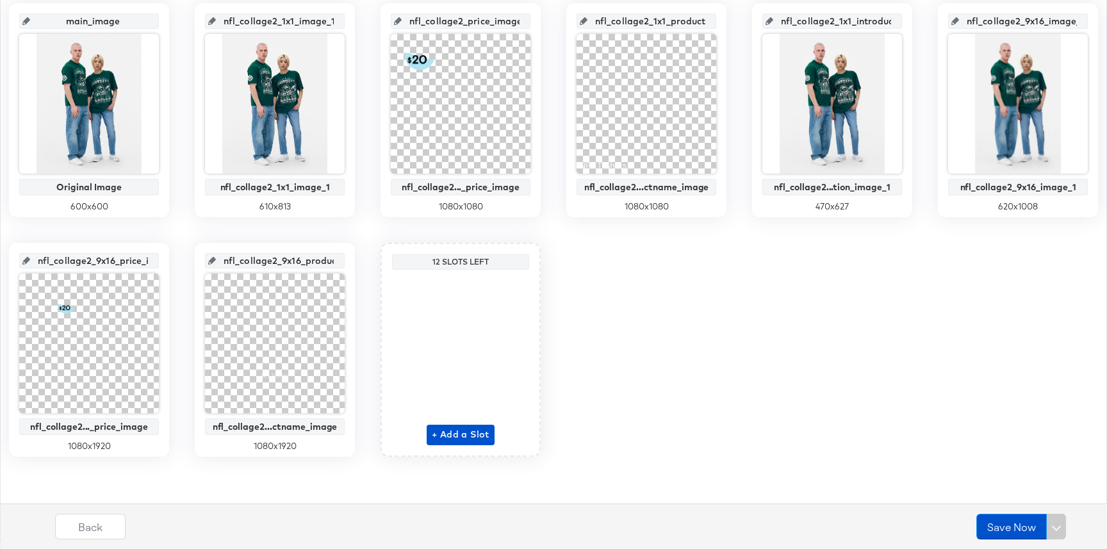
scroll to position [0, 71]
click at [299, 243] on input "nfl_collage2_9x16_productname_image" at bounding box center [279, 255] width 126 height 35
click at [588, 357] on div "main_image Original Image 600 x 600 nfl_collage2_1x1_image_1 nfl_collage2_1x1_i…" at bounding box center [553, 229] width 1092 height 453
click at [466, 442] on button "+ Add a Slot" at bounding box center [460, 435] width 68 height 20
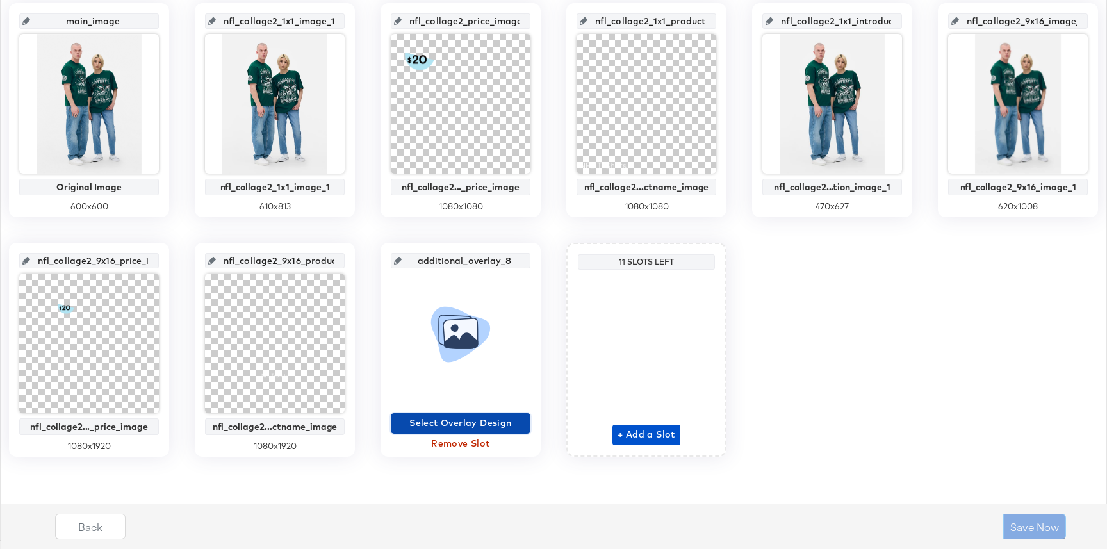
click at [470, 421] on span "Select Overlay Design" at bounding box center [460, 423] width 129 height 16
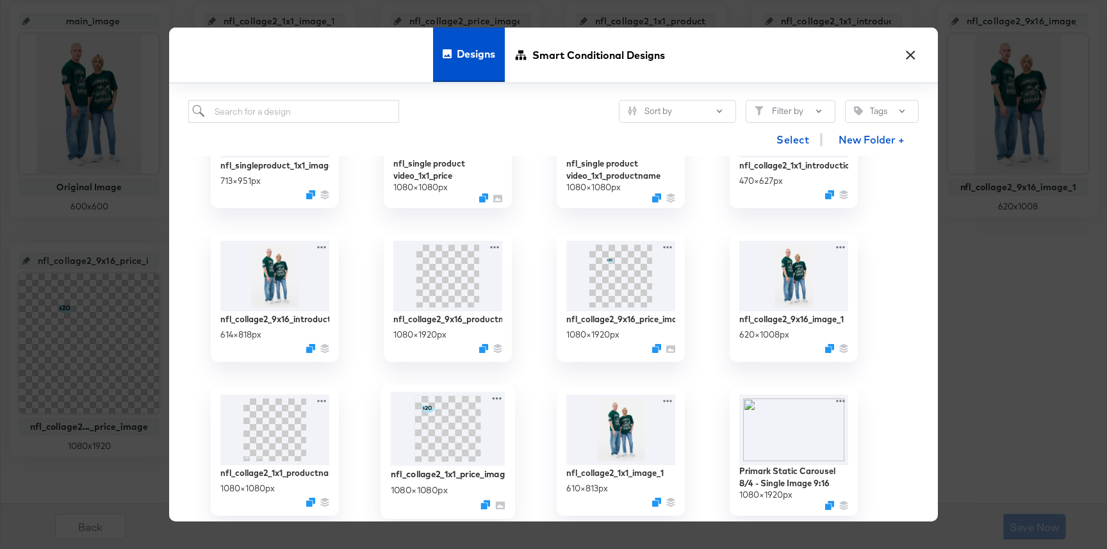
scroll to position [435, 0]
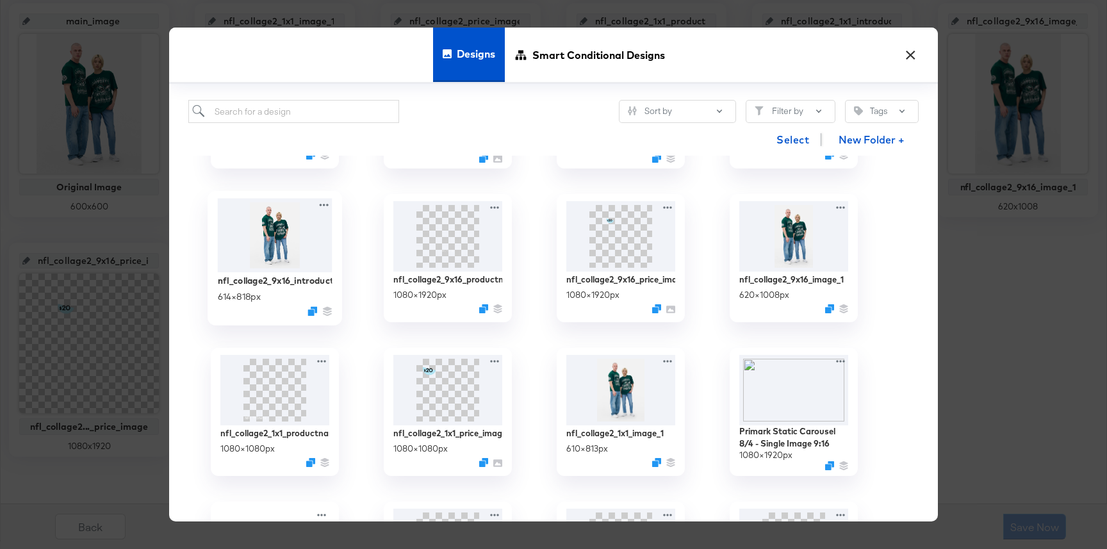
click at [266, 244] on img at bounding box center [275, 236] width 115 height 74
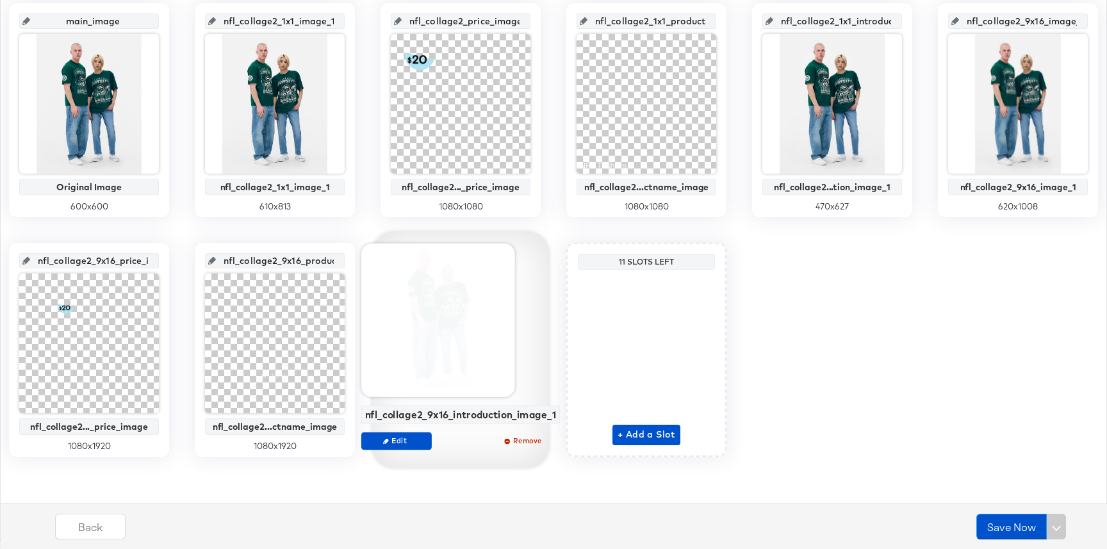
click at [469, 415] on div "nfl_collage2_9x16_introduction_image_1" at bounding box center [460, 415] width 191 height 12
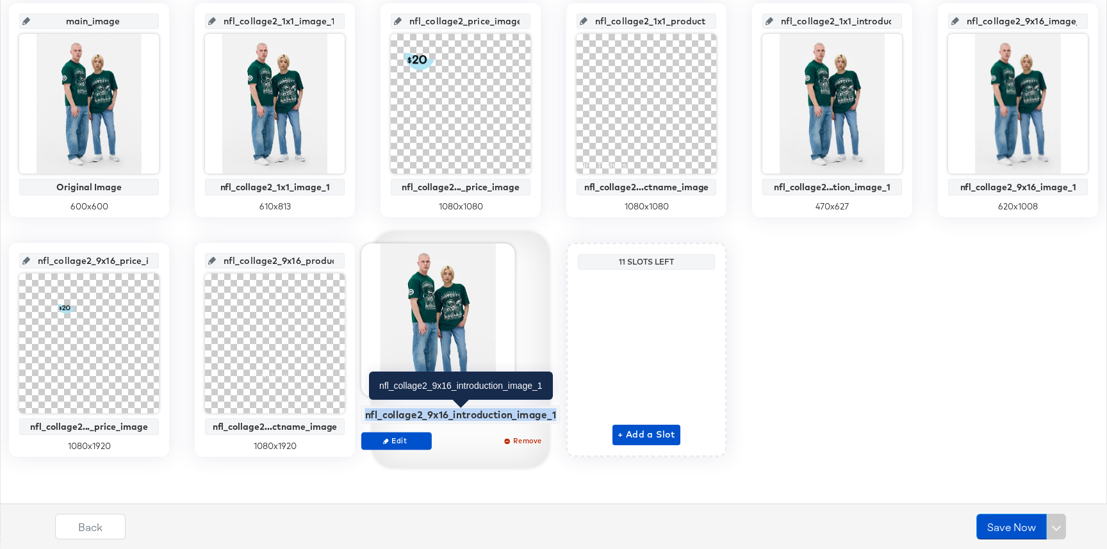
click at [469, 415] on div "nfl_collage2_9x16_introduction_image_1" at bounding box center [460, 415] width 191 height 12
copy div "nfl_collage2_9x16_introduction_image_1 Edit Remove"
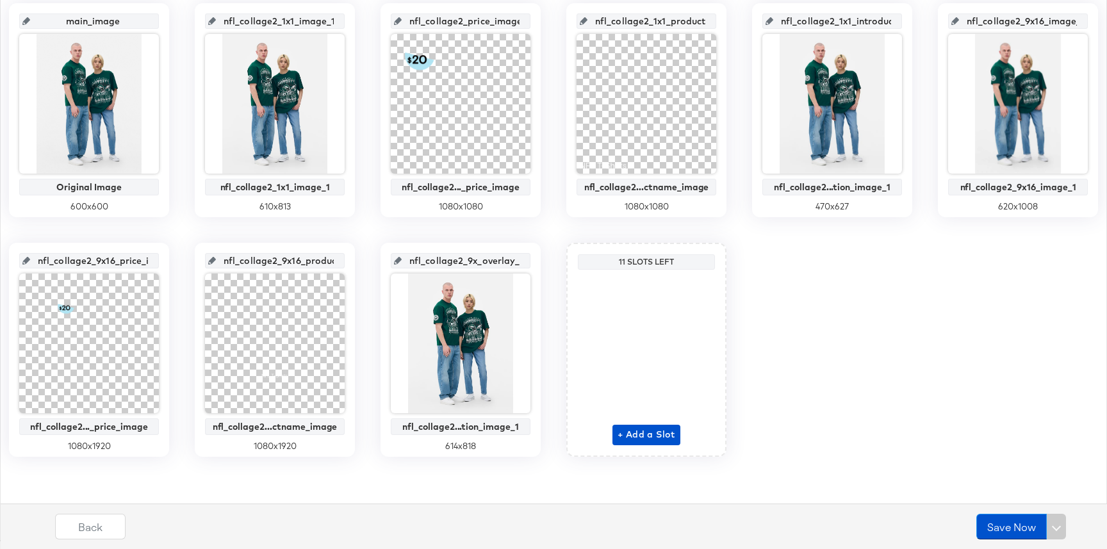
click at [469, 259] on input "nfl_collage2_9x_overlay_8" at bounding box center [464, 255] width 126 height 35
paste input "16_introduction_image_1"
type input "nfl_collage2_9x16_introduction_image_1"
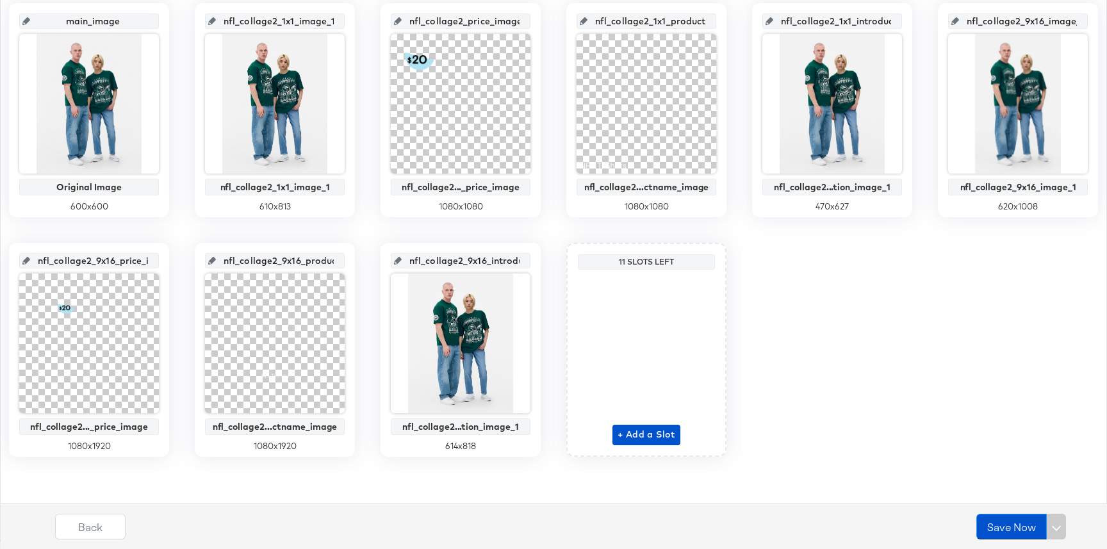
scroll to position [0, 74]
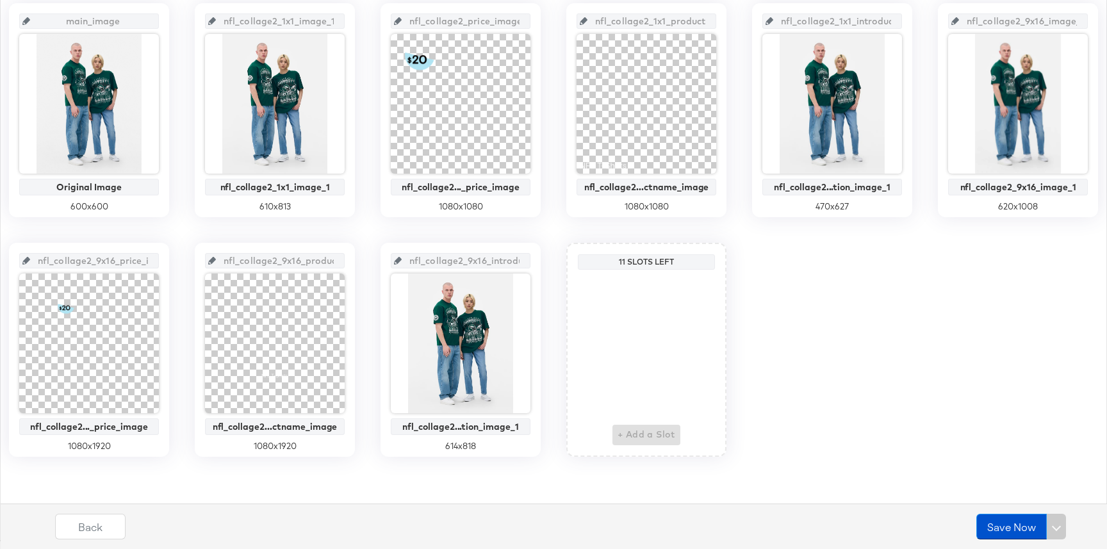
click at [879, 328] on div "main_image Original Image 600 x 600 nfl_collage2_1x1_image_1 nfl_collage2_1x1_i…" at bounding box center [553, 229] width 1092 height 453
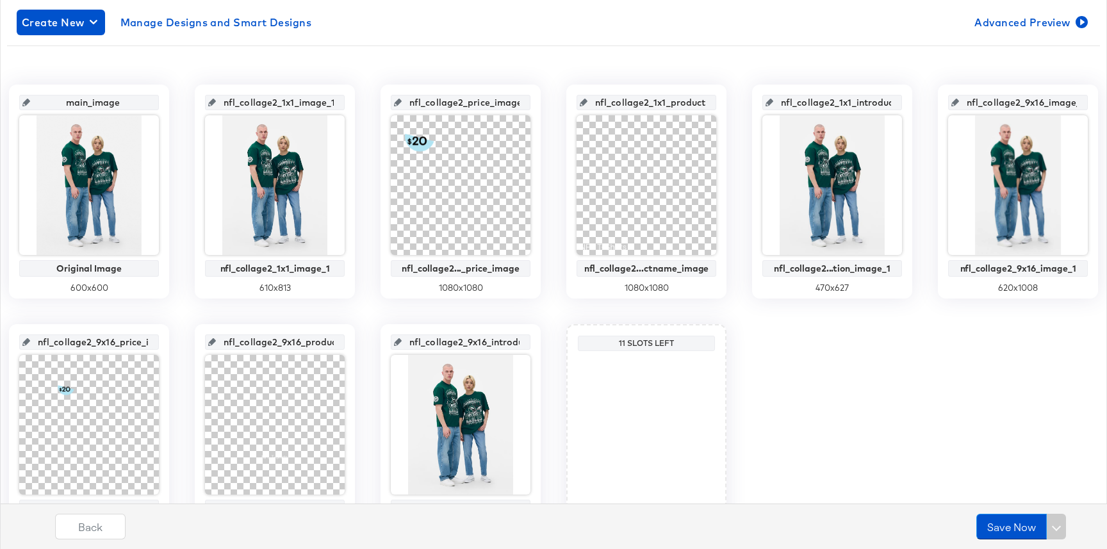
scroll to position [301, 0]
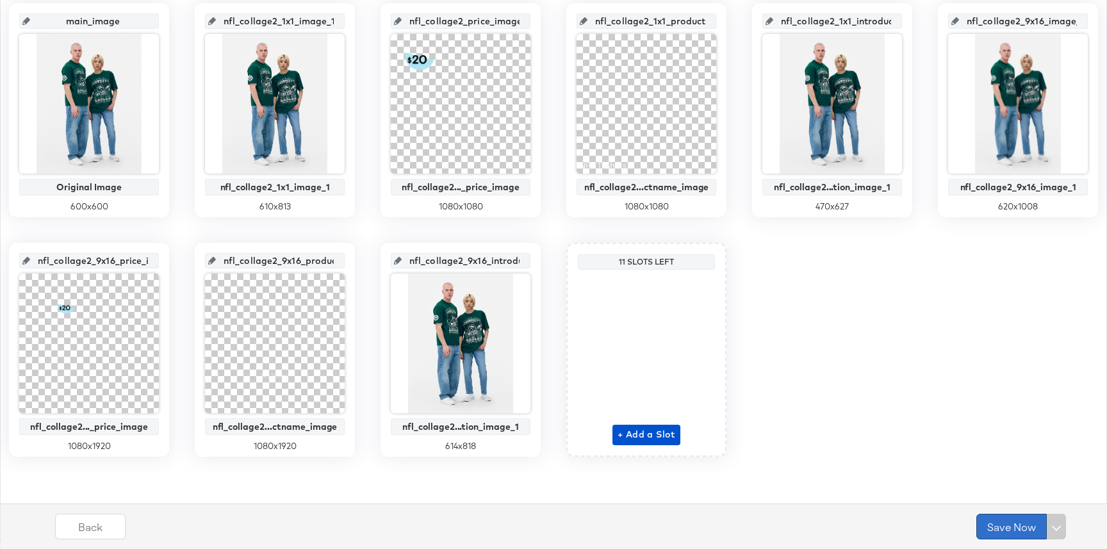
click at [1016, 517] on button "Save Now" at bounding box center [1011, 527] width 70 height 26
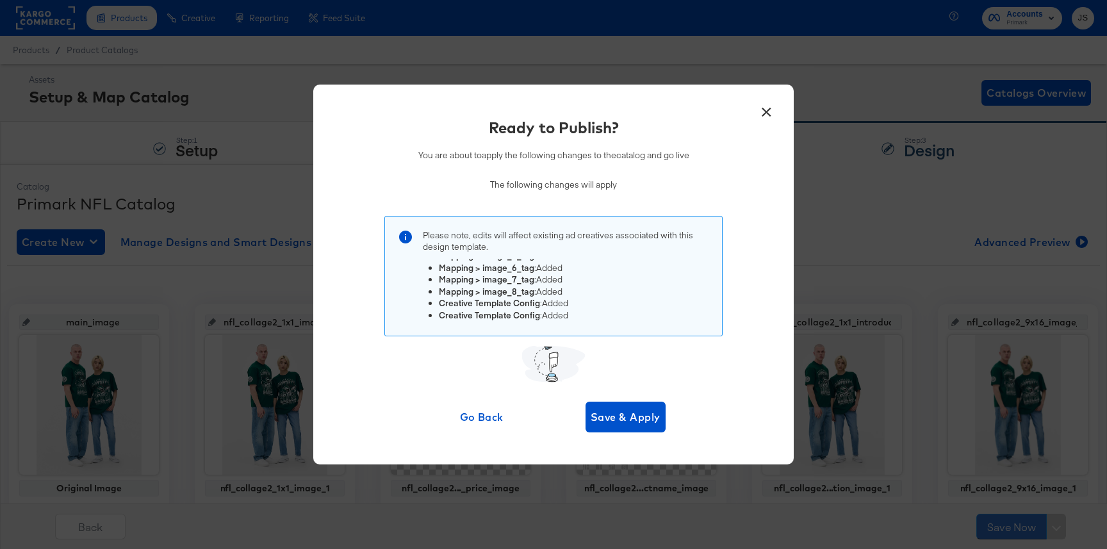
scroll to position [176, 0]
click at [635, 412] on span "Save & Apply" at bounding box center [625, 417] width 70 height 18
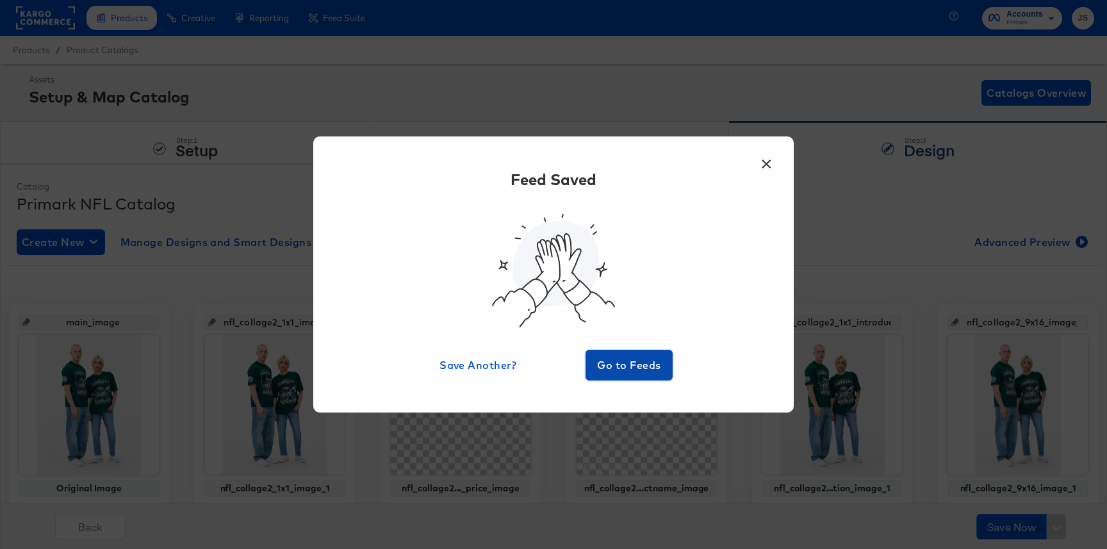
click at [654, 358] on span "Go to Feeds" at bounding box center [628, 365] width 77 height 18
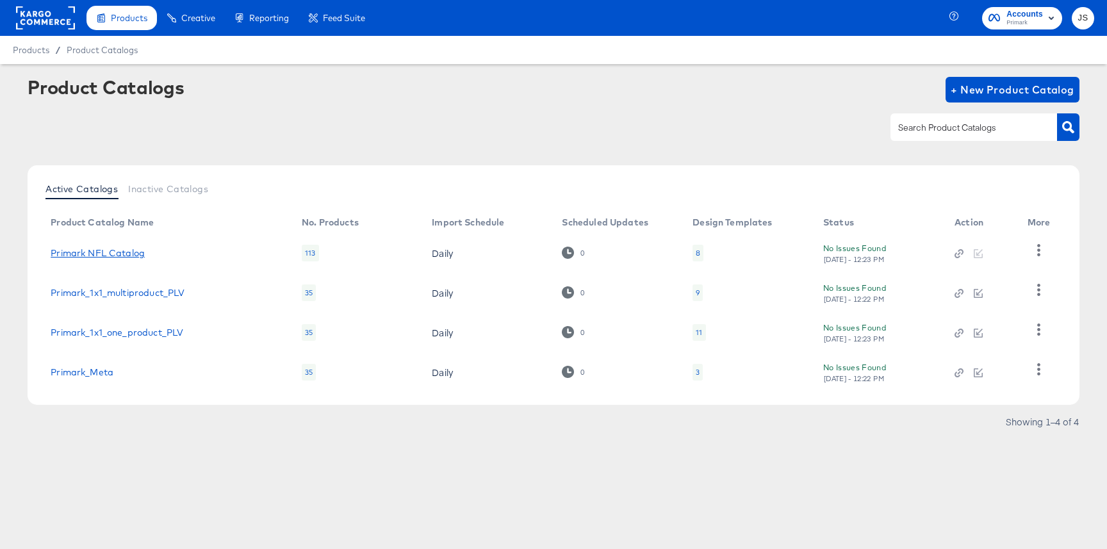
click at [104, 250] on link "Primark NFL Catalog" at bounding box center [98, 253] width 94 height 10
click at [701, 252] on div "8" at bounding box center [697, 253] width 11 height 17
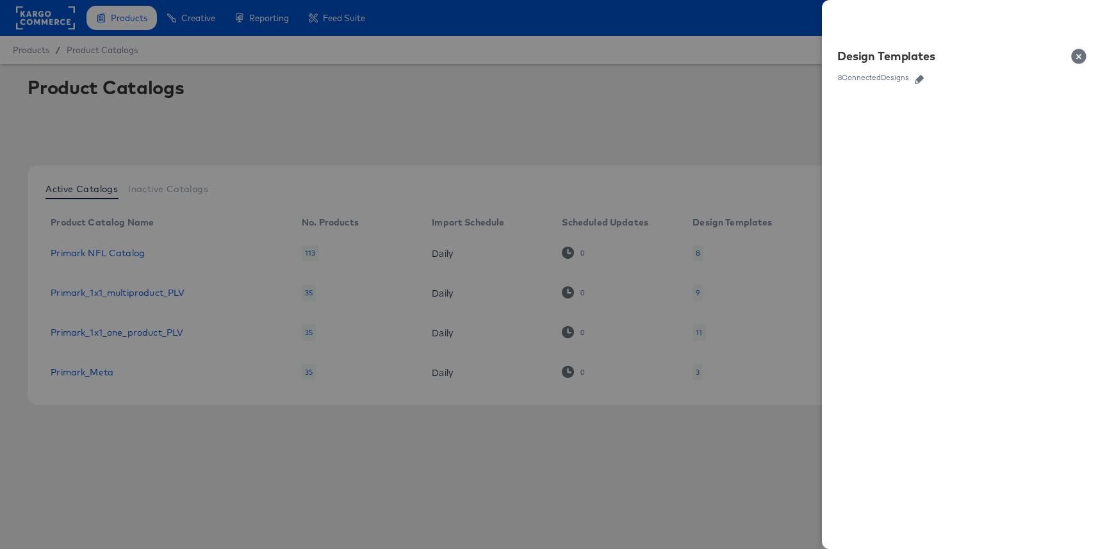
click at [918, 85] on div "Design Templates 8 Connected Designs" at bounding box center [964, 66] width 285 height 56
click at [918, 83] on link at bounding box center [918, 77] width 19 height 14
